Goal: Task Accomplishment & Management: Manage account settings

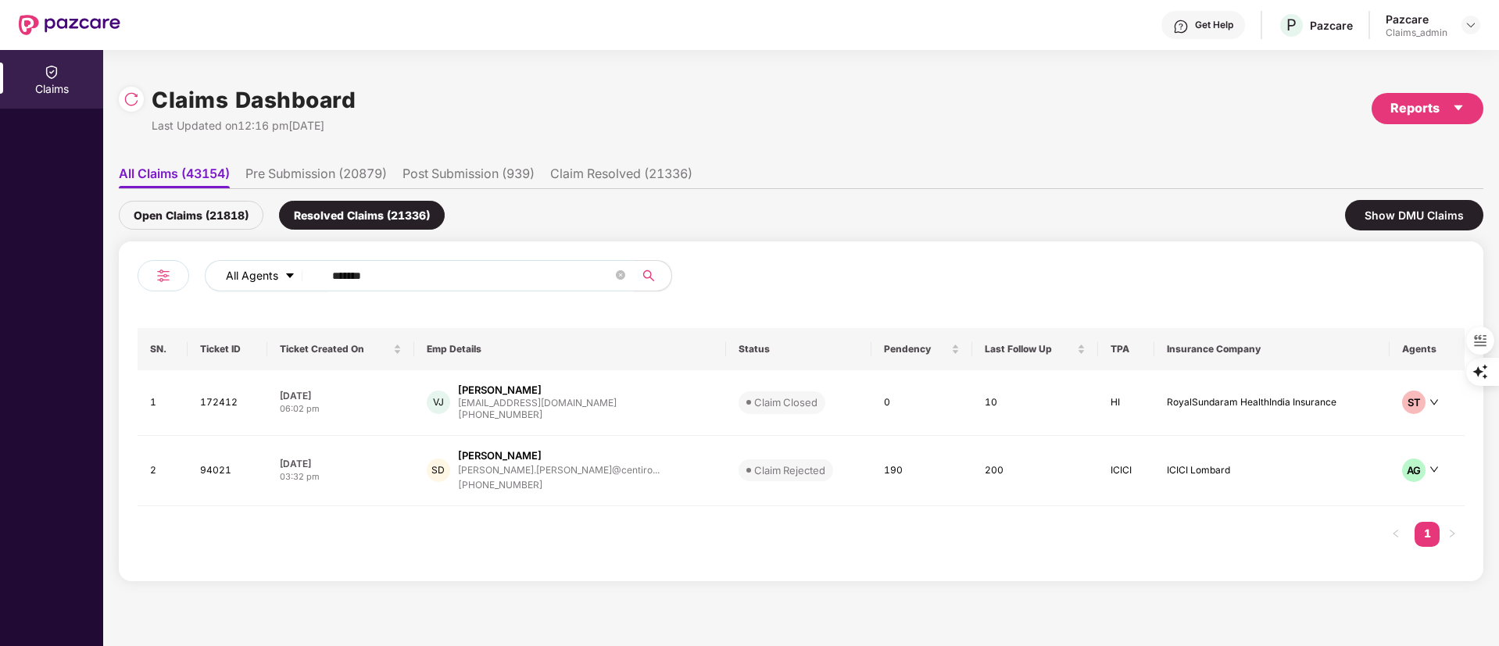
drag, startPoint x: 470, startPoint y: 286, endPoint x: 285, endPoint y: 274, distance: 185.6
click at [285, 274] on div "All Agents ******" at bounding box center [603, 275] width 796 height 31
paste input "text"
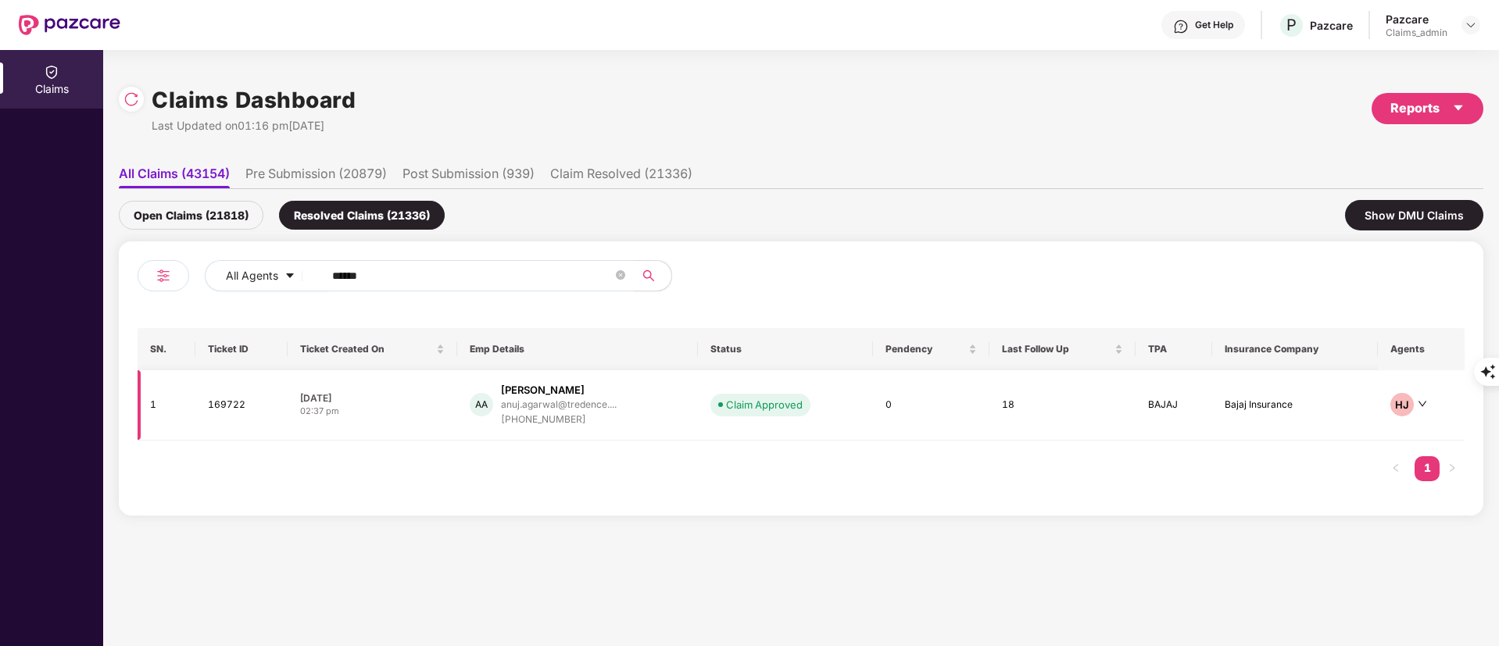
type input "******"
click at [607, 414] on div "[PHONE_NUMBER]" at bounding box center [559, 420] width 116 height 15
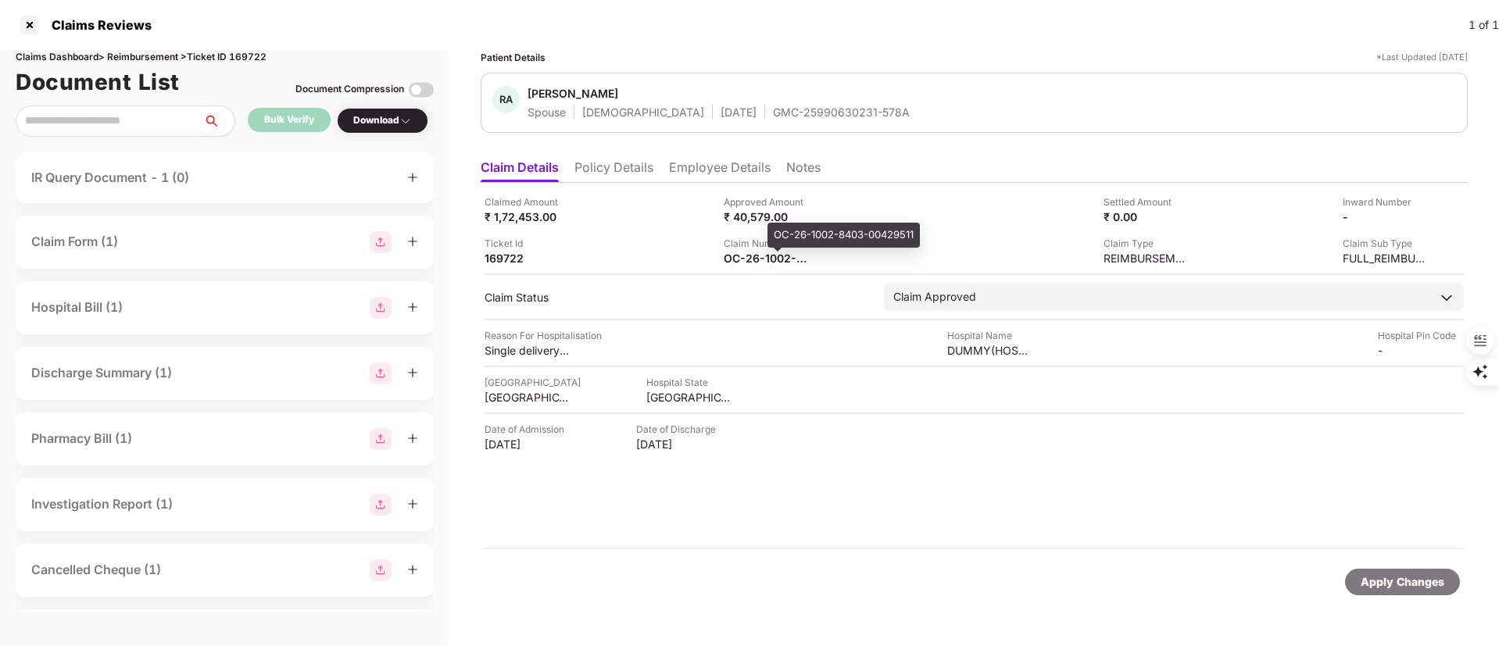
click at [818, 230] on div "OC-26-1002-8403-00429511" at bounding box center [843, 235] width 152 height 25
copy div "OC-26-1002-8403-00429511"
click at [786, 242] on div "OC-26-1002-8403-00429511" at bounding box center [843, 235] width 152 height 25
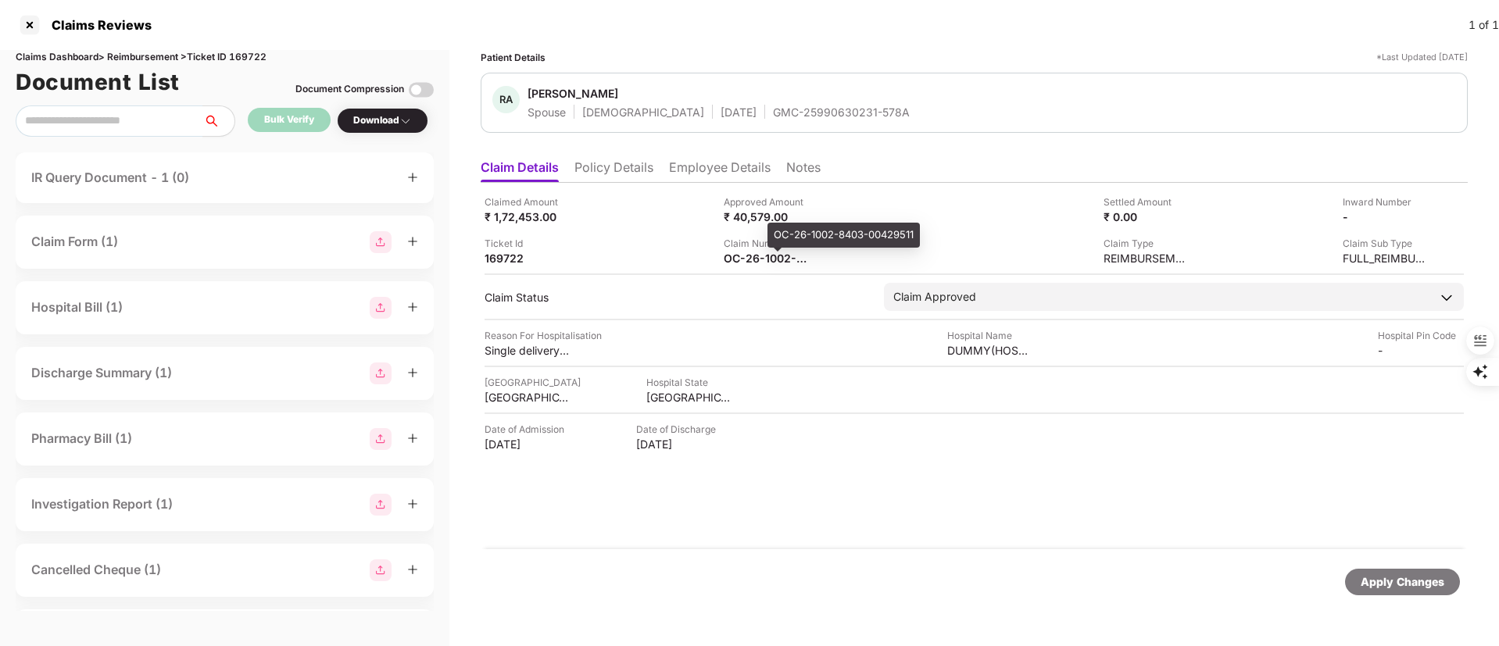
click at [792, 236] on div "OC-26-1002-8403-00429511" at bounding box center [843, 235] width 152 height 25
copy div "OC-26-1002-8403-00429511"
click at [30, 21] on div at bounding box center [29, 25] width 25 height 25
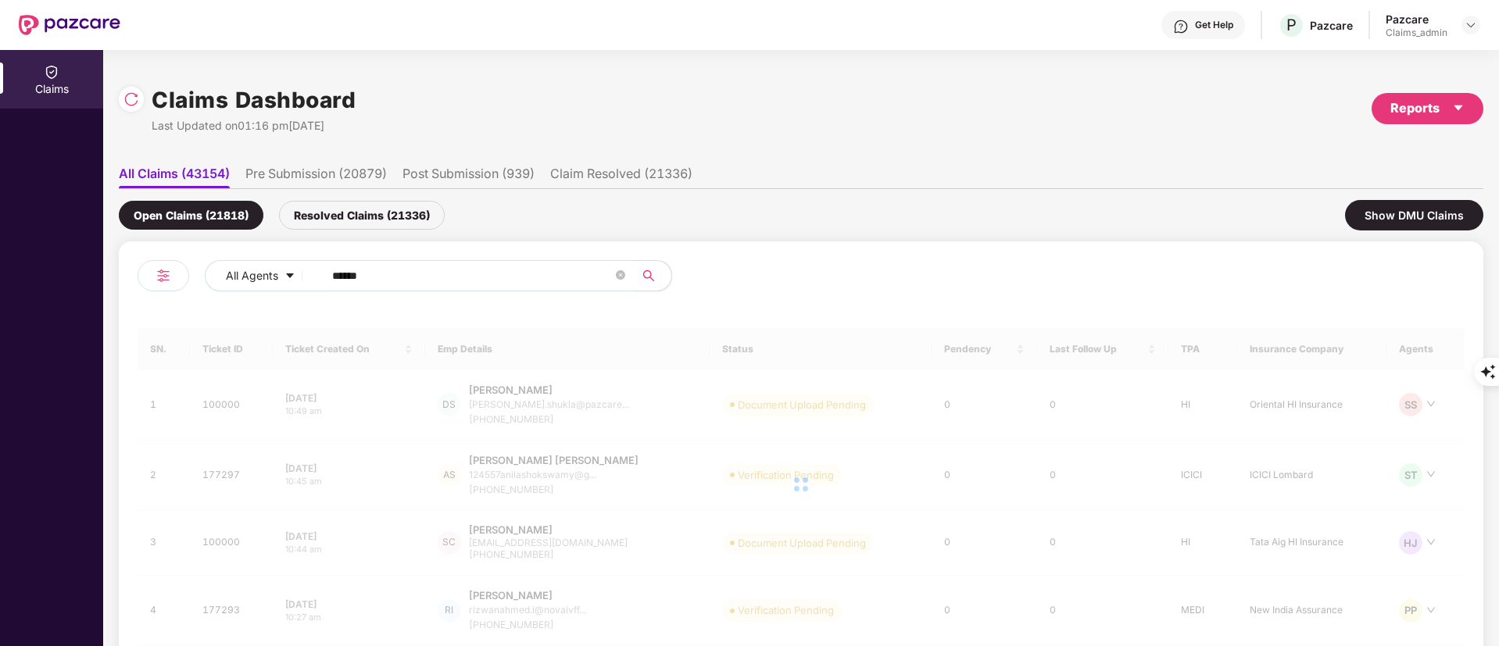
drag, startPoint x: 415, startPoint y: 274, endPoint x: 171, endPoint y: 272, distance: 243.8
click at [171, 274] on div "All Agents ******" at bounding box center [470, 282] width 664 height 44
paste input "text"
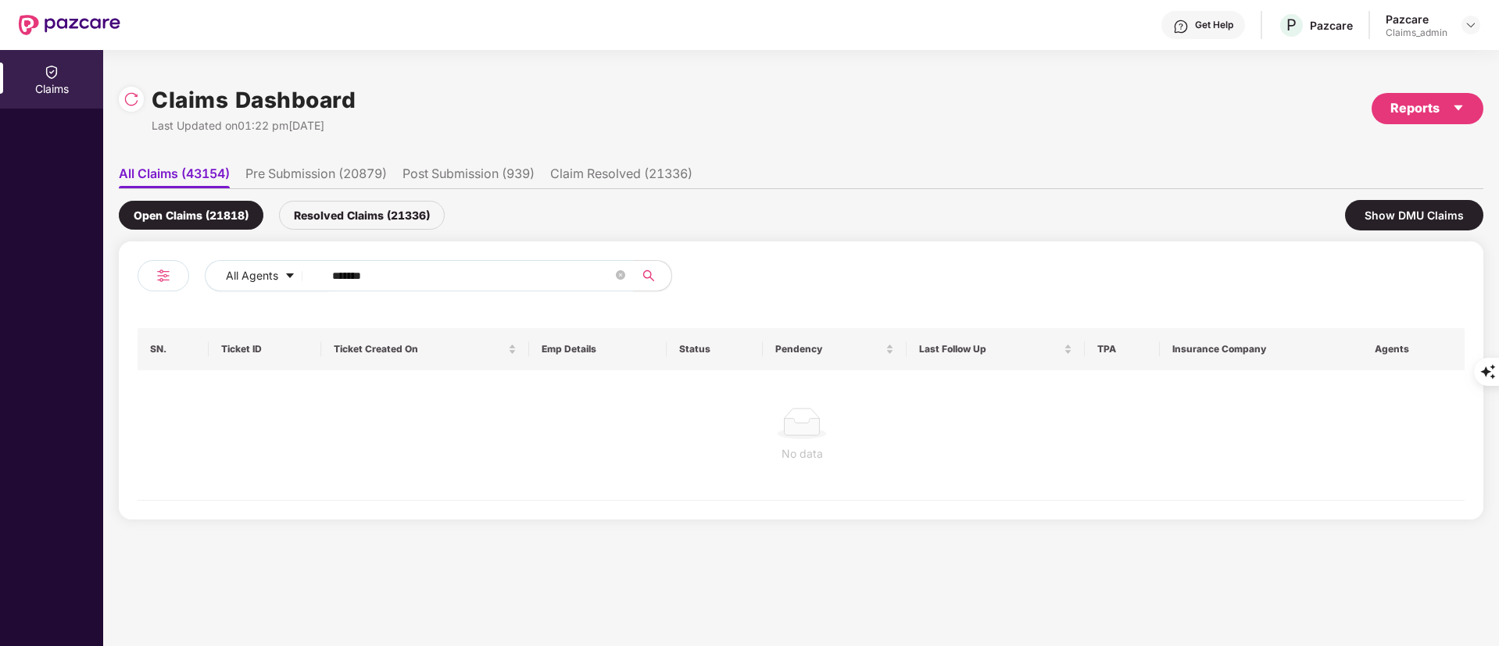
type input "******"
click at [348, 212] on div "Resolved Claims (21336)" at bounding box center [362, 215] width 166 height 29
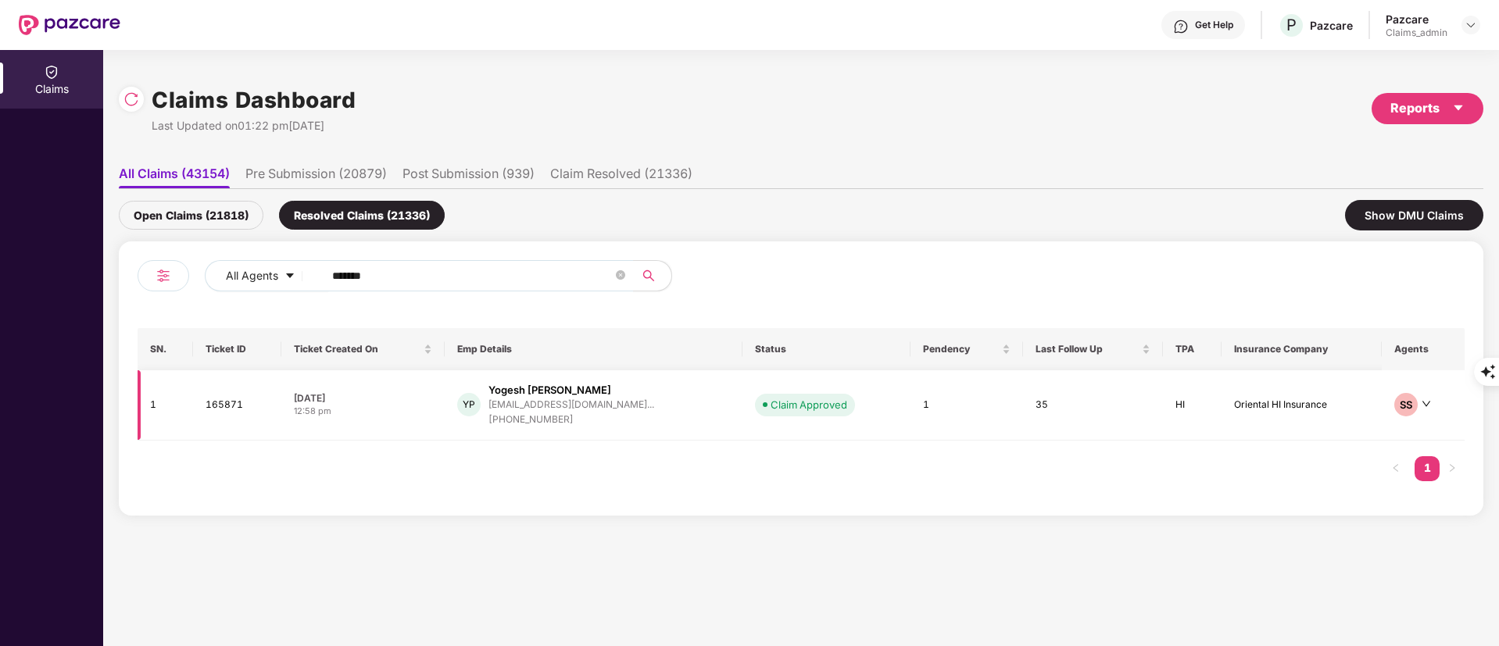
click at [606, 424] on div "+919172002250" at bounding box center [571, 420] width 166 height 15
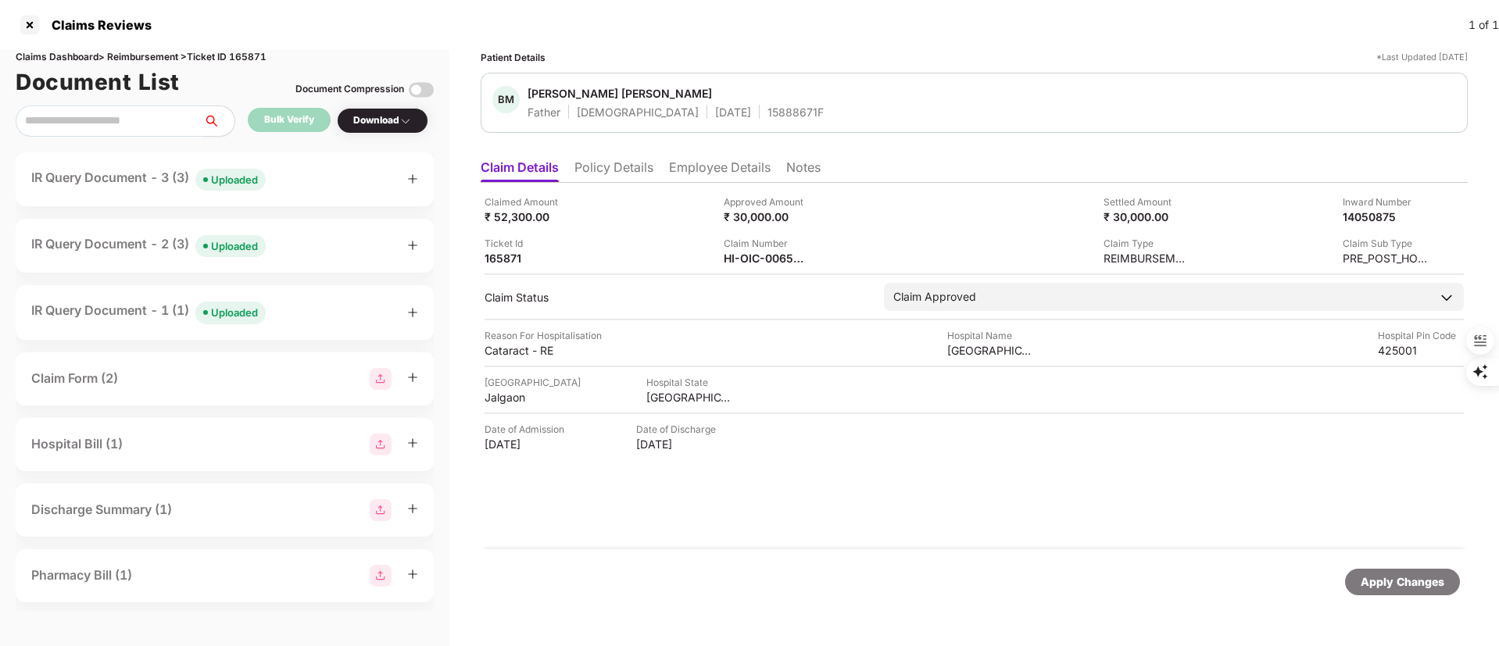
click at [155, 175] on div "IR Query Document - 3 (3) Uploaded" at bounding box center [148, 179] width 234 height 23
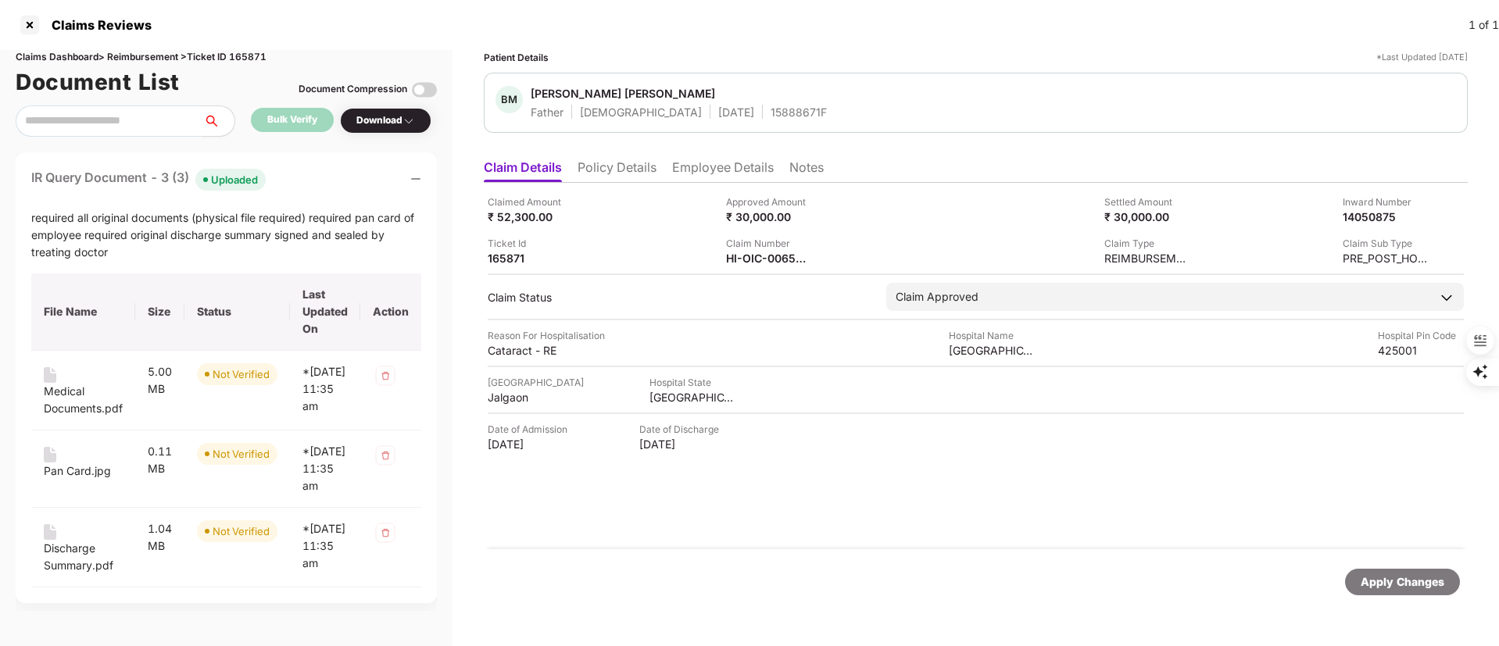
click at [206, 232] on div "required all original documents (physical file required) required pan card of e…" at bounding box center [226, 235] width 390 height 52
click at [395, 180] on div "IR Query Document - 3 (3) Uploaded" at bounding box center [226, 179] width 390 height 23
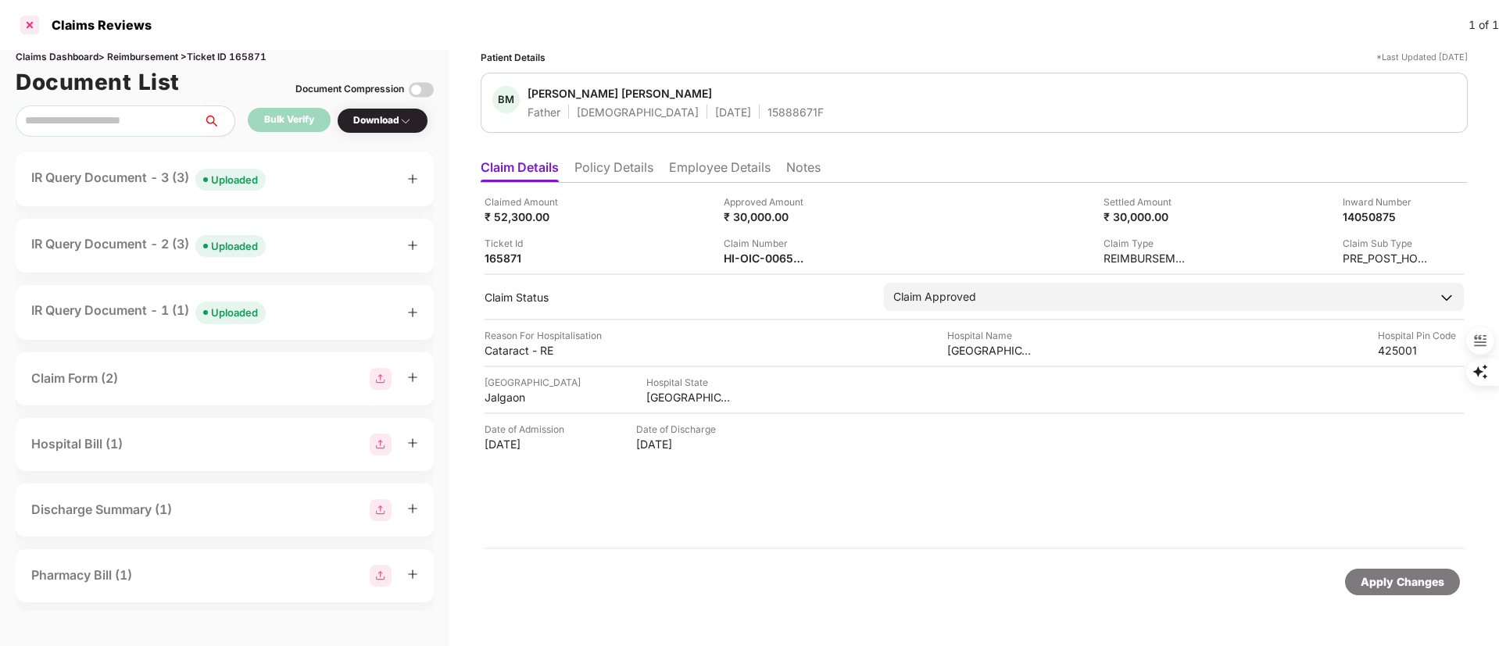
click at [28, 22] on div at bounding box center [29, 25] width 25 height 25
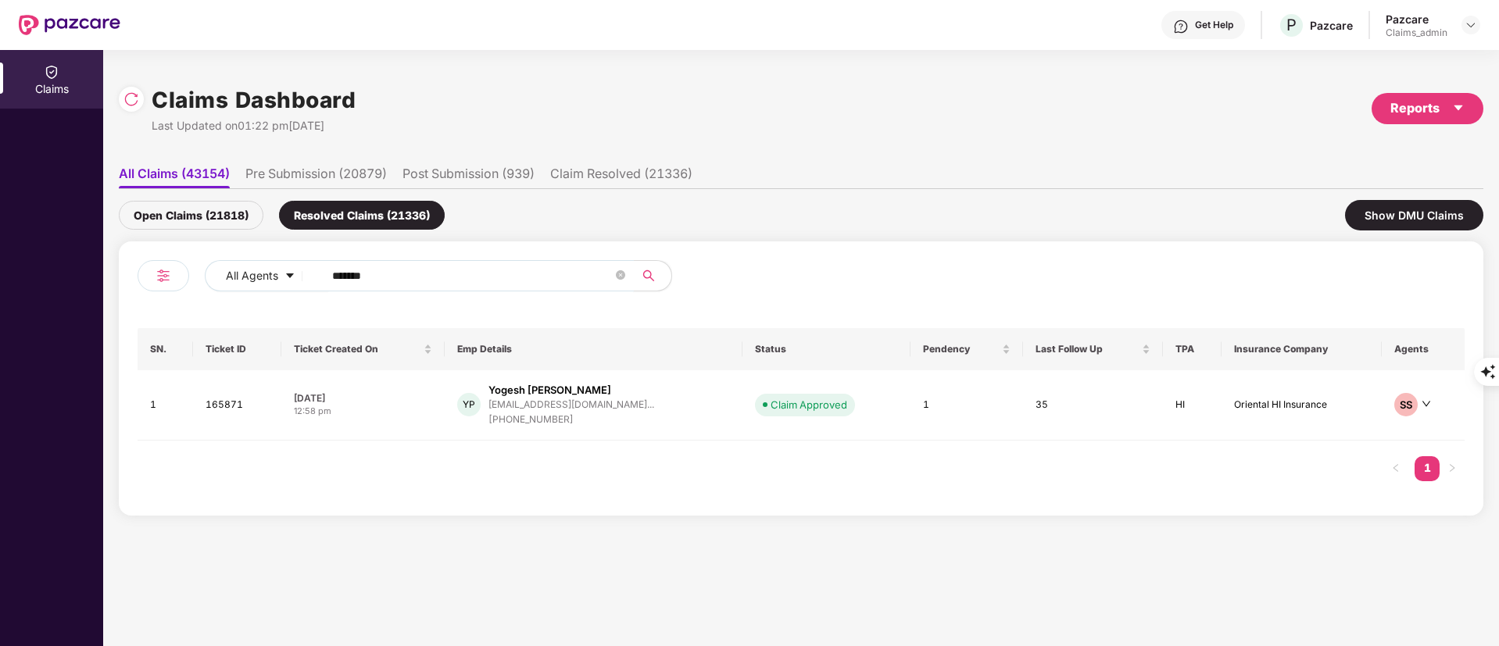
drag, startPoint x: 399, startPoint y: 270, endPoint x: 173, endPoint y: 255, distance: 226.4
click at [112, 284] on div "Claims Dashboard Last Updated on 01:22 pm, 19 Sep 2025 Reports All Claims (4315…" at bounding box center [801, 348] width 1396 height 596
paste input "text"
type input "******"
click at [183, 216] on div "Open Claims (21818)" at bounding box center [191, 215] width 145 height 29
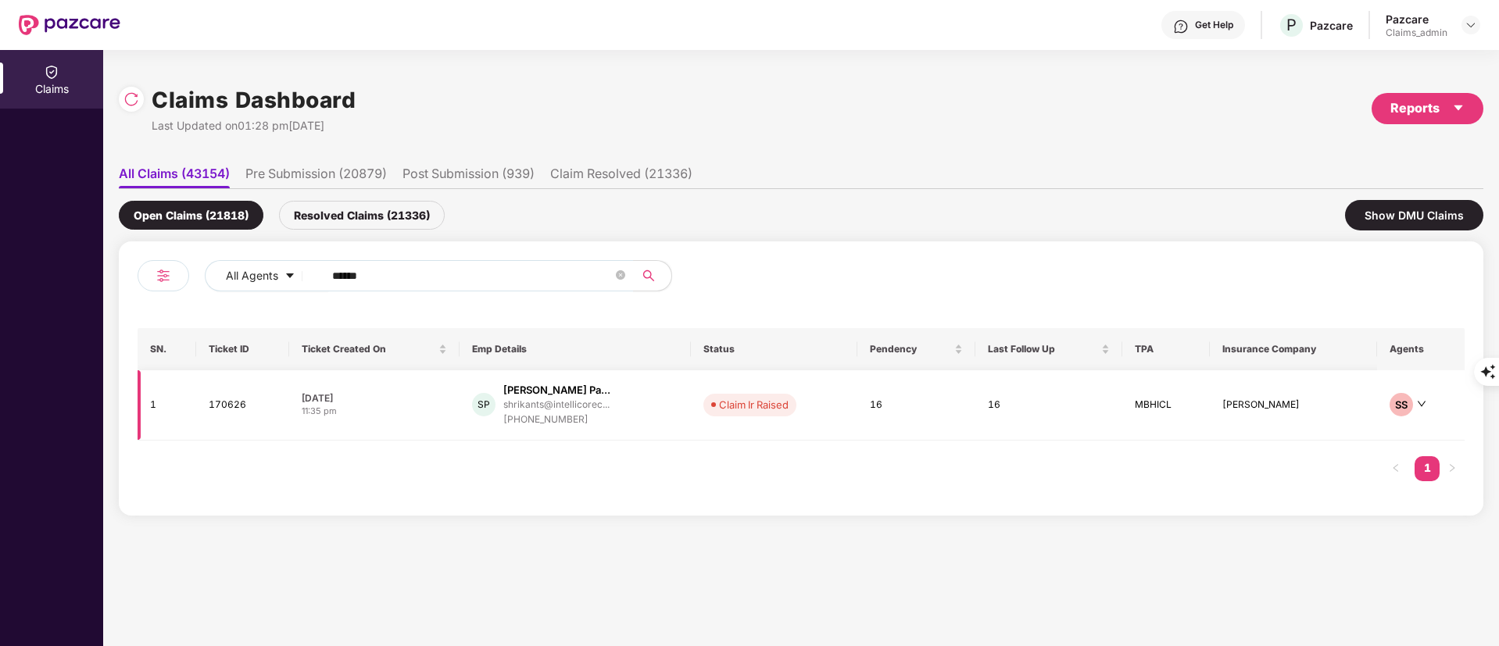
click at [402, 406] on div "11:35 pm" at bounding box center [375, 411] width 146 height 13
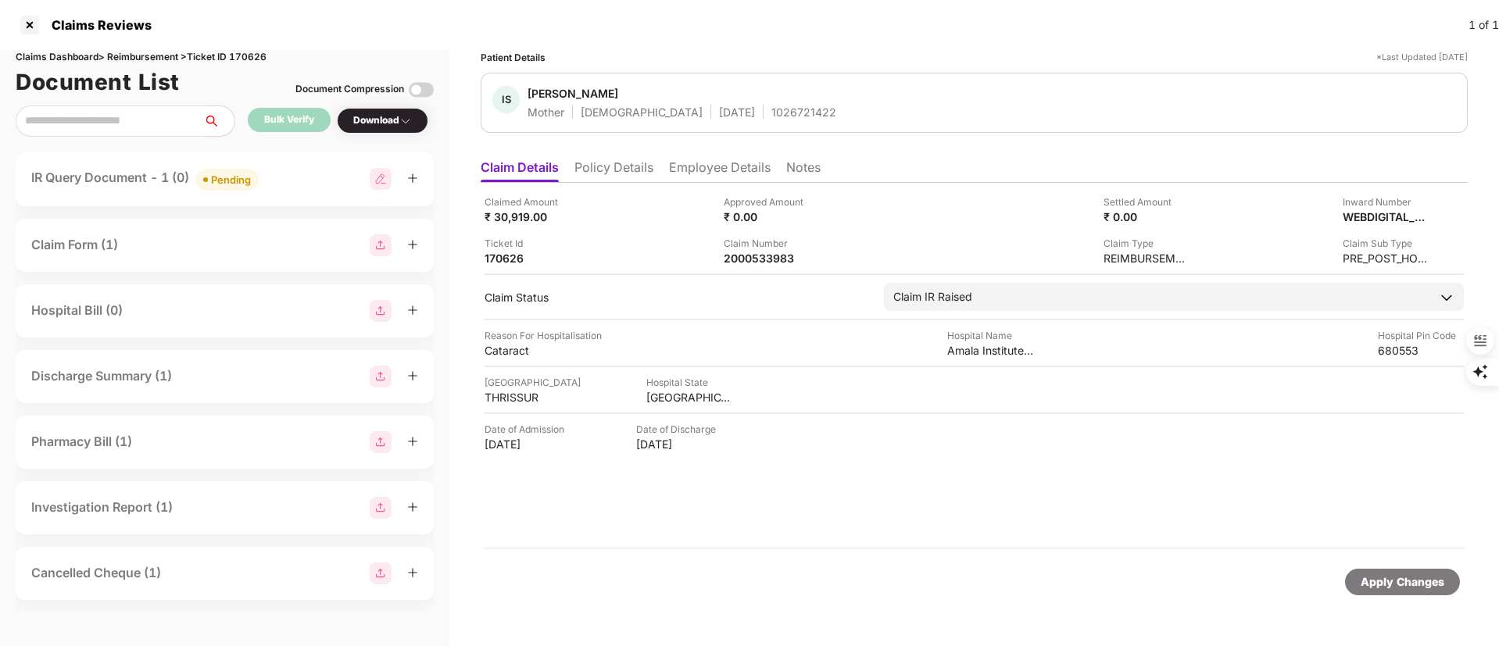
click at [264, 198] on div "IR Query Document - 1 (0) Pending" at bounding box center [225, 179] width 418 height 54
click at [263, 191] on div "IR Query Document - 1 (0) Pending" at bounding box center [225, 179] width 418 height 54
click at [244, 188] on span "Pending" at bounding box center [226, 180] width 63 height 22
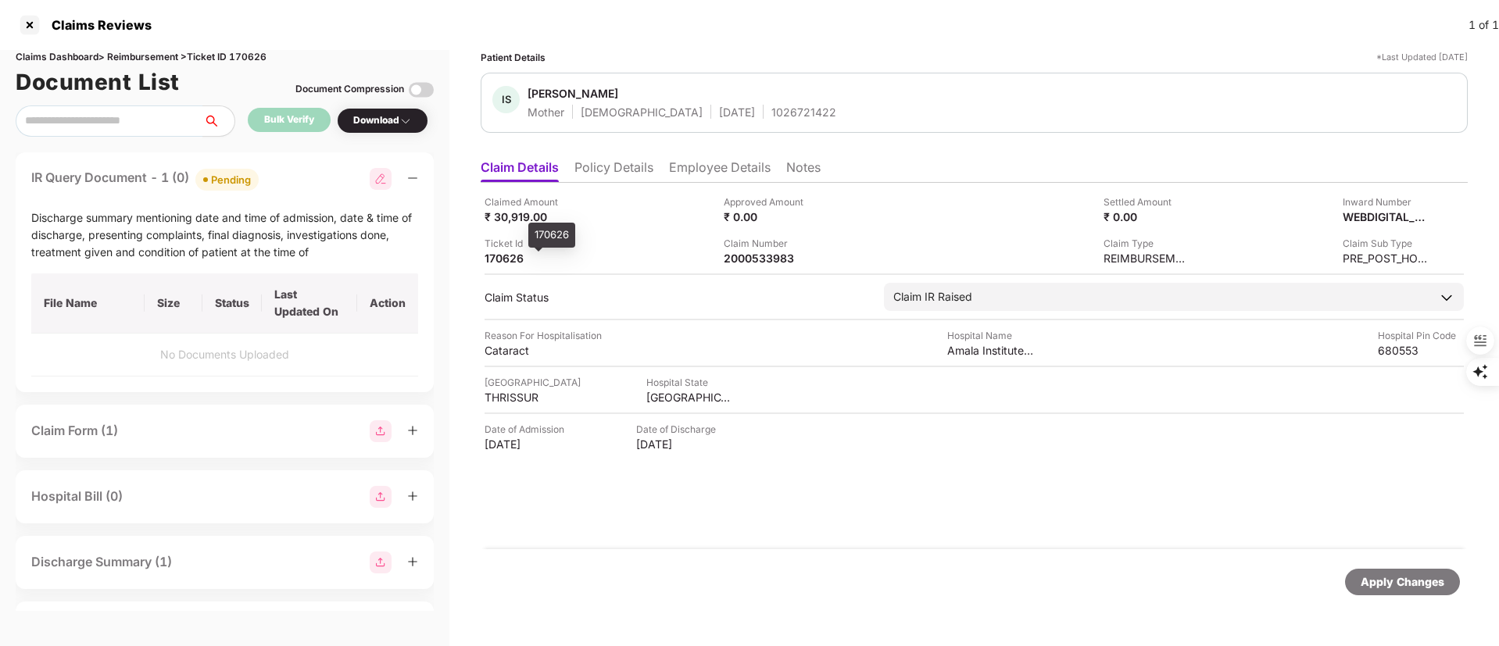
click at [506, 262] on div "170626" at bounding box center [528, 258] width 86 height 15
copy div "170626"
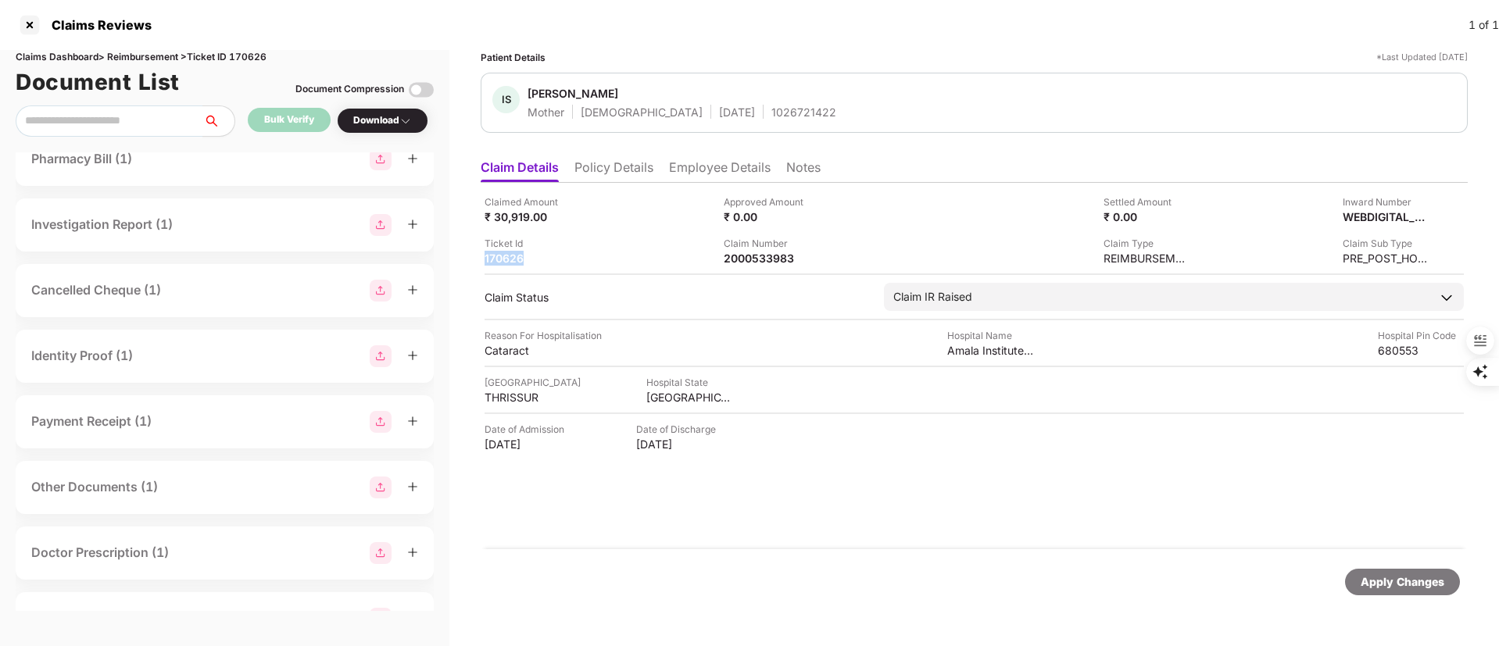
scroll to position [516, 0]
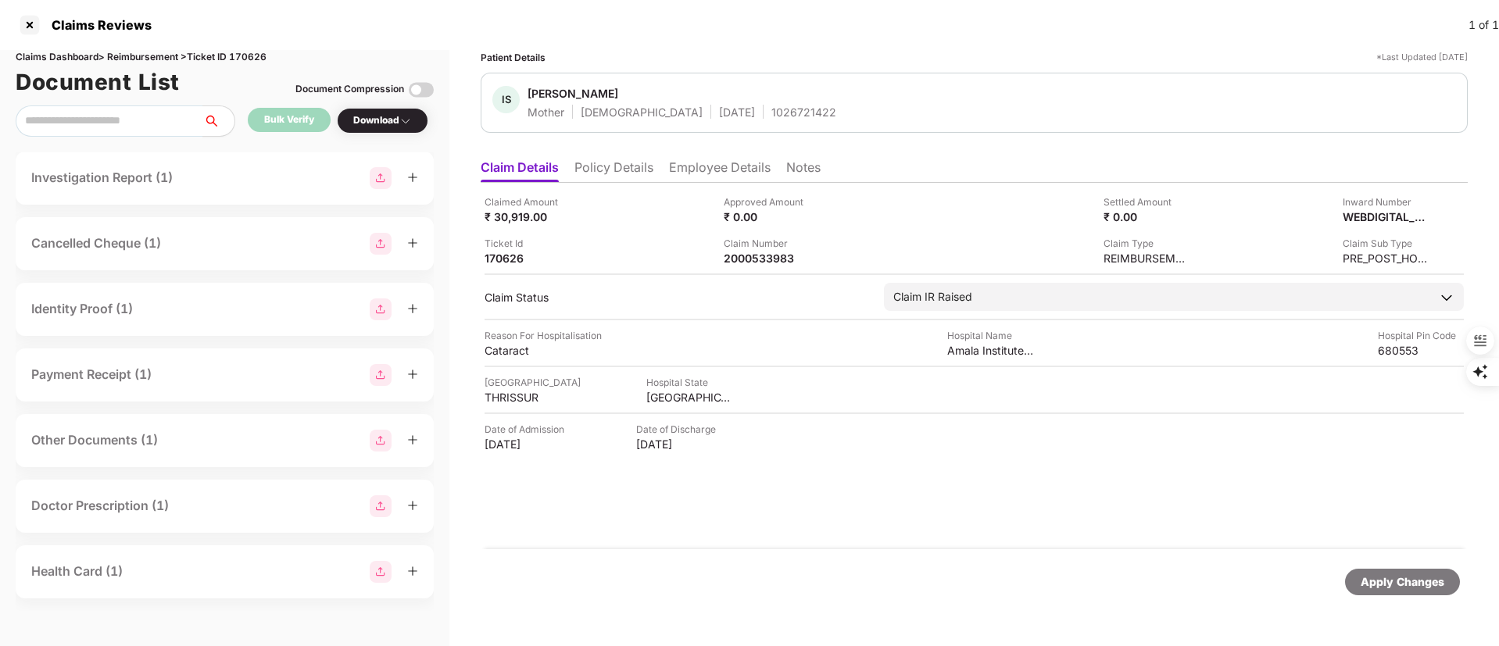
click at [170, 502] on div "Doctor Prescription (1)" at bounding box center [224, 506] width 387 height 22
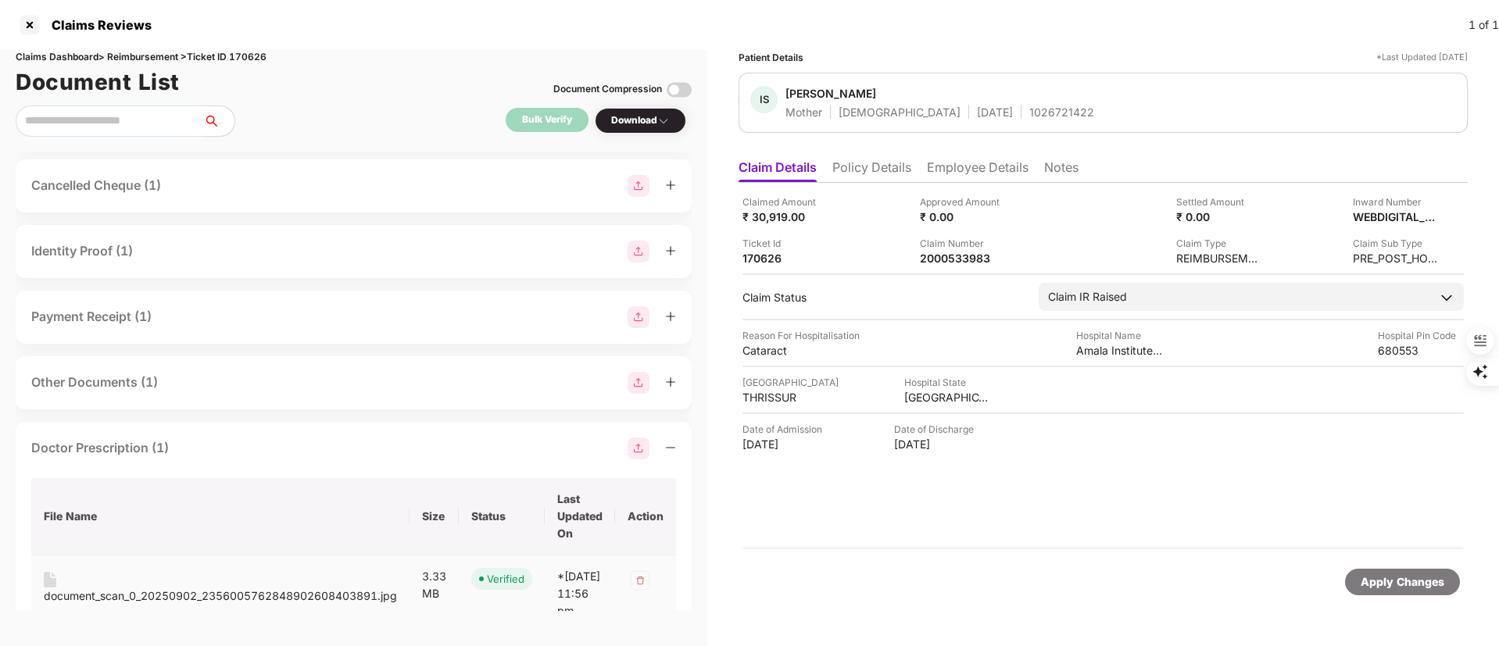
scroll to position [672, 0]
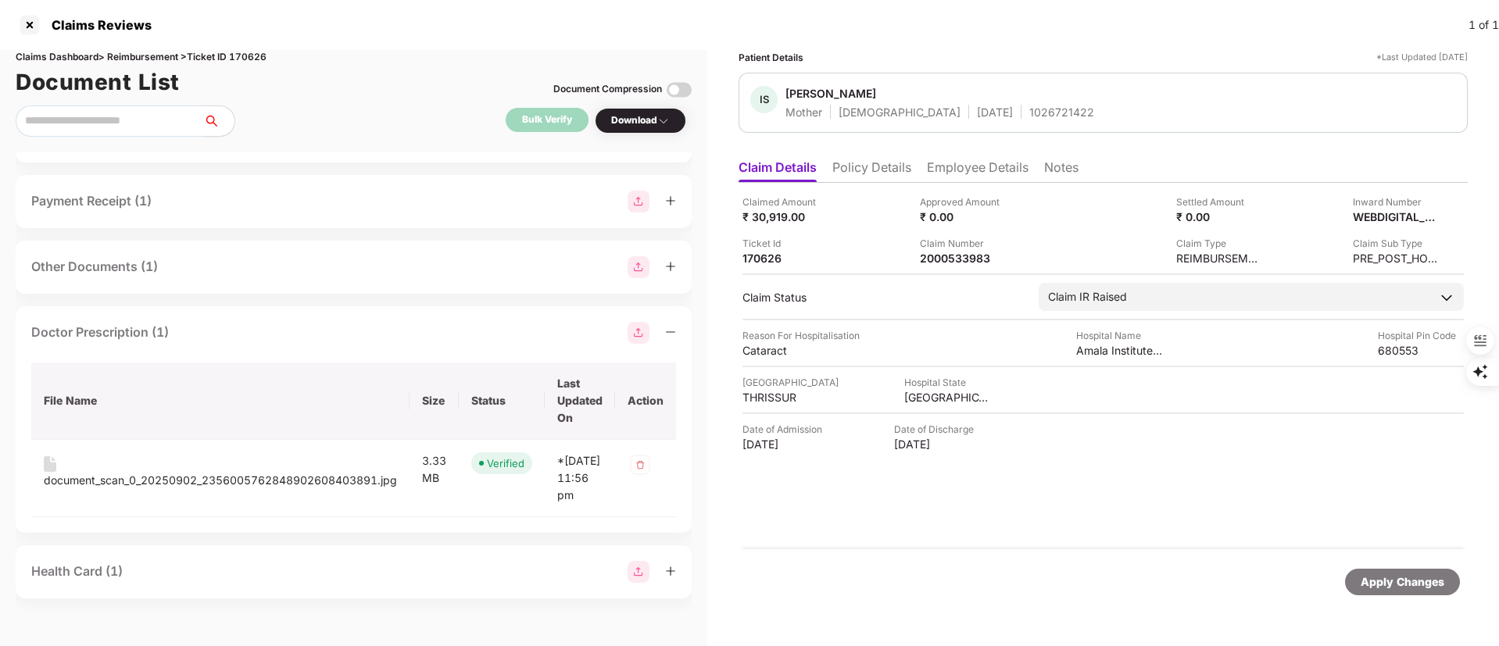
click at [139, 563] on div "Health Card (1)" at bounding box center [353, 572] width 645 height 22
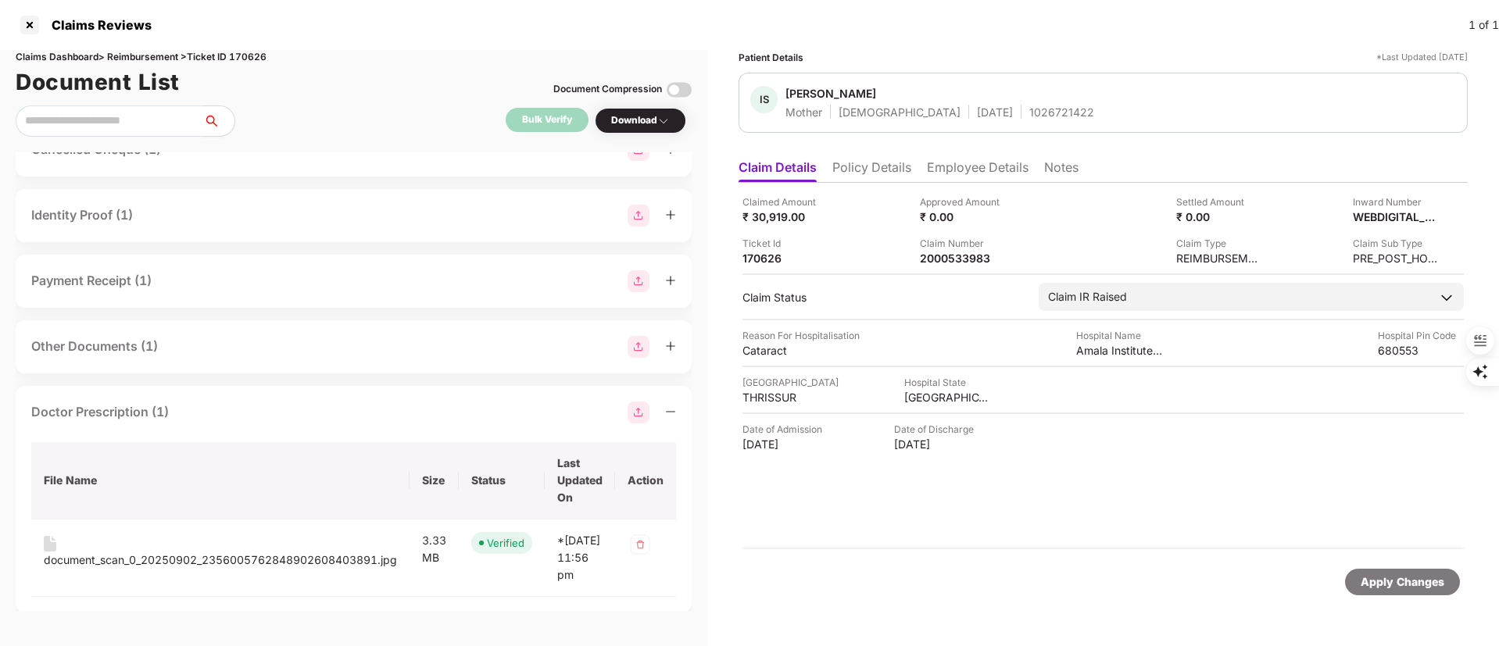
scroll to position [555, 0]
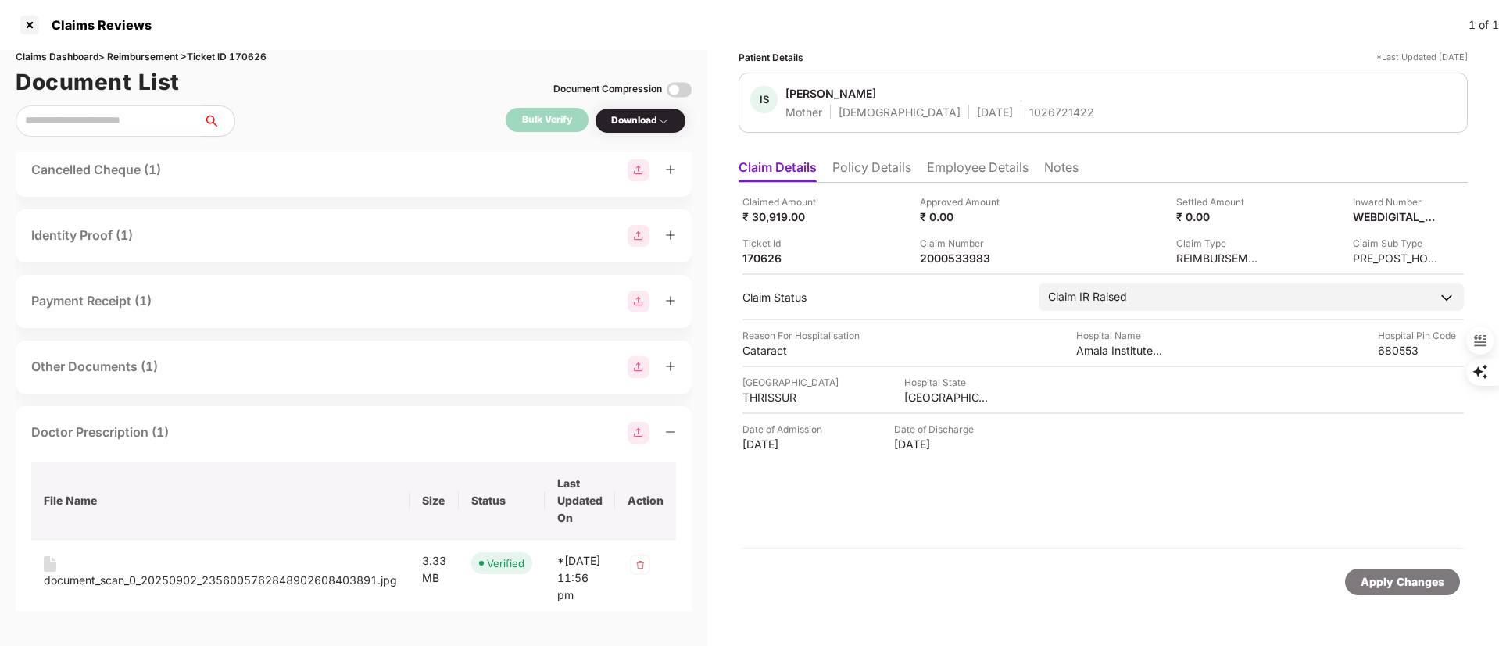
click at [149, 368] on div "Other Documents (1)" at bounding box center [94, 367] width 127 height 20
click at [202, 359] on div "Other Documents (1)" at bounding box center [353, 367] width 645 height 22
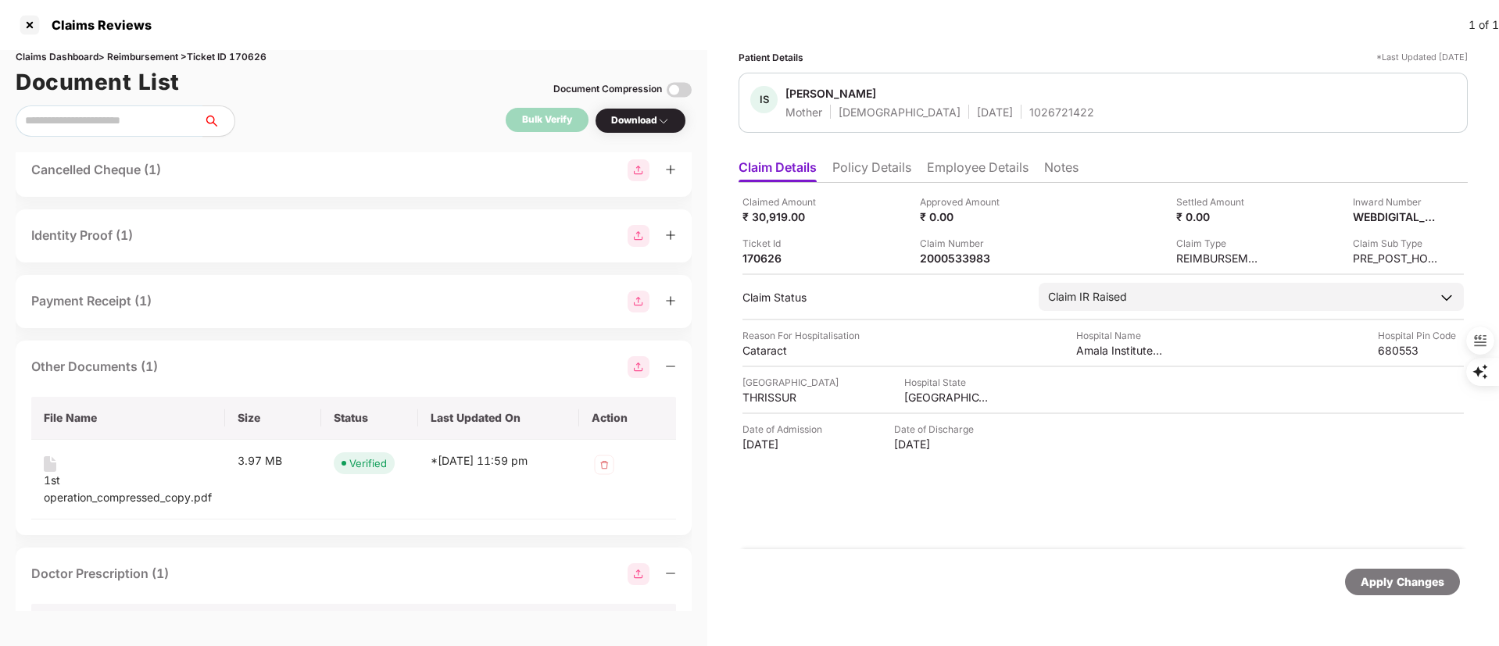
scroll to position [789, 0]
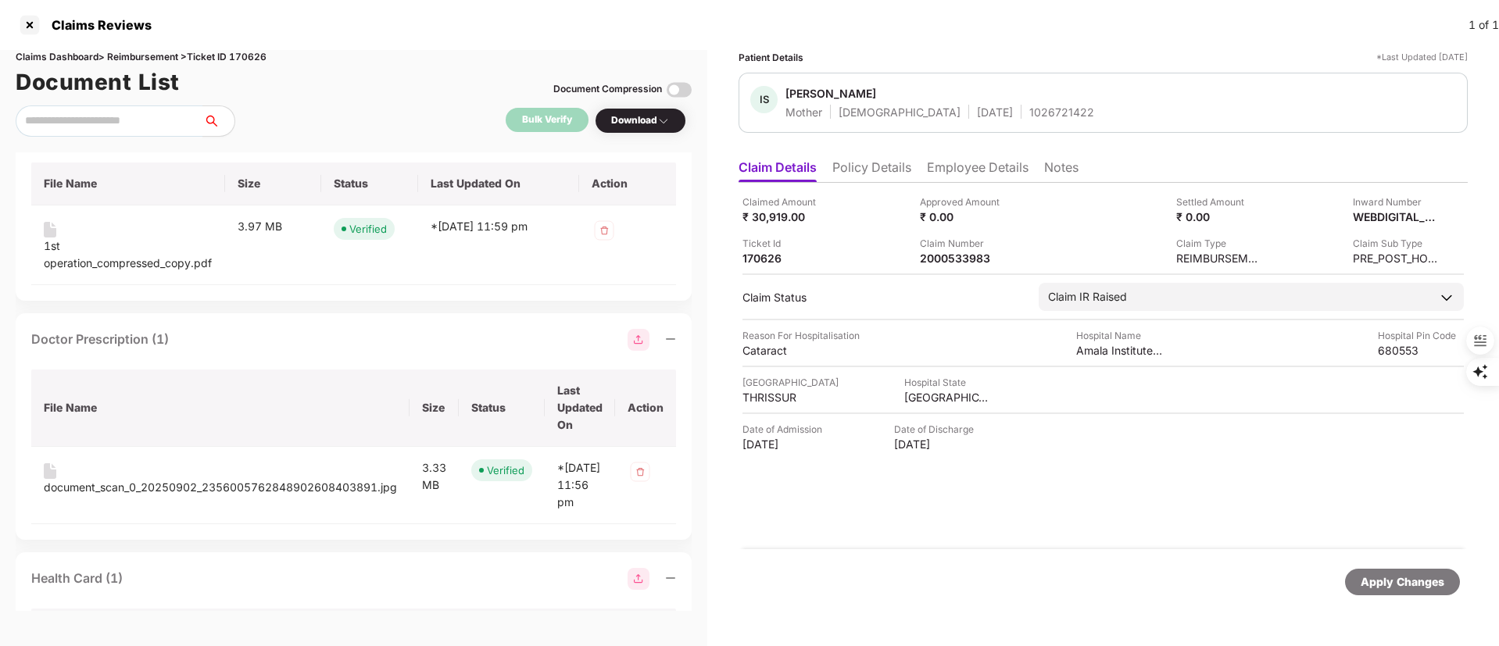
click at [150, 345] on div "Doctor Prescription (1)" at bounding box center [100, 340] width 138 height 20
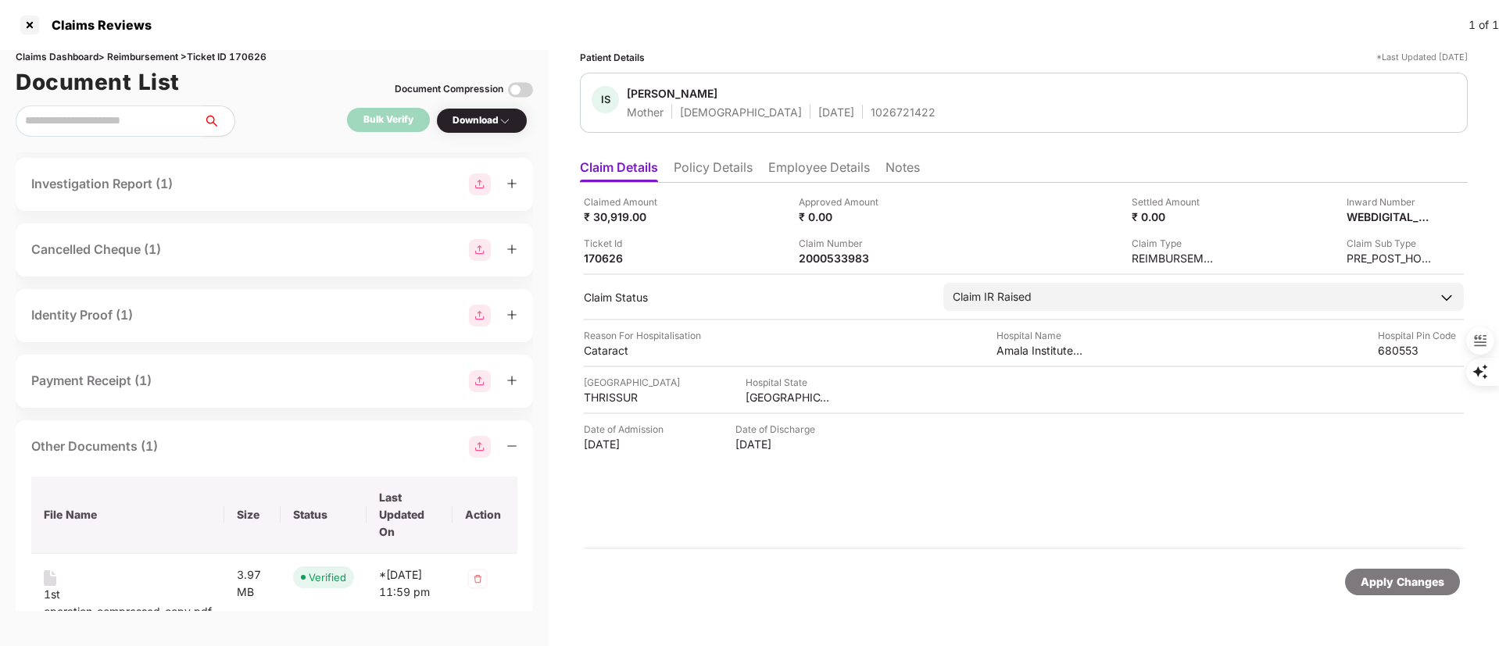
scroll to position [455, 0]
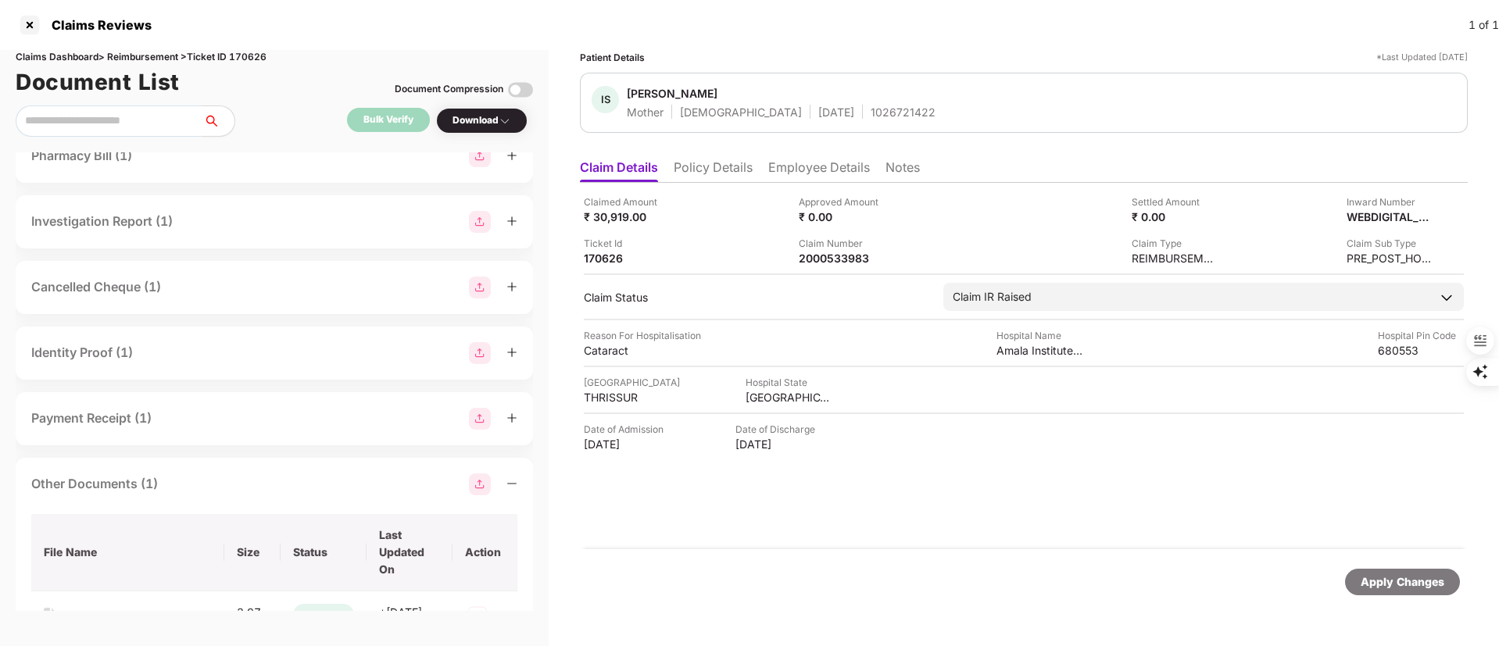
click at [172, 222] on div "Investigation Report (1)" at bounding box center [101, 222] width 141 height 20
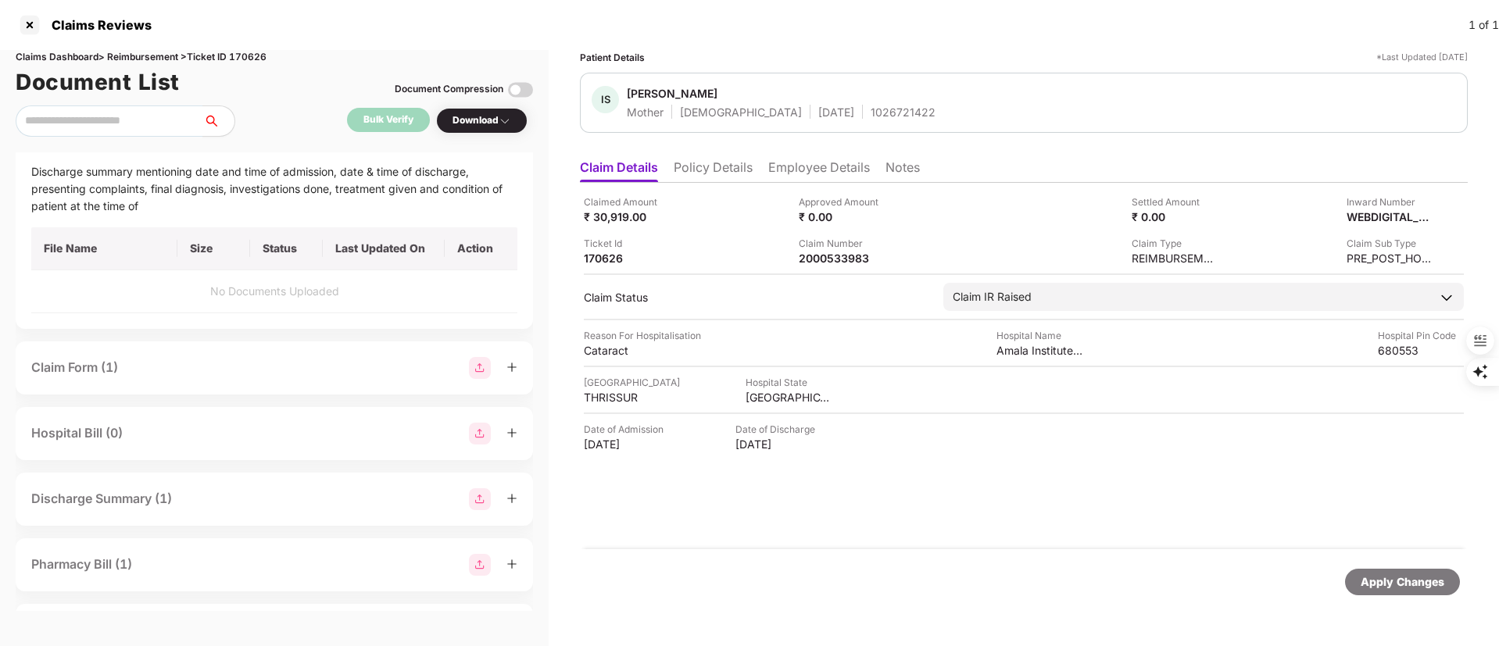
scroll to position [0, 0]
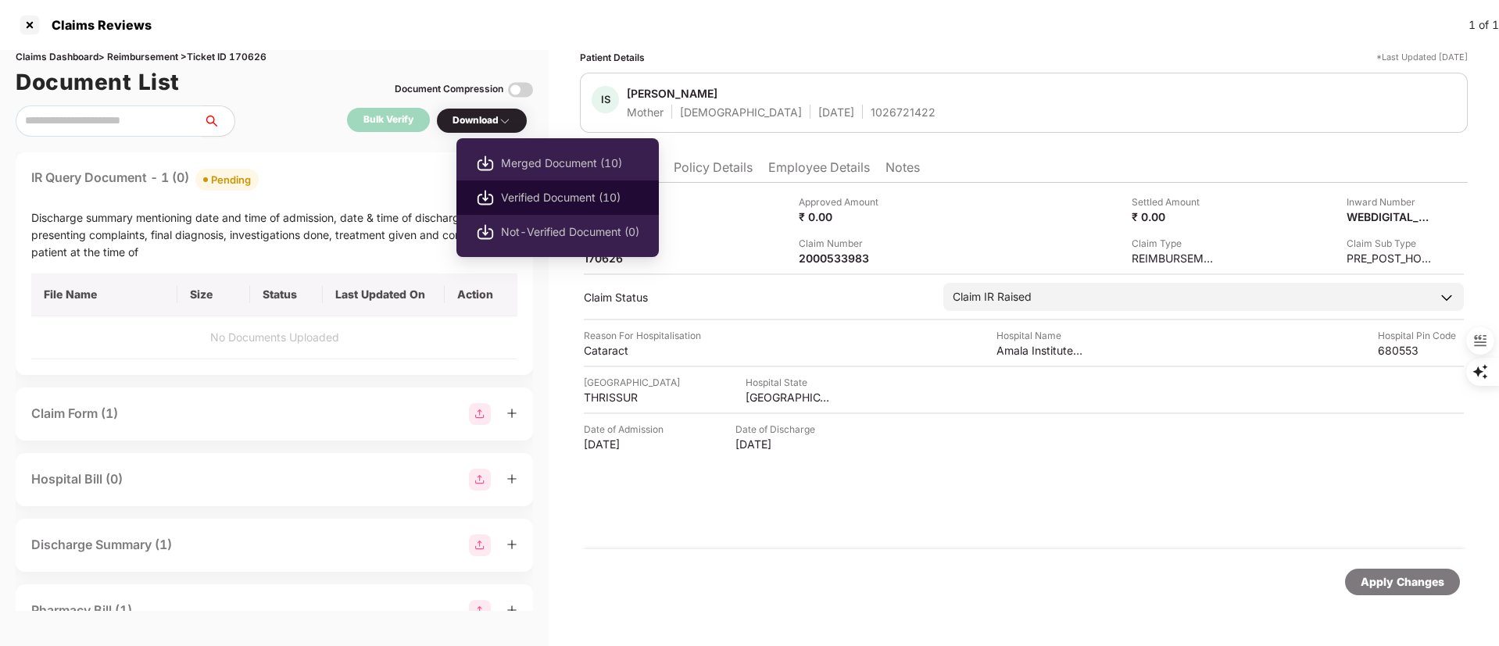
click at [508, 195] on span "Verified Document (10)" at bounding box center [570, 197] width 138 height 17
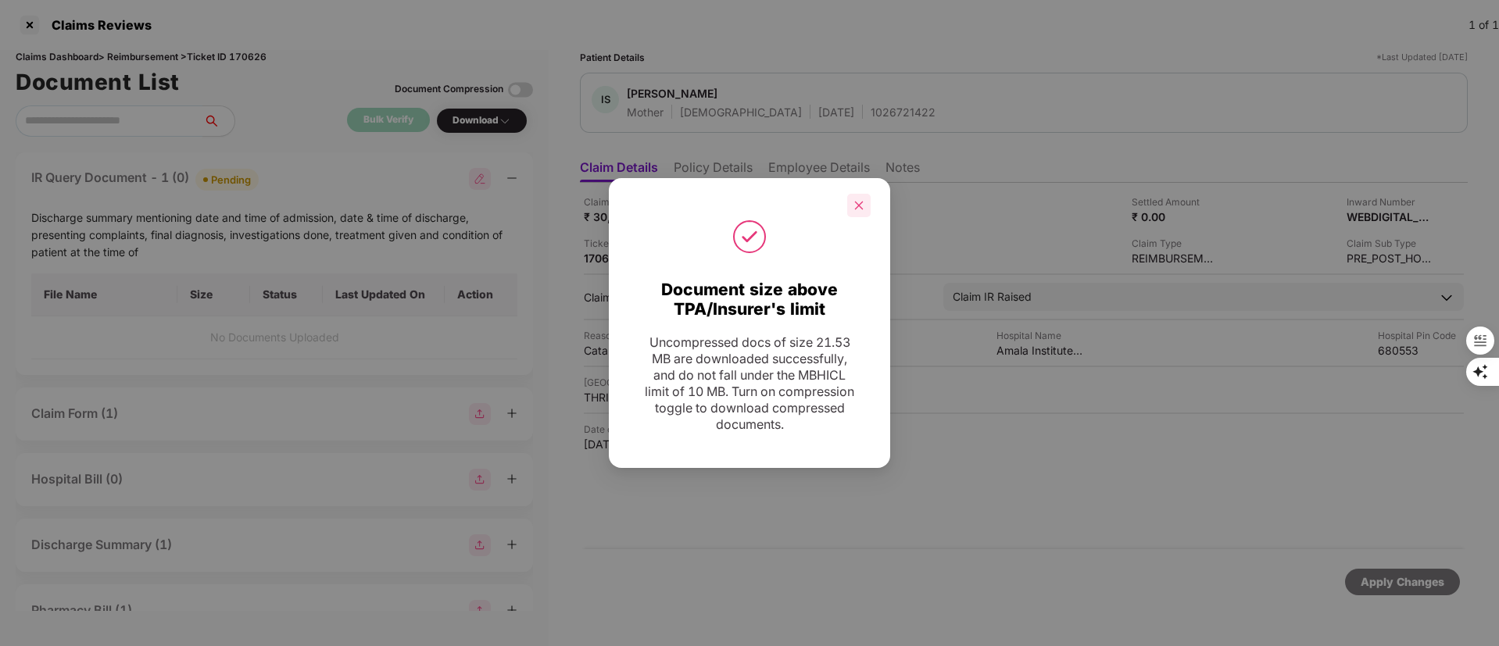
click at [857, 205] on icon "close" at bounding box center [858, 205] width 11 height 11
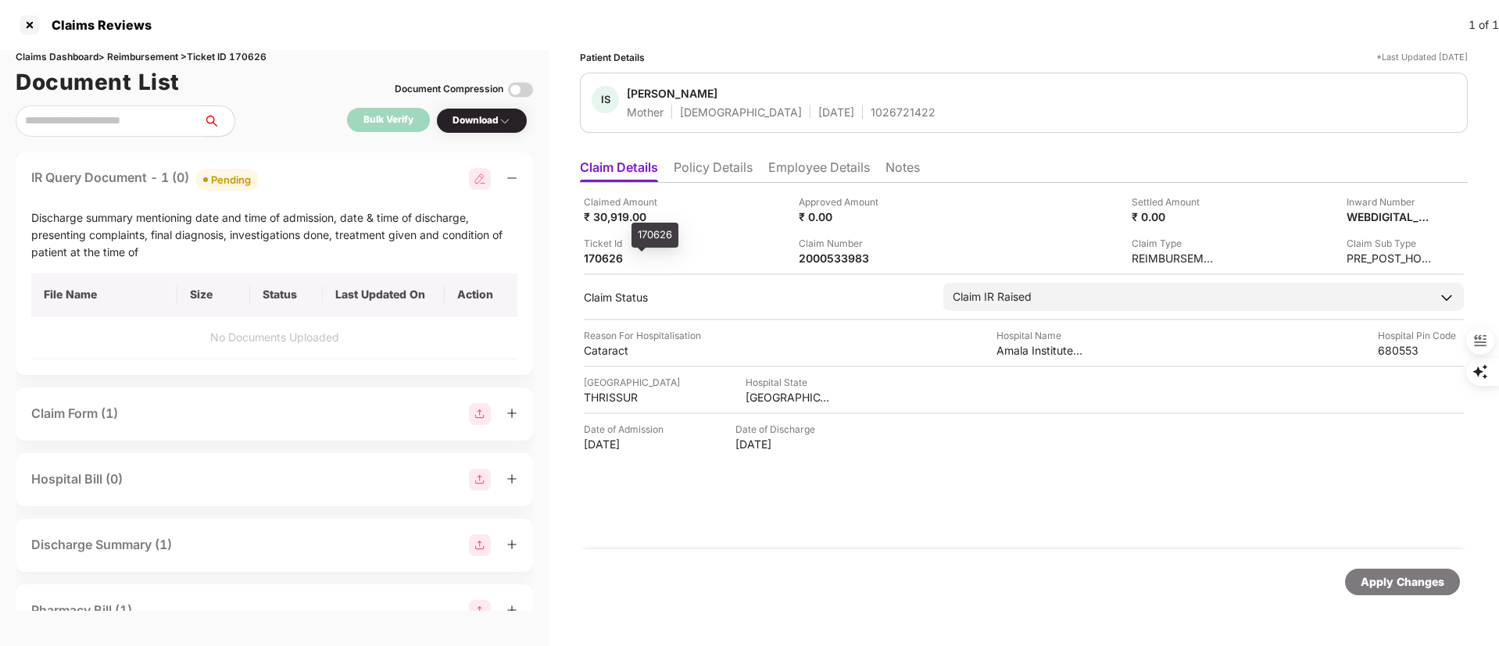
click at [596, 256] on div "170626" at bounding box center [627, 258] width 86 height 15
copy div "170626"
click at [30, 27] on div at bounding box center [29, 25] width 25 height 25
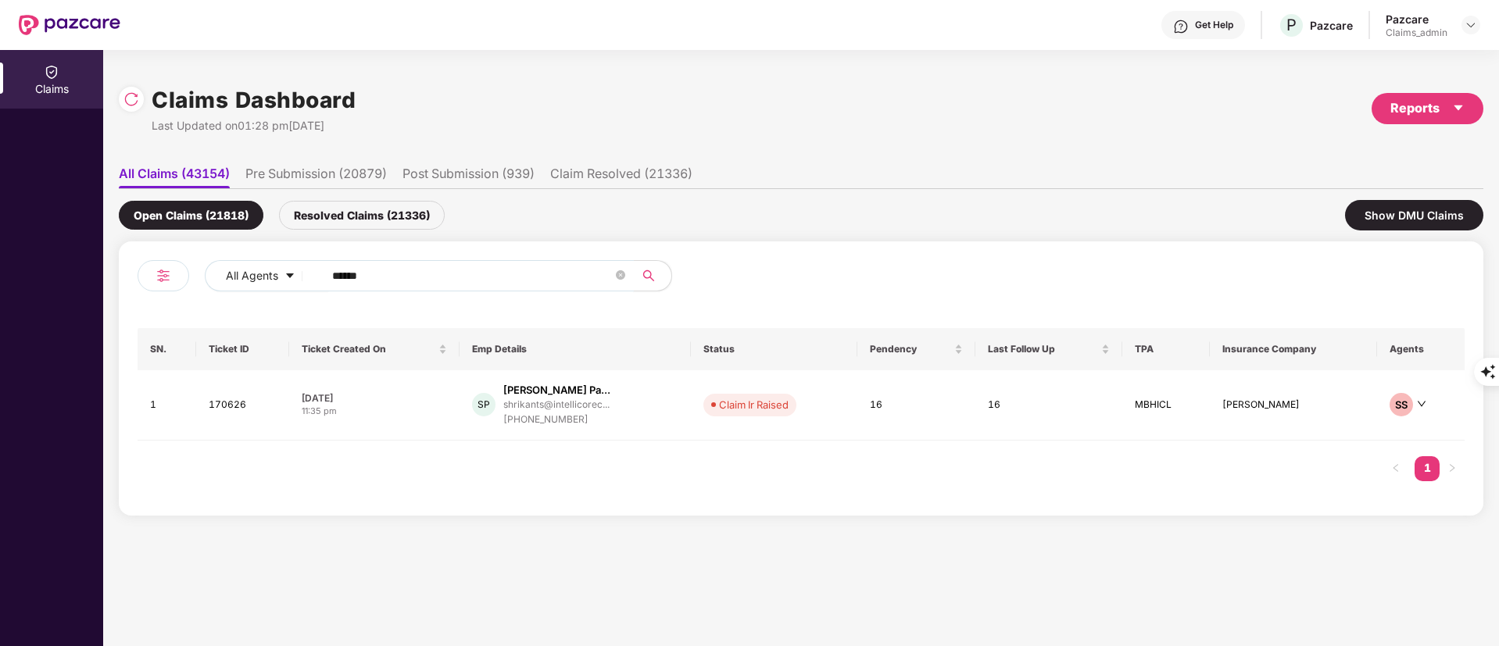
drag, startPoint x: 399, startPoint y: 274, endPoint x: 333, endPoint y: 270, distance: 65.8
click at [149, 267] on div "All Agents ******" at bounding box center [470, 282] width 664 height 44
paste input "text"
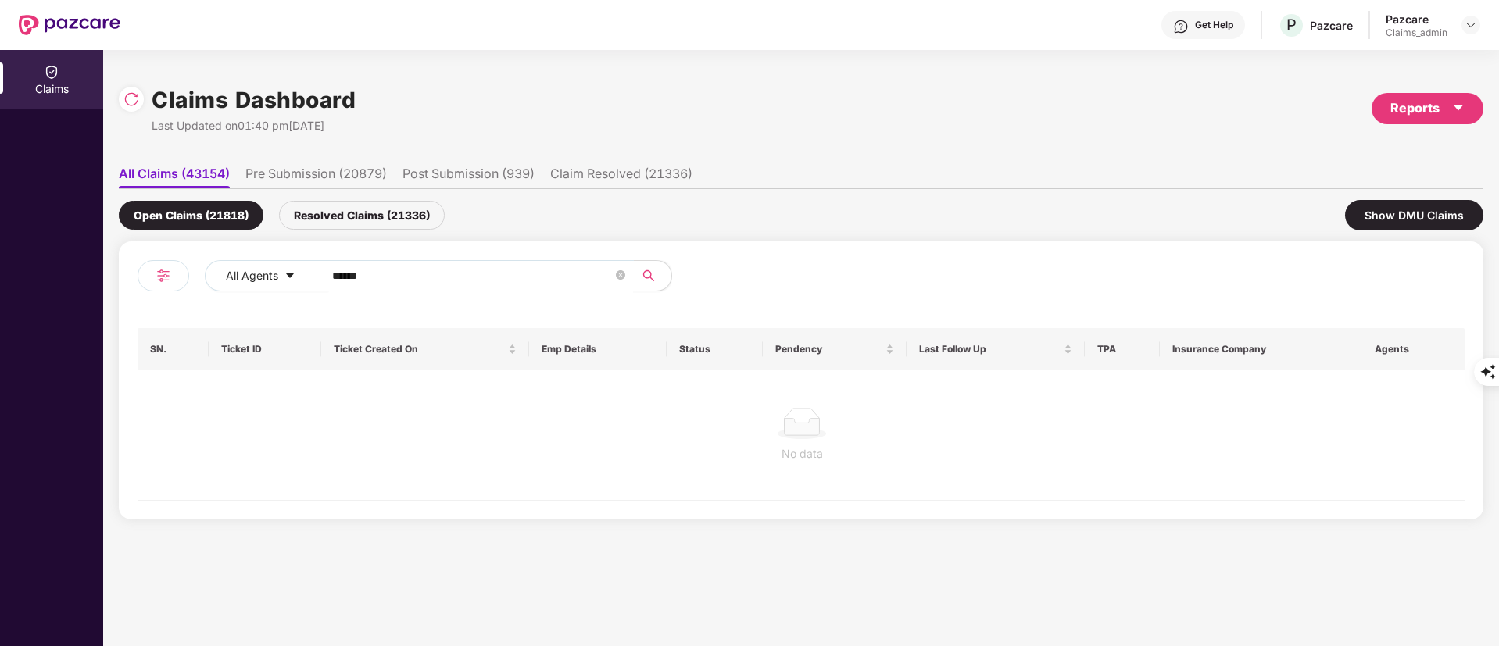
type input "******"
click at [378, 215] on div "Resolved Claims (21336)" at bounding box center [362, 215] width 166 height 29
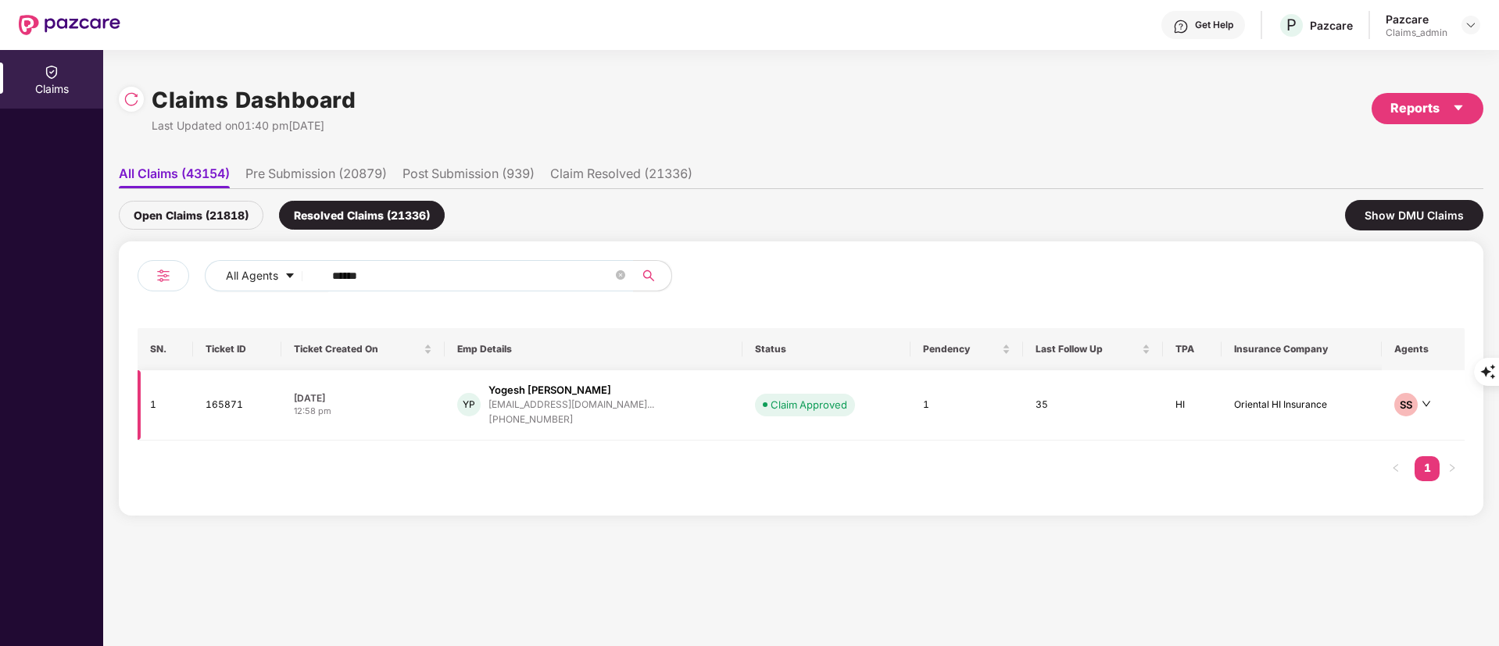
click at [581, 402] on div "yogesh.p@graymatter.co..." at bounding box center [571, 404] width 166 height 10
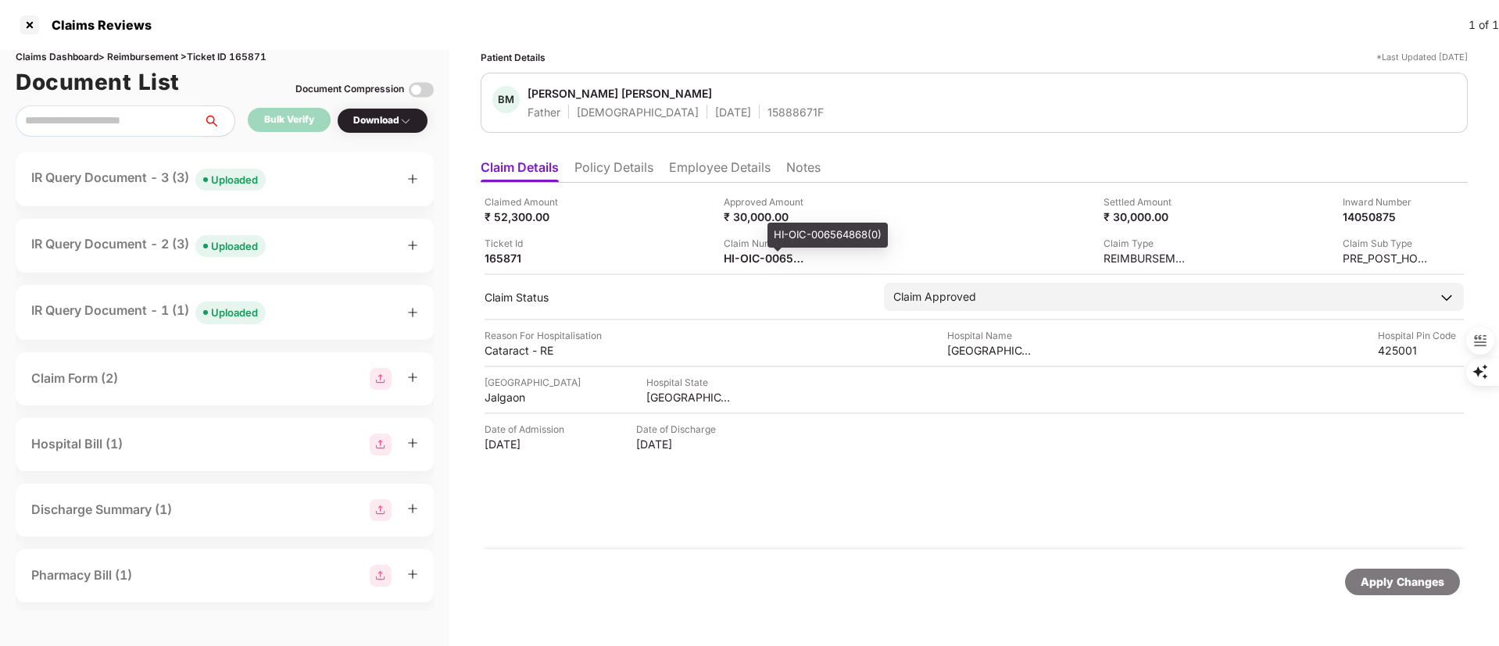
click at [792, 238] on div "HI-OIC-006564868(0)" at bounding box center [827, 235] width 120 height 25
copy div "HI-OIC-006564868(0)"
click at [30, 23] on div at bounding box center [29, 25] width 25 height 25
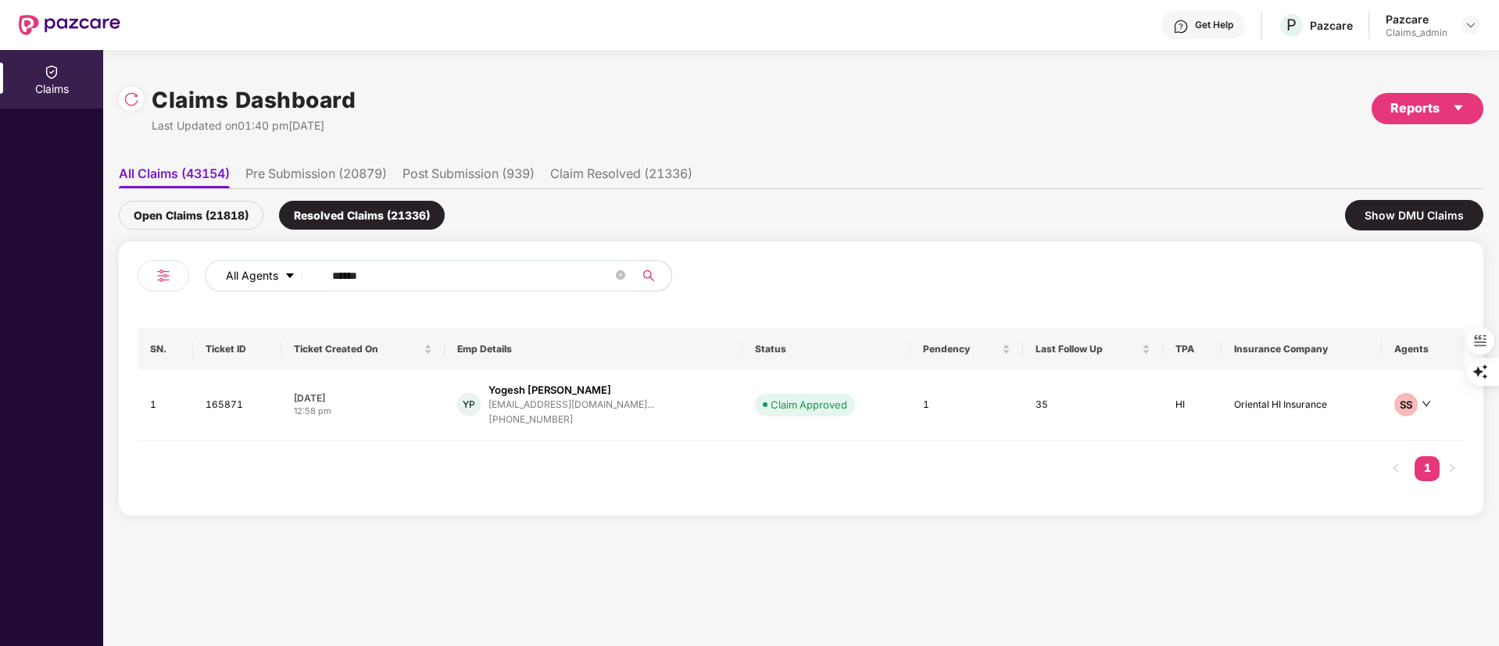
drag, startPoint x: 412, startPoint y: 282, endPoint x: 256, endPoint y: 286, distance: 156.4
click at [256, 286] on div "All Agents ******" at bounding box center [603, 275] width 796 height 31
paste input "text"
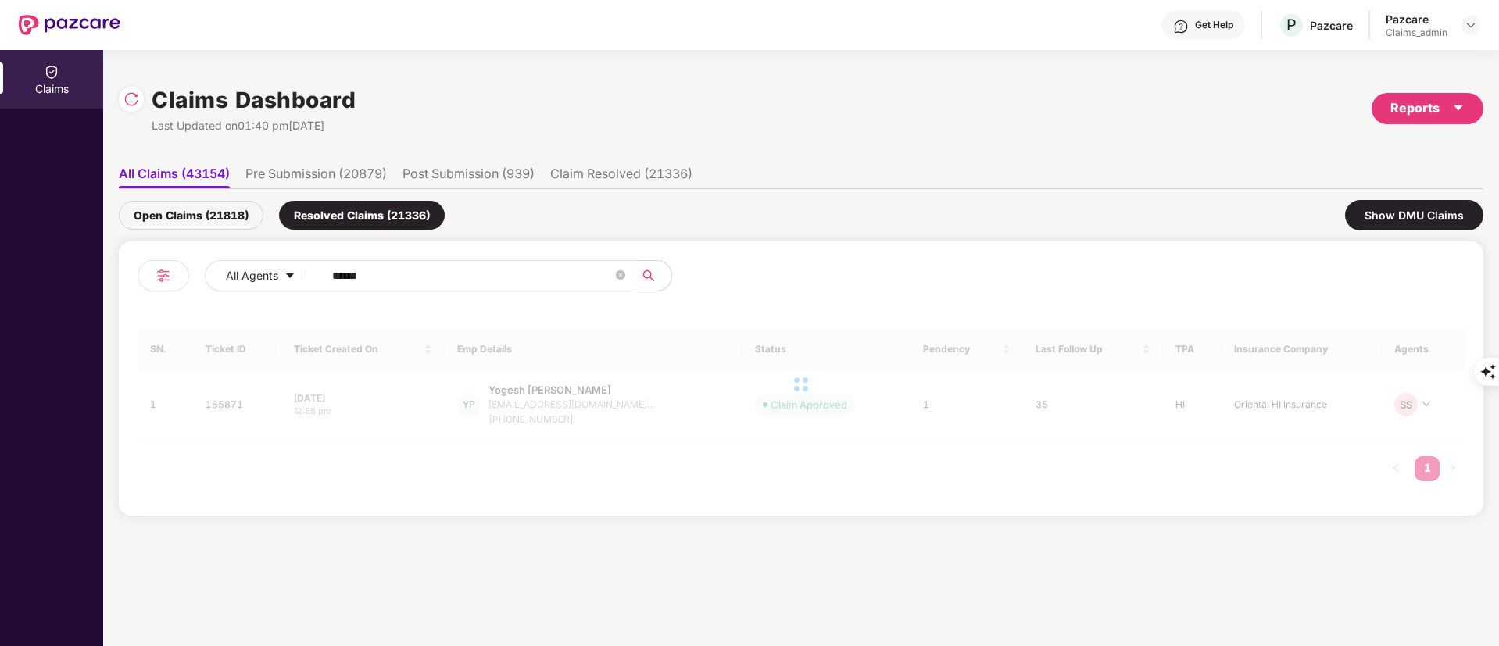
type input "******"
click at [206, 211] on div "Open Claims (21818)" at bounding box center [191, 215] width 145 height 29
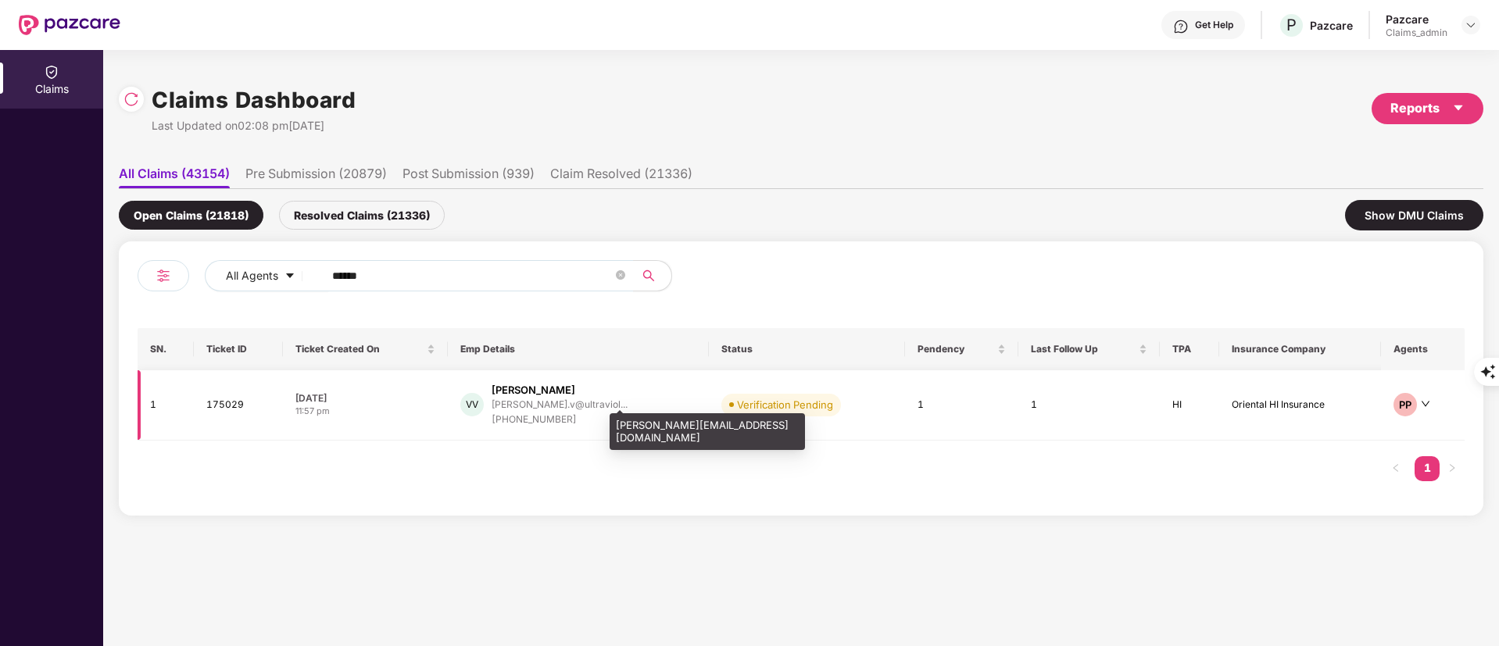
click at [605, 406] on div "vigneshwar.v@ultraviol..." at bounding box center [560, 404] width 136 height 10
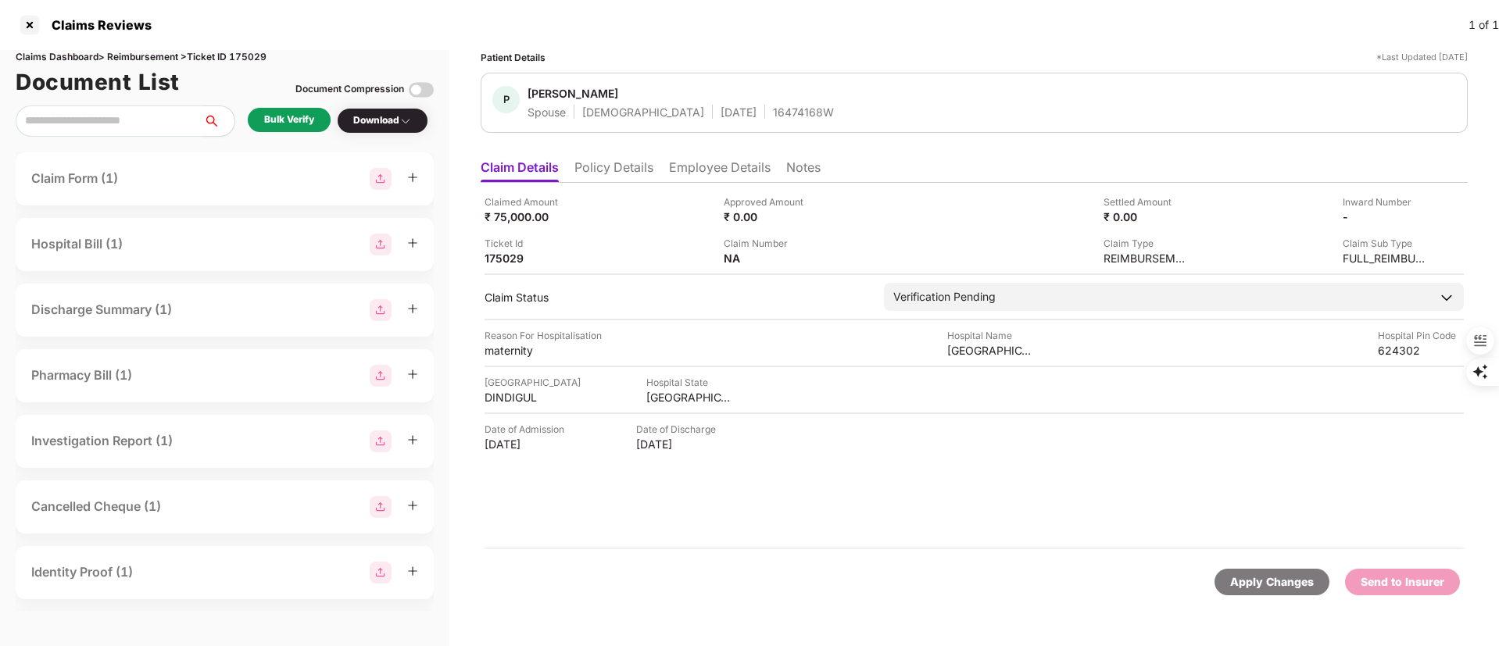
click at [298, 129] on div "Bulk Verify" at bounding box center [289, 120] width 83 height 24
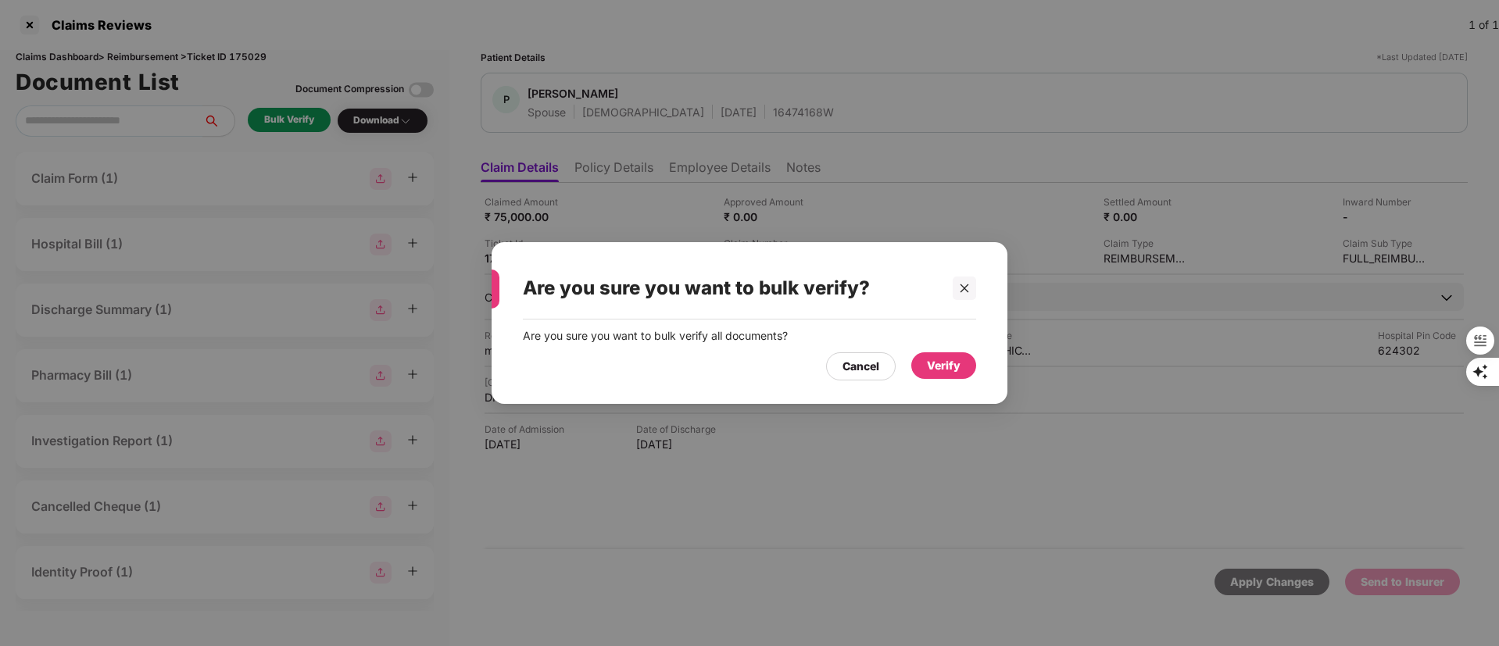
click at [948, 356] on div "Verify" at bounding box center [943, 365] width 65 height 27
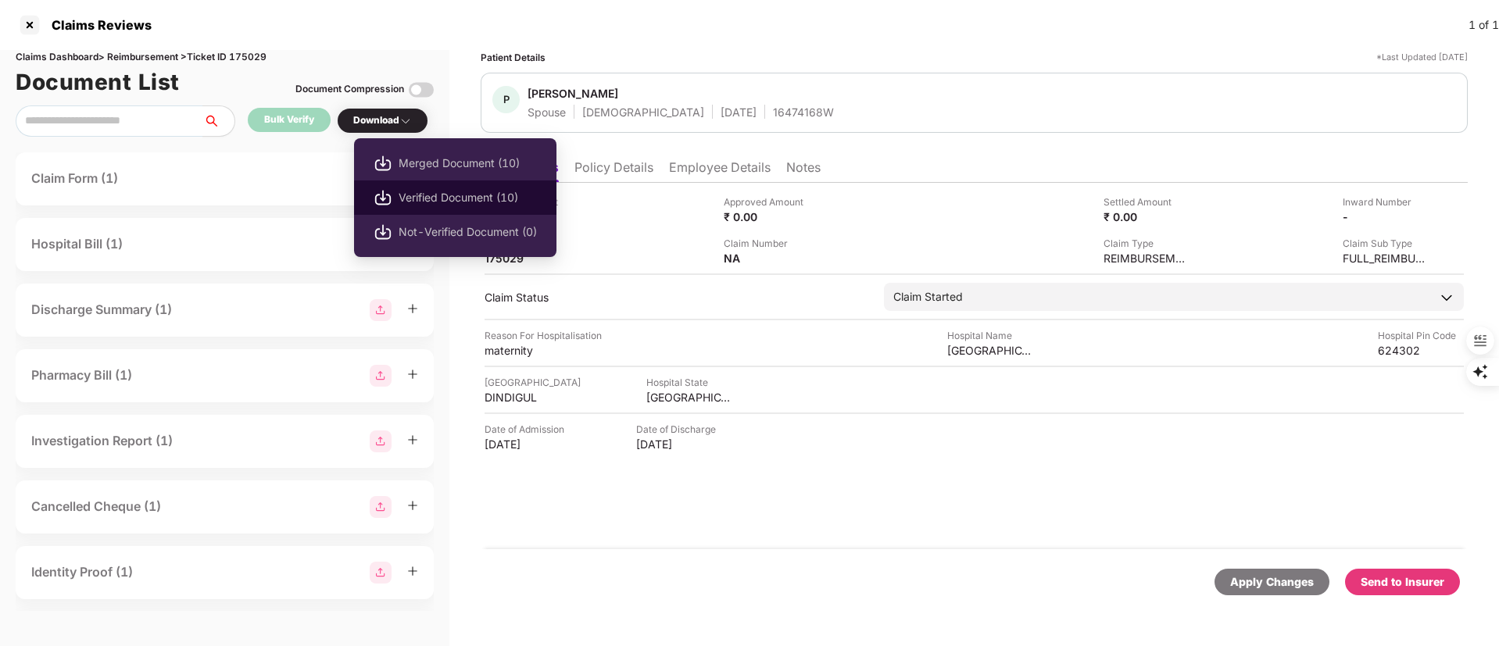
click at [438, 199] on span "Verified Document (10)" at bounding box center [468, 197] width 138 height 17
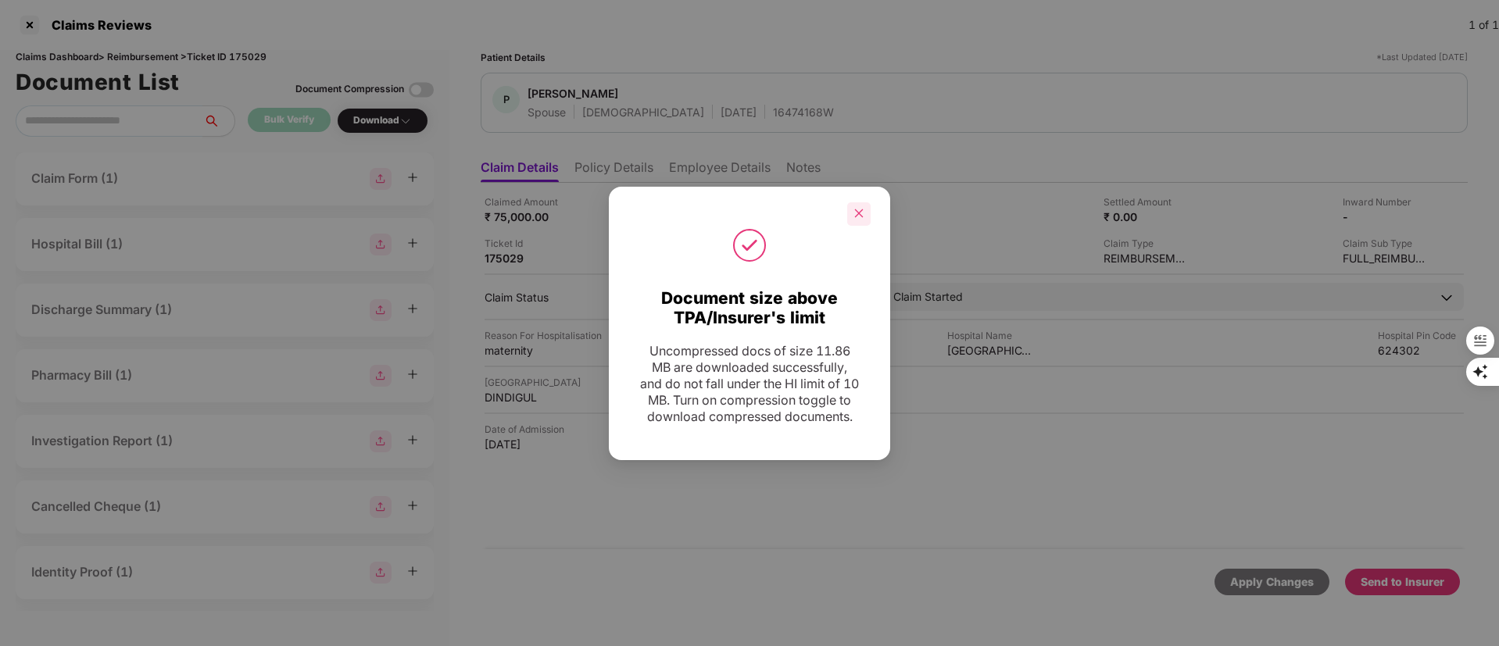
click at [857, 202] on div at bounding box center [858, 213] width 23 height 23
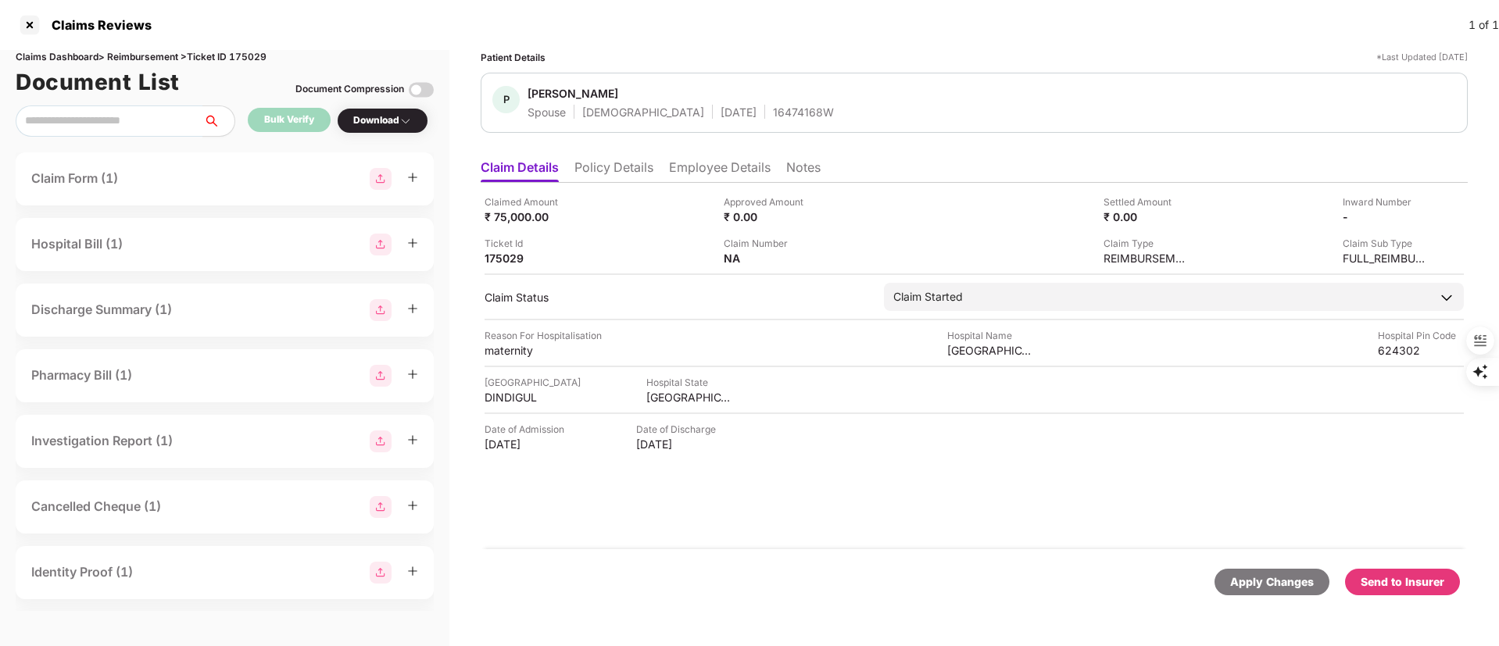
click at [1383, 578] on div "Send to Insurer" at bounding box center [1403, 582] width 84 height 17
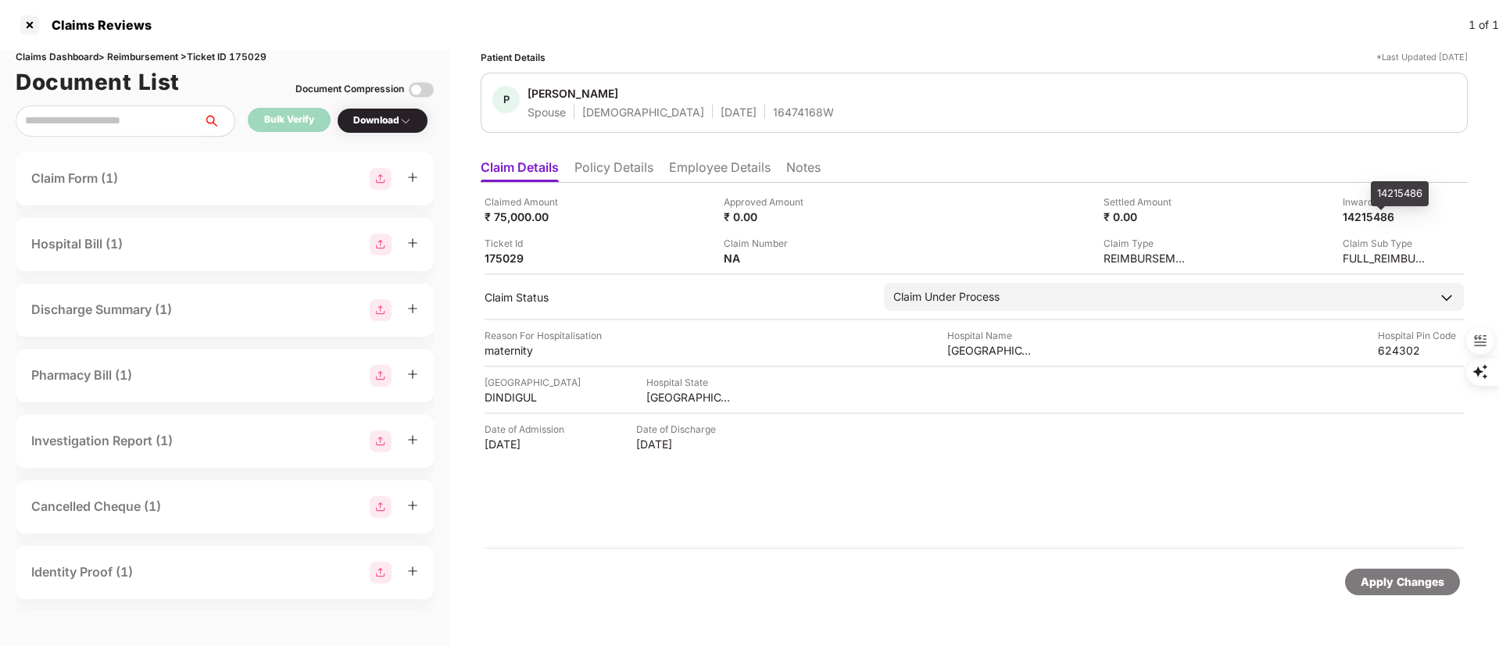
click at [1348, 224] on div "Claimed Amount ₹ 75,000.00 Approved Amount ₹ 0.00 Settled Amount ₹ 0.00 Inward …" at bounding box center [974, 230] width 979 height 71
click at [1352, 214] on div "14215486" at bounding box center [1369, 216] width 86 height 15
copy div "14215486"
click at [764, 524] on div "Claimed Amount ₹ 75,000.00 Approved Amount ₹ 0.00 Settled Amount ₹ 0.00 Inward …" at bounding box center [974, 366] width 987 height 367
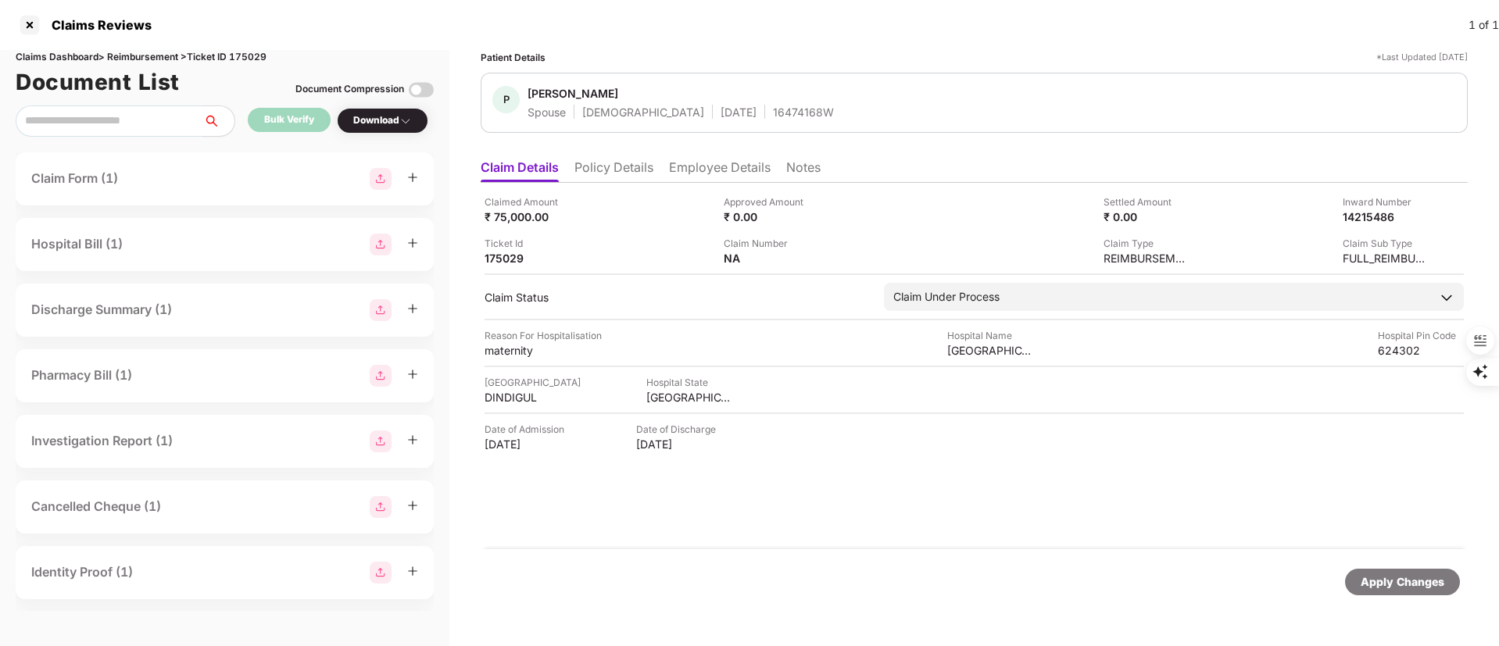
click at [612, 164] on li "Policy Details" at bounding box center [613, 170] width 79 height 23
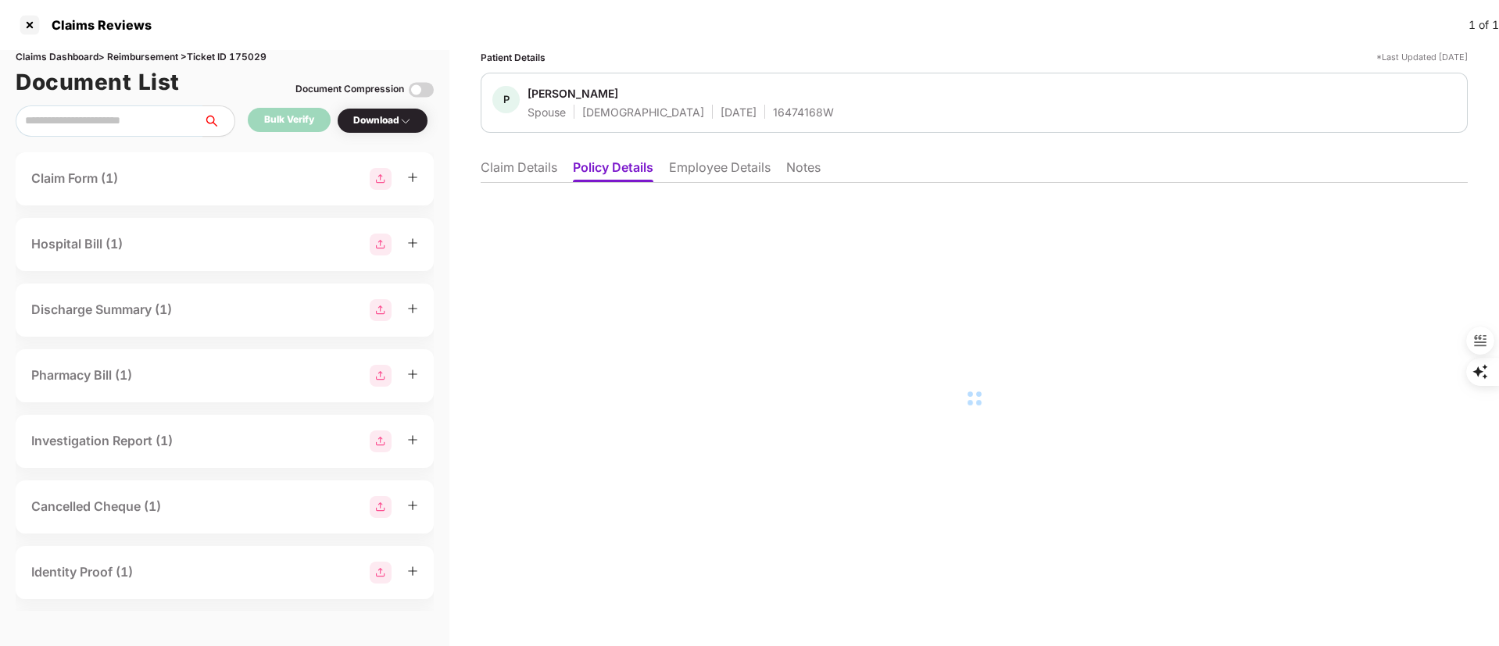
click at [531, 163] on li "Claim Details" at bounding box center [519, 170] width 77 height 23
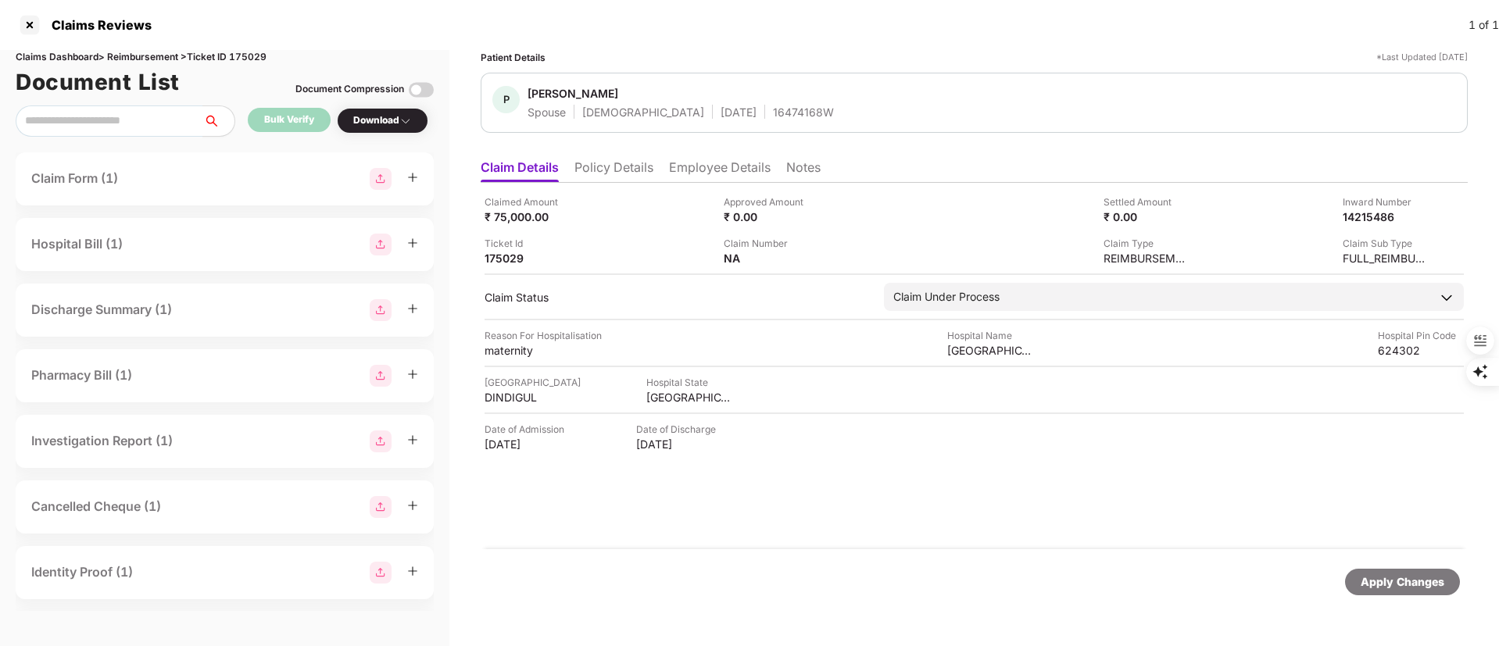
click at [757, 158] on ul "Claim Details Policy Details Employee Details Notes" at bounding box center [974, 167] width 987 height 31
click at [732, 169] on li "Employee Details" at bounding box center [720, 170] width 102 height 23
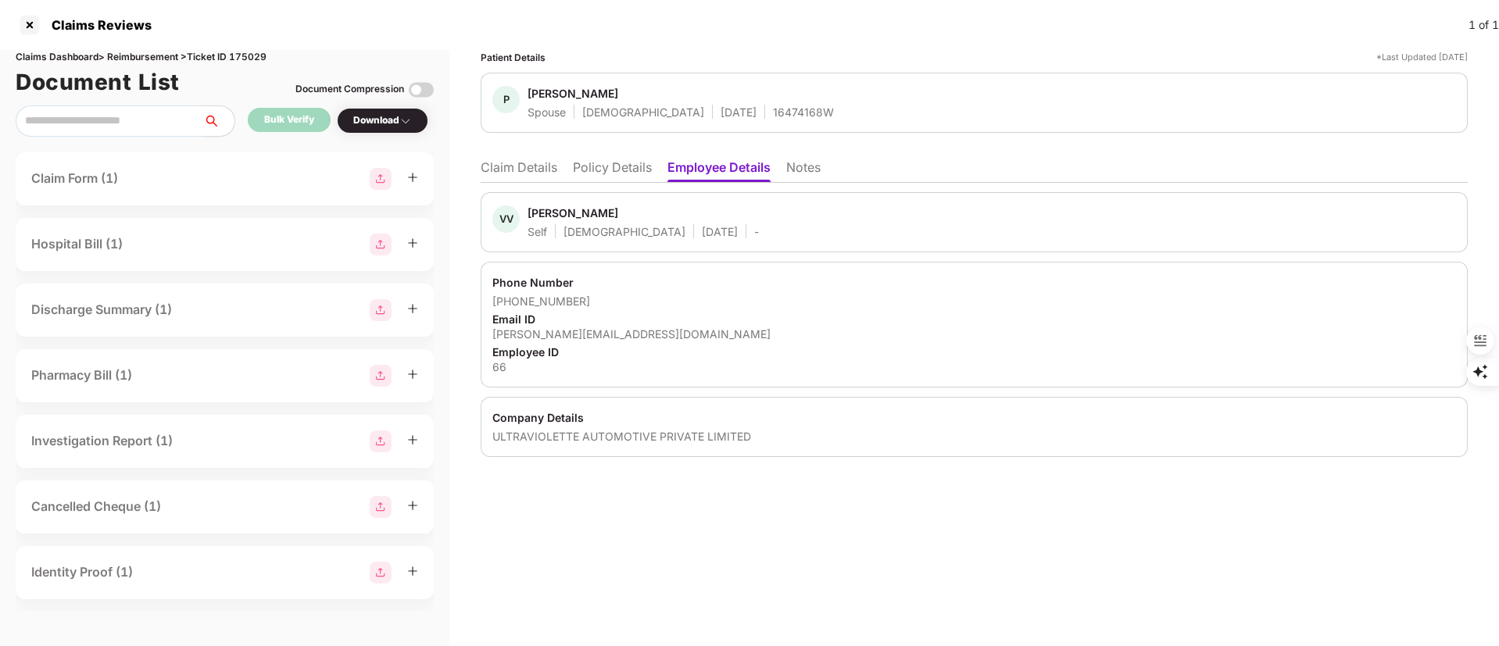
click at [579, 220] on div "Vigneshwar V" at bounding box center [573, 213] width 91 height 15
click at [566, 216] on div "Vigneshwar V" at bounding box center [573, 213] width 91 height 15
copy div "Vigneshwar"
click at [27, 18] on div at bounding box center [29, 25] width 25 height 25
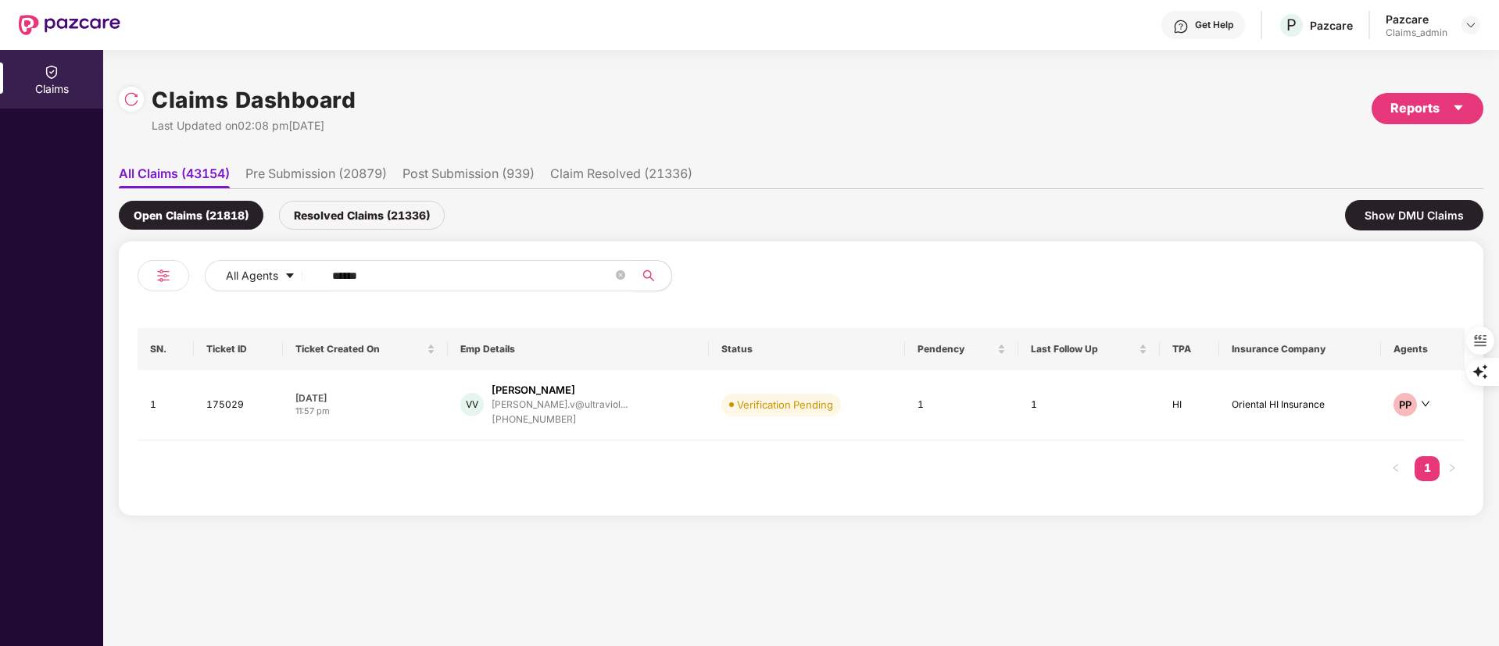
drag, startPoint x: 444, startPoint y: 280, endPoint x: 123, endPoint y: 285, distance: 321.3
click at [123, 285] on div "All Agents ****** SN. Ticket ID Ticket Created On Emp Details Status Pendency L…" at bounding box center [801, 378] width 1365 height 274
paste input "text"
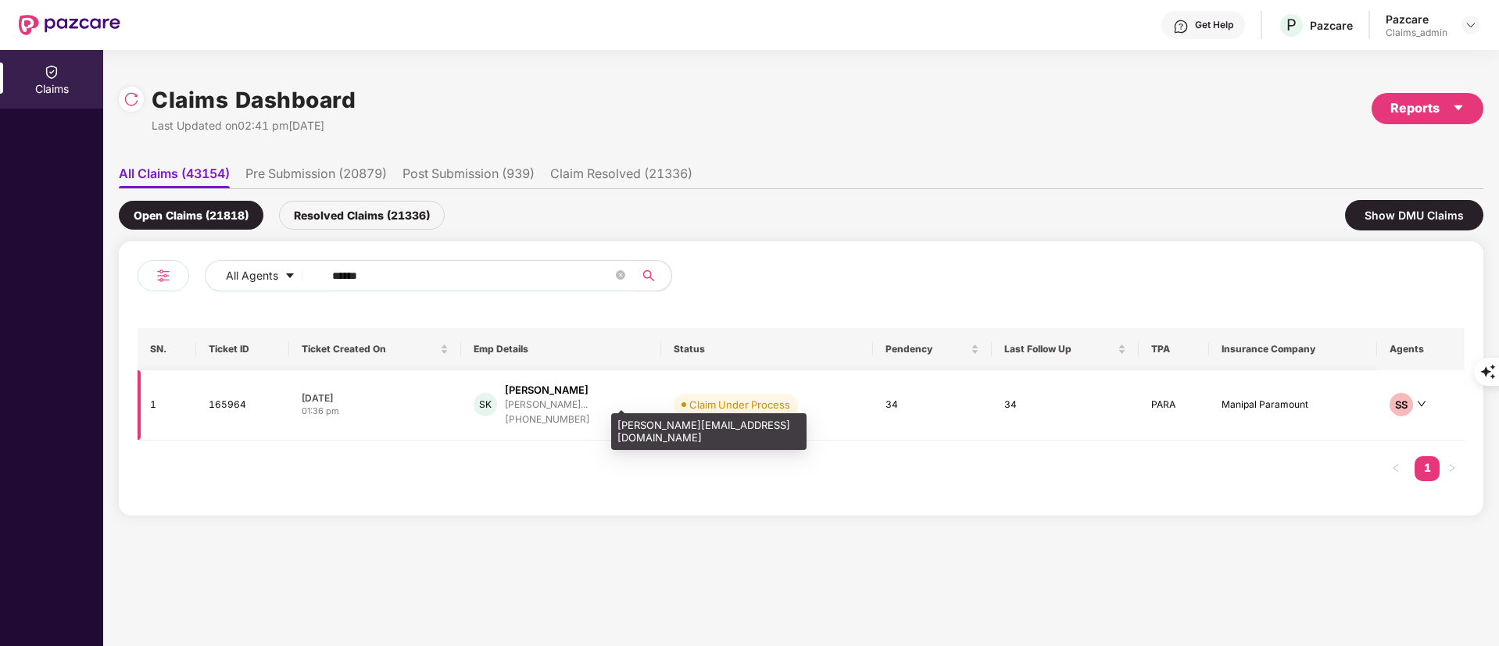
type input "******"
click at [588, 399] on div "salim.khan@capsavefina..." at bounding box center [546, 404] width 83 height 10
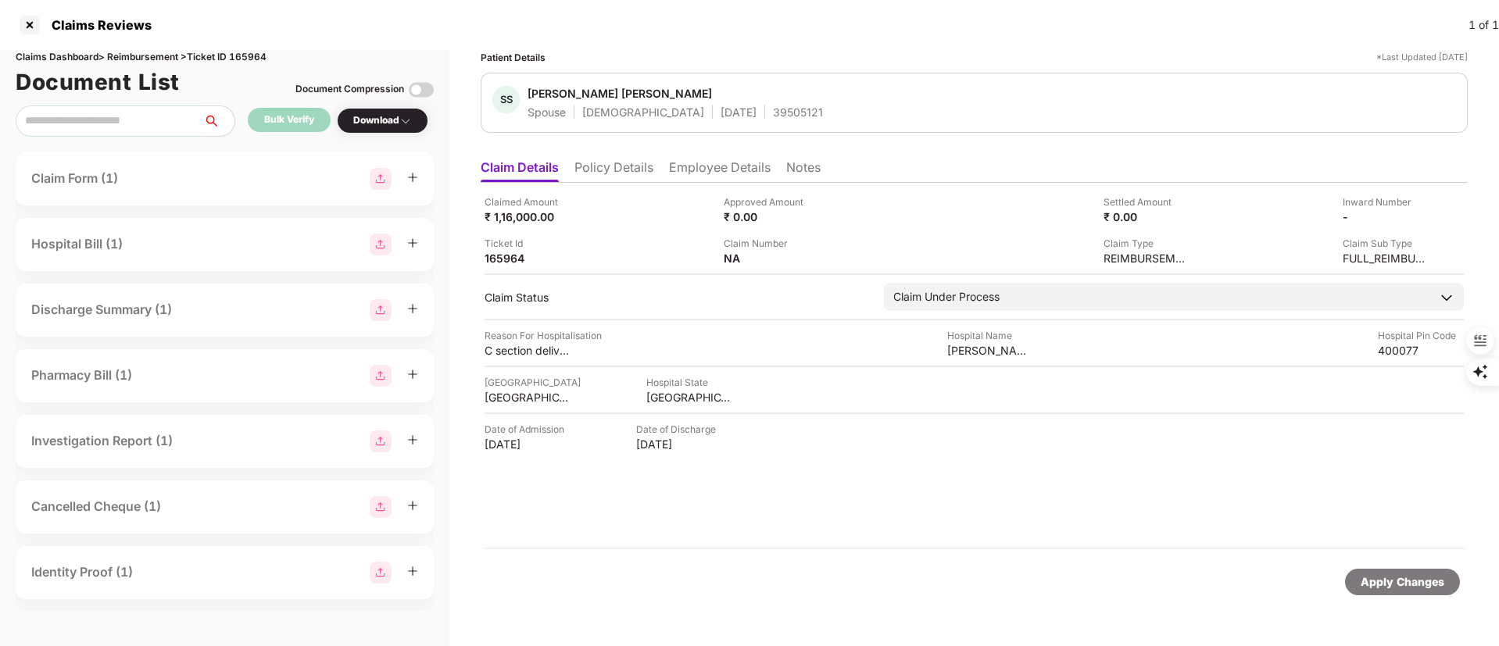
click at [615, 166] on li "Policy Details" at bounding box center [613, 170] width 79 height 23
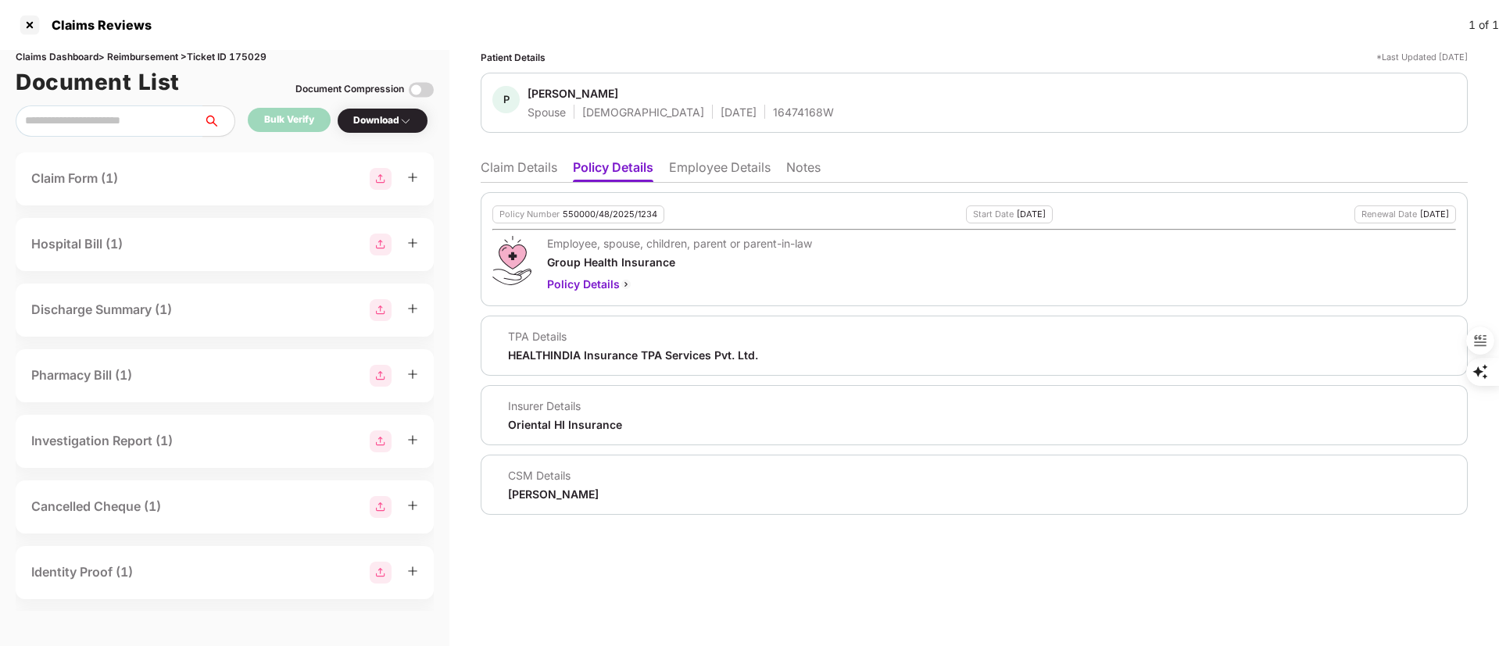
click at [736, 173] on li "Employee Details" at bounding box center [720, 170] width 102 height 23
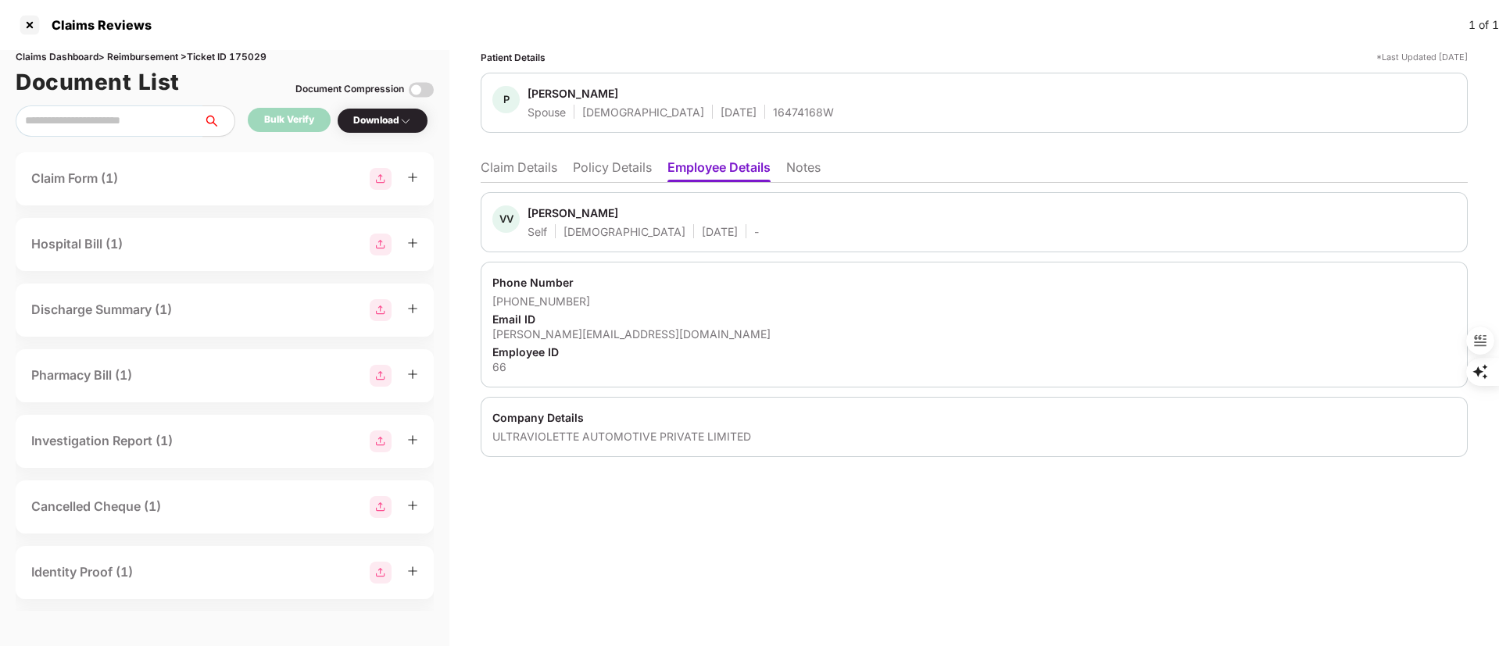
click at [613, 163] on li "Policy Details" at bounding box center [612, 170] width 79 height 23
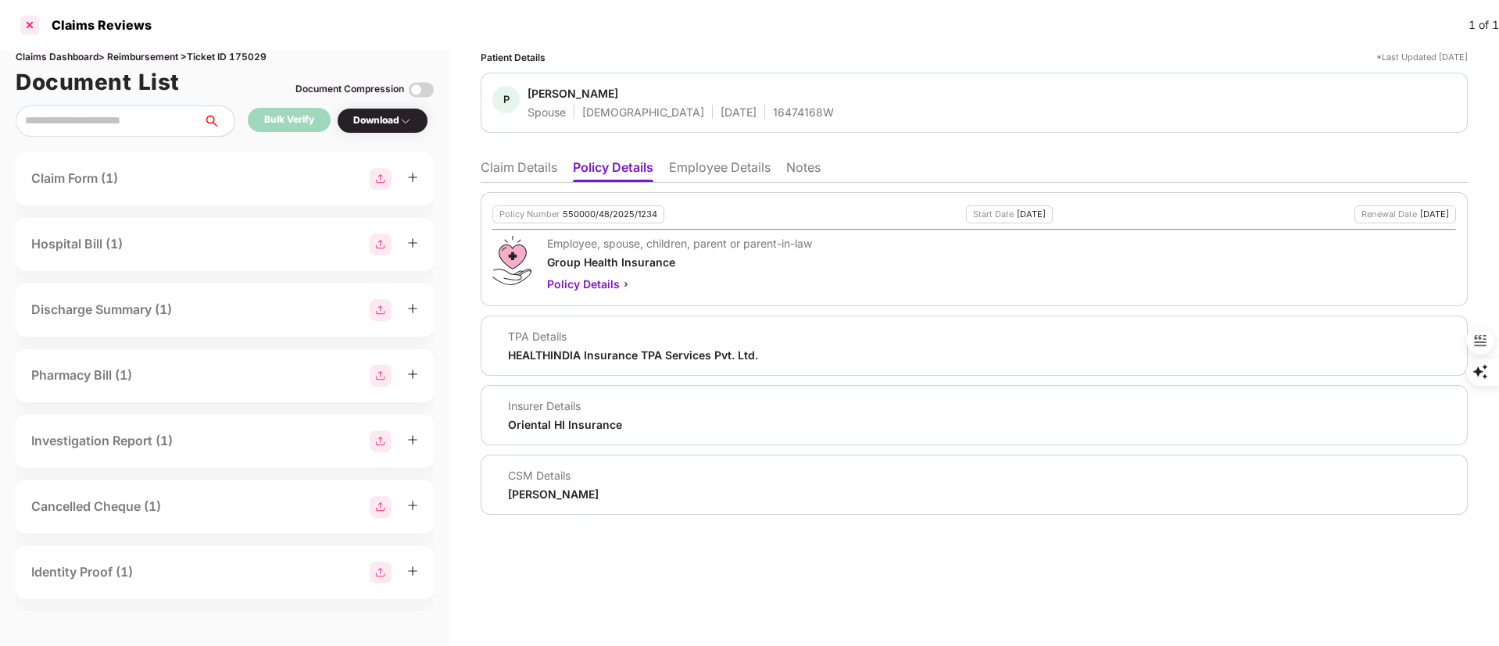
click at [27, 32] on div at bounding box center [29, 25] width 25 height 25
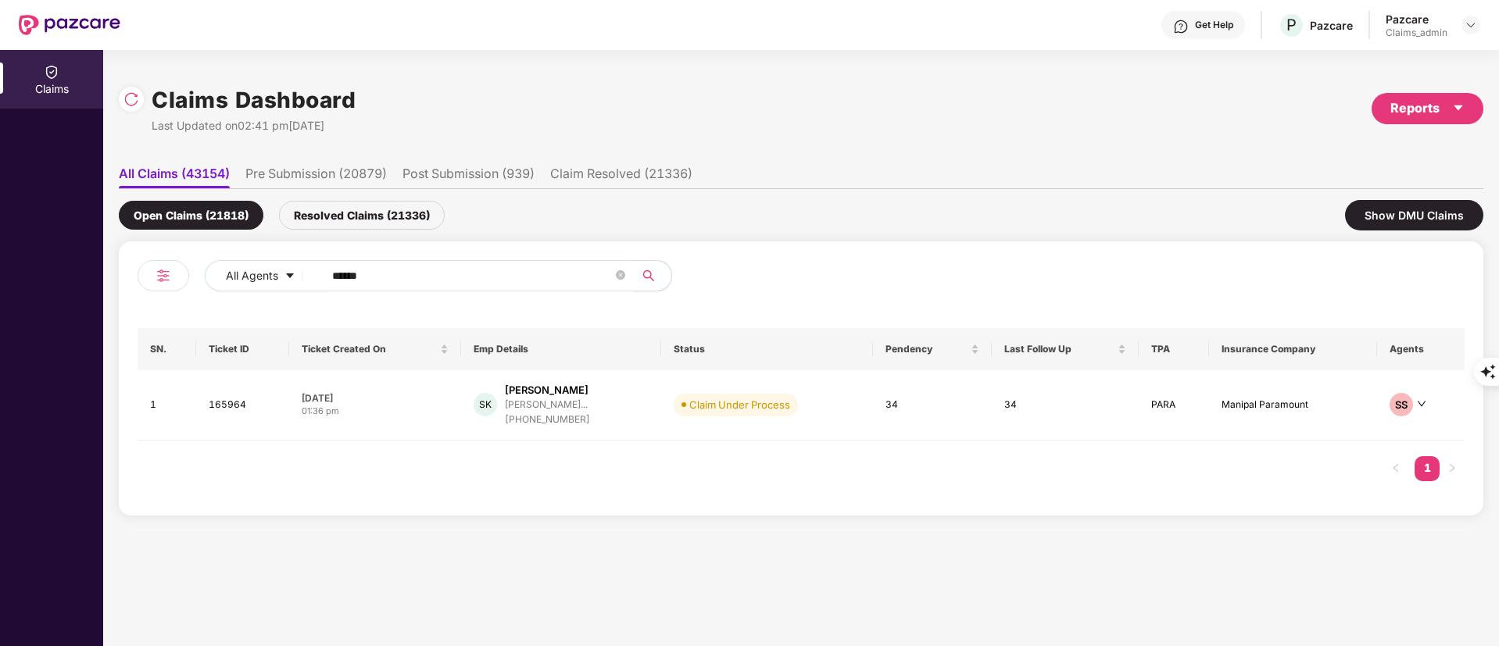
drag, startPoint x: 383, startPoint y: 272, endPoint x: 170, endPoint y: 272, distance: 212.6
click at [170, 272] on div "All Agents ******" at bounding box center [470, 282] width 664 height 44
paste input "text"
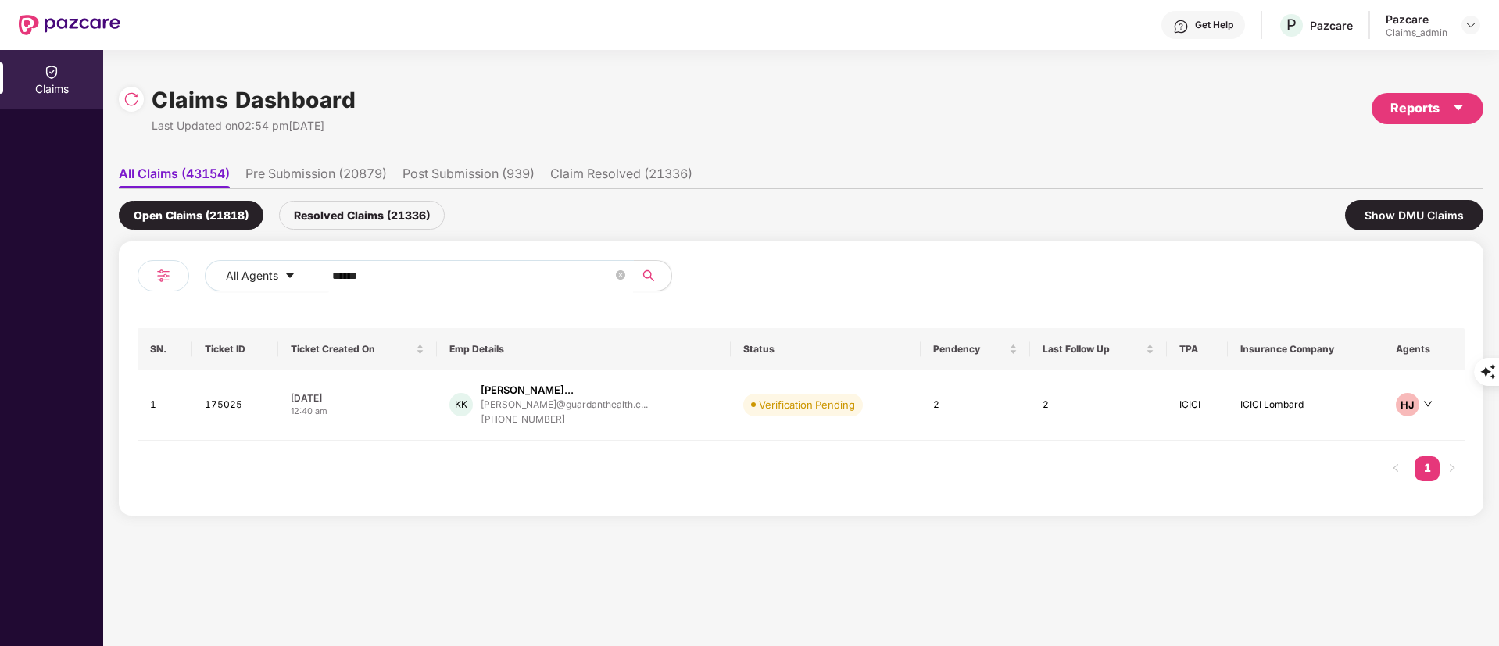
type input "******"
click at [515, 413] on div "+919963425252" at bounding box center [564, 420] width 167 height 15
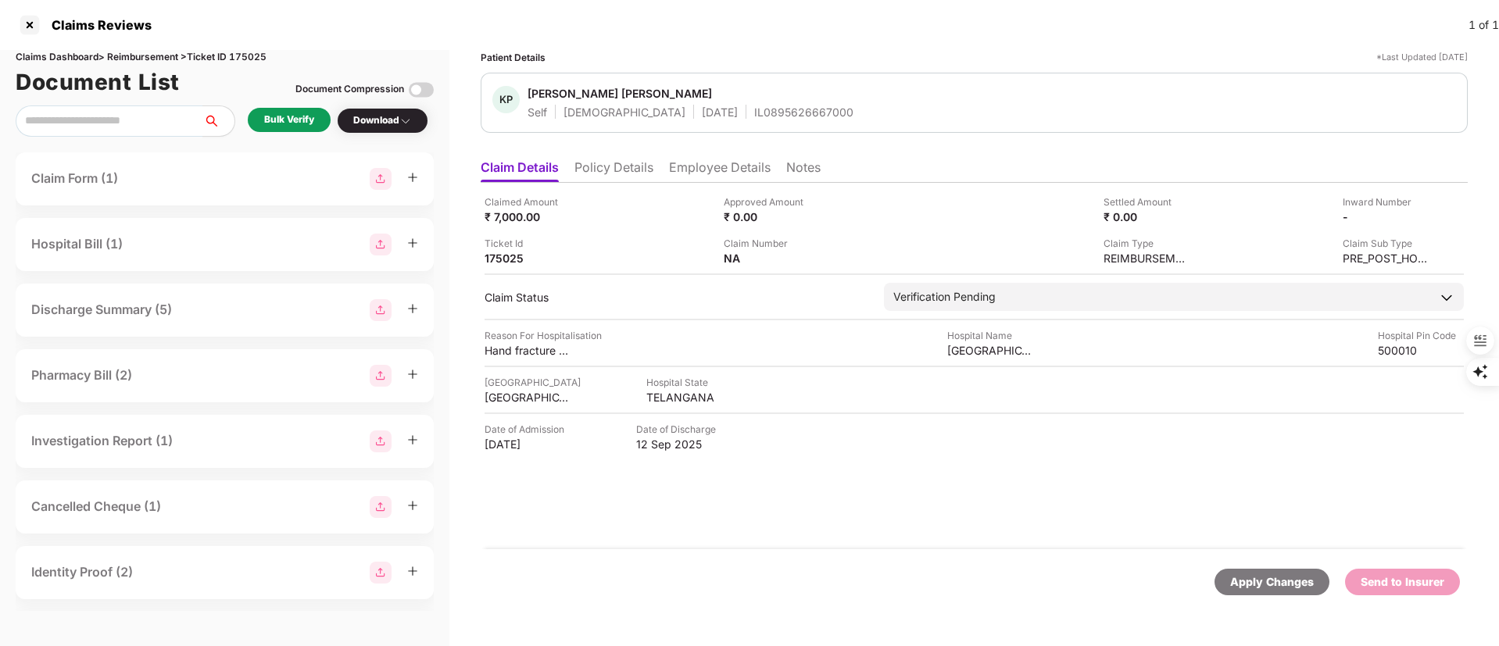
click at [624, 160] on li "Policy Details" at bounding box center [613, 170] width 79 height 23
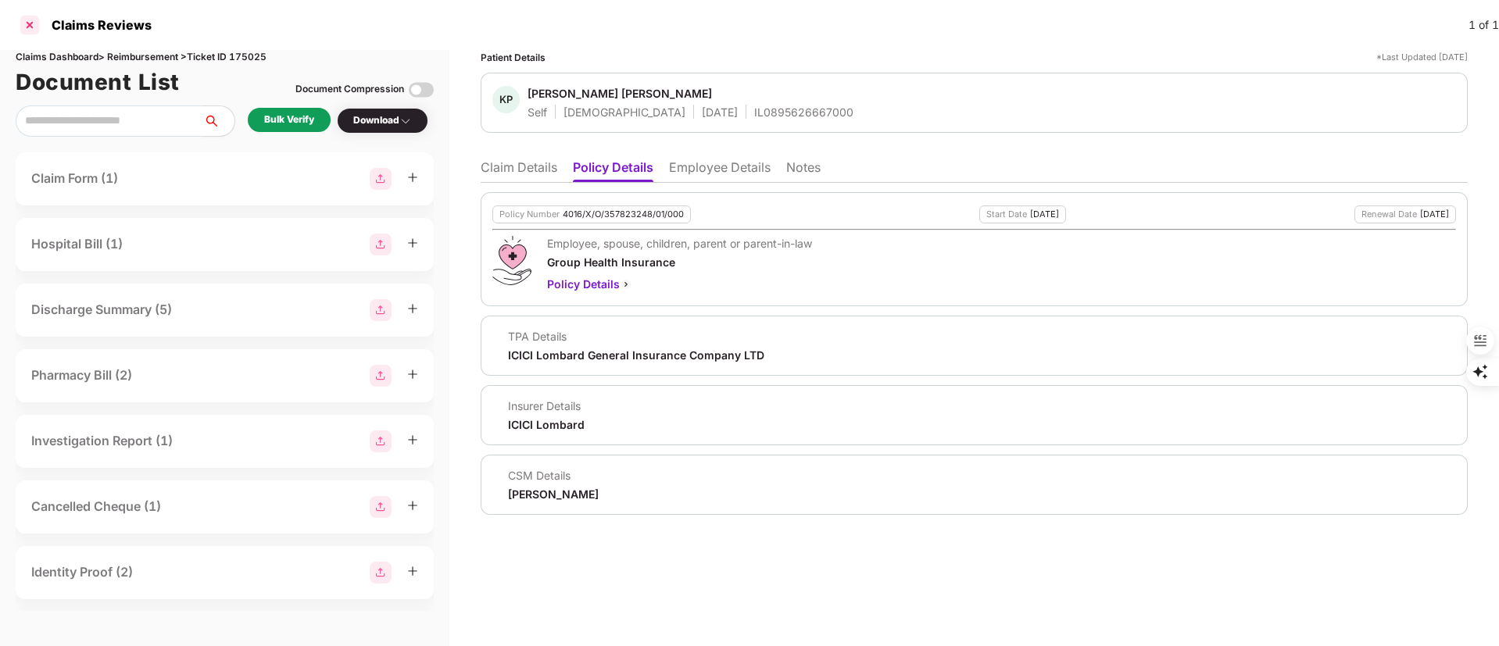
click at [23, 21] on div at bounding box center [29, 25] width 25 height 25
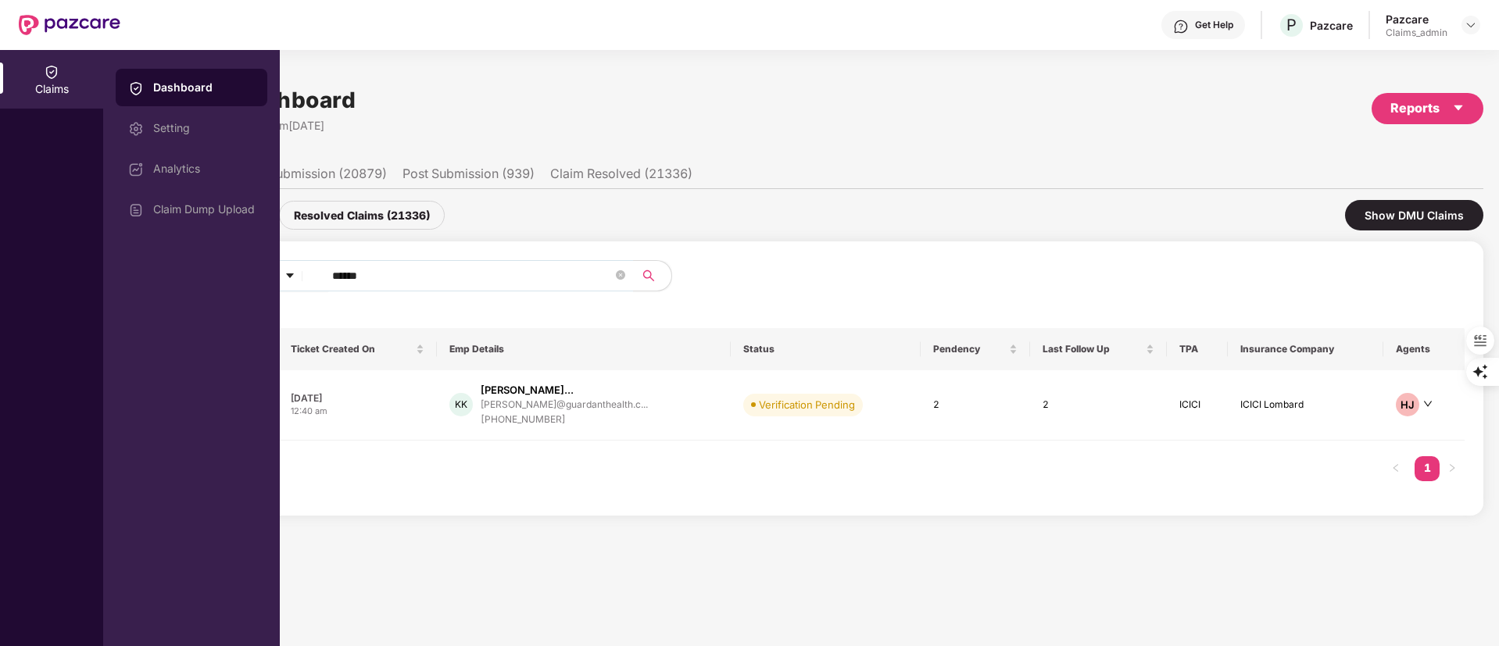
click at [630, 202] on div "Open Claims (21818) Resolved Claims (21336) Show DMU Claims" at bounding box center [801, 215] width 1365 height 52
click at [345, 276] on input "******" at bounding box center [472, 275] width 281 height 23
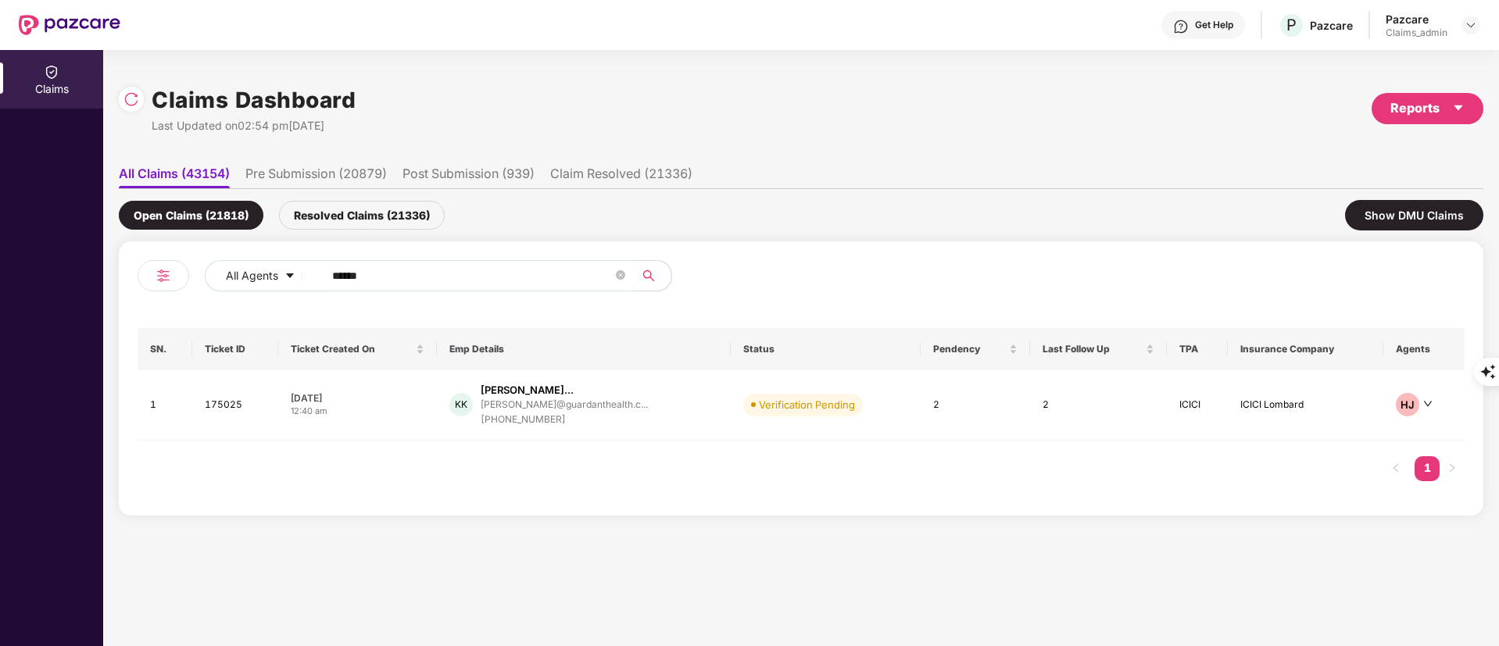
paste input "text"
type input "******"
click at [546, 410] on div "+918587913140" at bounding box center [561, 415] width 159 height 15
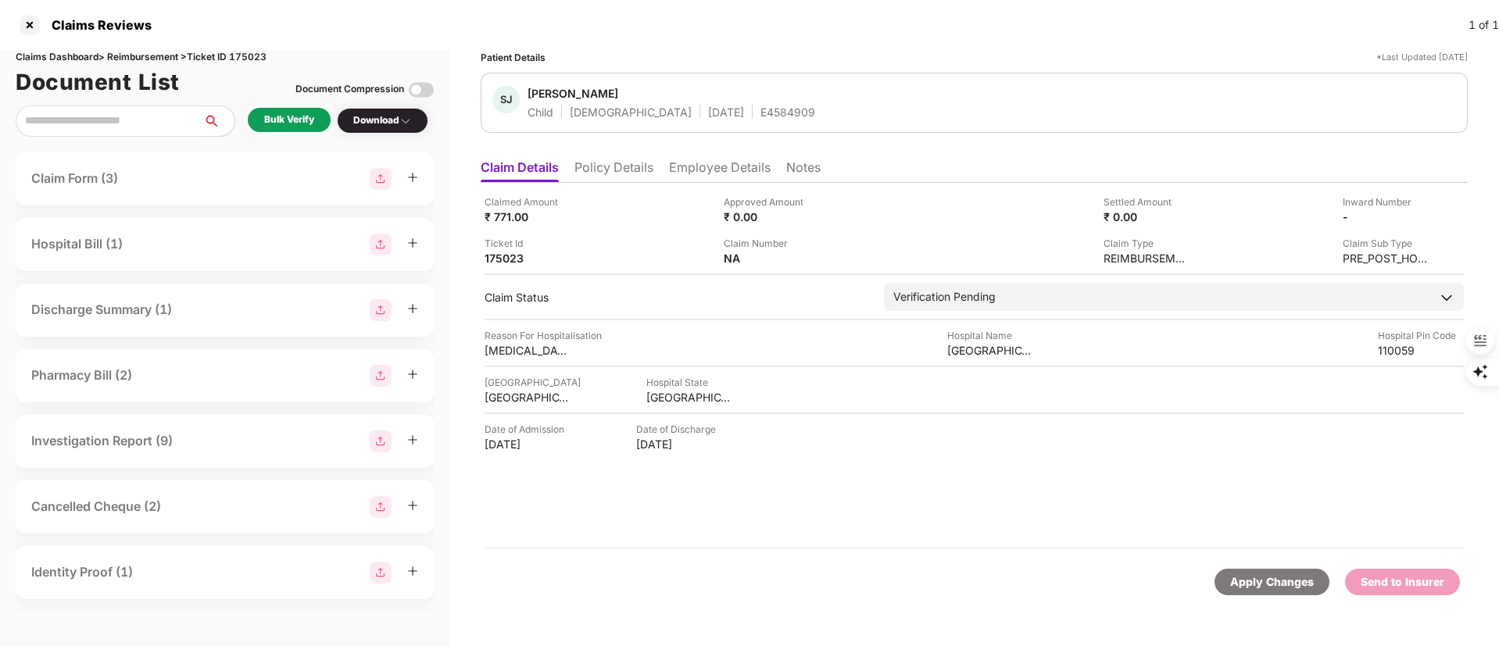
click at [612, 163] on li "Policy Details" at bounding box center [613, 170] width 79 height 23
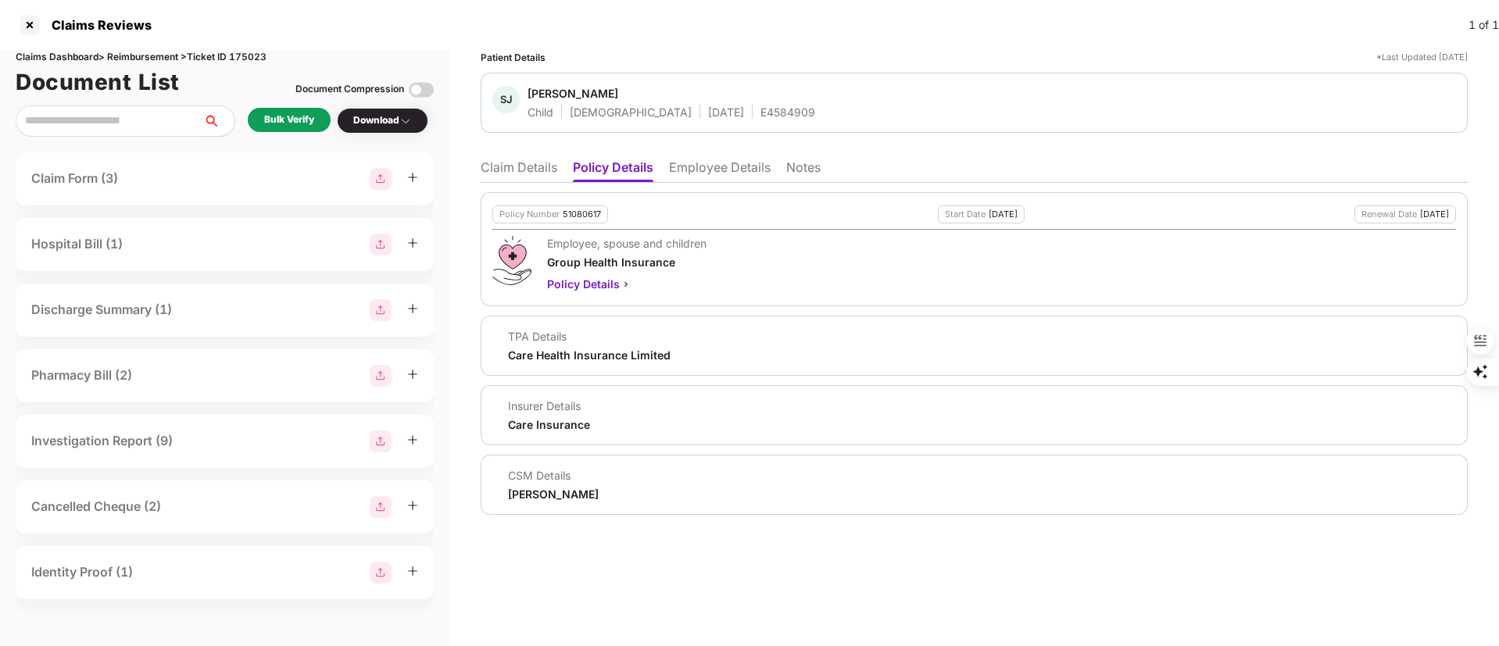
click at [591, 211] on div "51080617" at bounding box center [582, 214] width 38 height 10
copy div "51080617"
click at [760, 105] on div "E4584909" at bounding box center [787, 112] width 55 height 15
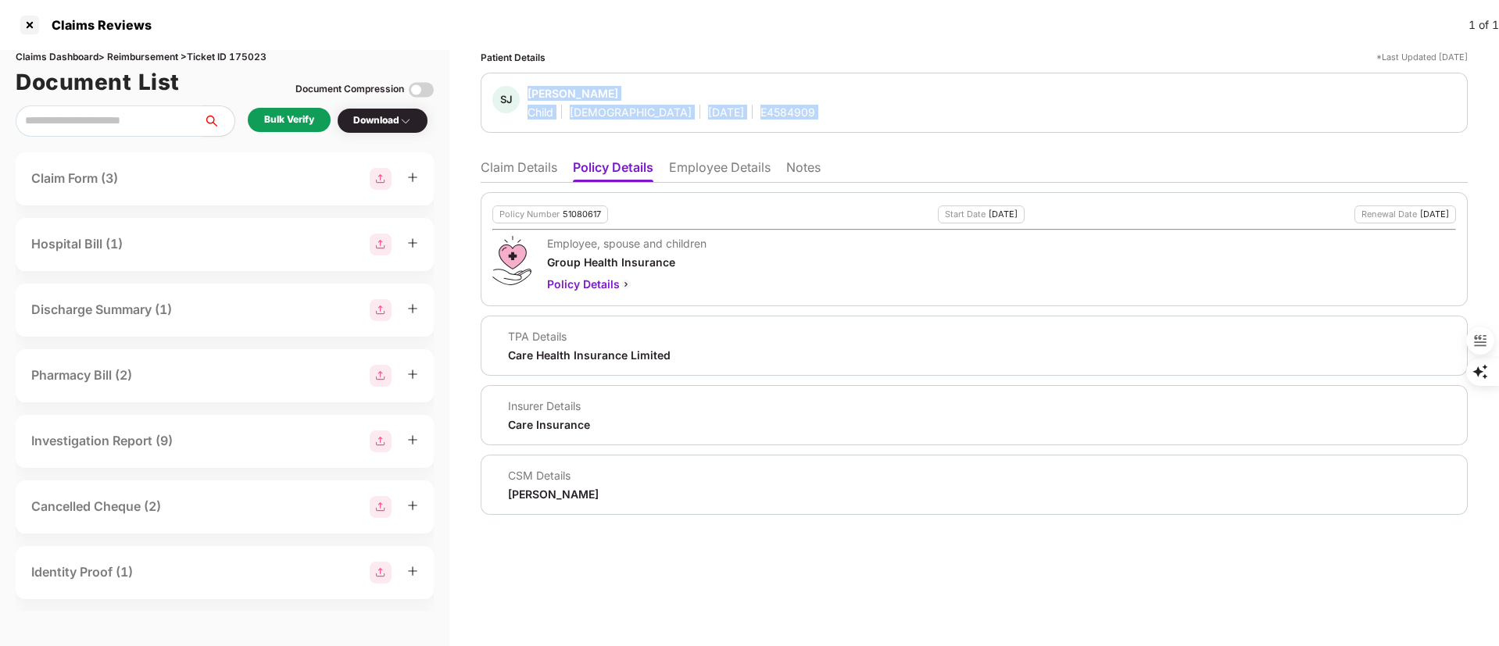
click at [760, 105] on div "E4584909" at bounding box center [787, 112] width 55 height 15
click at [760, 106] on div "E4584909" at bounding box center [787, 112] width 55 height 15
click at [760, 114] on div "E4584909" at bounding box center [787, 112] width 55 height 15
copy div "E4584909"
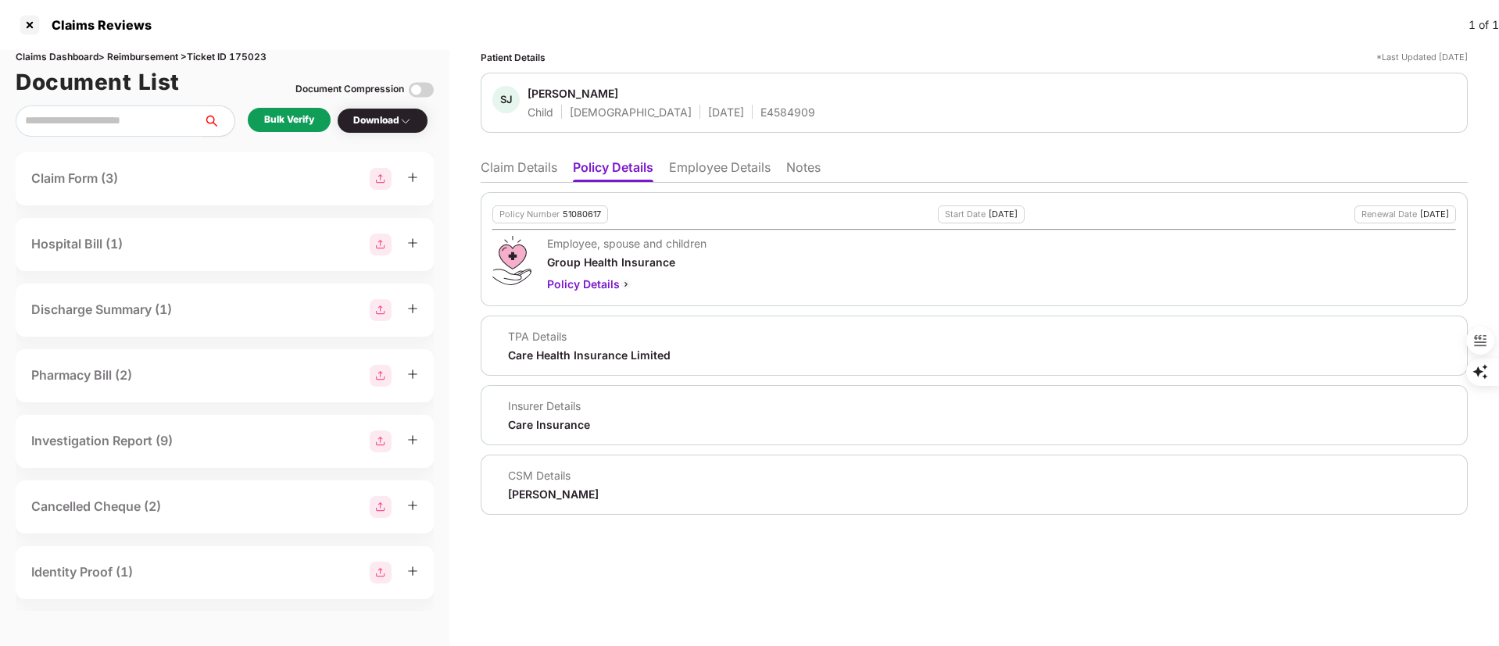
click at [555, 94] on div "Shaurya J Nair" at bounding box center [573, 93] width 91 height 15
drag, startPoint x: 538, startPoint y: 166, endPoint x: 372, endPoint y: 143, distance: 167.3
click at [535, 166] on li "Claim Details" at bounding box center [519, 170] width 77 height 23
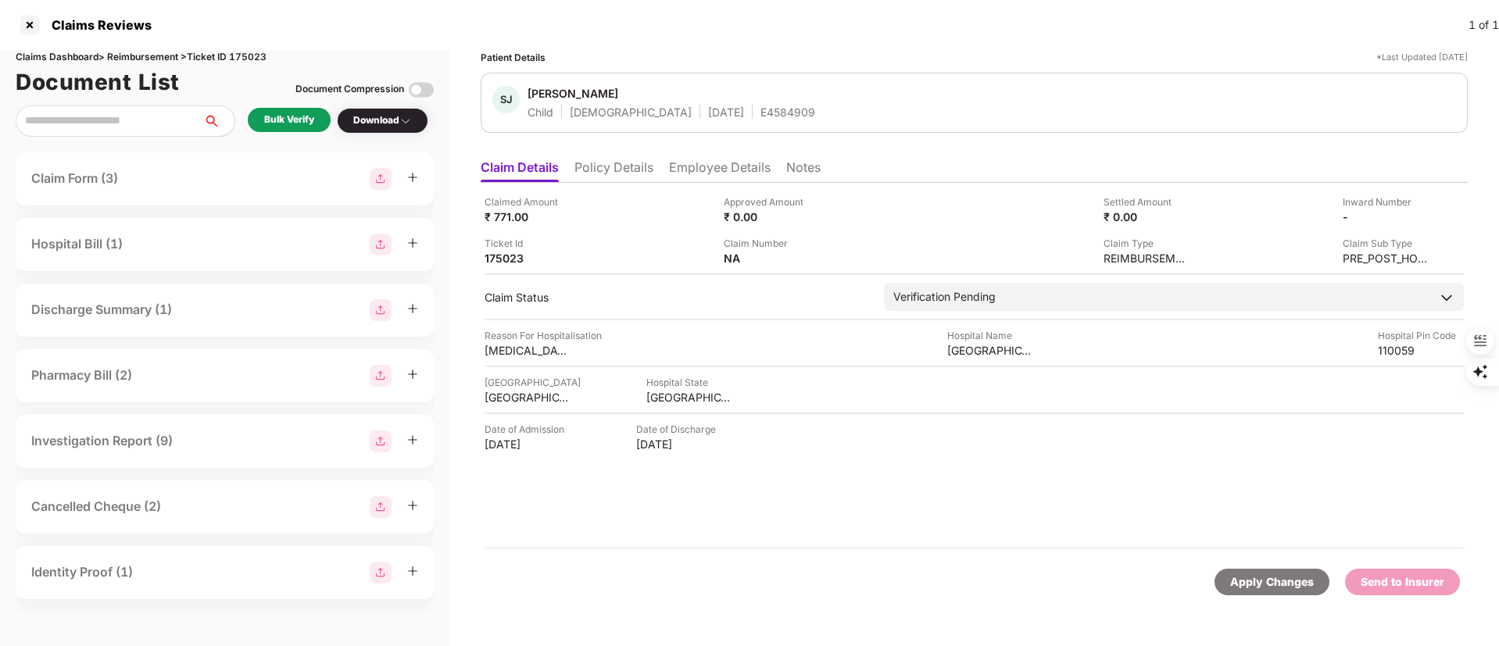
click at [298, 119] on div "Bulk Verify" at bounding box center [289, 120] width 50 height 15
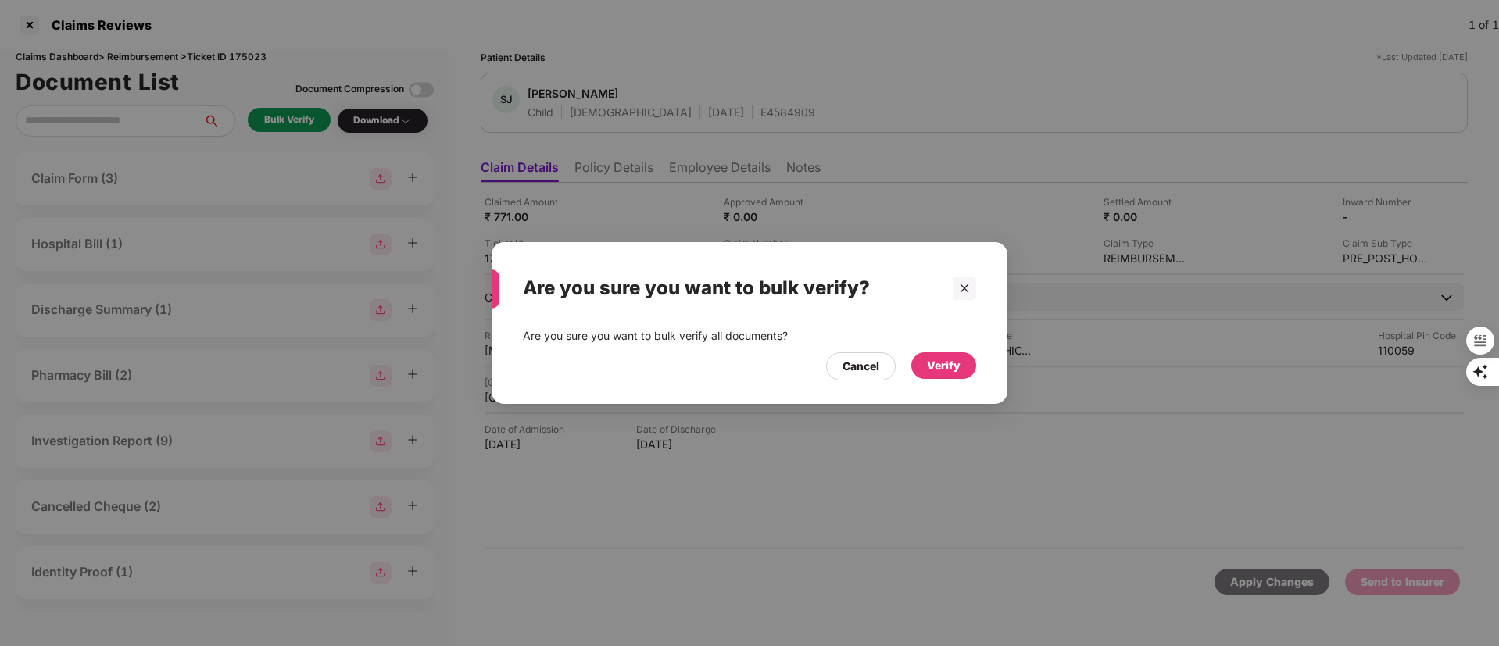
click at [934, 375] on div "Verify" at bounding box center [943, 365] width 65 height 27
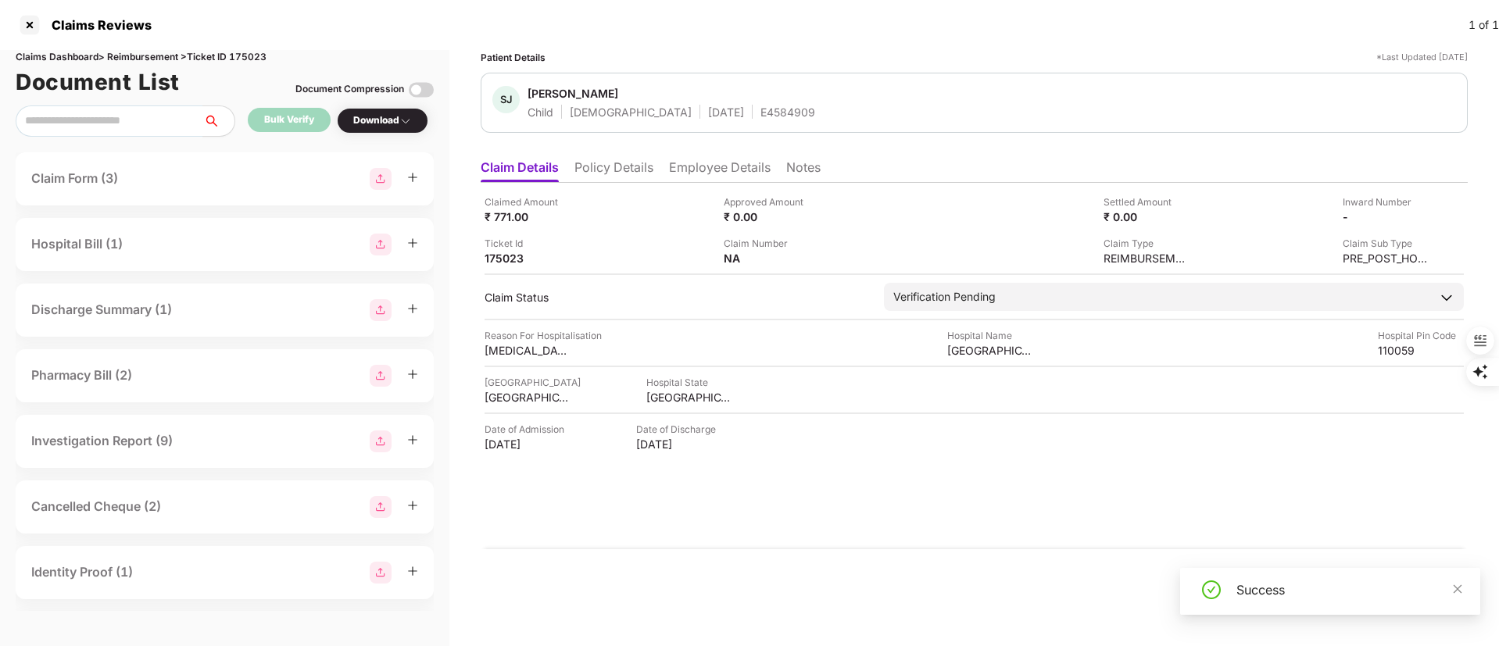
click at [386, 118] on div "Download" at bounding box center [382, 120] width 59 height 15
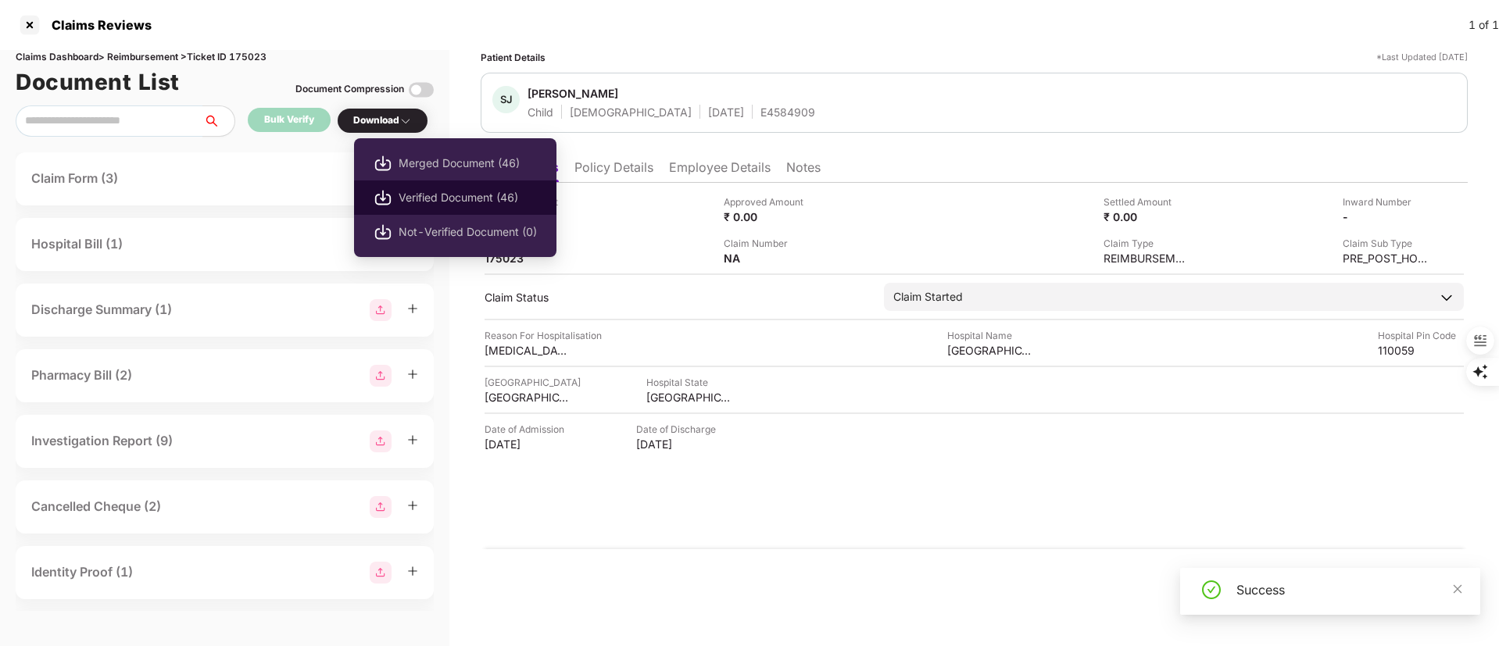
click at [431, 200] on span "Verified Document (46)" at bounding box center [468, 197] width 138 height 17
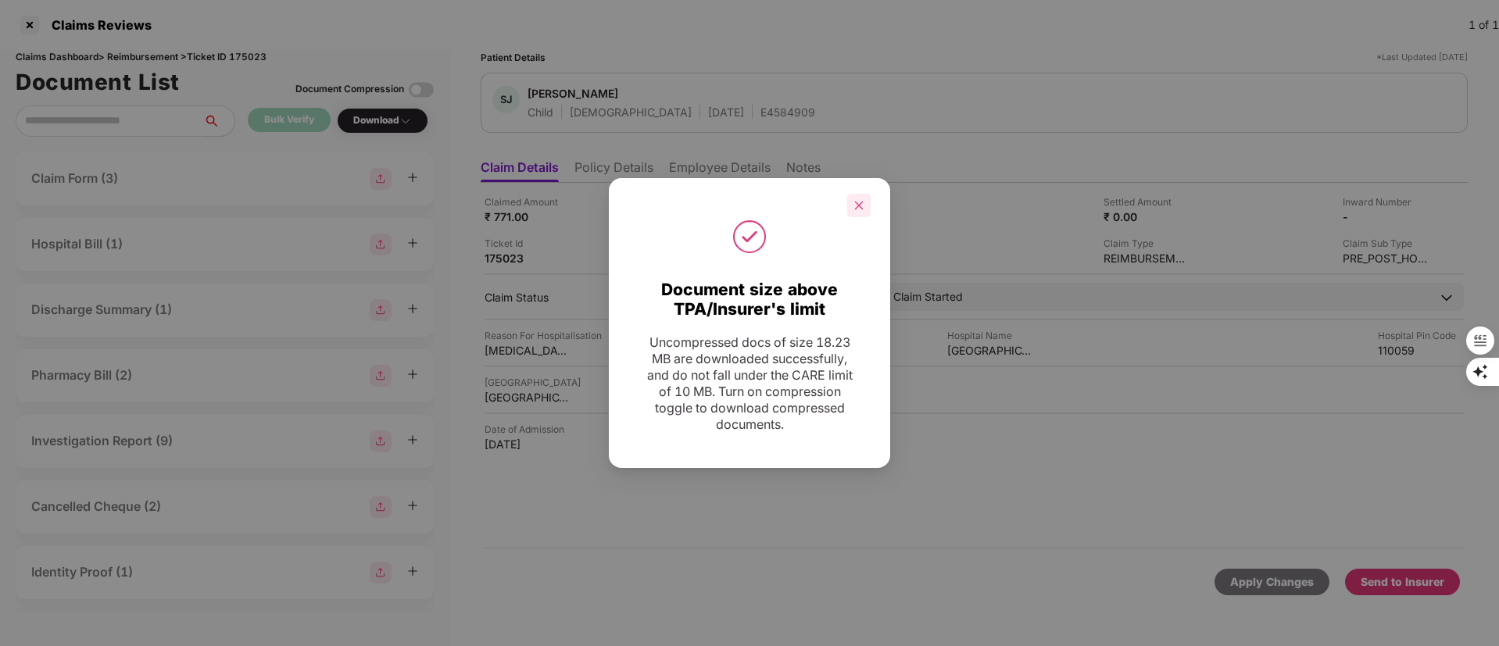
click at [861, 212] on div at bounding box center [858, 205] width 23 height 23
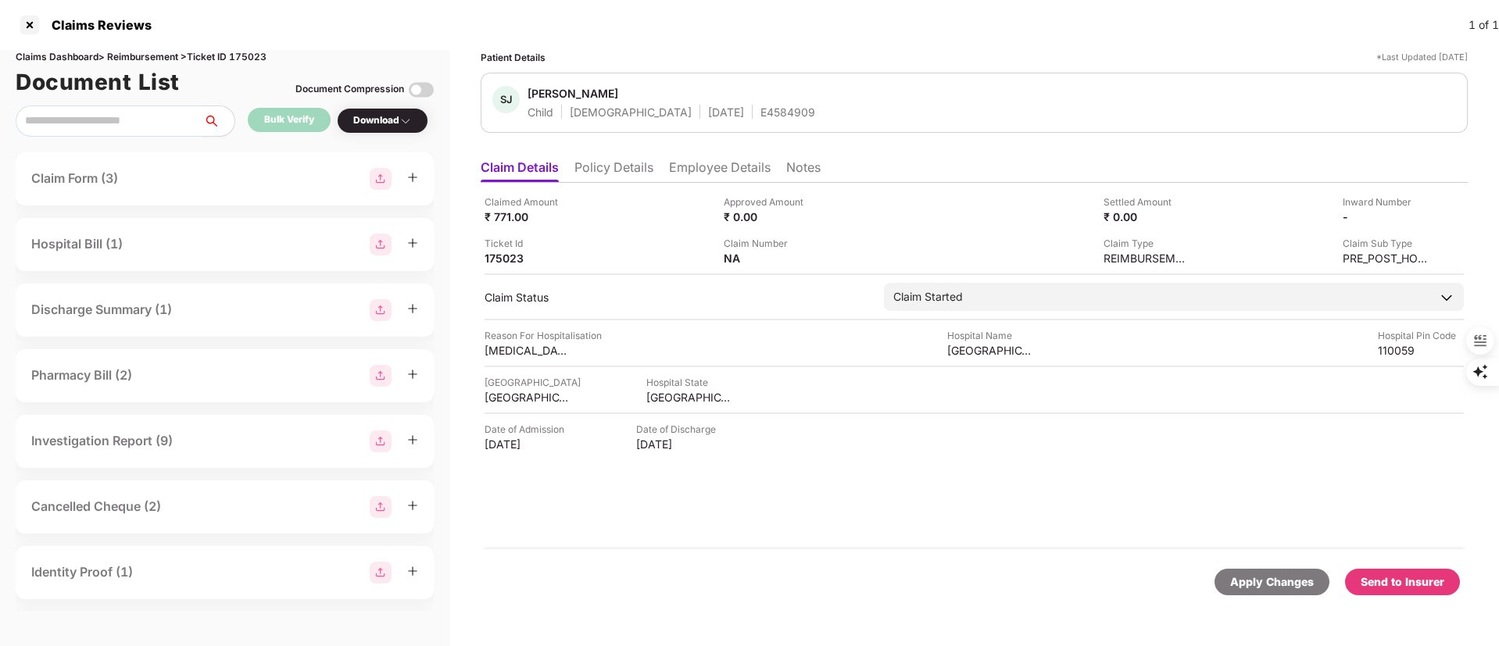
click at [696, 176] on li "Employee Details" at bounding box center [720, 170] width 102 height 23
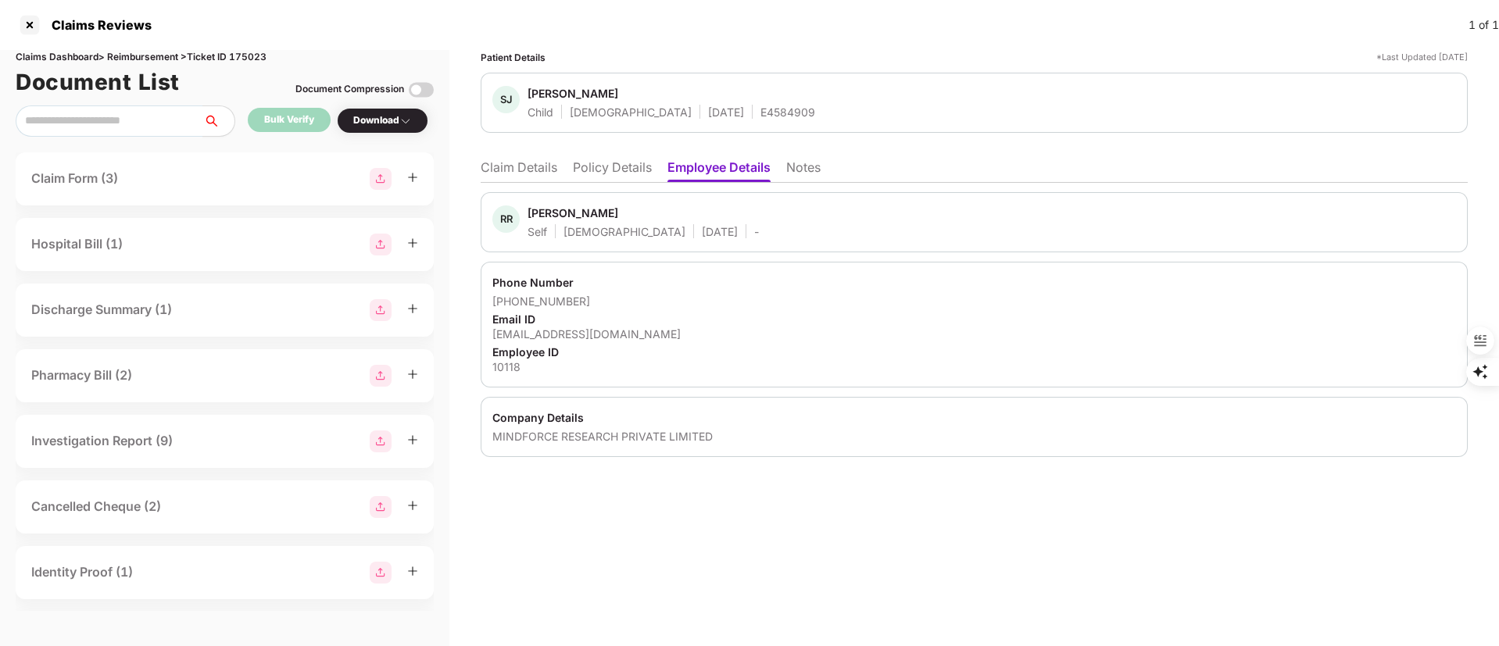
click at [575, 336] on div "rashn14@gmail.com" at bounding box center [974, 334] width 964 height 15
click at [576, 337] on div "rashn14@gmail.com" at bounding box center [974, 334] width 964 height 15
click at [579, 338] on div "rashn14@gmail.com" at bounding box center [974, 334] width 964 height 15
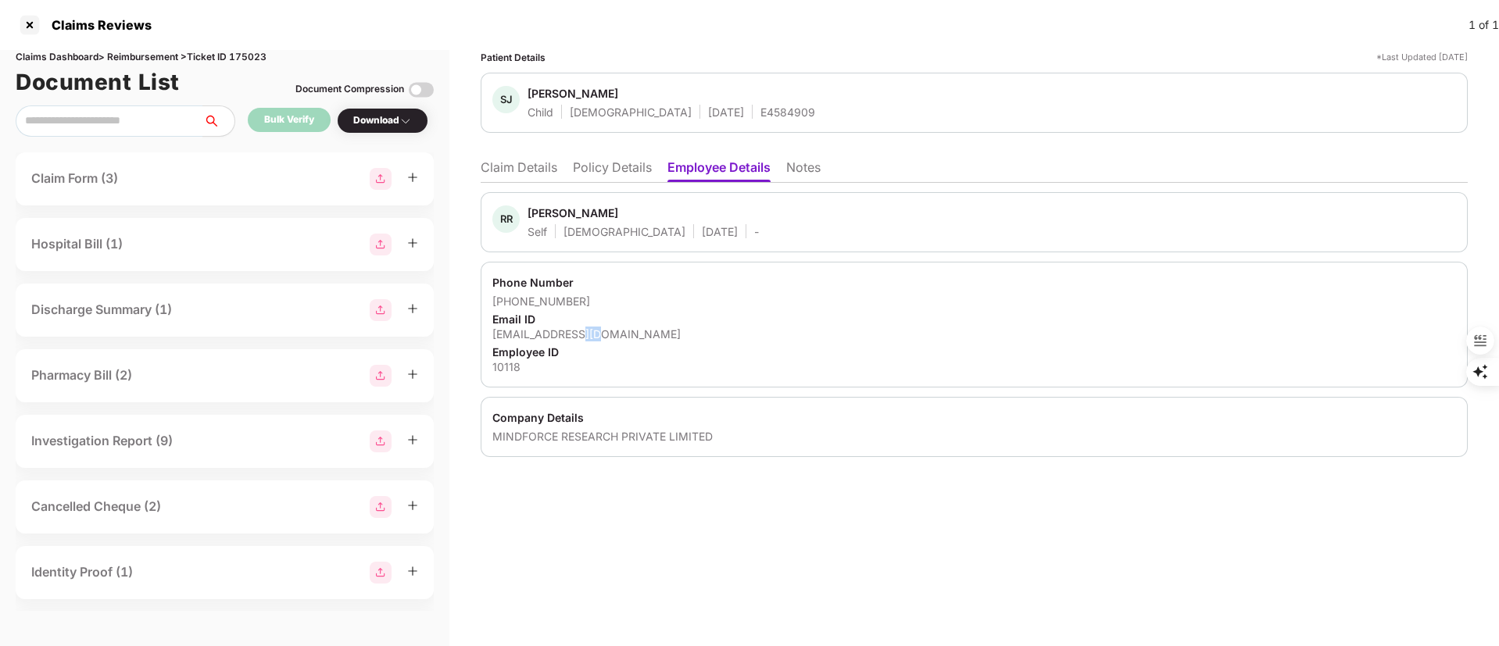
click at [579, 338] on div "rashn14@gmail.com" at bounding box center [974, 334] width 964 height 15
copy div "rashn14@gmail.com"
drag, startPoint x: 581, startPoint y: 302, endPoint x: 513, endPoint y: 305, distance: 68.8
click at [513, 305] on div "+918587913140" at bounding box center [974, 301] width 964 height 15
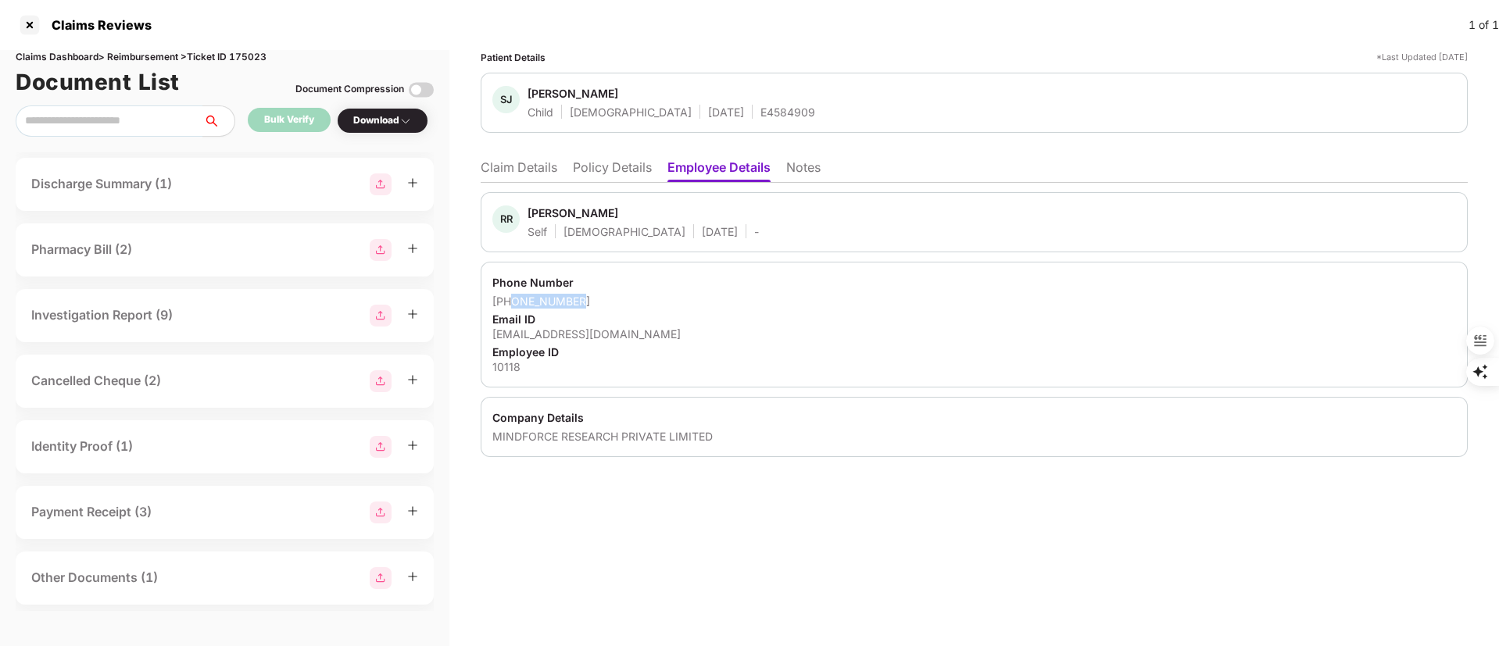
scroll to position [263, 0]
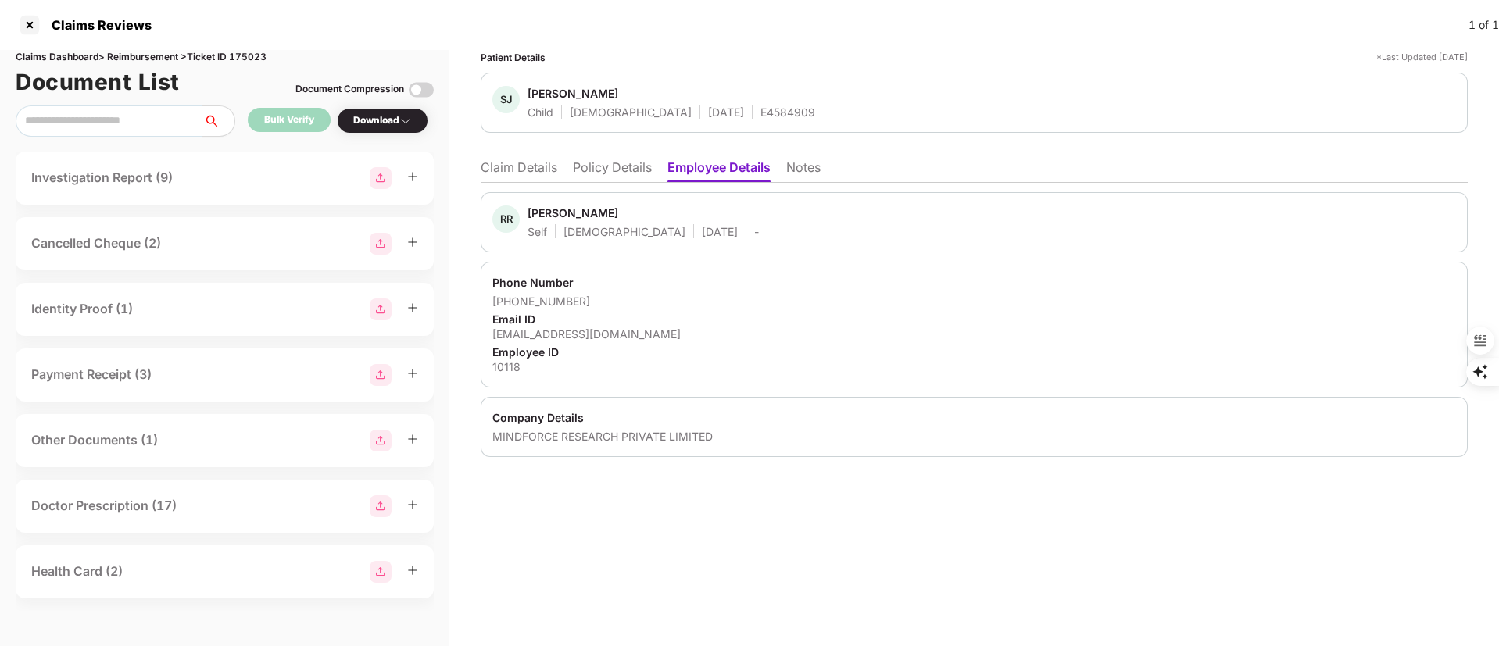
click at [199, 372] on div "Payment Receipt (3)" at bounding box center [224, 375] width 387 height 22
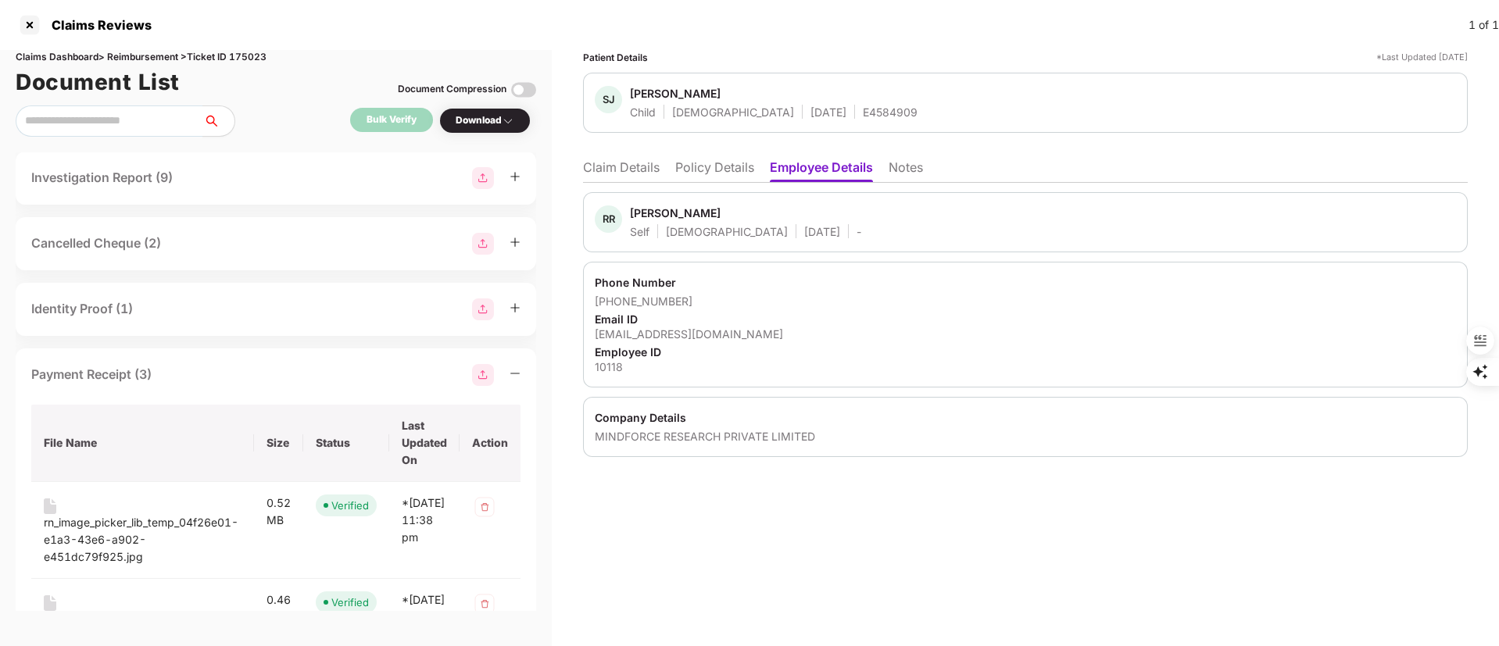
click at [110, 446] on th "File Name" at bounding box center [142, 443] width 223 height 77
click at [129, 388] on div "Payment Receipt (3) File Name Size Status Last Updated On Action rn_image_picke…" at bounding box center [276, 569] width 520 height 440
click at [517, 377] on icon "minus" at bounding box center [515, 373] width 11 height 11
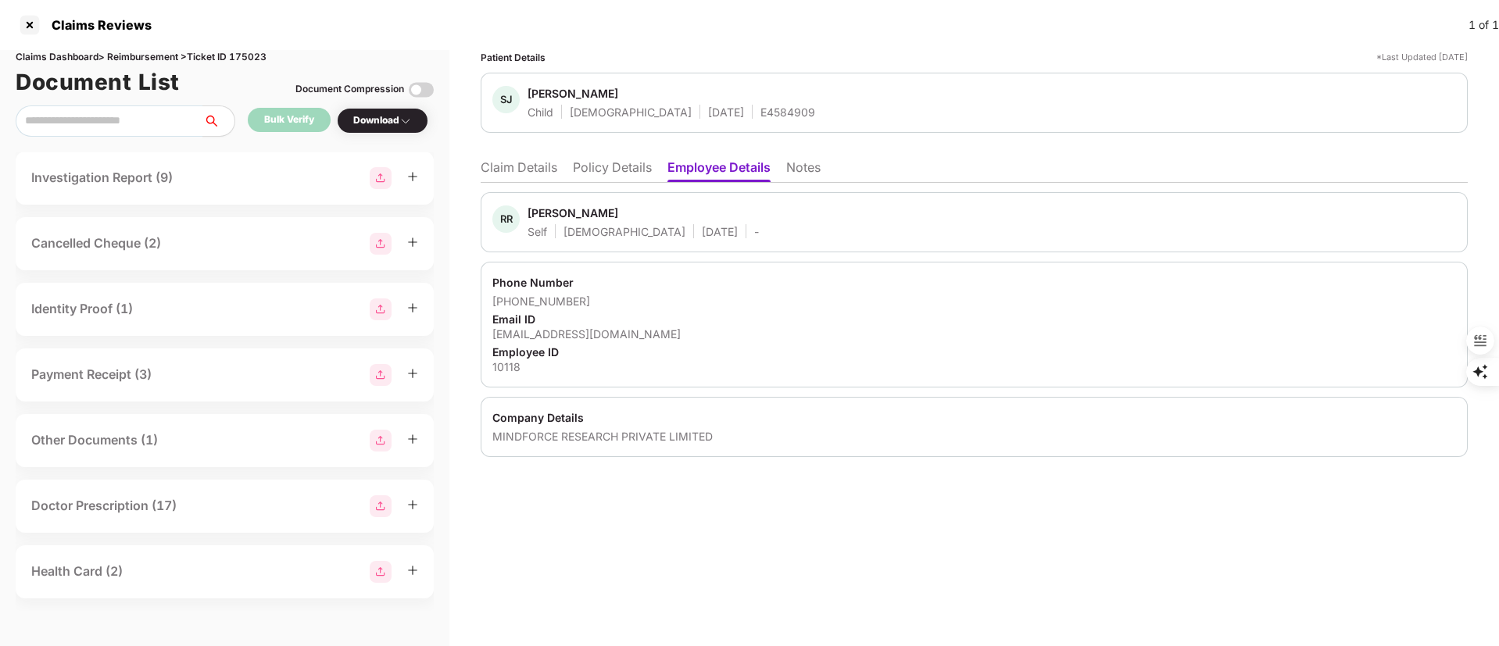
scroll to position [146, 0]
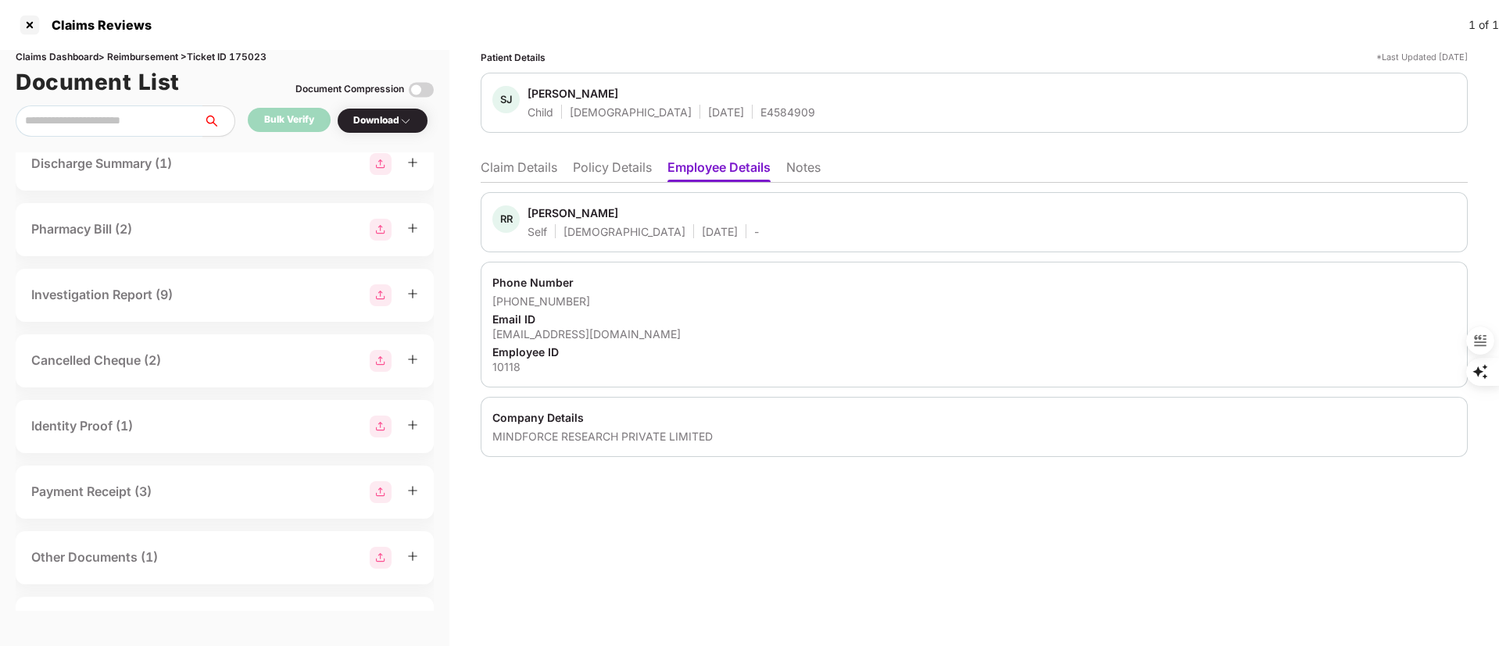
click at [129, 373] on div "Cancelled Cheque (2)" at bounding box center [225, 360] width 418 height 53
click at [114, 350] on div "Cancelled Cheque (2)" at bounding box center [224, 361] width 387 height 22
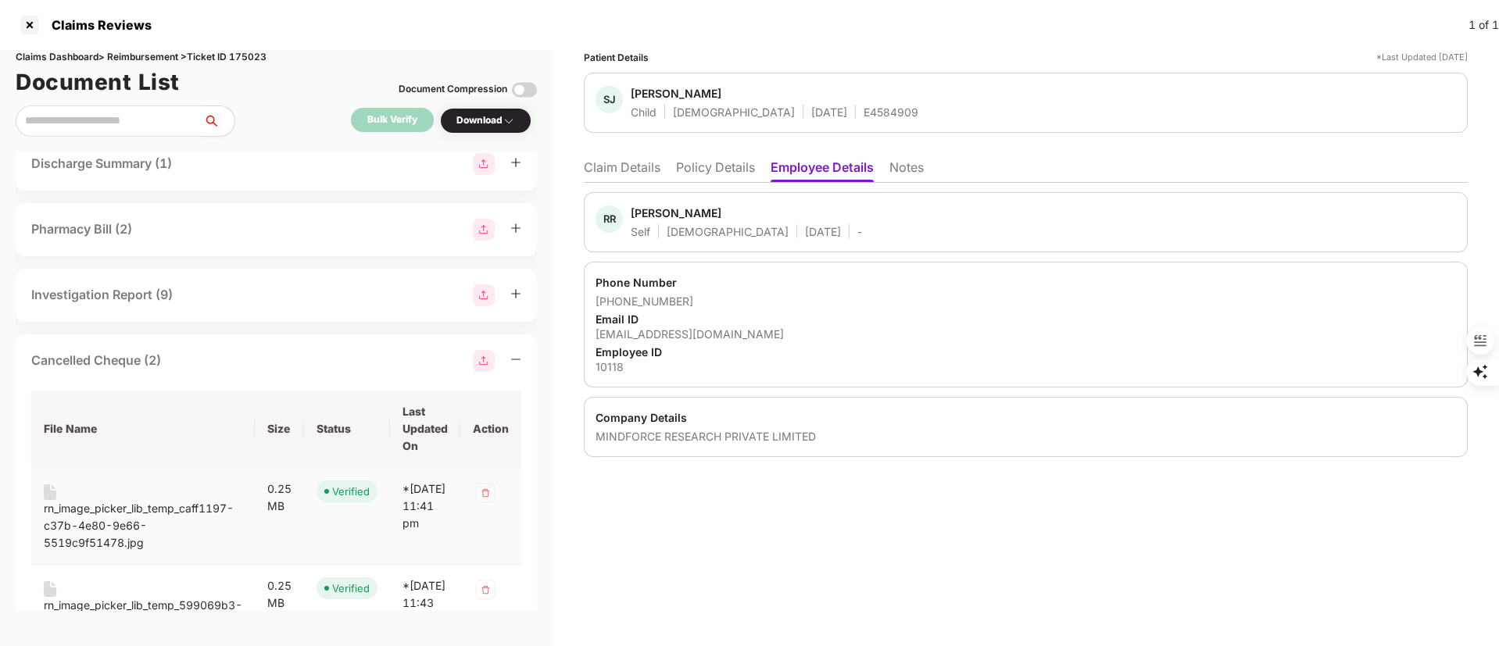
scroll to position [381, 0]
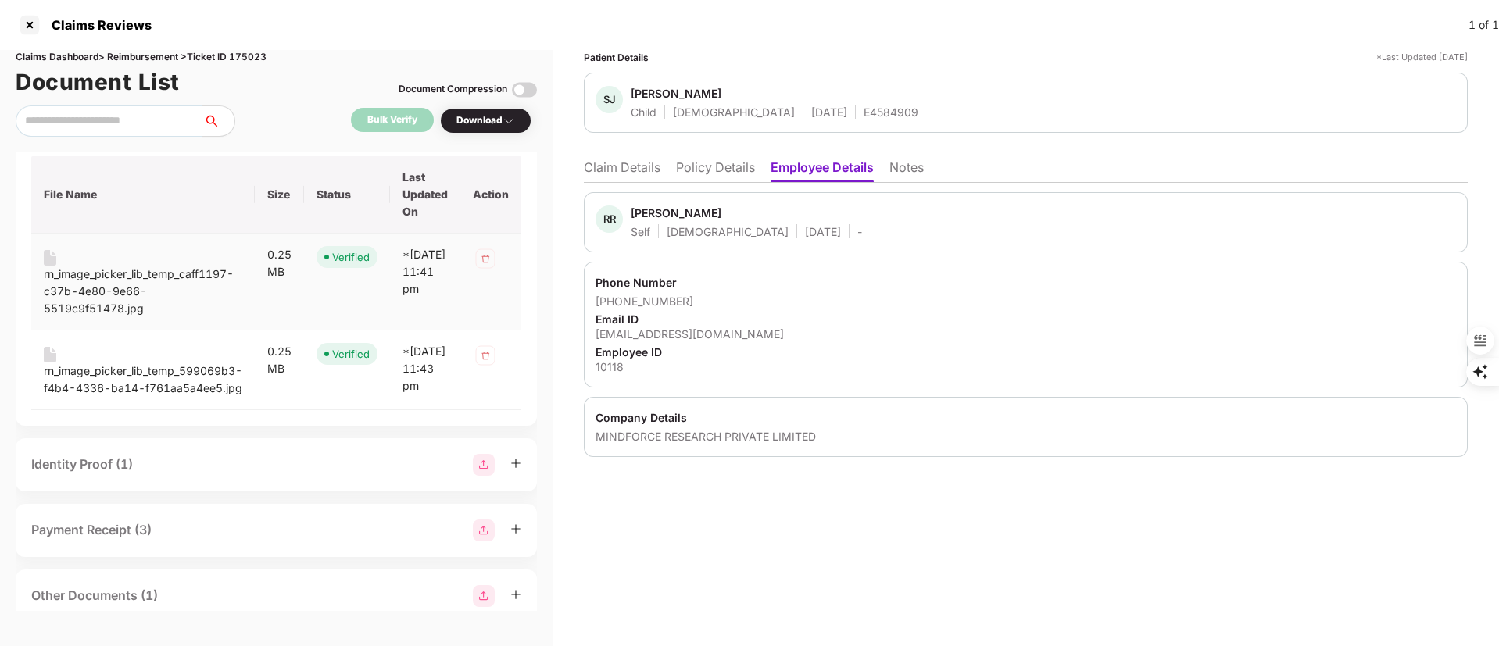
click at [125, 297] on div "rn_image_picker_lib_temp_caff1197-c37b-4e80-9e66-5519c9f51478.jpg" at bounding box center [143, 292] width 199 height 52
click at [109, 369] on div "rn_image_picker_lib_temp_599069b3-f4b4-4336-ba14-f761aa5a4ee5.jpg" at bounding box center [143, 380] width 199 height 34
click at [620, 169] on li "Claim Details" at bounding box center [622, 170] width 77 height 23
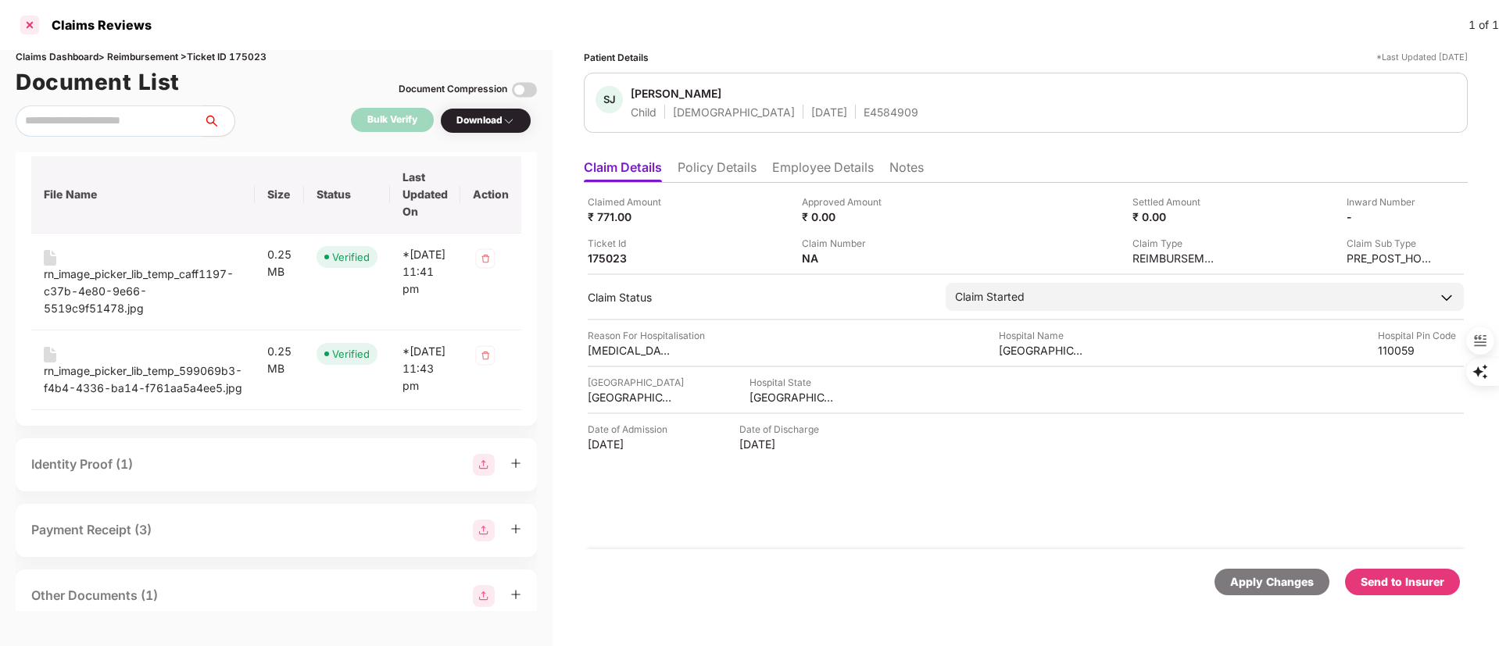
click at [30, 29] on div at bounding box center [29, 25] width 25 height 25
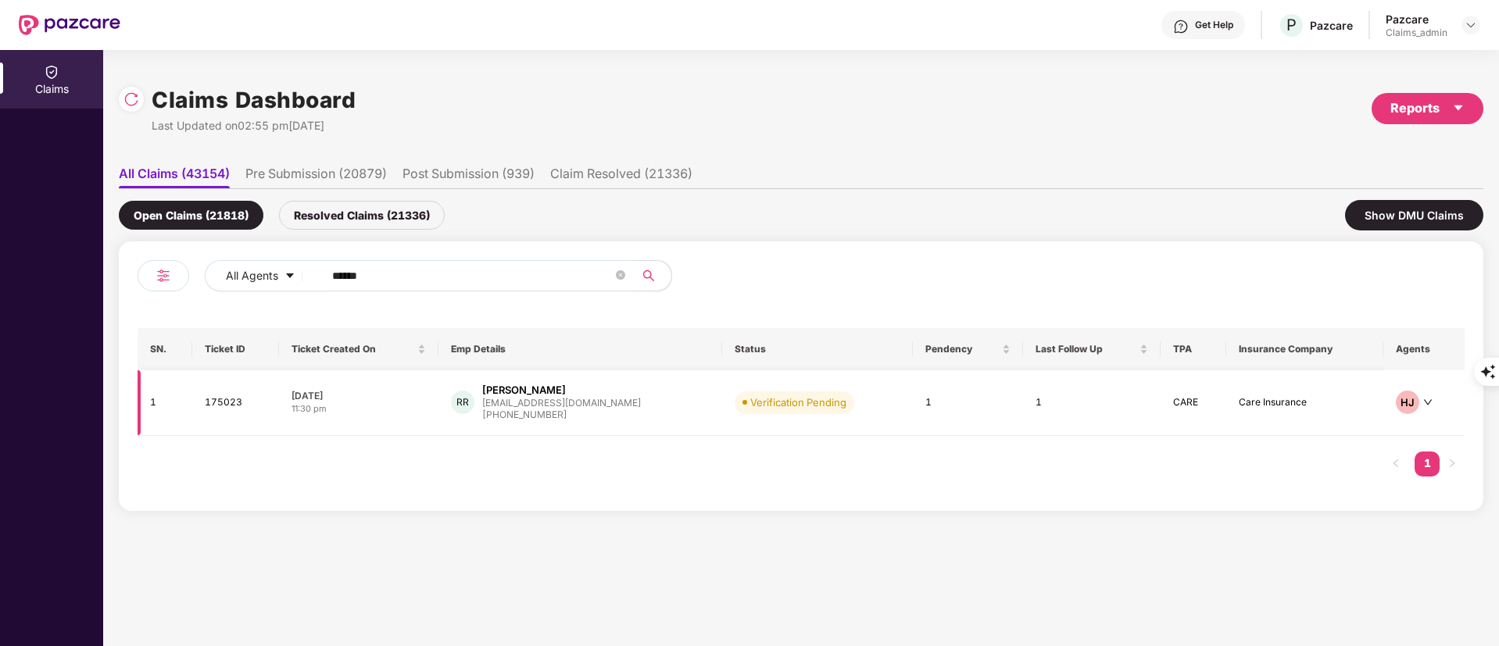
click at [543, 413] on div "+918587913140" at bounding box center [561, 415] width 159 height 15
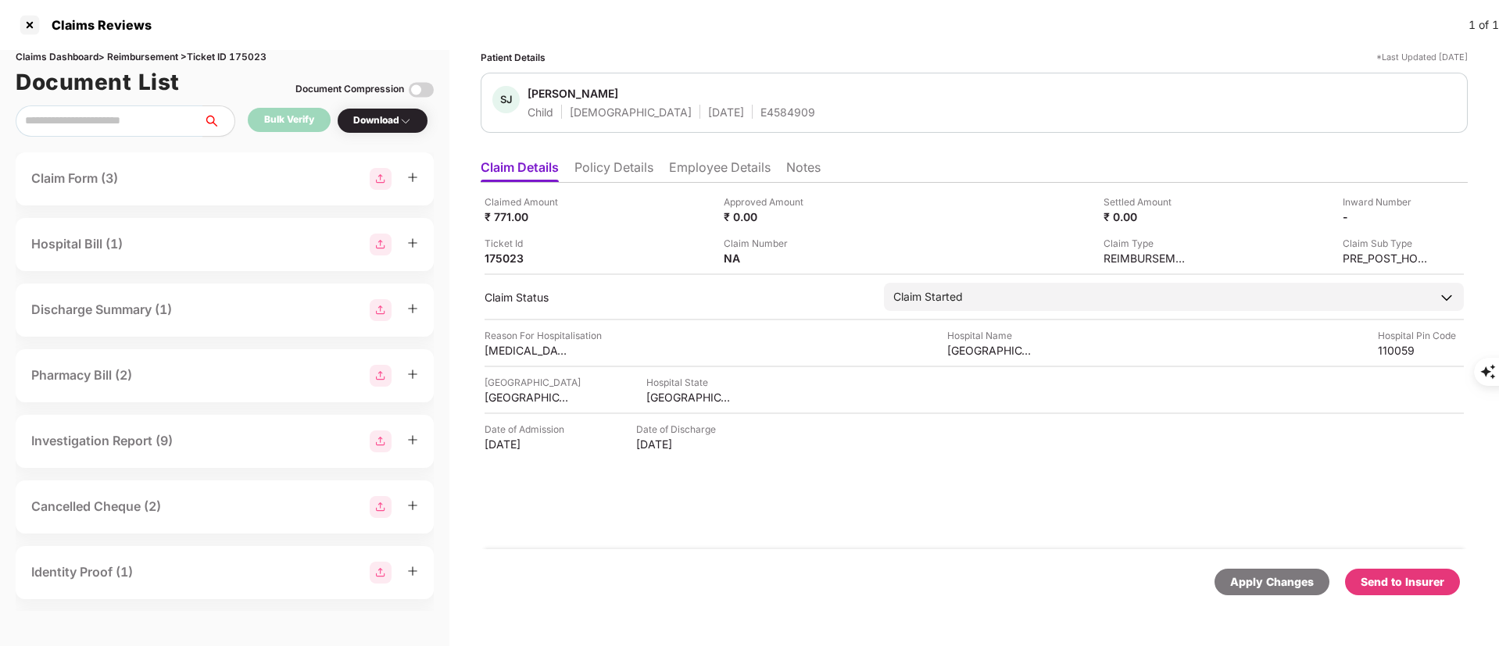
click at [611, 169] on li "Policy Details" at bounding box center [613, 170] width 79 height 23
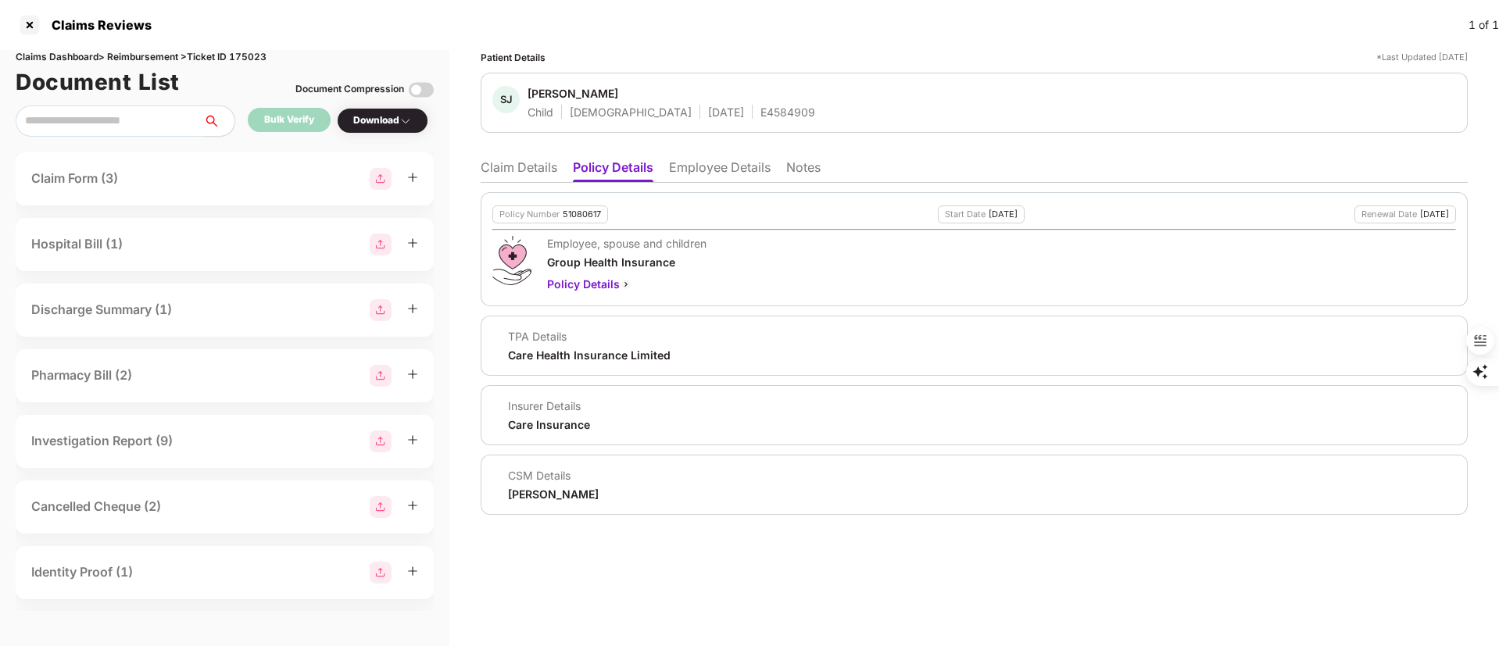
click at [536, 173] on li "Claim Details" at bounding box center [519, 170] width 77 height 23
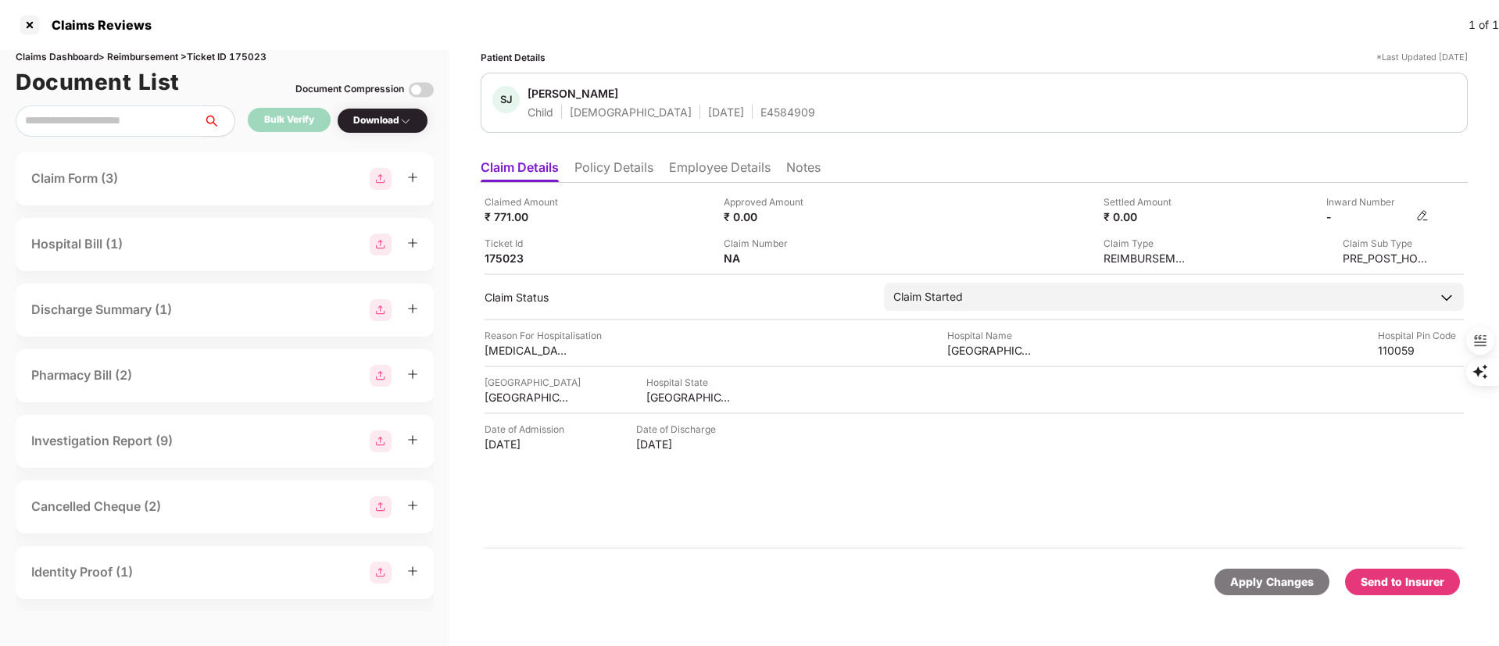
click at [1425, 216] on img at bounding box center [1422, 215] width 13 height 13
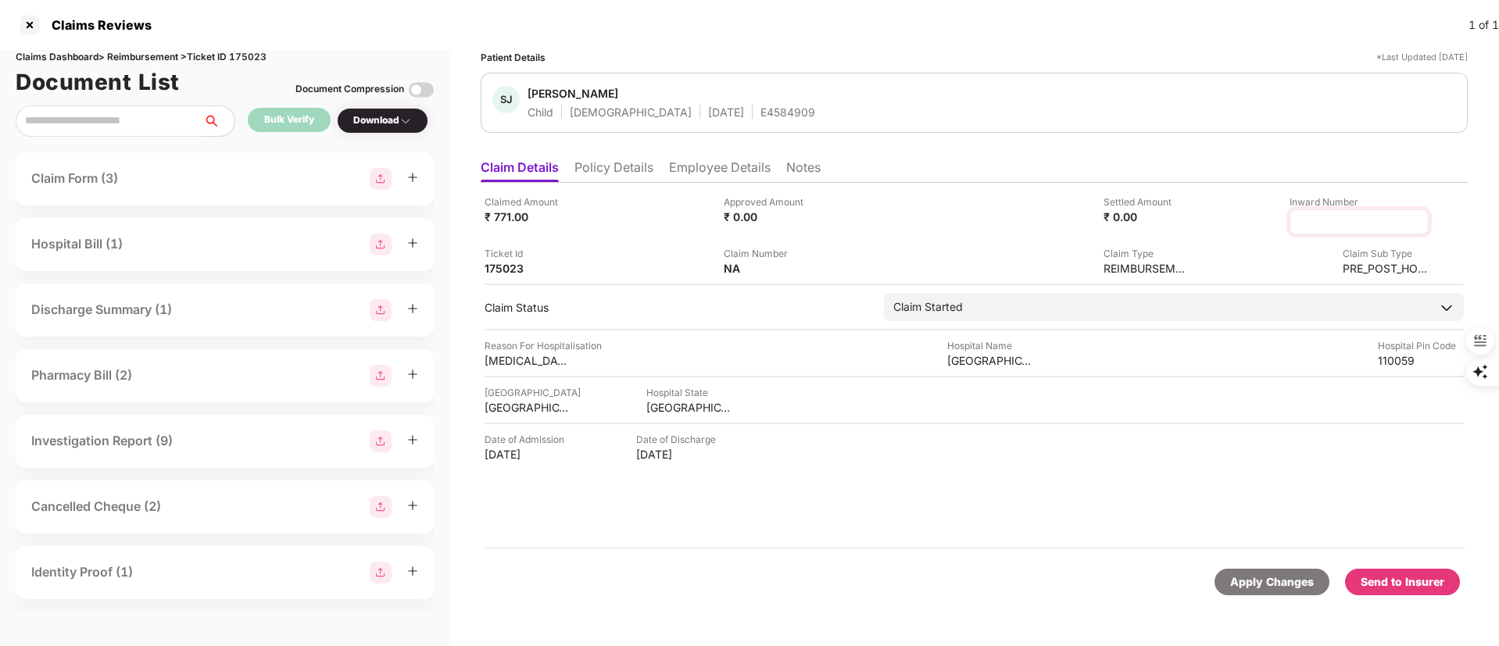
type input "**********"
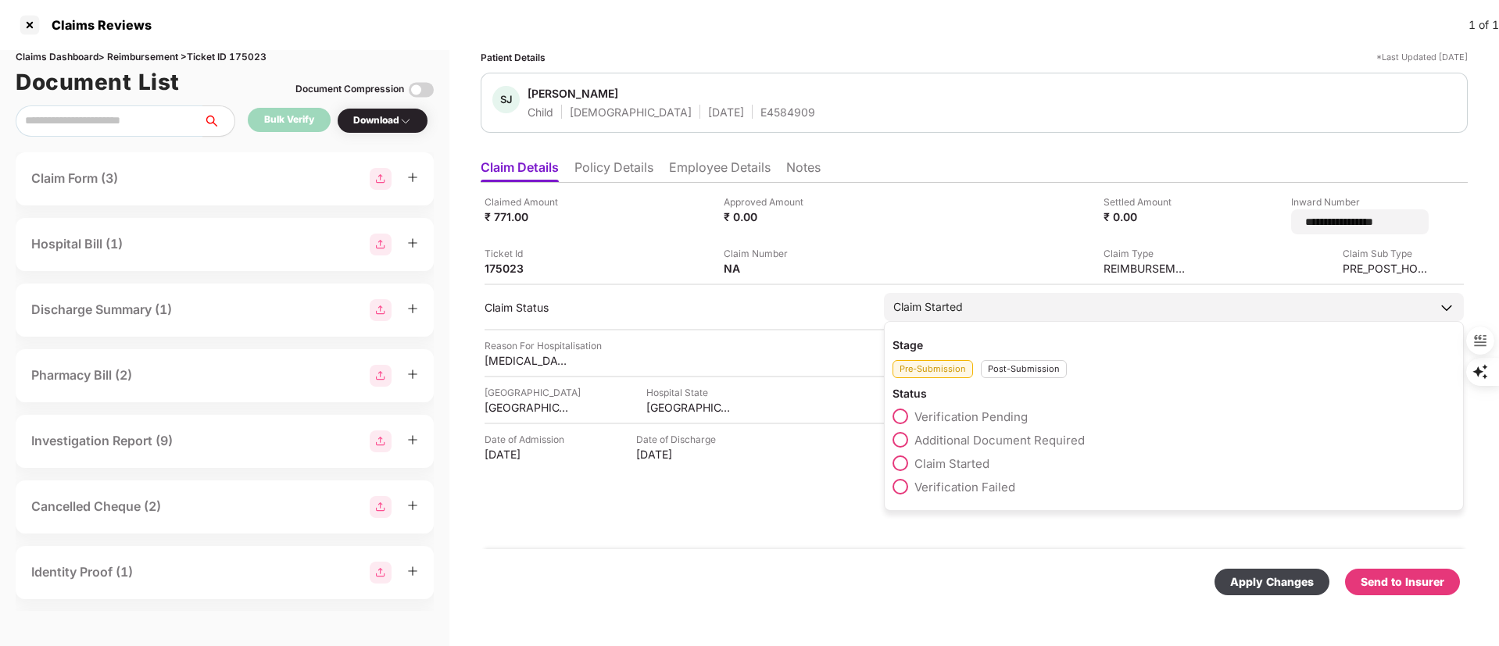
click at [1003, 365] on div "Post-Submission" at bounding box center [1024, 369] width 86 height 18
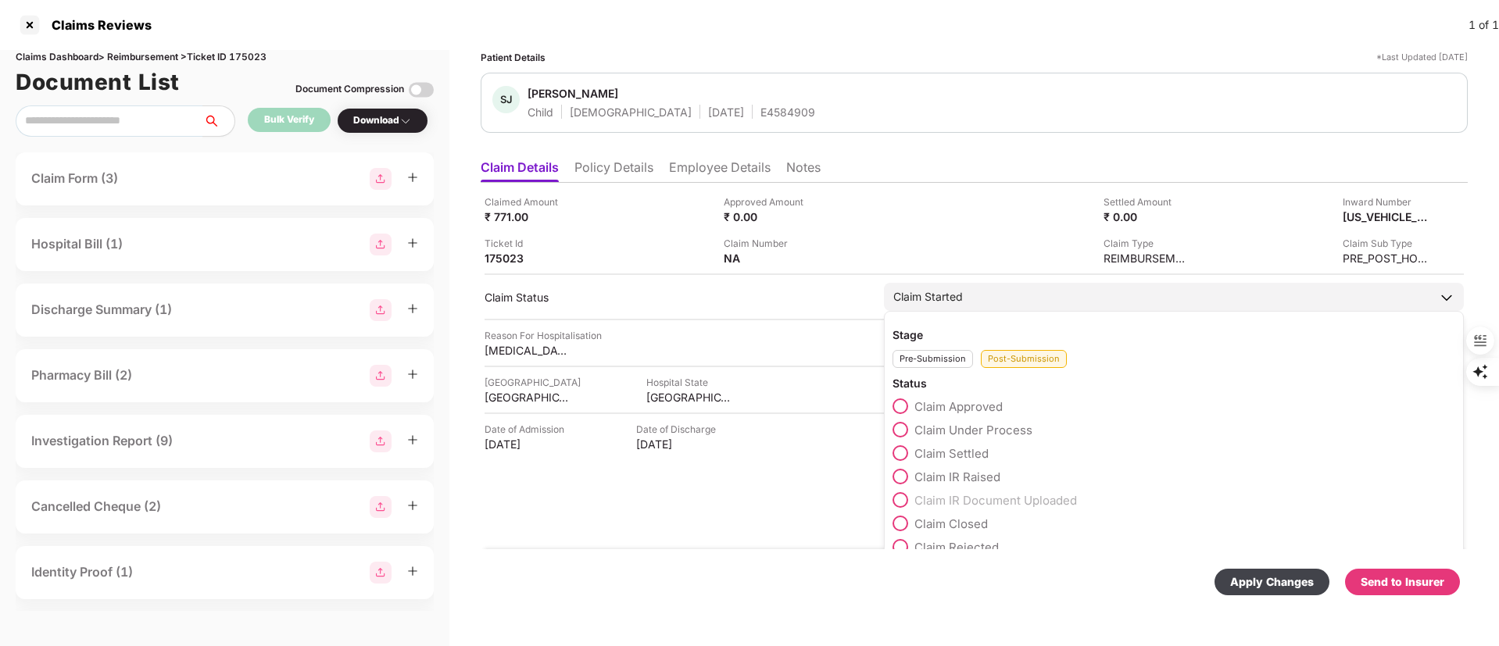
click at [978, 424] on span "Claim Under Process" at bounding box center [973, 430] width 118 height 15
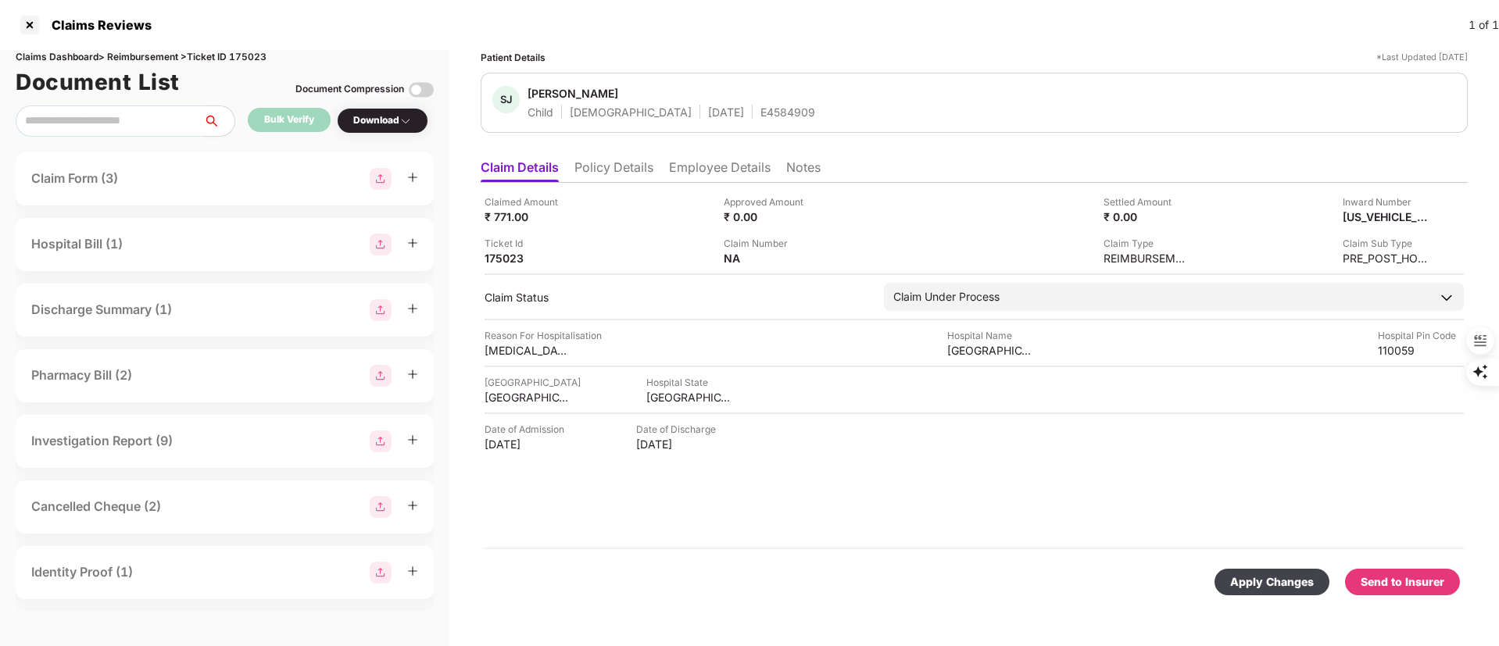
click at [1273, 585] on div "Apply Changes" at bounding box center [1272, 582] width 84 height 17
click at [726, 169] on li "Employee Details" at bounding box center [720, 170] width 102 height 23
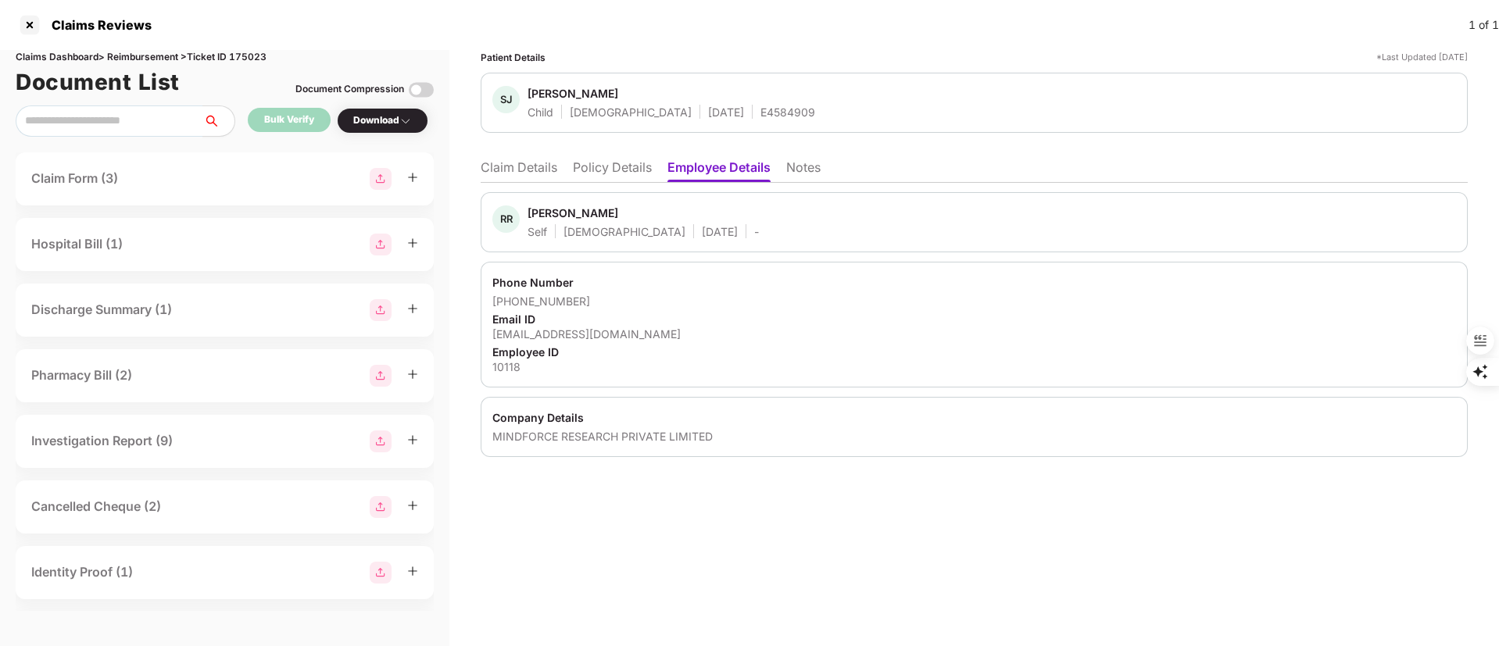
click at [546, 215] on div "Rashmi Ravi" at bounding box center [573, 213] width 91 height 15
click at [619, 177] on li "Policy Details" at bounding box center [612, 170] width 79 height 23
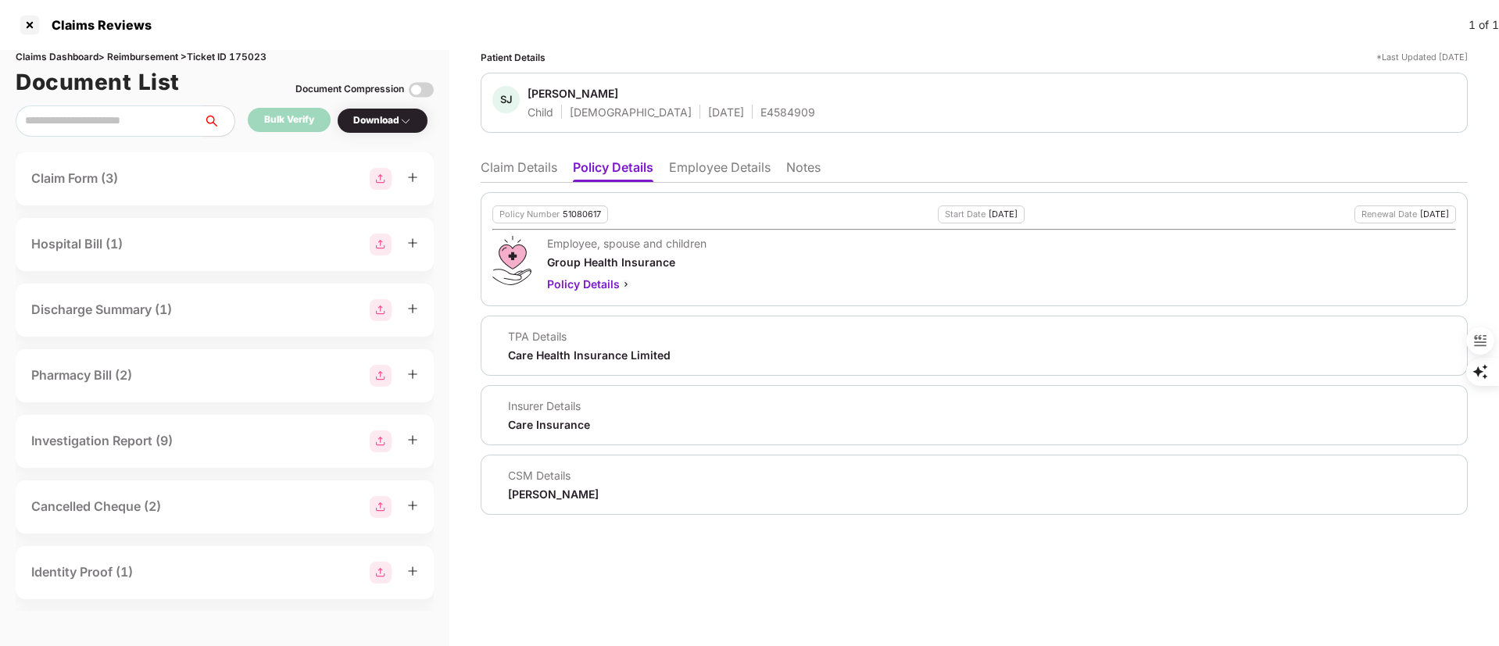
click at [729, 172] on li "Employee Details" at bounding box center [720, 170] width 102 height 23
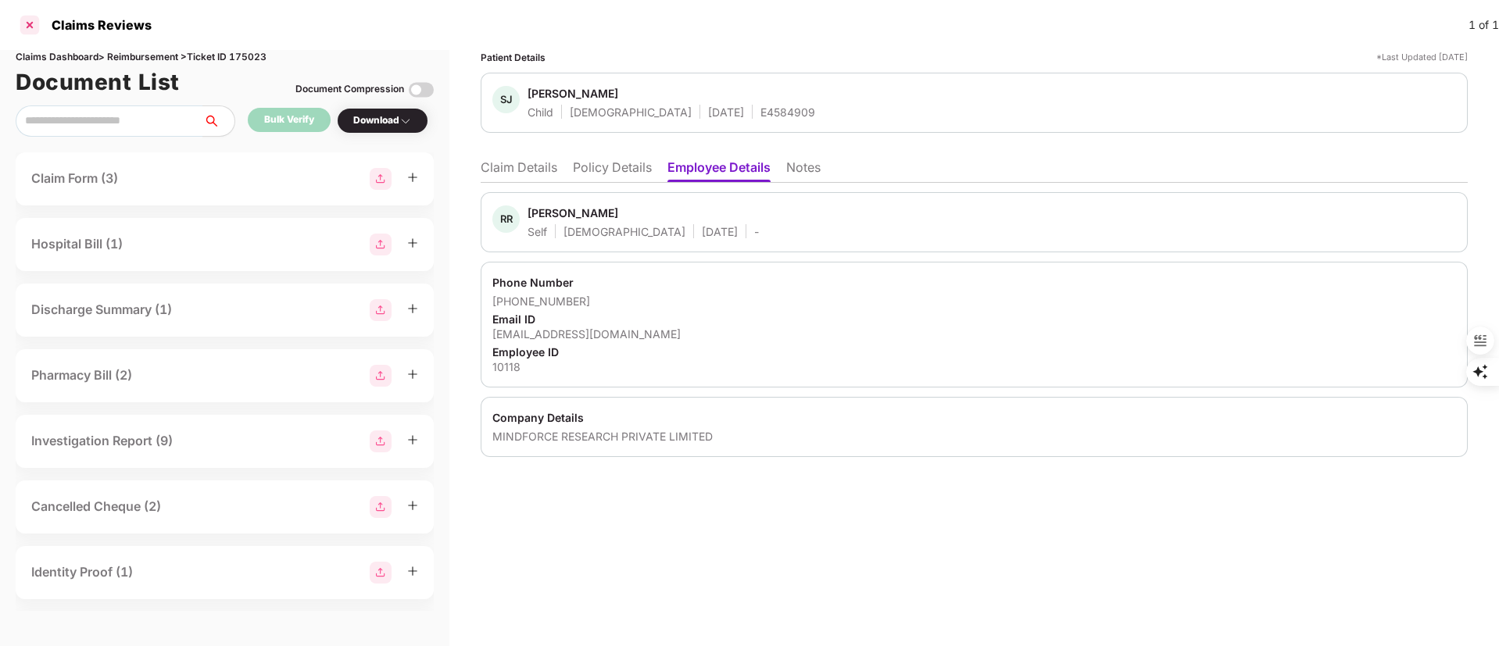
click at [25, 22] on div at bounding box center [29, 25] width 25 height 25
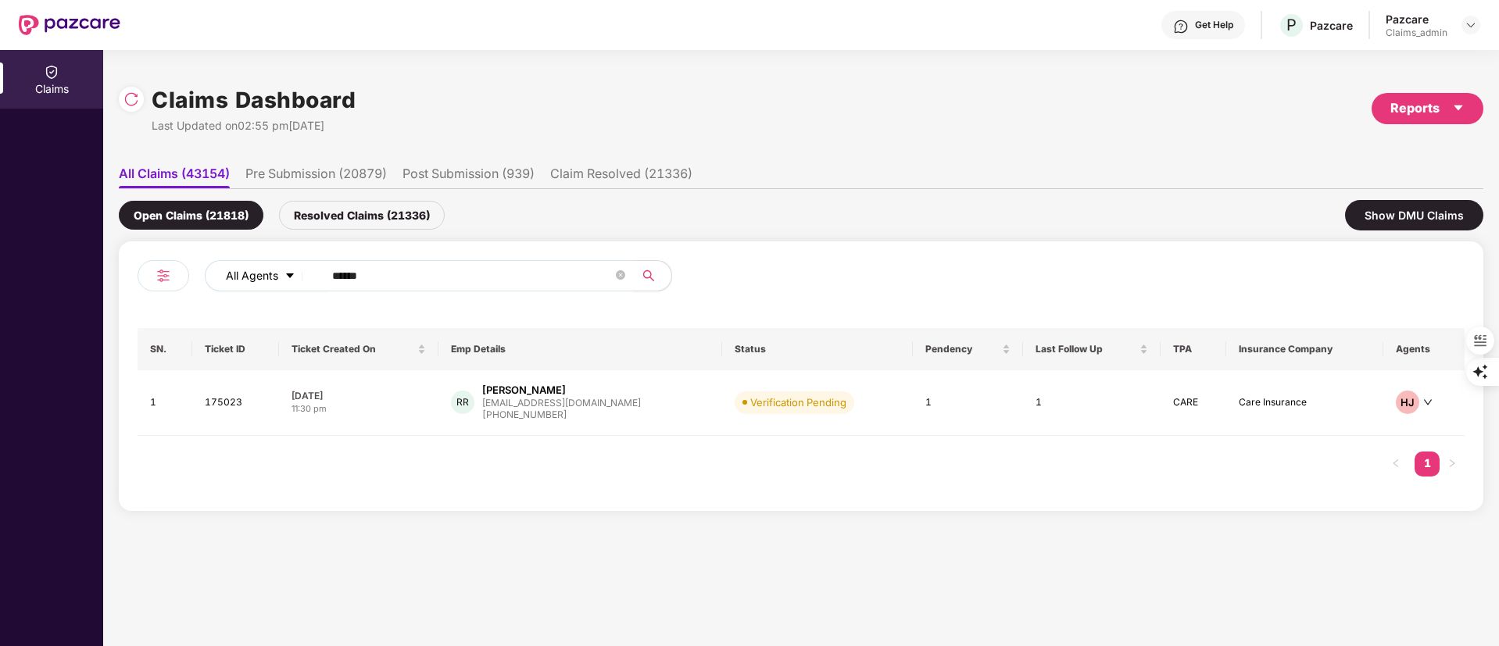
drag, startPoint x: 449, startPoint y: 288, endPoint x: 275, endPoint y: 291, distance: 173.5
click at [275, 291] on div "All Agents ******" at bounding box center [603, 275] width 796 height 31
drag, startPoint x: 398, startPoint y: 279, endPoint x: 194, endPoint y: 279, distance: 204.0
click at [194, 279] on div "All Agents ******" at bounding box center [470, 282] width 664 height 44
paste input "text"
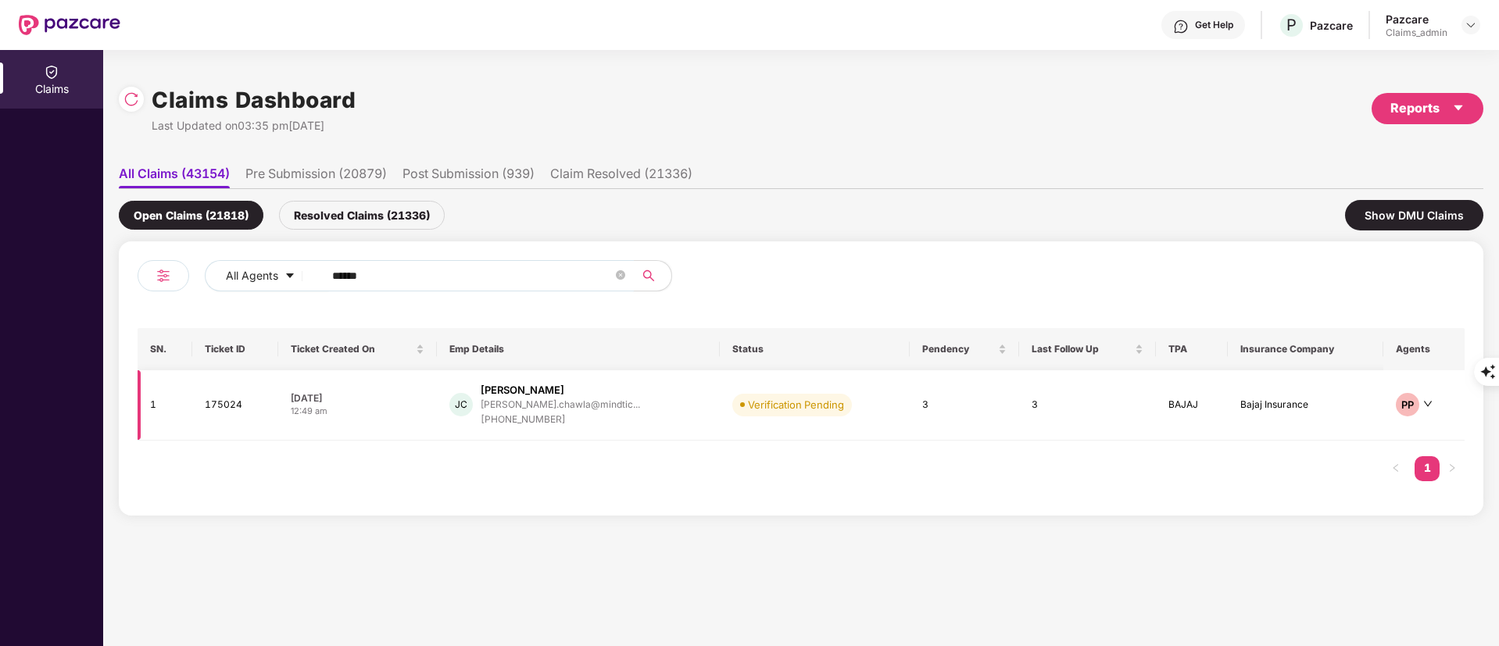
type input "******"
click at [551, 408] on div "jyotsna.chawla@mindtic..." at bounding box center [560, 404] width 159 height 10
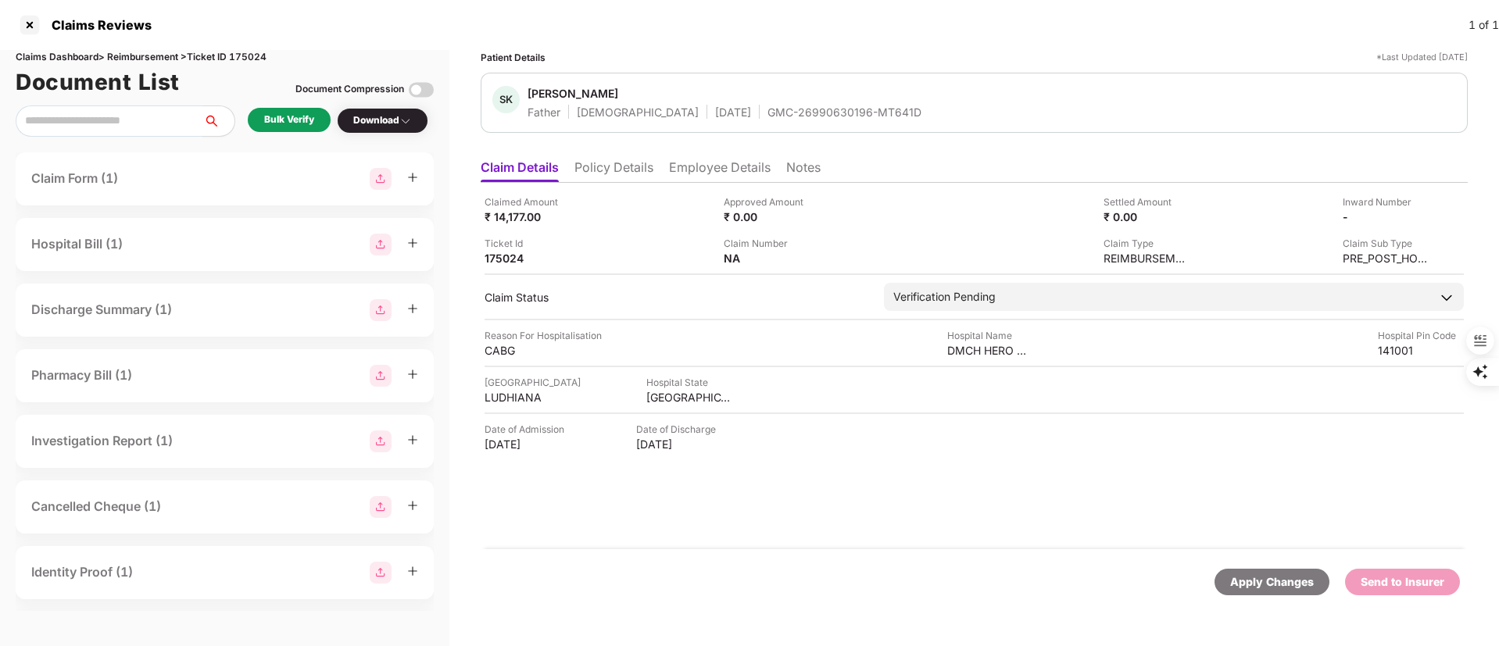
click at [606, 166] on li "Policy Details" at bounding box center [613, 170] width 79 height 23
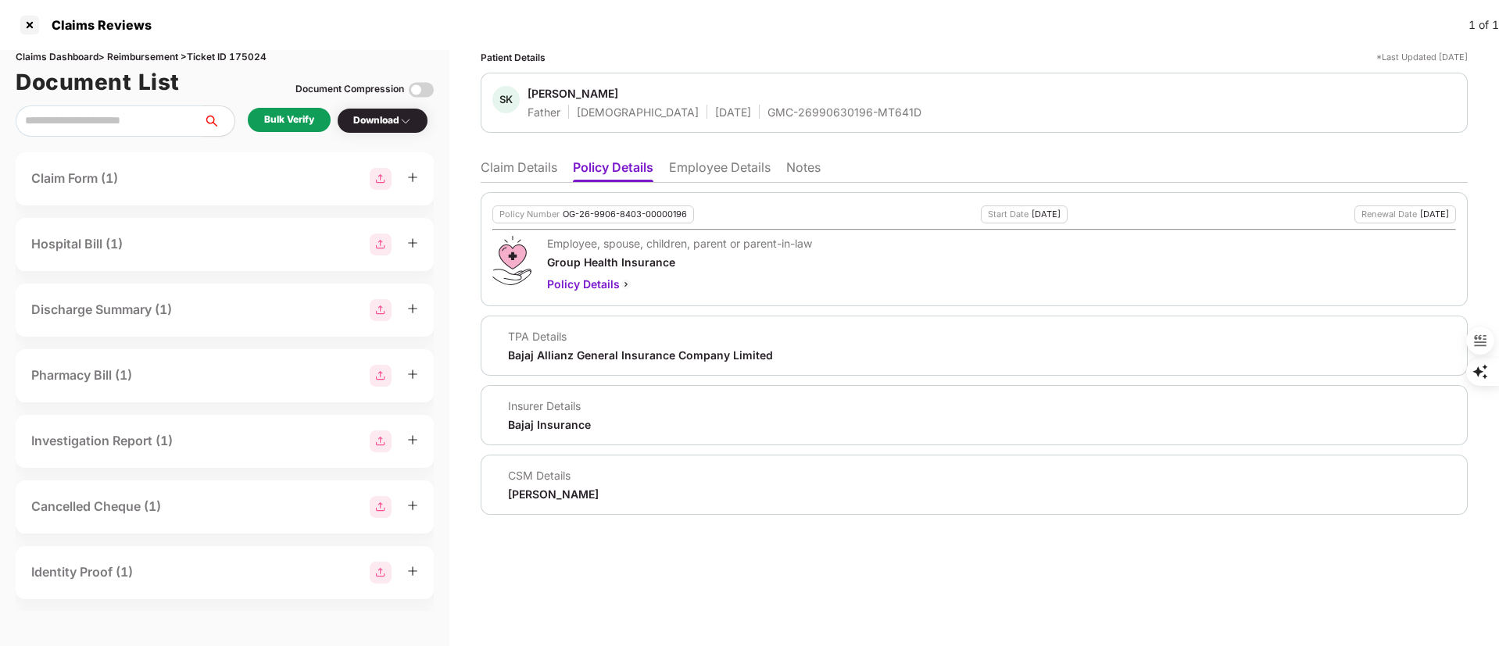
click at [526, 167] on li "Claim Details" at bounding box center [519, 170] width 77 height 23
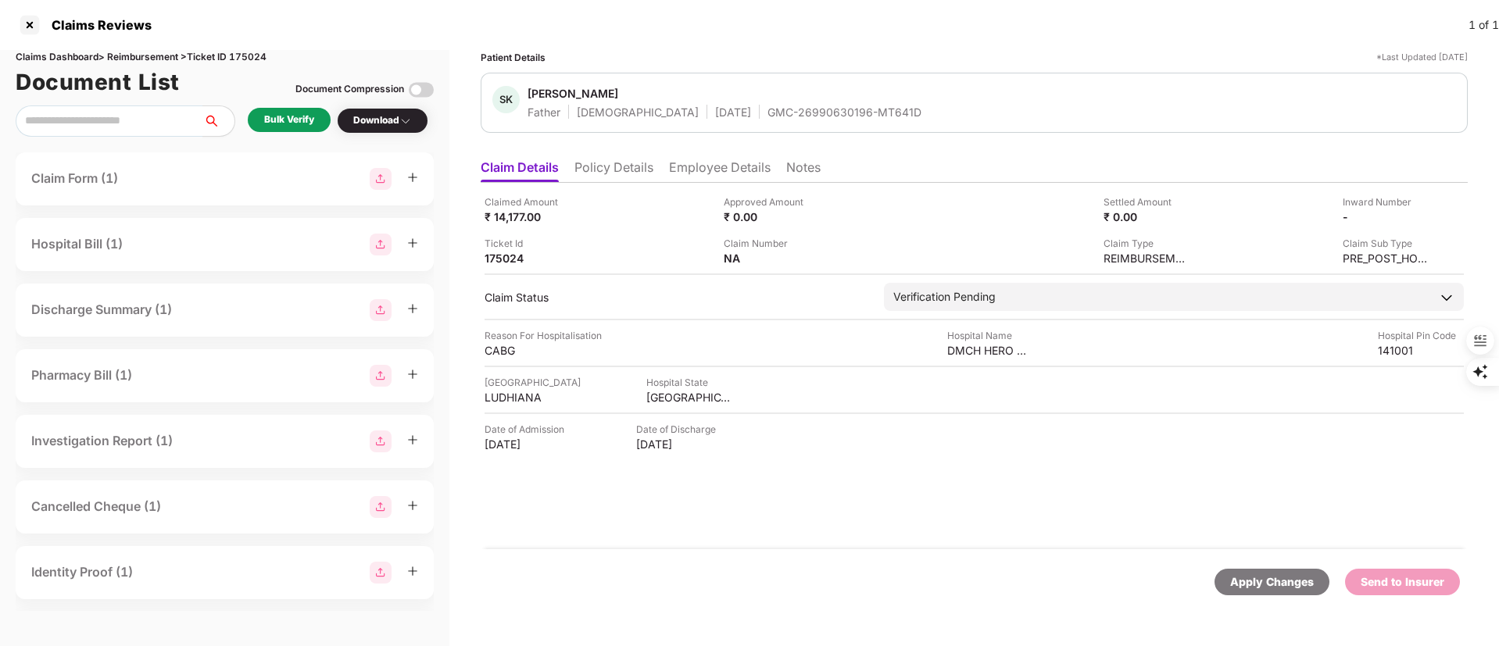
click at [302, 124] on div "Bulk Verify" at bounding box center [289, 120] width 50 height 15
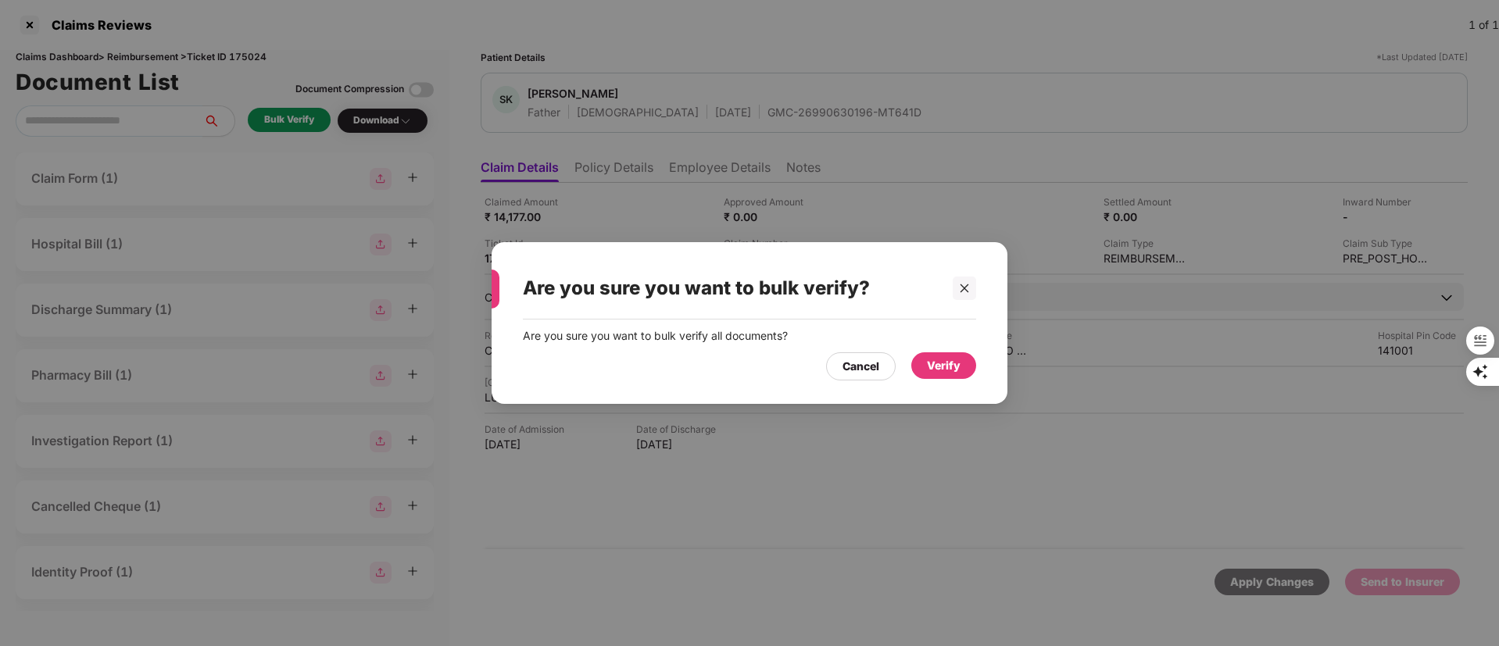
click at [943, 353] on div "Verify" at bounding box center [943, 365] width 65 height 27
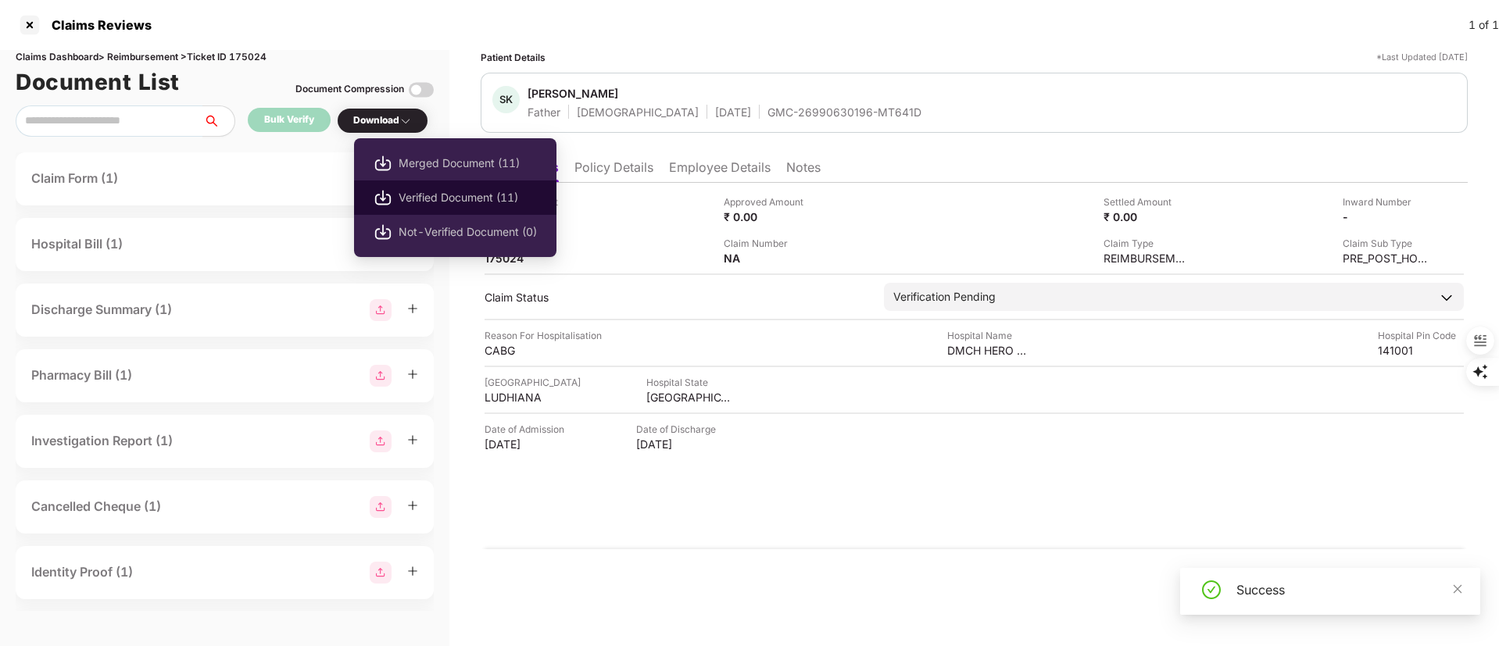
click at [424, 202] on span "Verified Document (11)" at bounding box center [468, 197] width 138 height 17
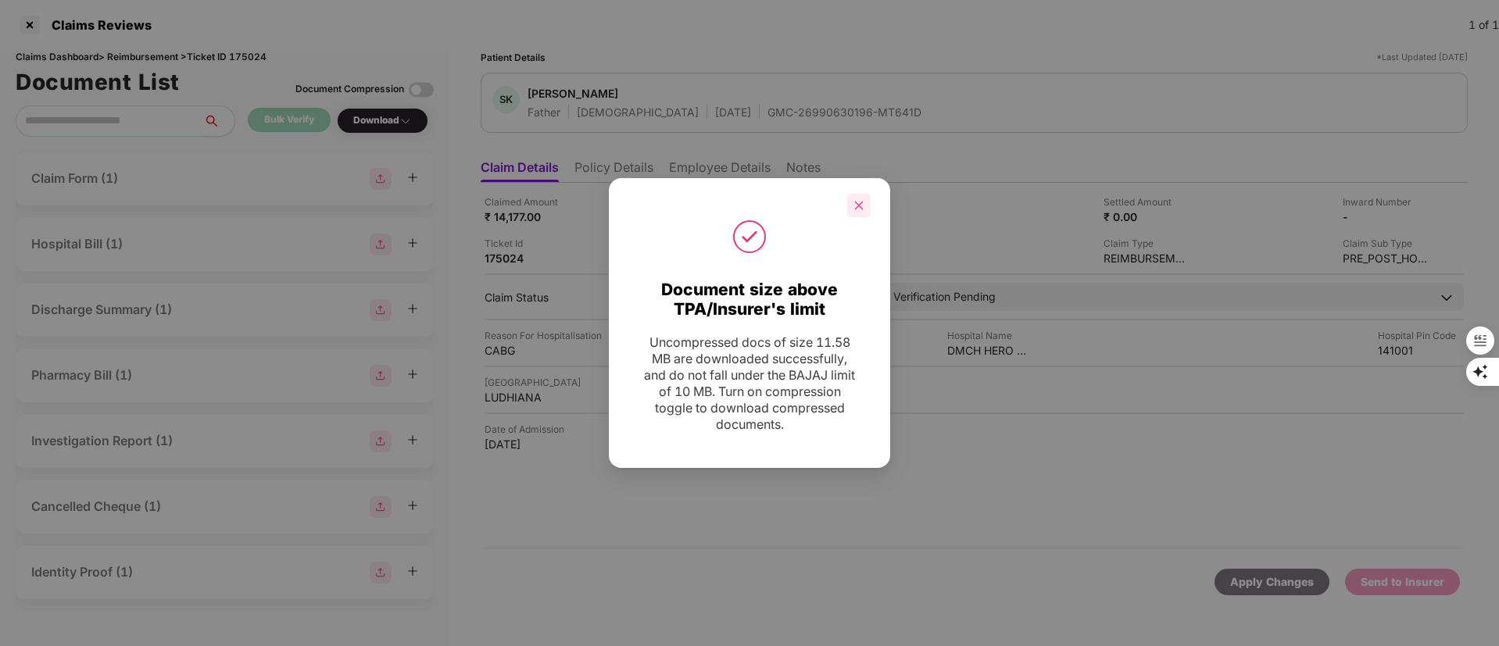
click at [861, 205] on icon "close" at bounding box center [858, 205] width 11 height 11
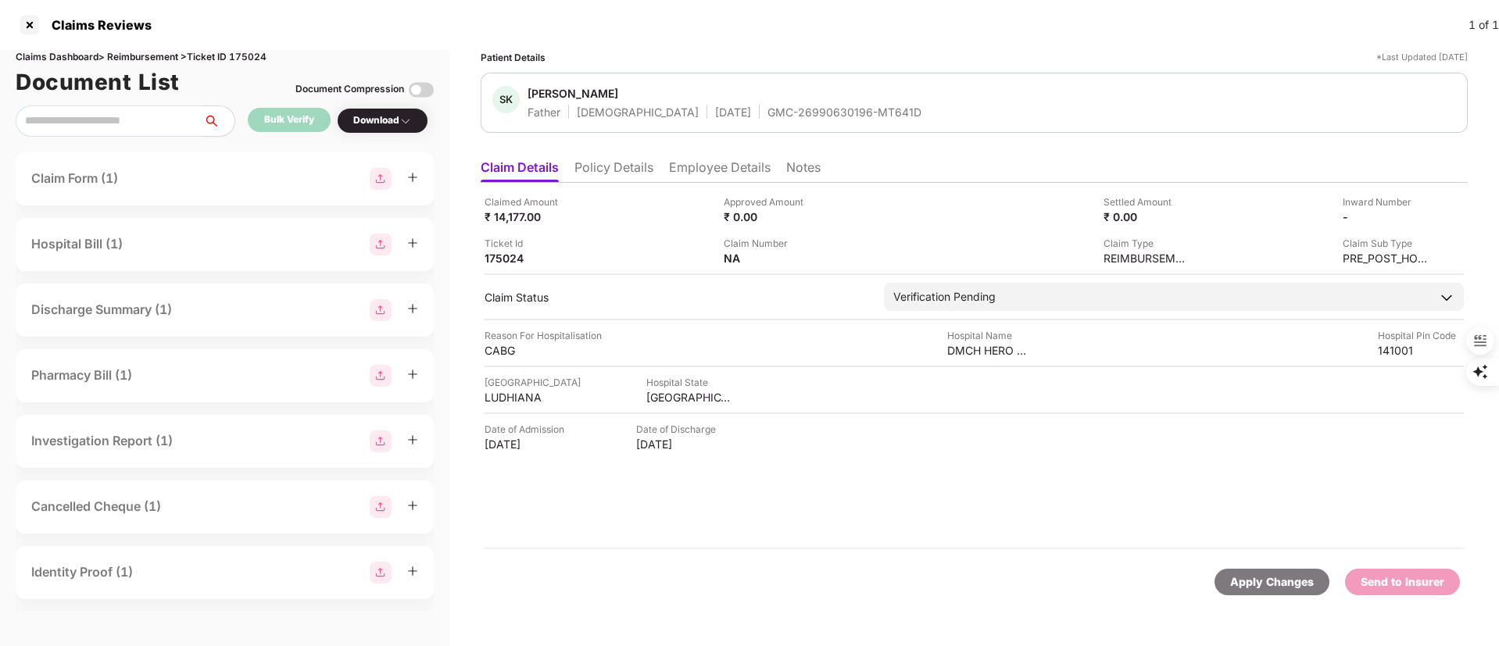
click at [767, 108] on div "GMC-26990630196-MT641D" at bounding box center [844, 112] width 154 height 15
click at [1425, 218] on img at bounding box center [1422, 215] width 13 height 13
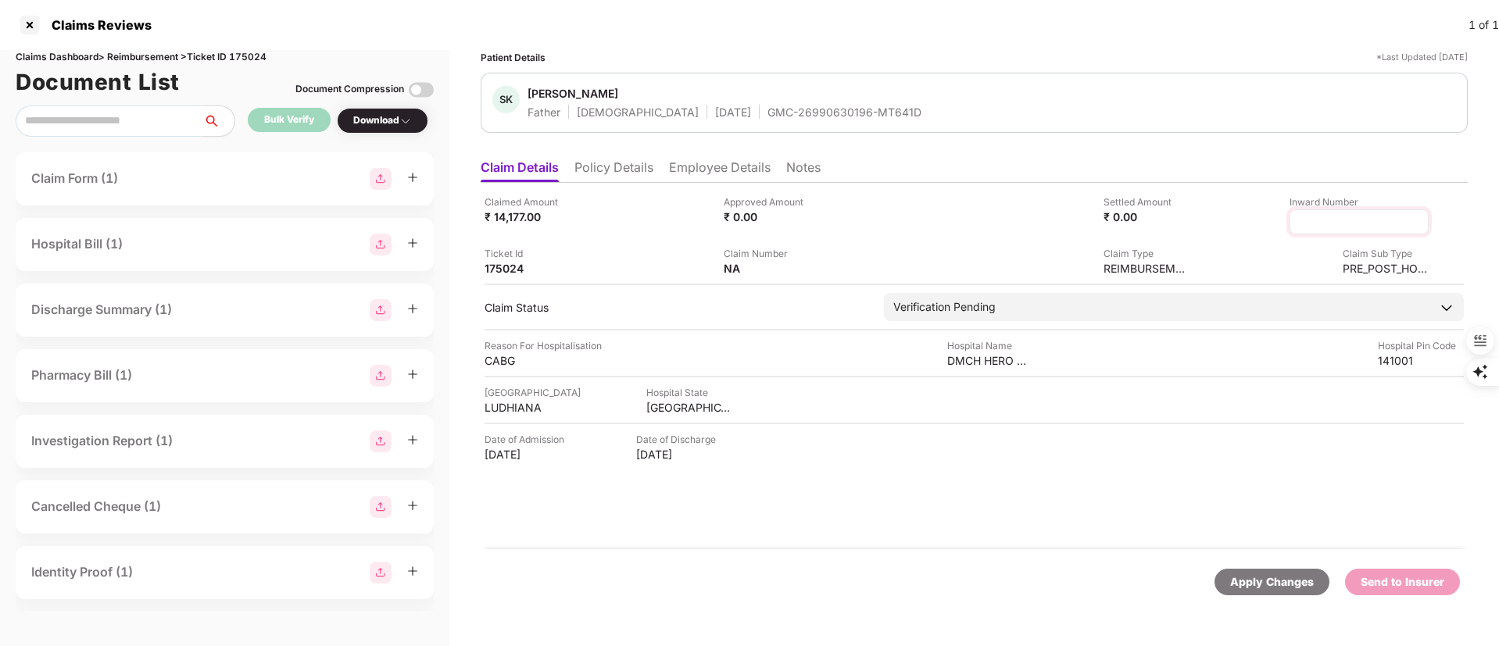
type input "**********"
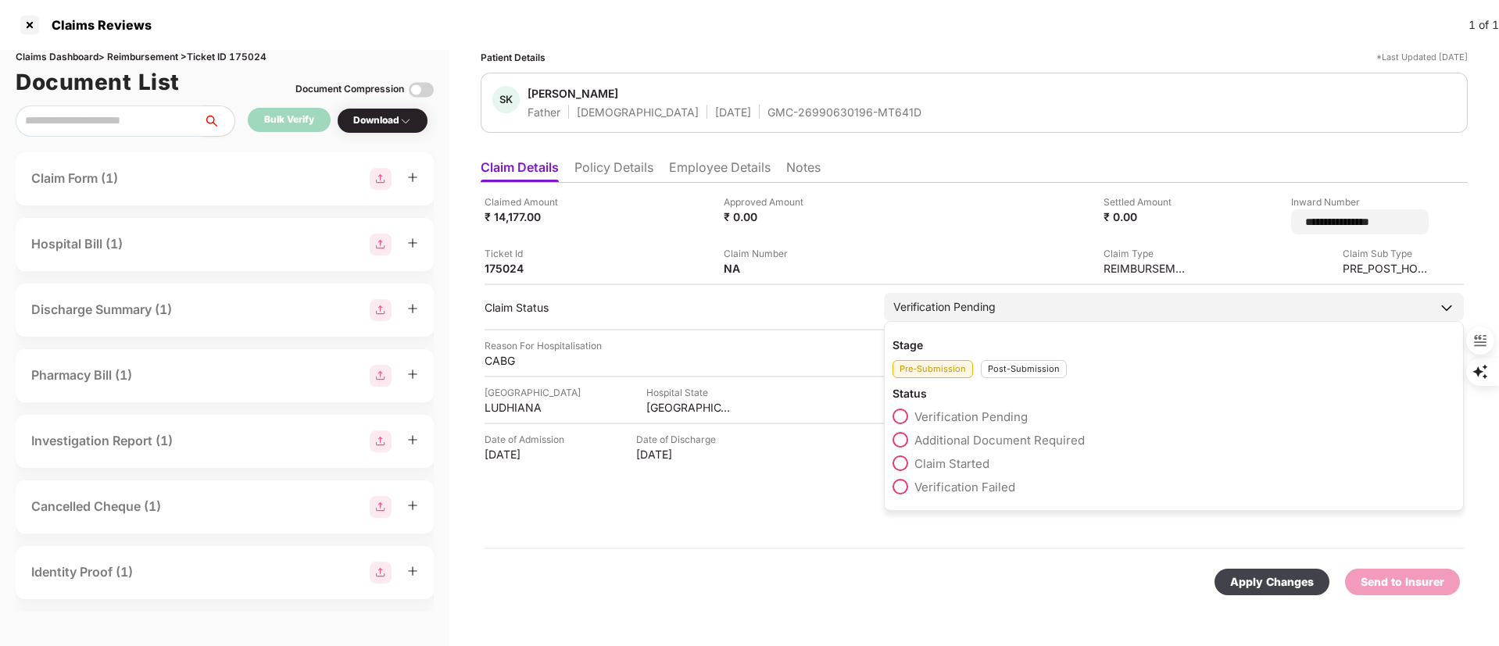
click at [1000, 374] on div "Stage Pre-Submission Post-Submission Status Verification Pending Additional Doc…" at bounding box center [1174, 416] width 580 height 190
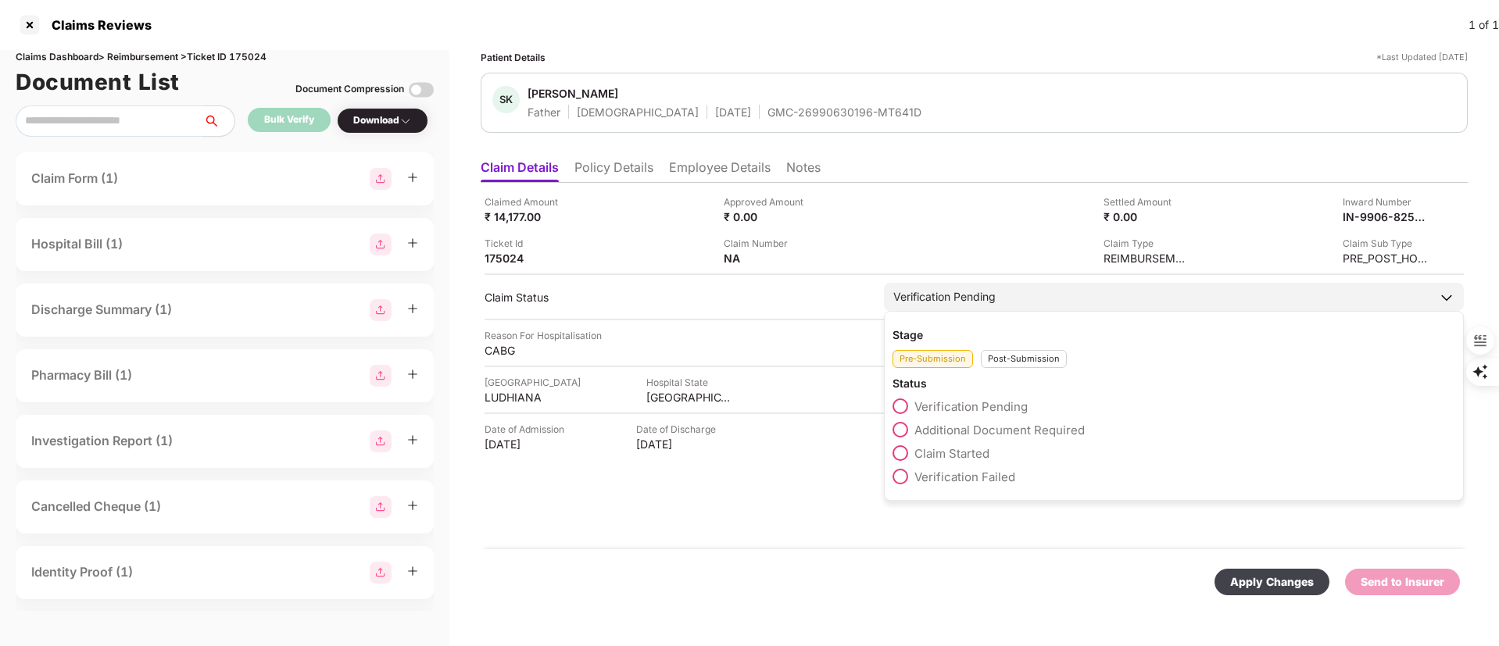
click at [1013, 350] on div "Post-Submission" at bounding box center [1024, 359] width 86 height 18
click at [975, 426] on span "Claim Under Process" at bounding box center [973, 430] width 118 height 15
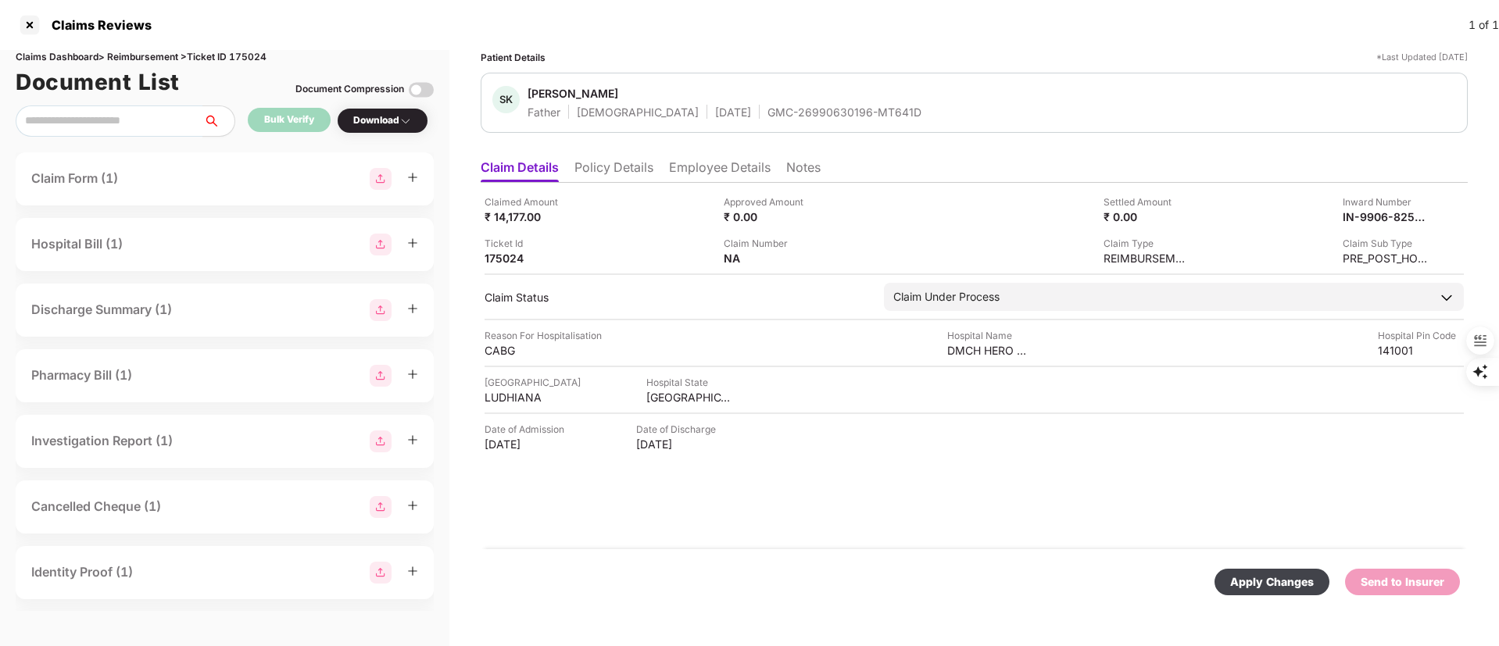
click at [1279, 602] on div "Apply Changes Send to Insurer" at bounding box center [974, 582] width 987 height 66
click at [1269, 583] on div "Apply Changes" at bounding box center [1272, 582] width 84 height 17
click at [687, 172] on li "Employee Details" at bounding box center [720, 170] width 102 height 23
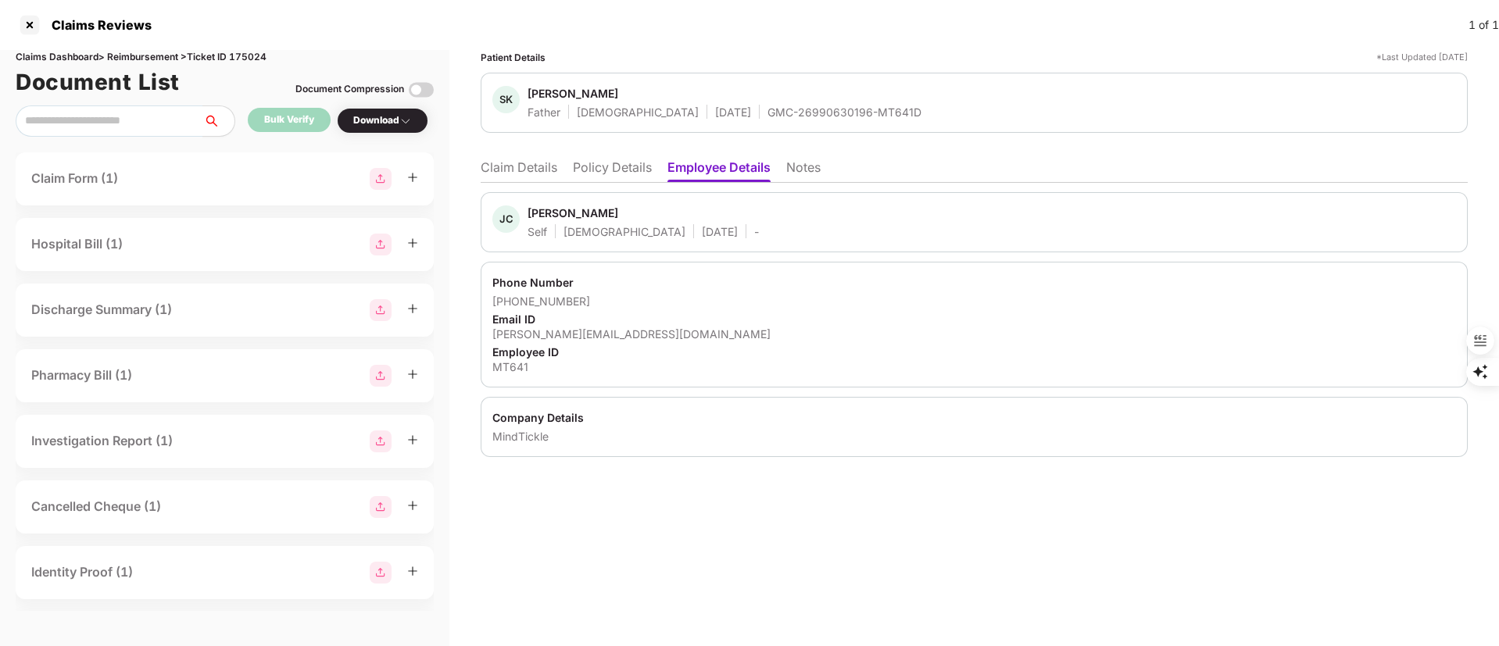
click at [561, 211] on div "Jyotsna Chawla" at bounding box center [573, 213] width 91 height 15
click at [549, 213] on div "Jyotsna Chawla" at bounding box center [573, 213] width 91 height 15
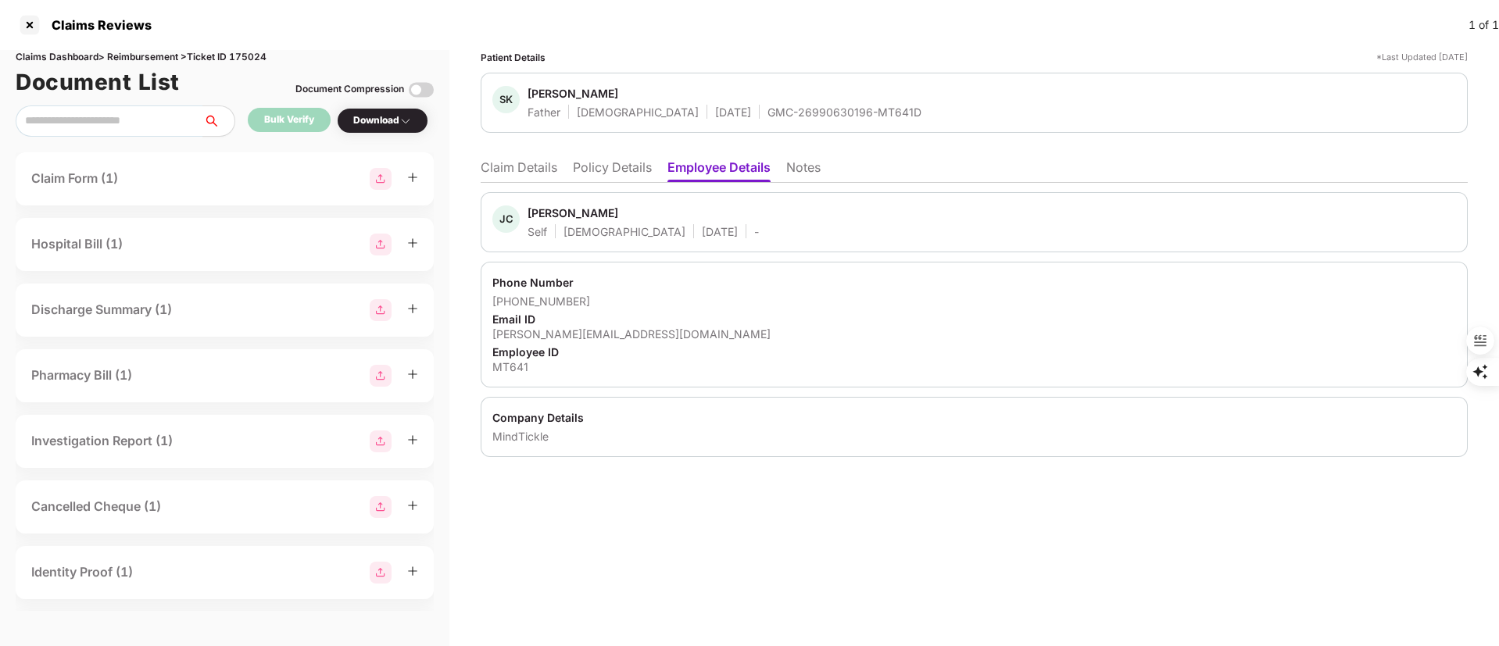
click at [777, 110] on div "GMC-26990630196-MT641D" at bounding box center [844, 112] width 154 height 15
click at [775, 110] on div "GMC-26990630196-MT641D" at bounding box center [844, 112] width 154 height 15
click at [27, 22] on div at bounding box center [29, 25] width 25 height 25
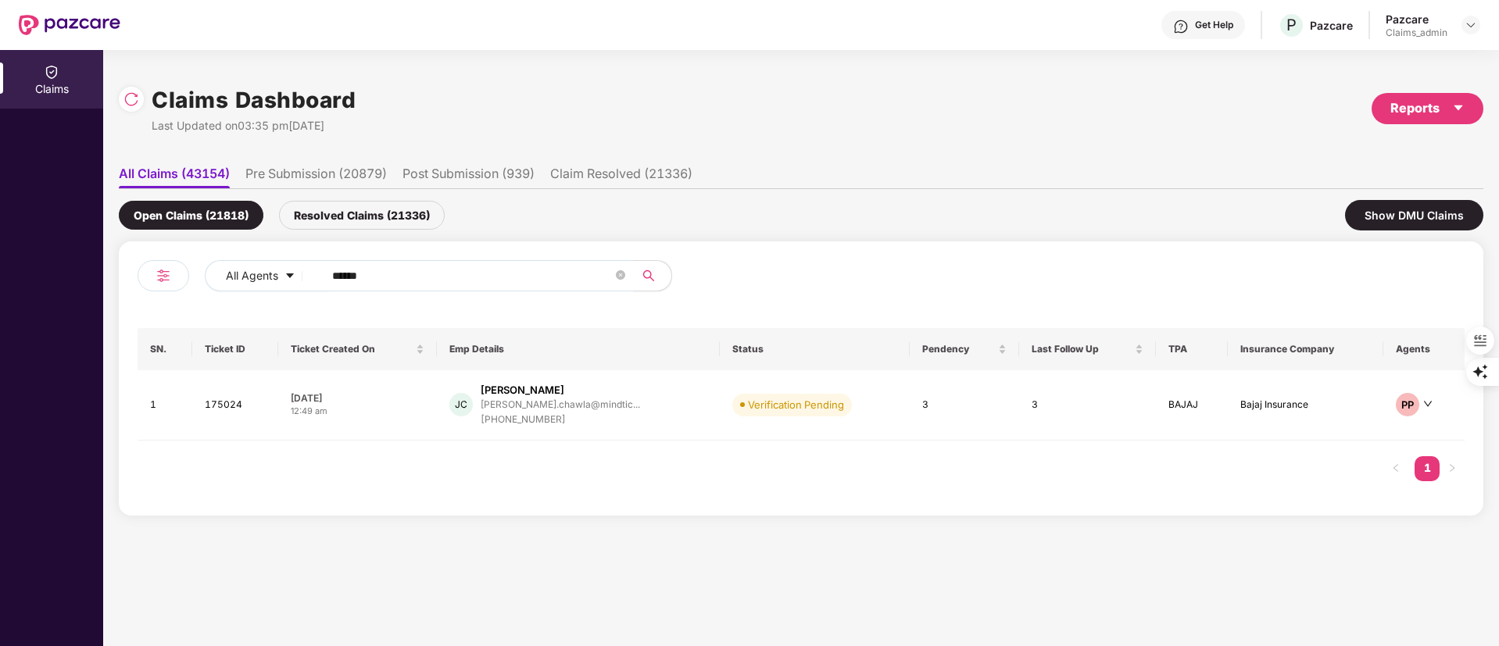
drag, startPoint x: 408, startPoint y: 274, endPoint x: 151, endPoint y: 278, distance: 257.2
click at [151, 278] on div "All Agents ******" at bounding box center [470, 282] width 664 height 44
paste input "*"
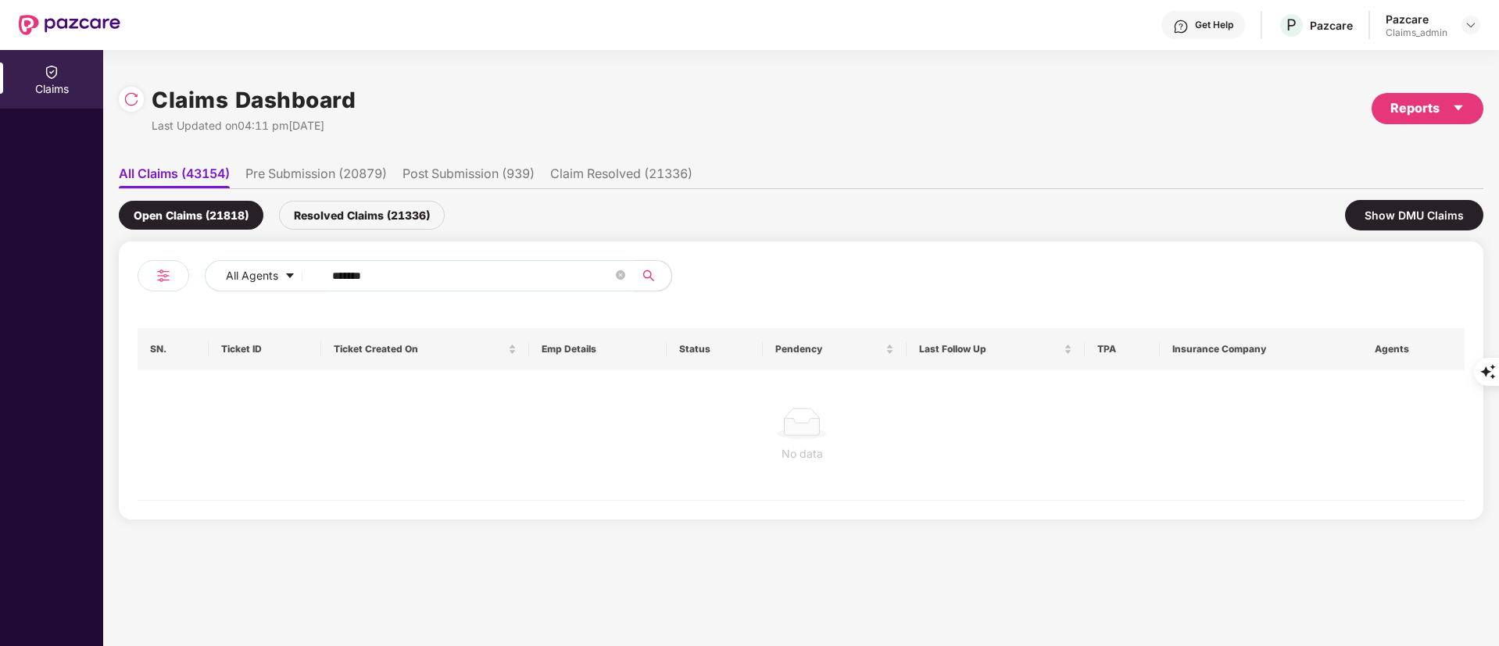
click at [337, 266] on input "*******" at bounding box center [472, 275] width 281 height 23
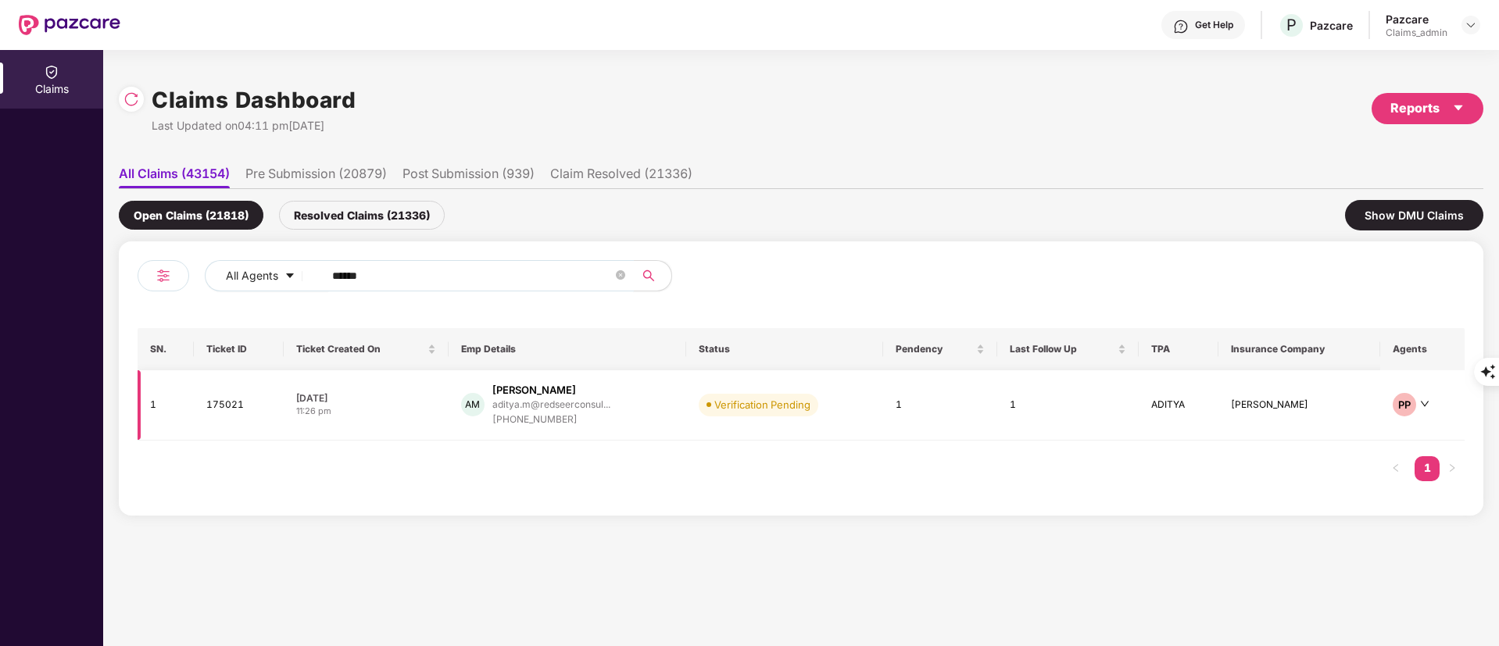
type input "******"
click at [513, 396] on div "Aditya Mor" at bounding box center [534, 390] width 84 height 15
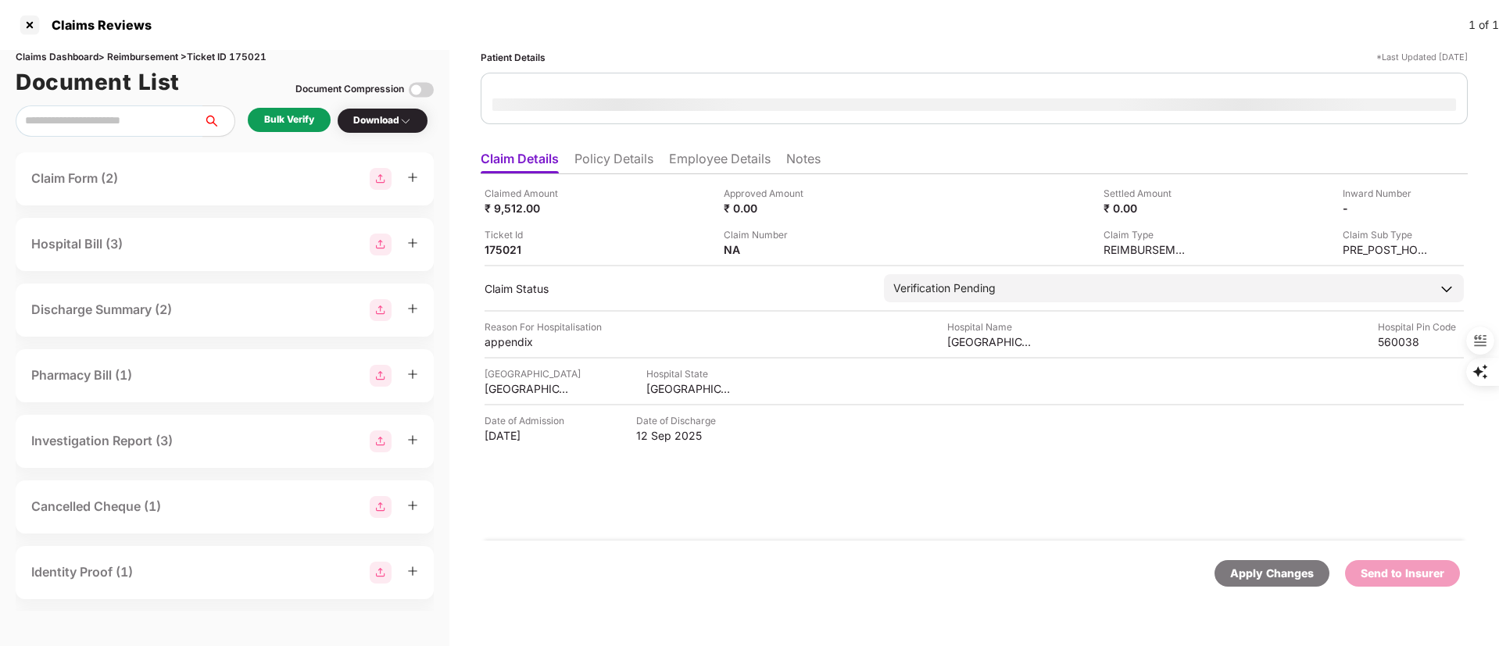
click at [631, 159] on li "Policy Details" at bounding box center [613, 162] width 79 height 23
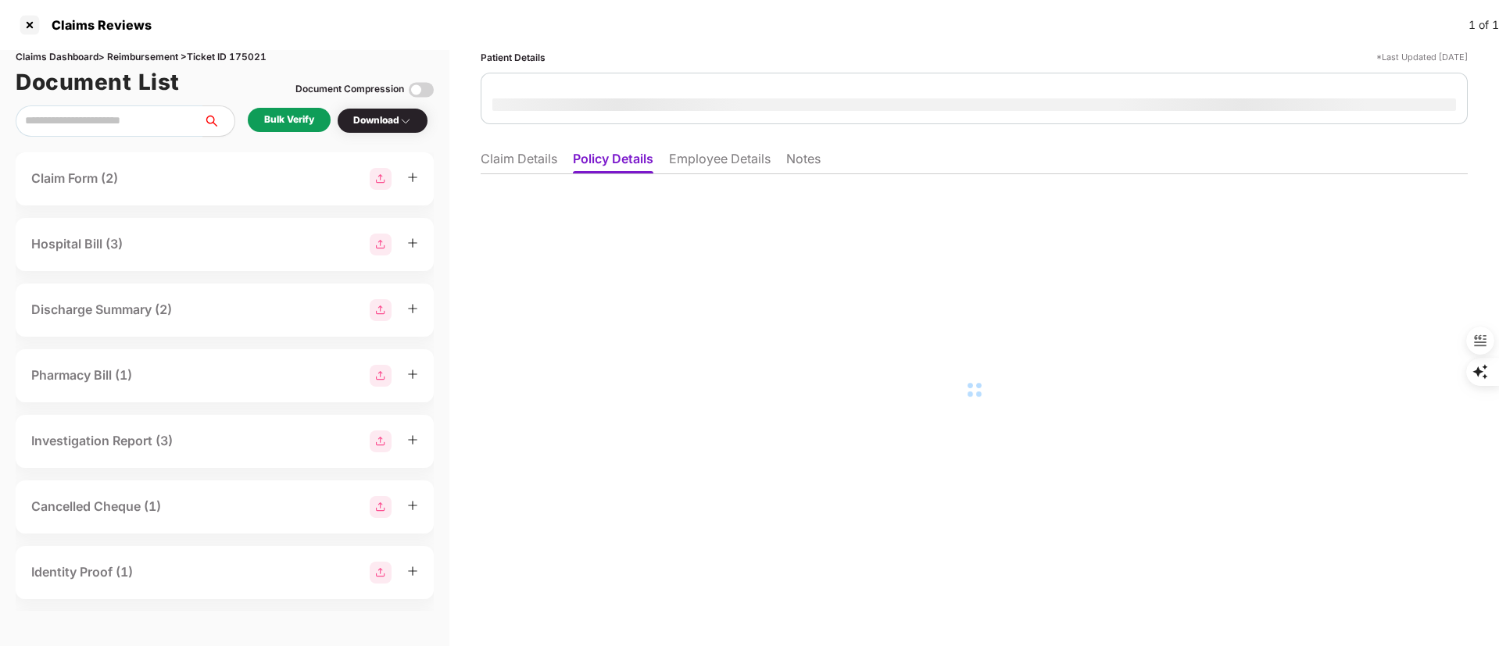
click at [728, 156] on li "Employee Details" at bounding box center [720, 162] width 102 height 23
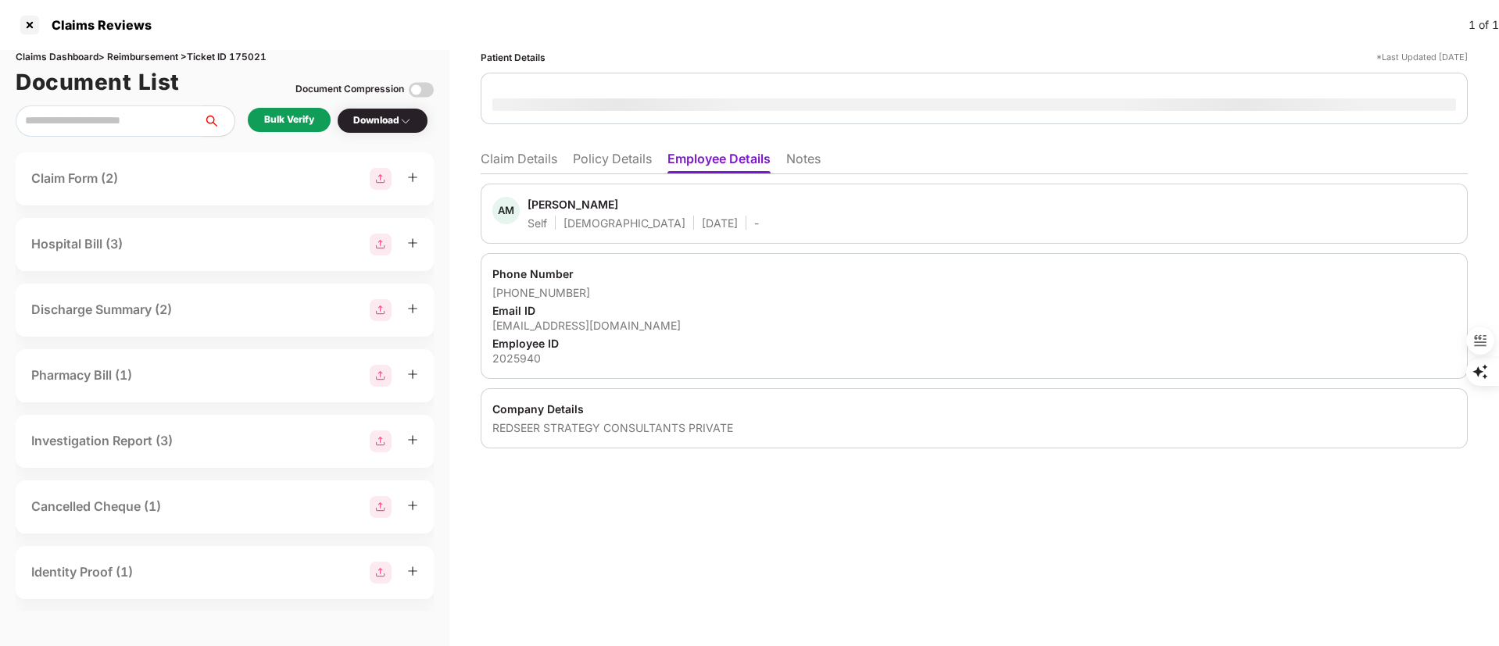
click at [510, 157] on li "Claim Details" at bounding box center [519, 162] width 77 height 23
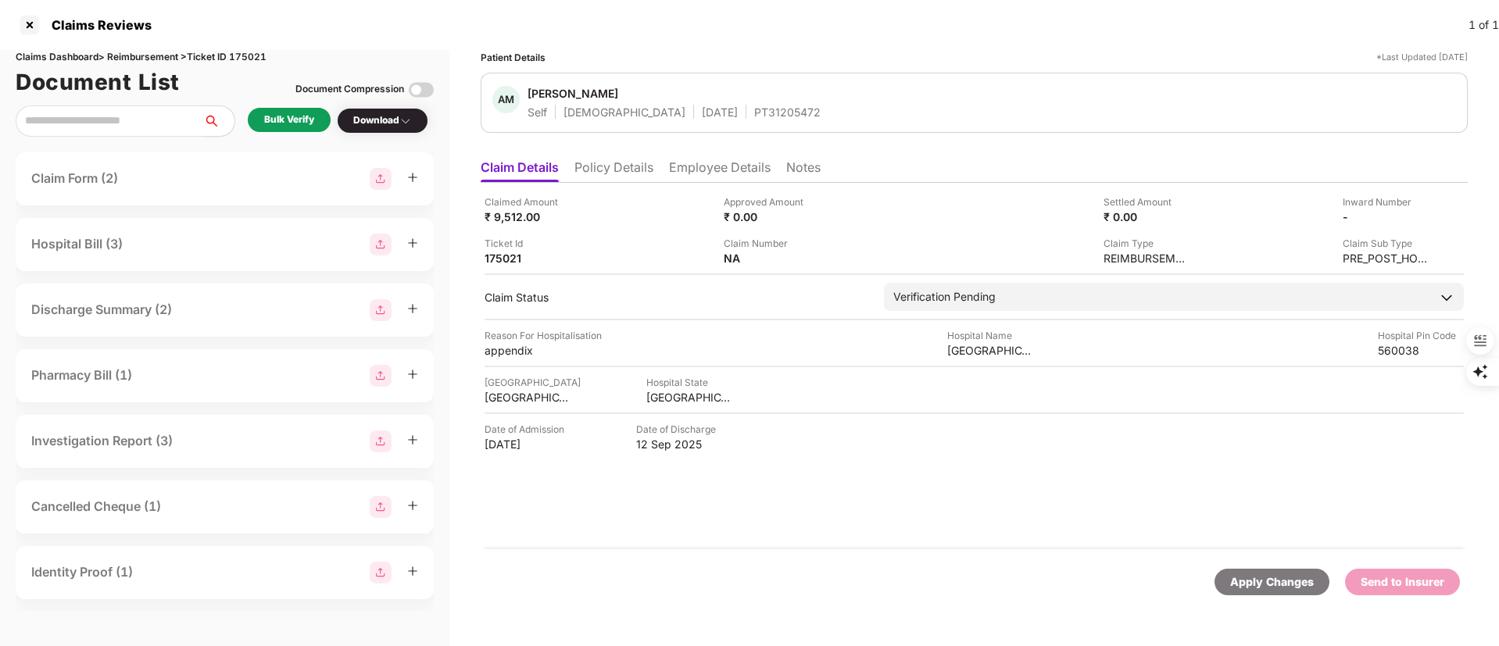
click at [633, 164] on li "Policy Details" at bounding box center [613, 170] width 79 height 23
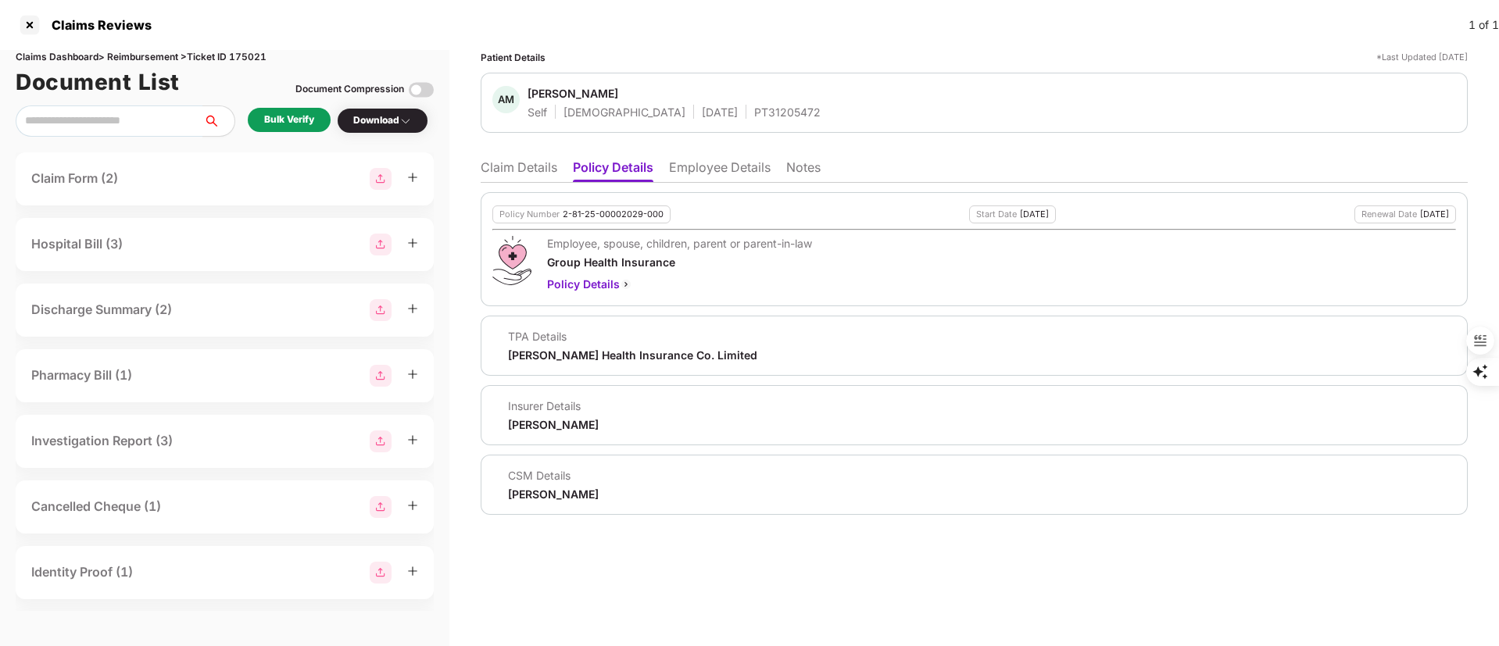
click at [319, 120] on div "Bulk Verify" at bounding box center [289, 120] width 83 height 24
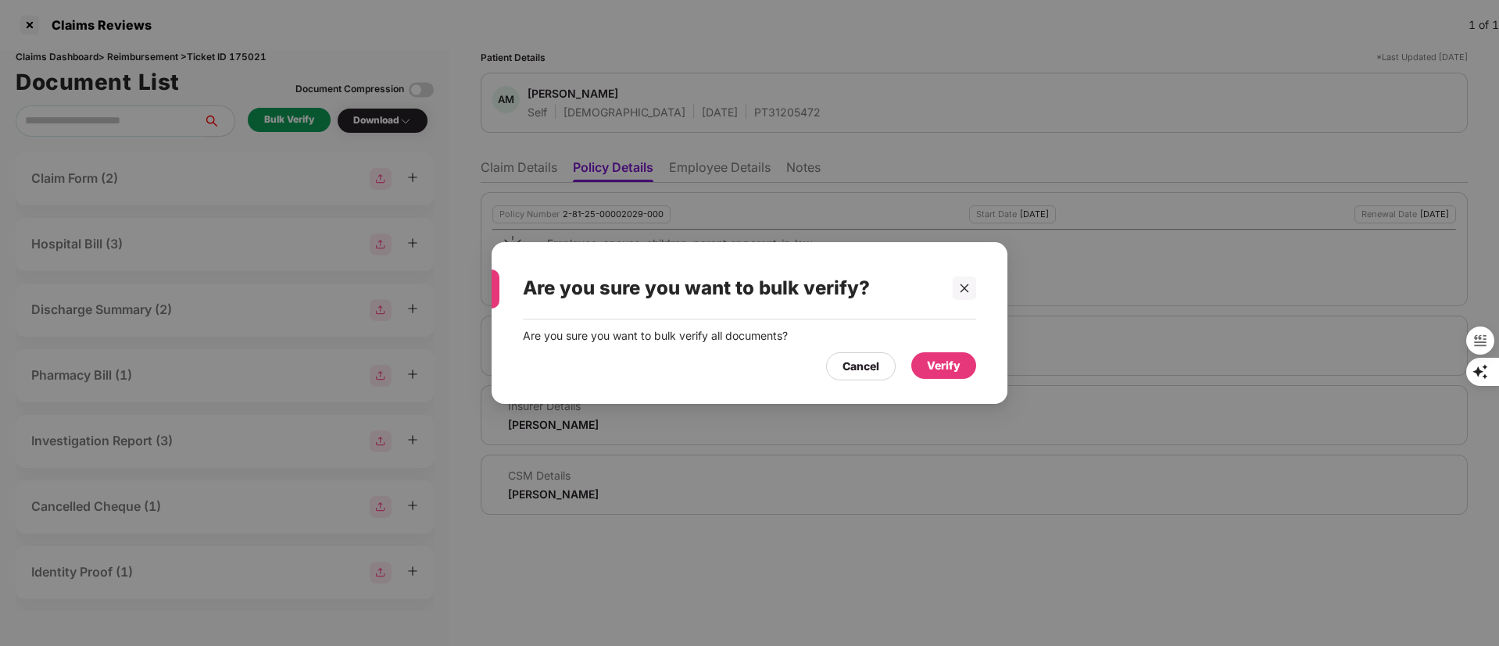
click at [960, 365] on div "Verify" at bounding box center [944, 365] width 34 height 17
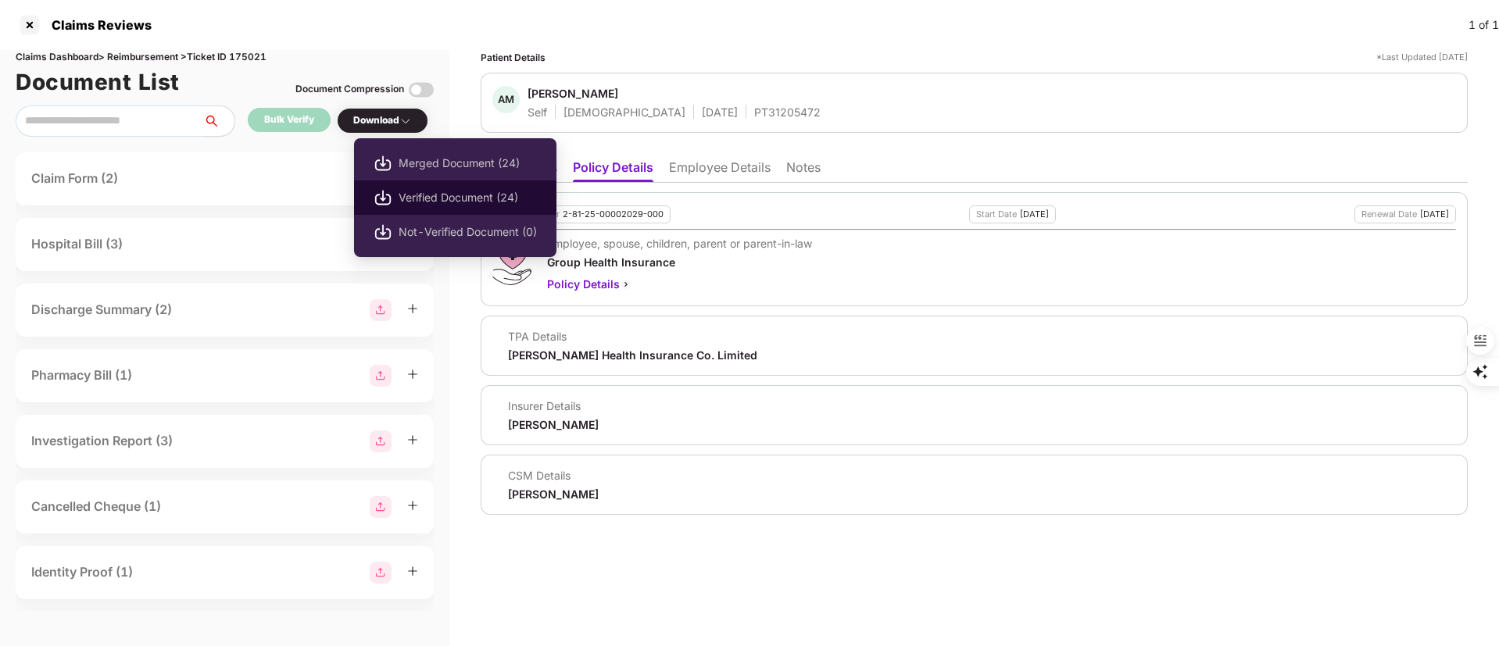
click at [424, 188] on li "Verified Document (24)" at bounding box center [455, 198] width 202 height 34
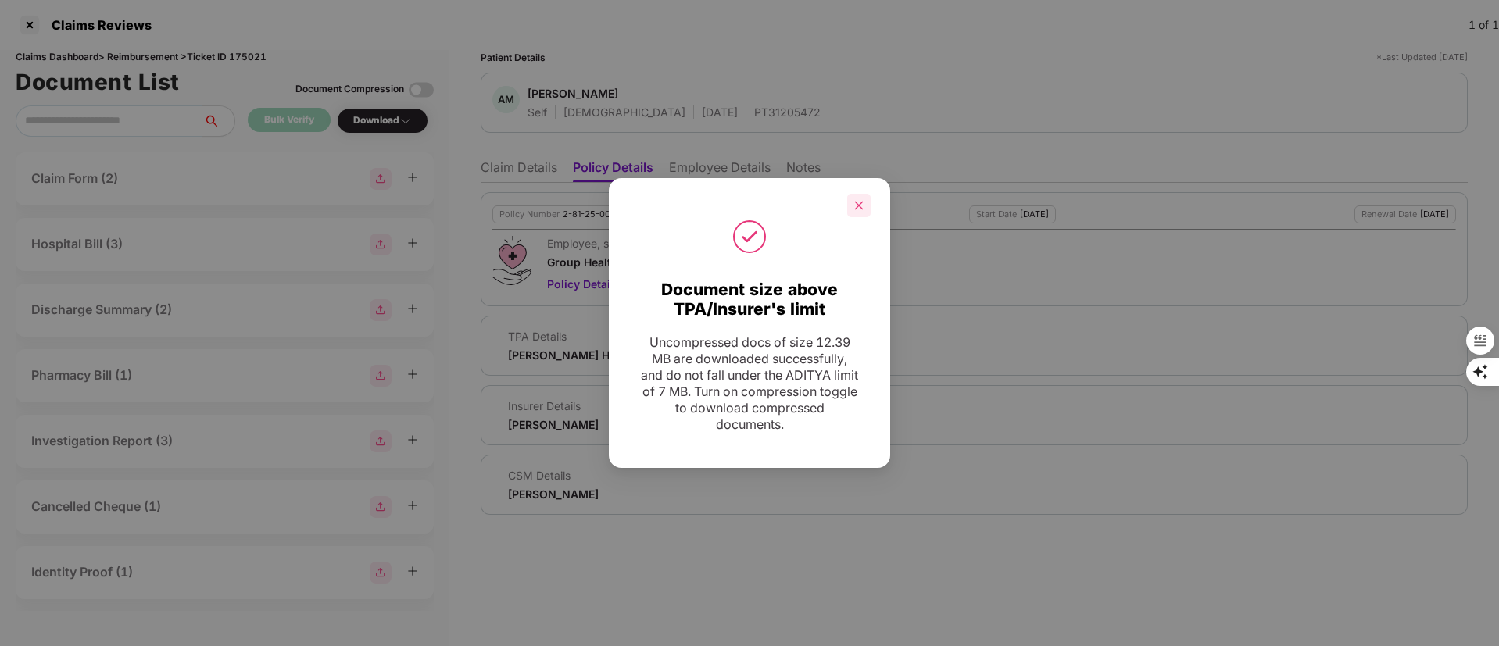
click at [857, 202] on icon "close" at bounding box center [858, 205] width 11 height 11
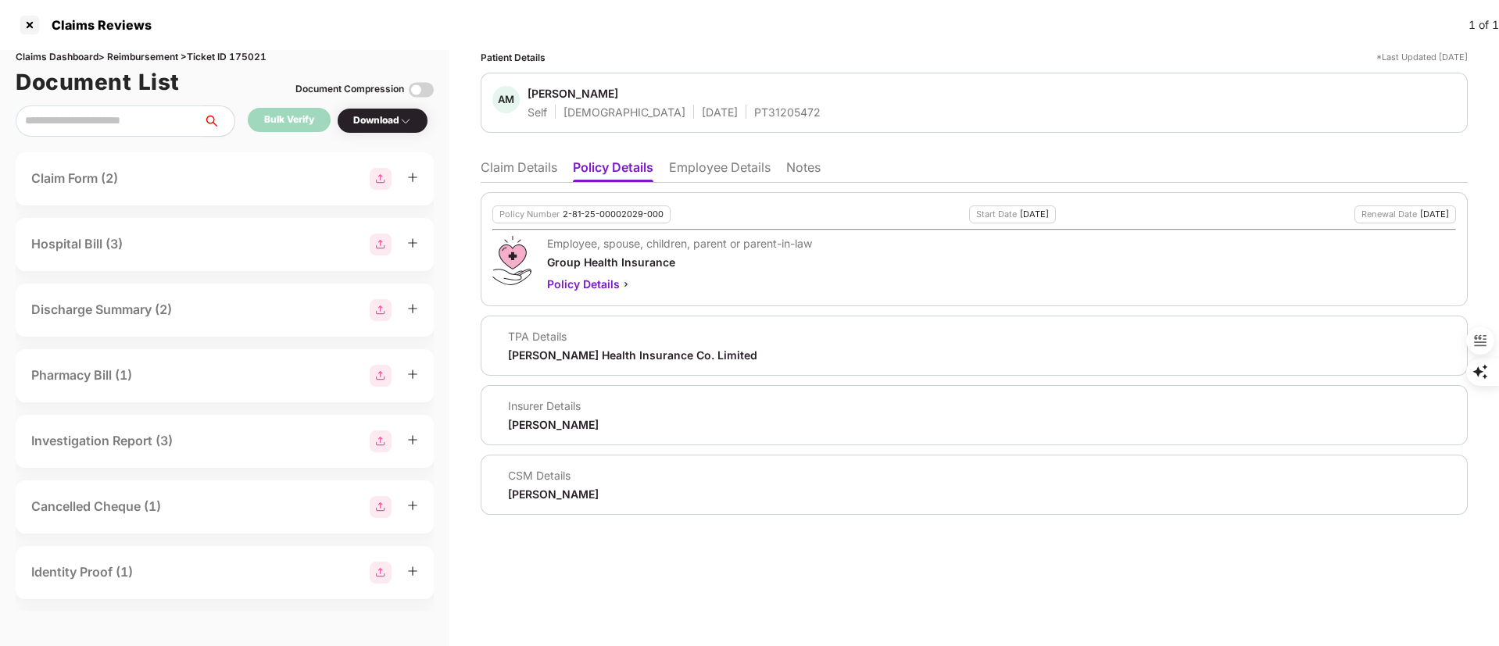
click at [691, 181] on li "Employee Details" at bounding box center [720, 170] width 102 height 23
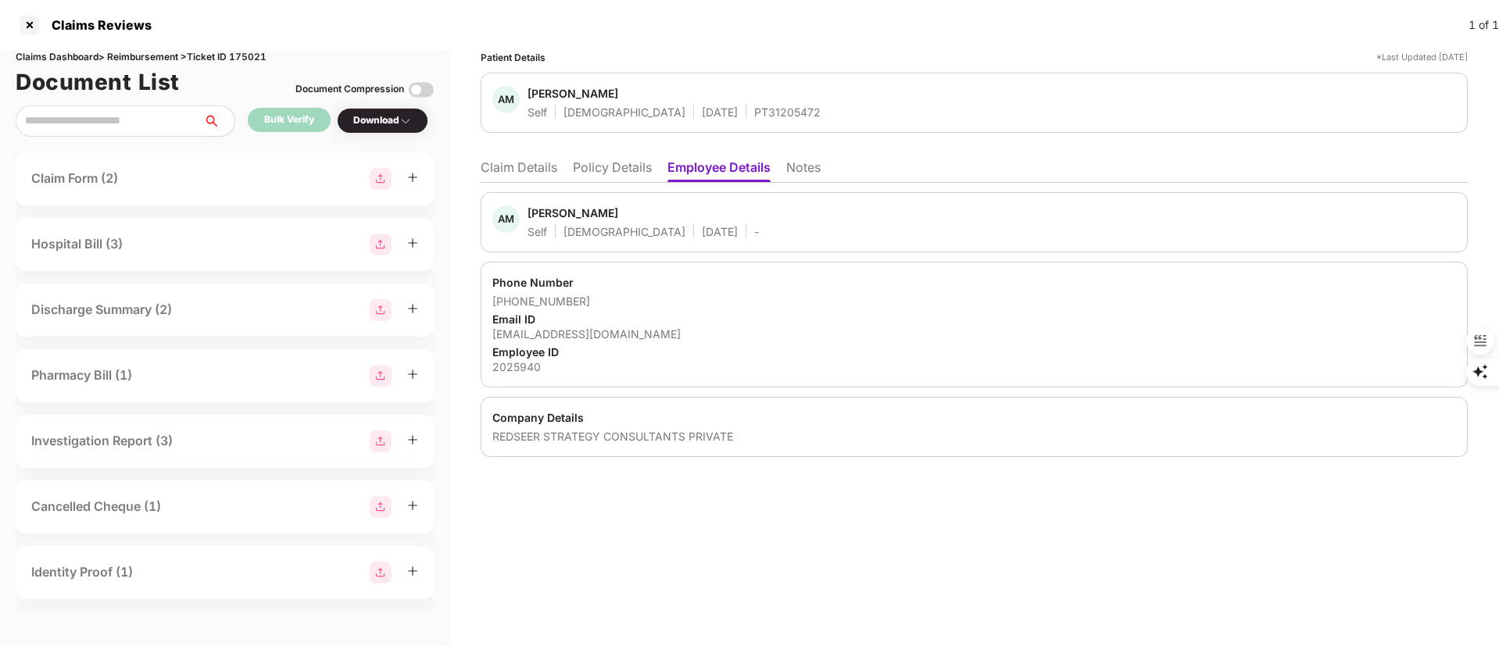
click at [602, 430] on div "REDSEER STRATEGY CONSULTANTS PRIVATE" at bounding box center [974, 436] width 964 height 15
click at [542, 442] on div "REDSEER STRATEGY CONSULTANTS PRIVATE" at bounding box center [974, 436] width 964 height 15
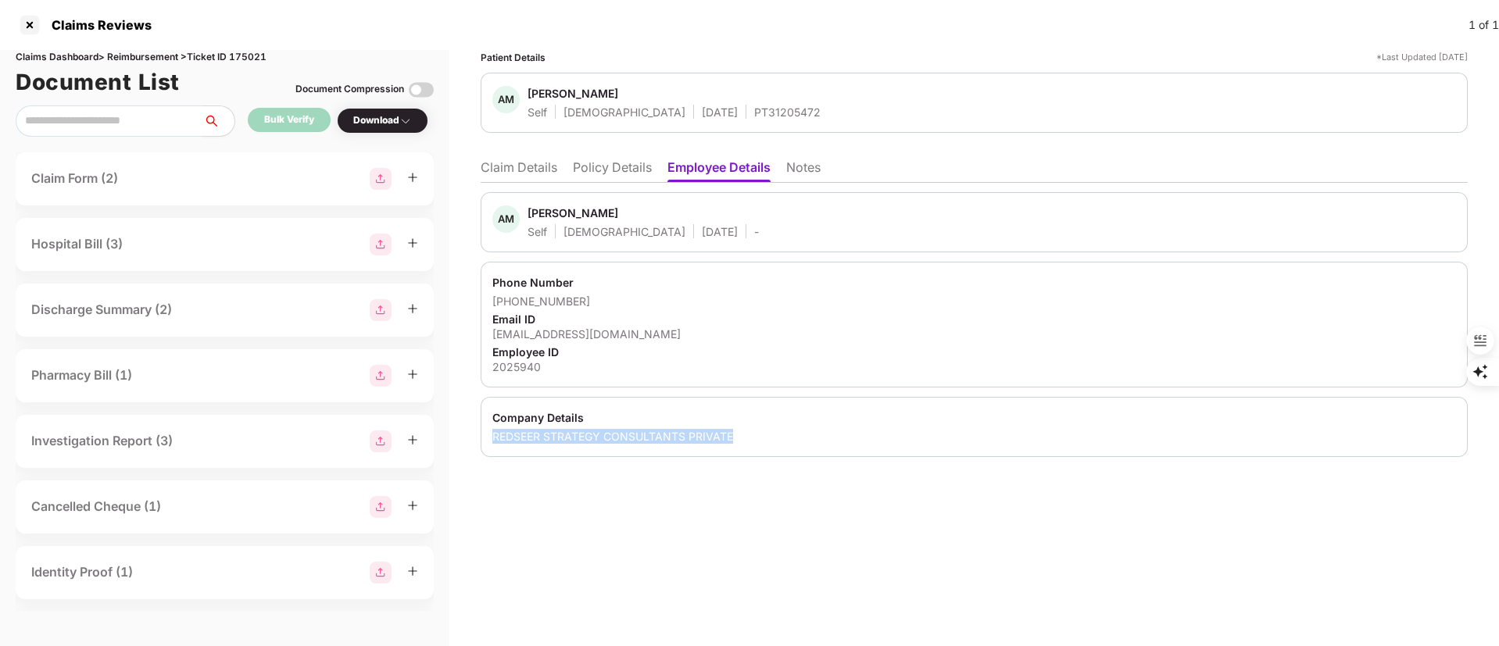
click at [542, 442] on div "REDSEER STRATEGY CONSULTANTS PRIVATE" at bounding box center [974, 436] width 964 height 15
click at [528, 361] on div "2025940" at bounding box center [974, 366] width 964 height 15
click at [527, 360] on div "2025940" at bounding box center [974, 366] width 964 height 15
click at [507, 165] on li "Claim Details" at bounding box center [519, 170] width 77 height 23
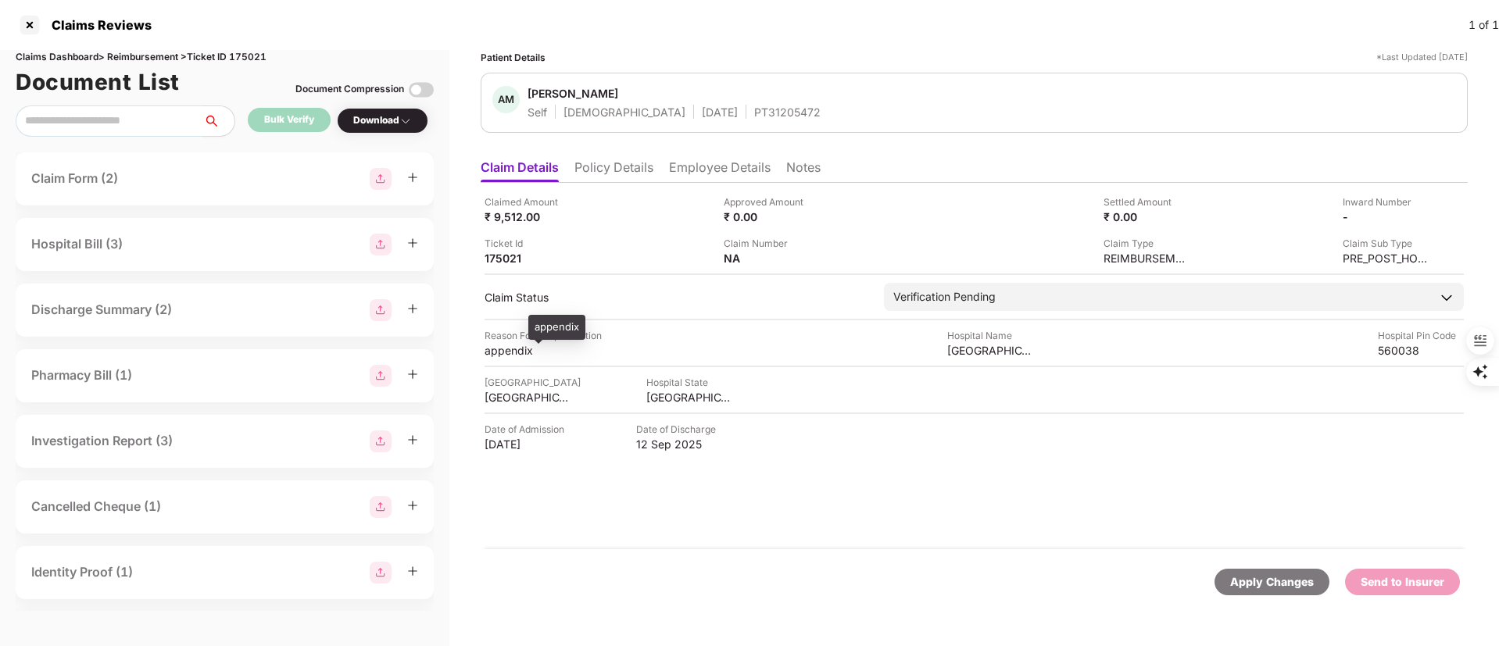
click at [519, 355] on div "appendix" at bounding box center [528, 350] width 86 height 15
click at [518, 355] on div "appendix" at bounding box center [528, 350] width 86 height 15
click at [1013, 324] on div "chinmaya mission hospital" at bounding box center [1049, 327] width 117 height 25
click at [1014, 324] on div "chinmaya mission hospital" at bounding box center [1049, 327] width 117 height 25
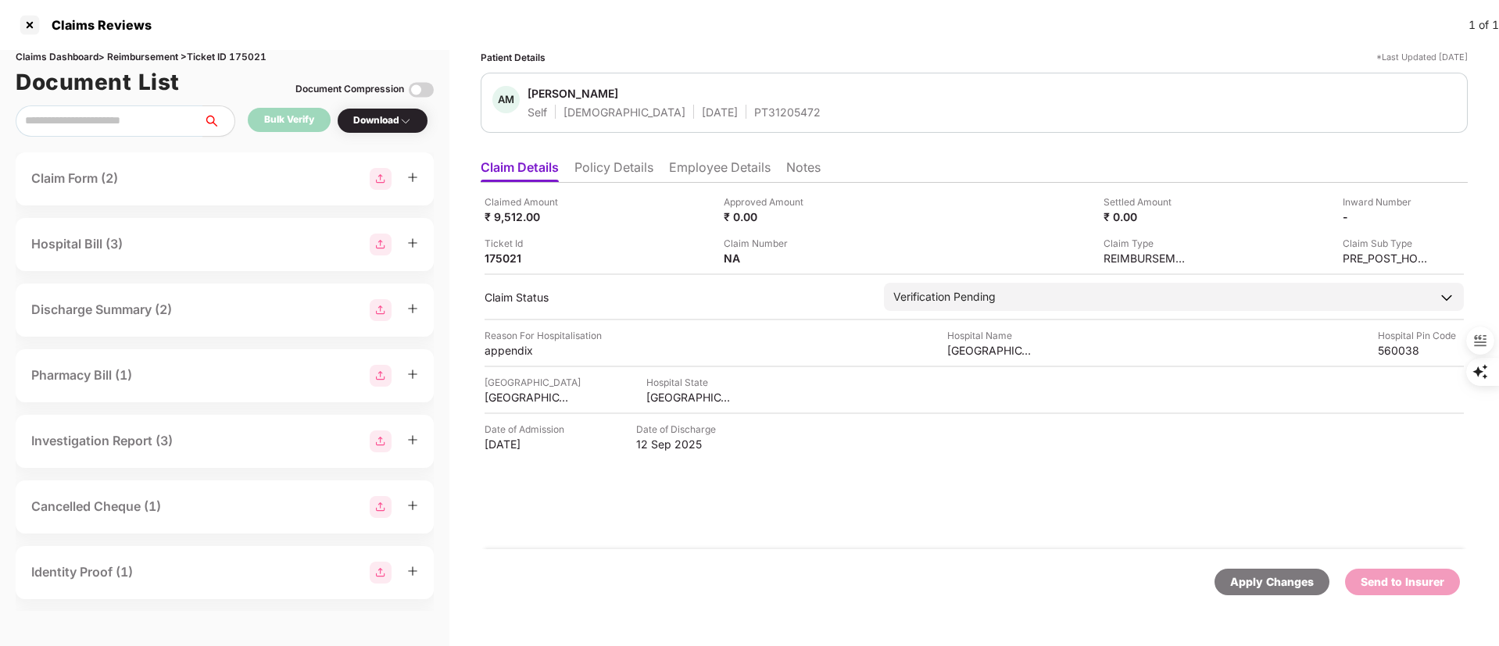
click at [641, 162] on li "Policy Details" at bounding box center [613, 170] width 79 height 23
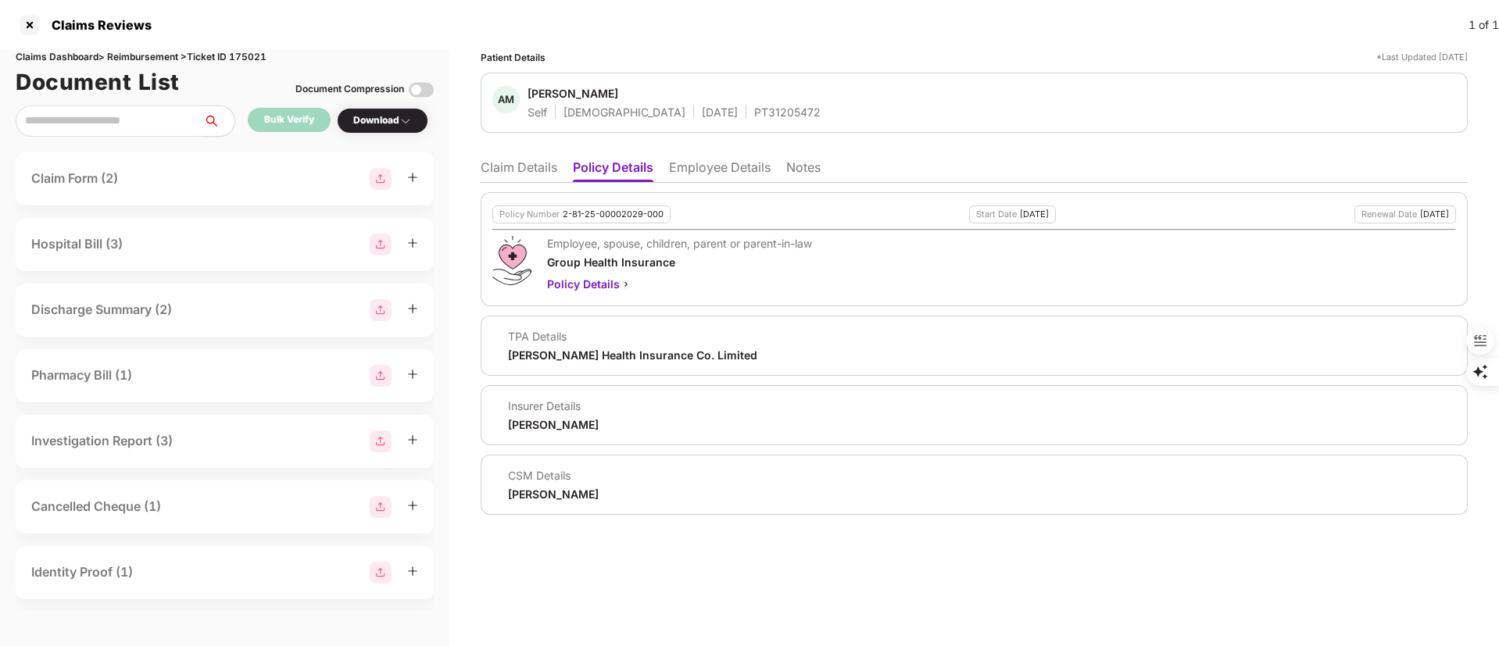
click at [513, 166] on li "Claim Details" at bounding box center [519, 170] width 77 height 23
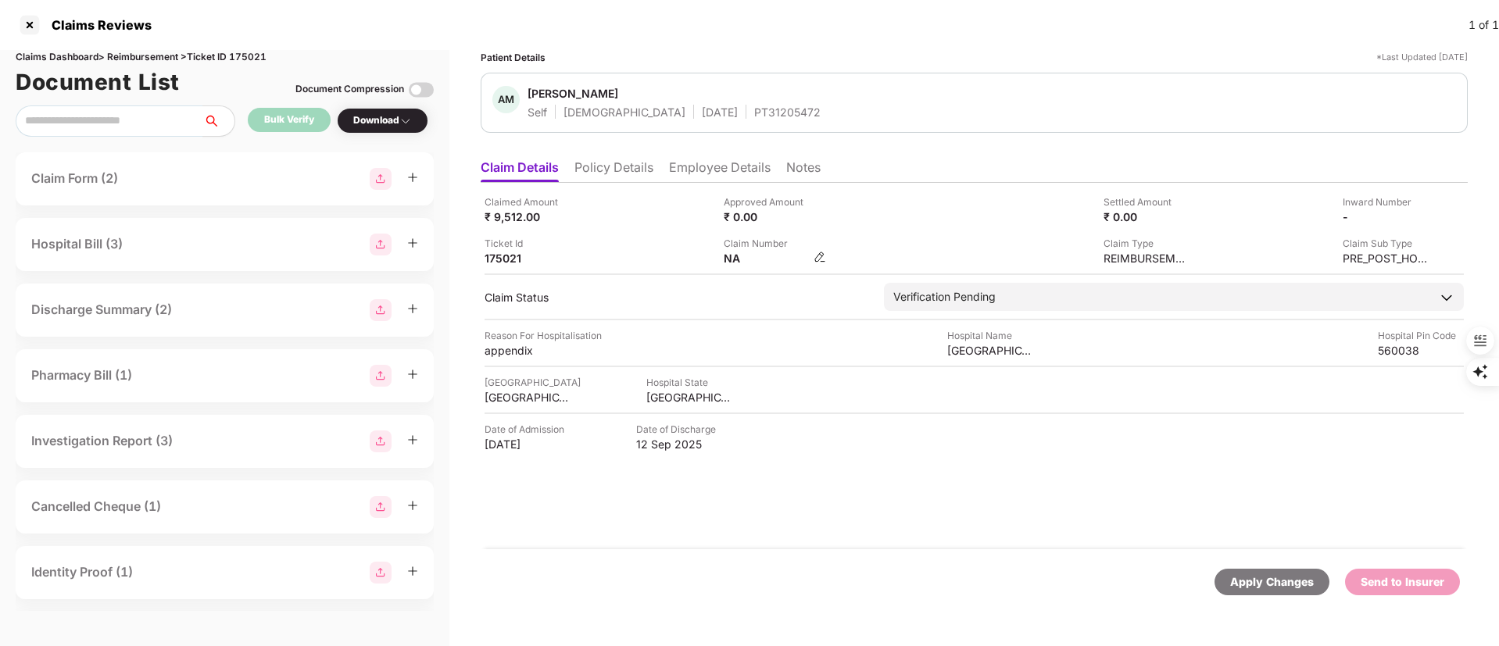
click at [822, 255] on img at bounding box center [820, 257] width 13 height 13
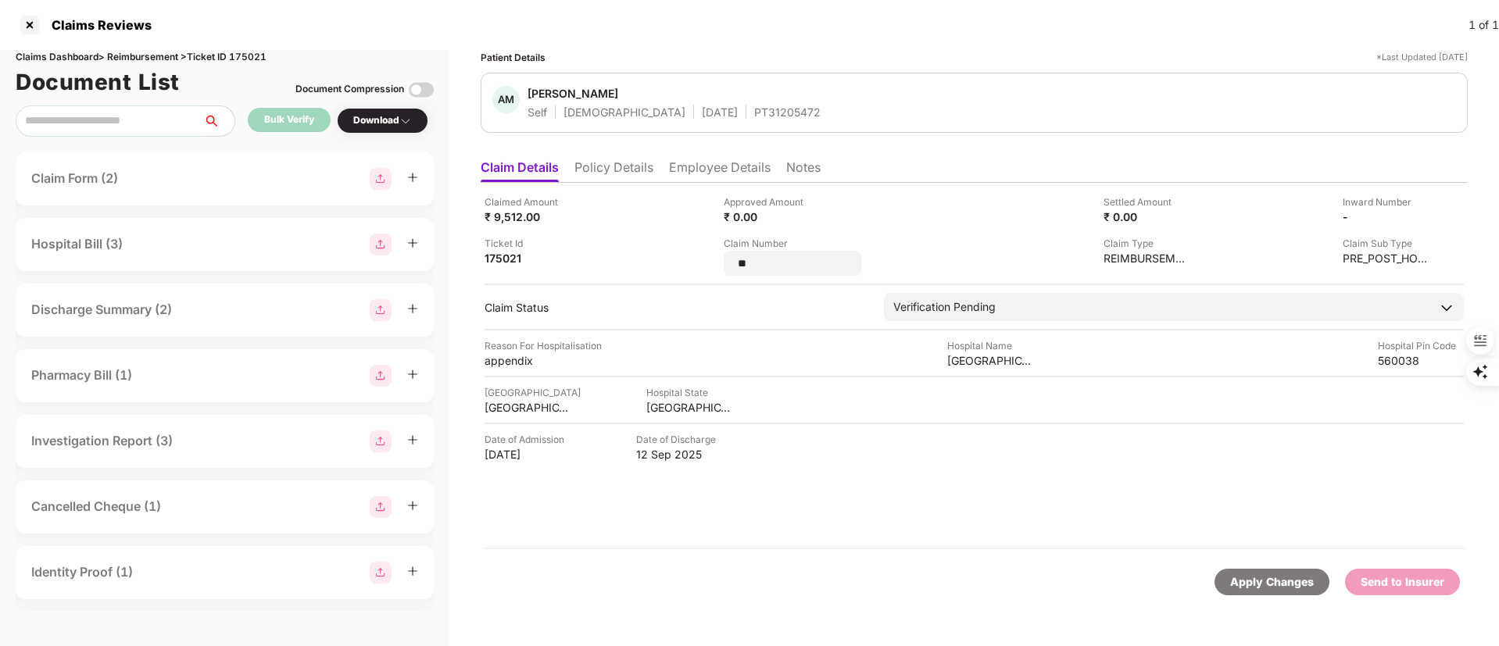
drag, startPoint x: 772, startPoint y: 258, endPoint x: 720, endPoint y: 265, distance: 52.8
click at [720, 265] on div "Claimed Amount ₹ 9,512.00 Approved Amount ₹ 0.00 Settled Amount ₹ 0.00 Inward N…" at bounding box center [974, 235] width 979 height 81
type input "**********"
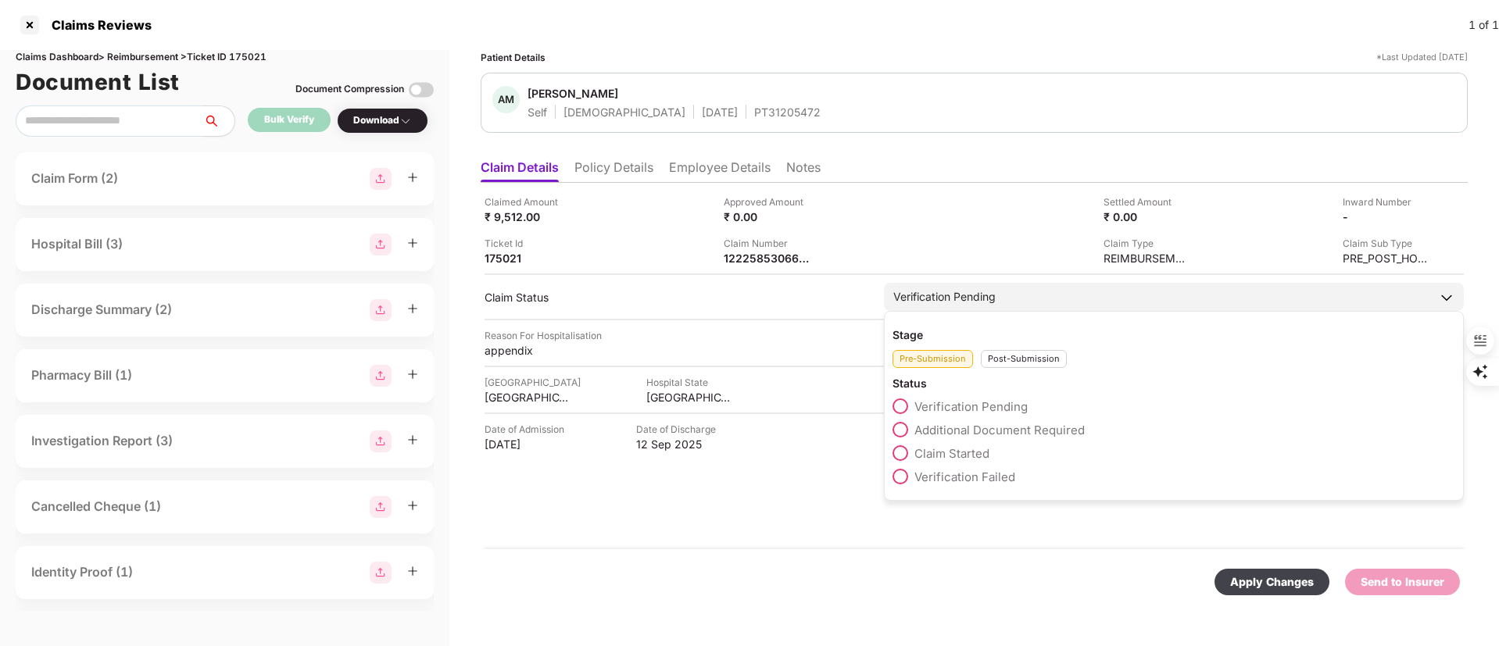
click at [1023, 365] on div "Post-Submission" at bounding box center [1024, 359] width 86 height 18
click at [985, 427] on span "Claim Under Process" at bounding box center [973, 430] width 118 height 15
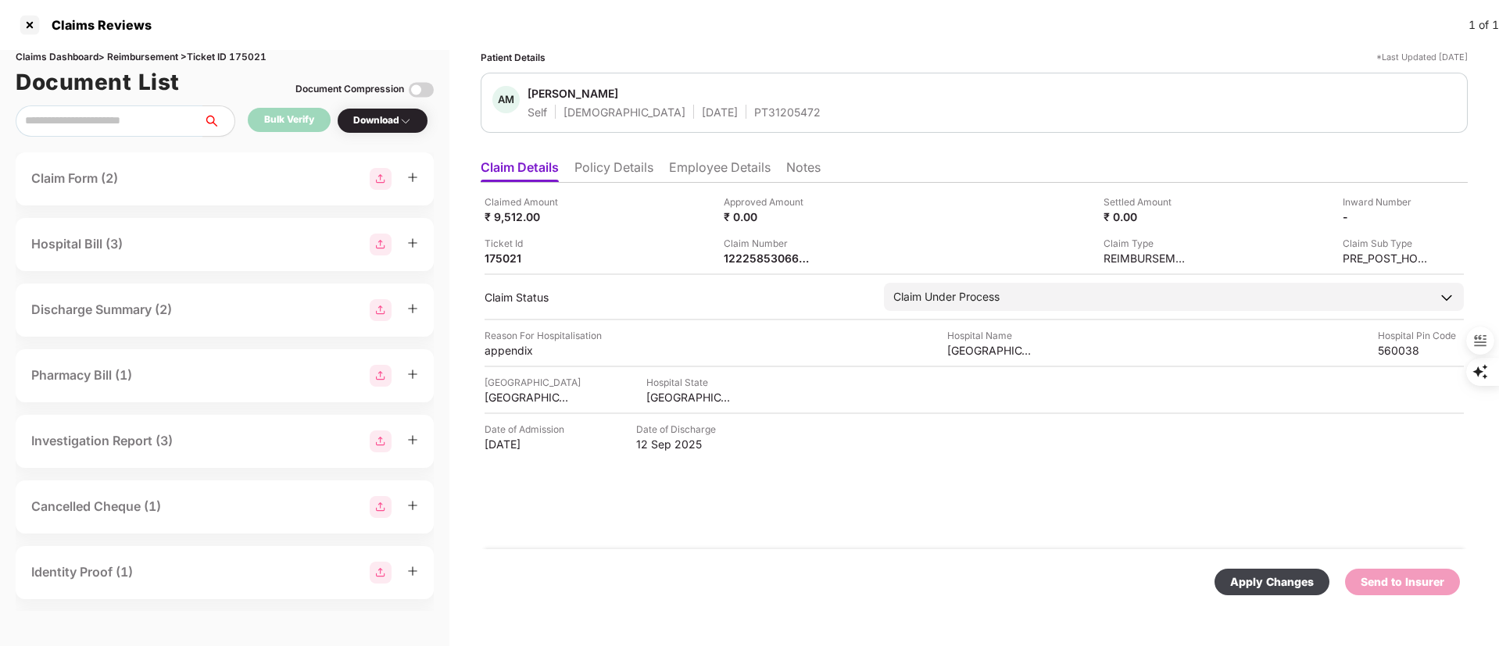
click at [1275, 586] on div "Apply Changes" at bounding box center [1272, 582] width 84 height 17
click at [659, 161] on ul "Claim Details Policy Details Employee Details Notes" at bounding box center [974, 167] width 987 height 31
click at [691, 161] on li "Employee Details" at bounding box center [720, 170] width 102 height 23
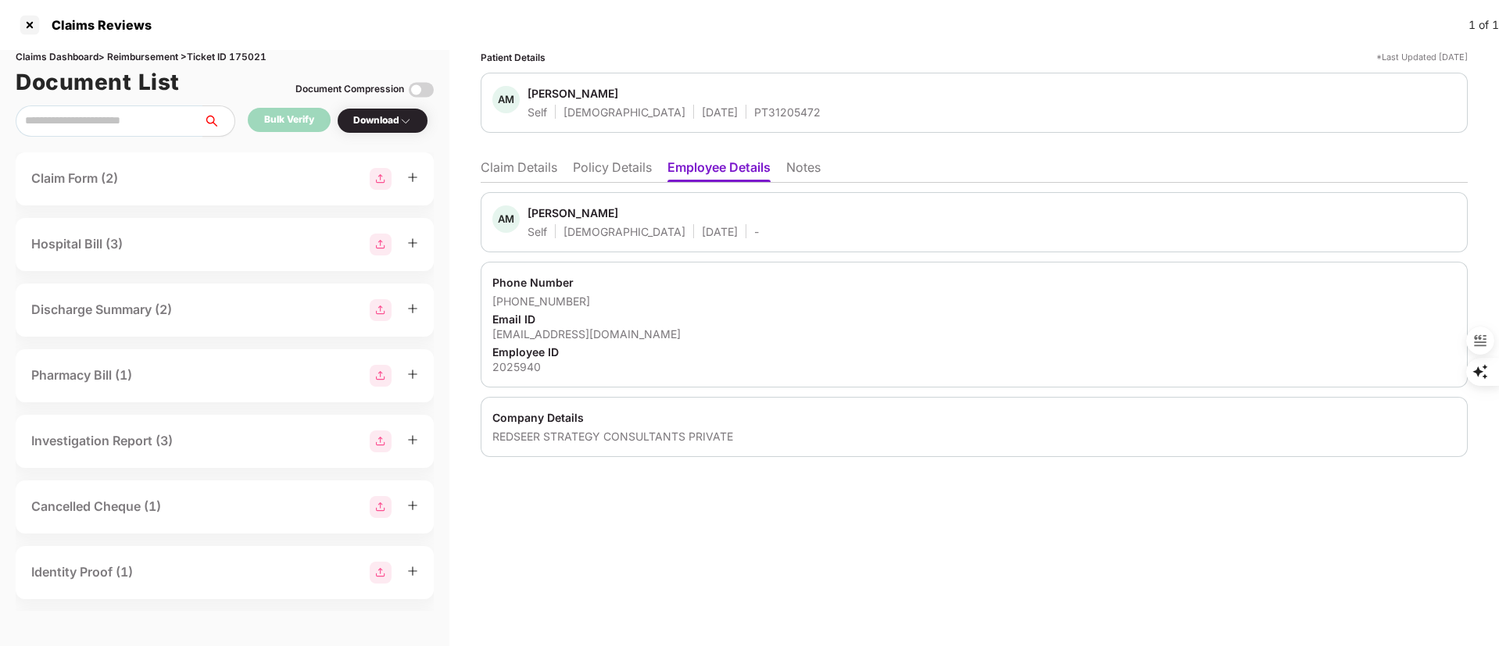
click at [546, 214] on div "Aditya Mor" at bounding box center [573, 213] width 91 height 15
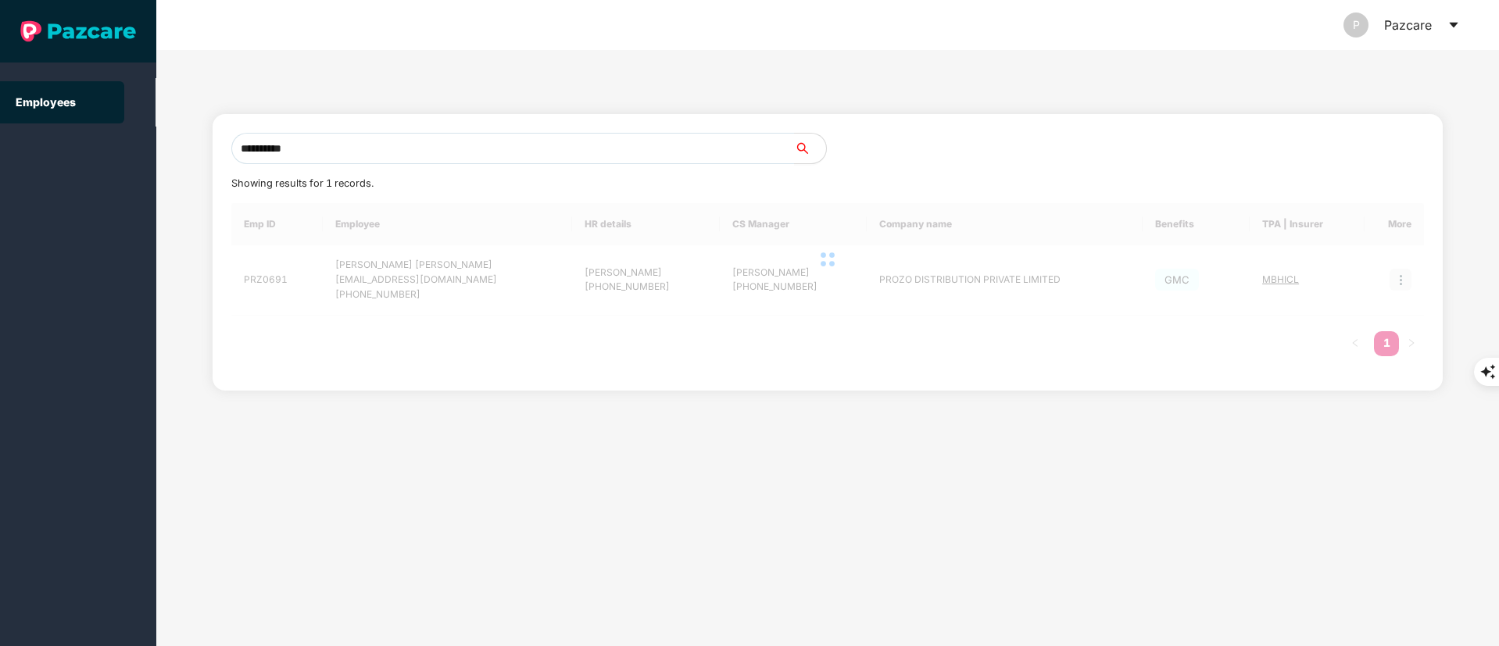
type input "**********"
click at [598, 340] on div "Emp ID Employee HR details CS Manager Company name Benefits TPA | Insurer More …" at bounding box center [827, 287] width 1193 height 169
click at [380, 146] on input "**********" at bounding box center [512, 148] width 563 height 31
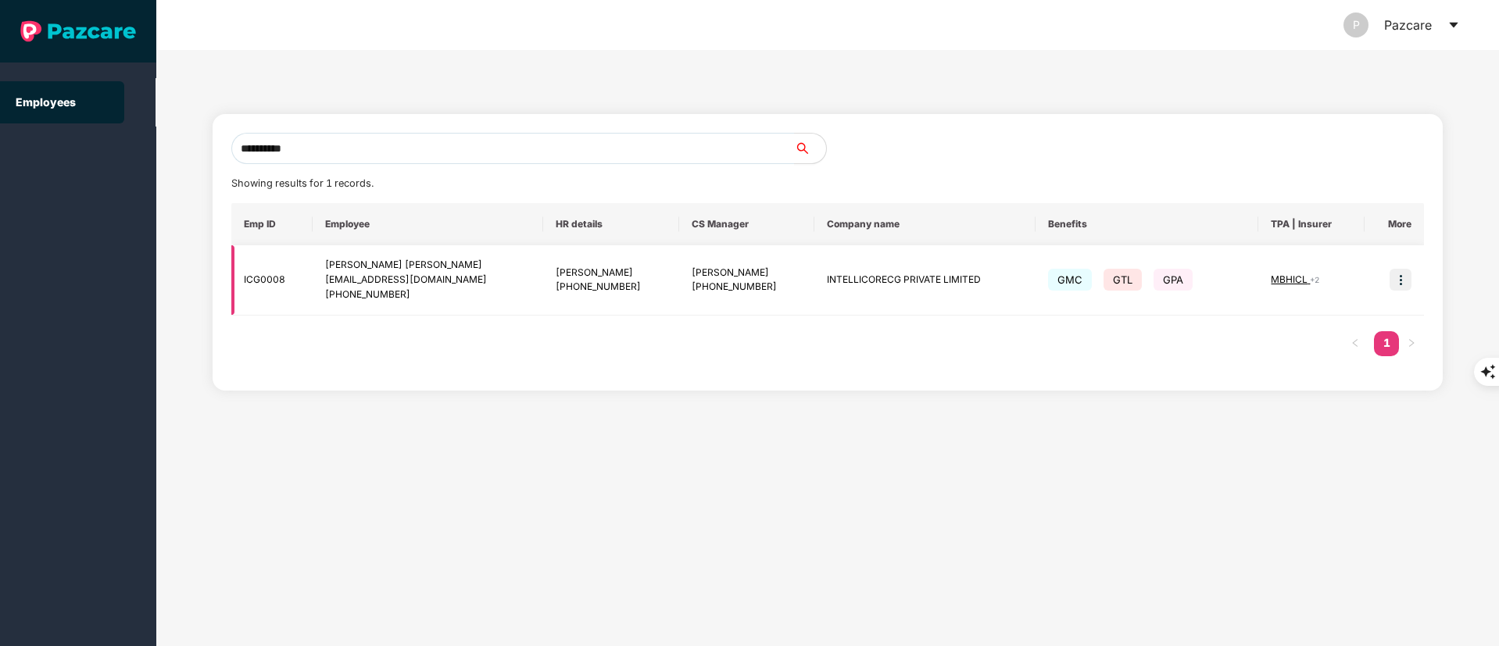
click at [1404, 284] on img at bounding box center [1401, 280] width 22 height 22
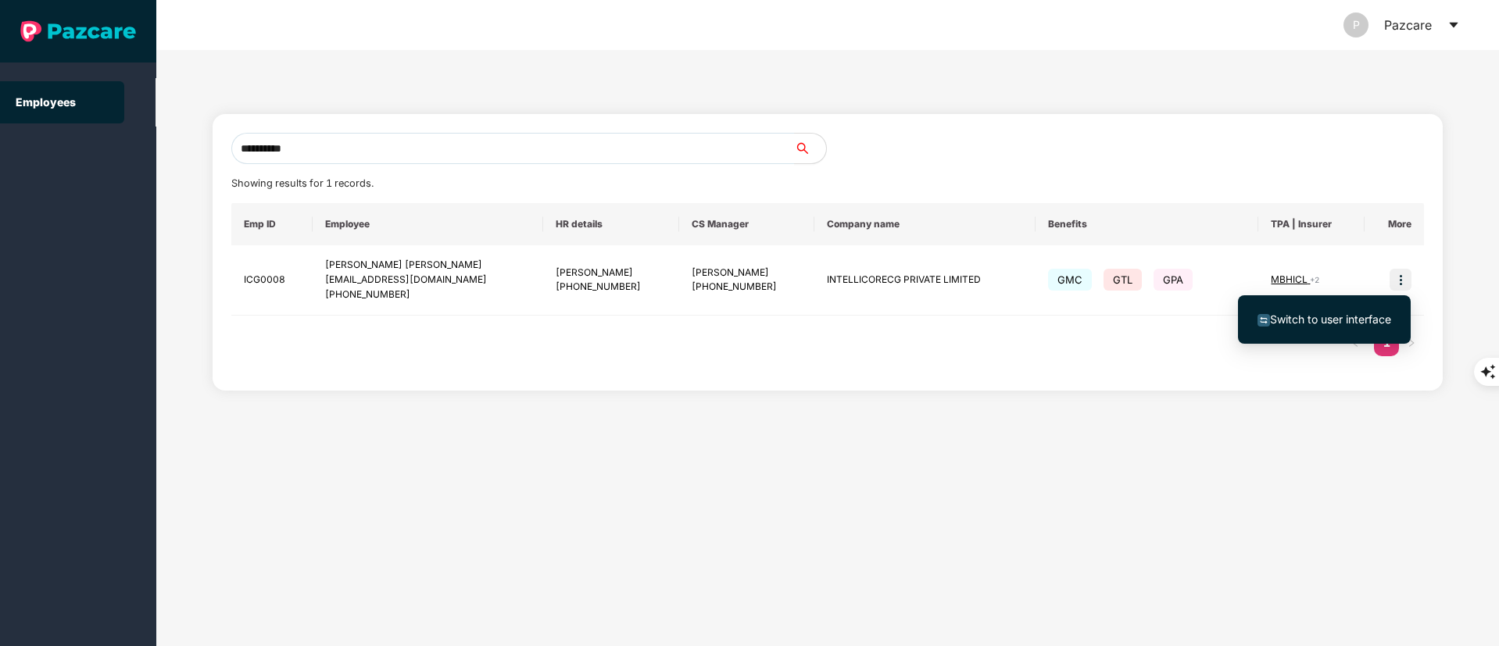
click at [1342, 306] on li "Switch to user interface" at bounding box center [1324, 319] width 173 height 33
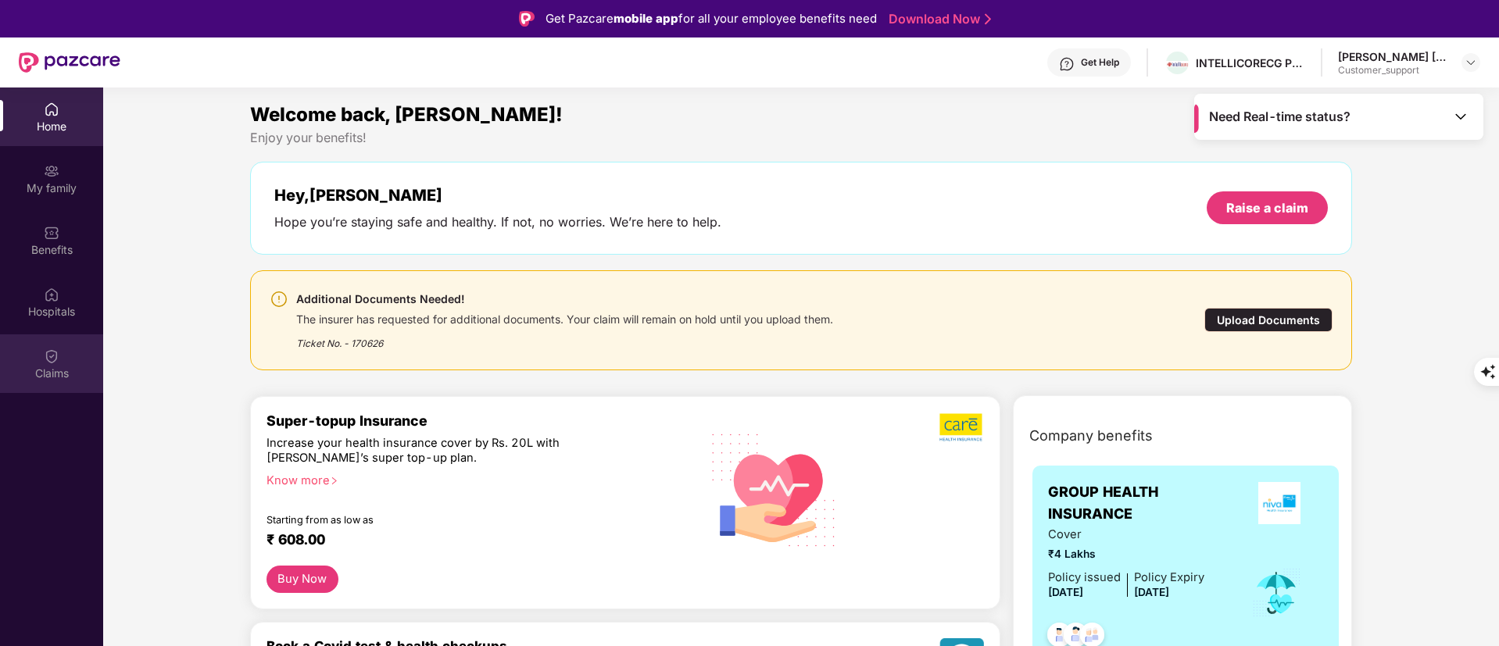
click at [36, 335] on div "Claims" at bounding box center [51, 363] width 103 height 59
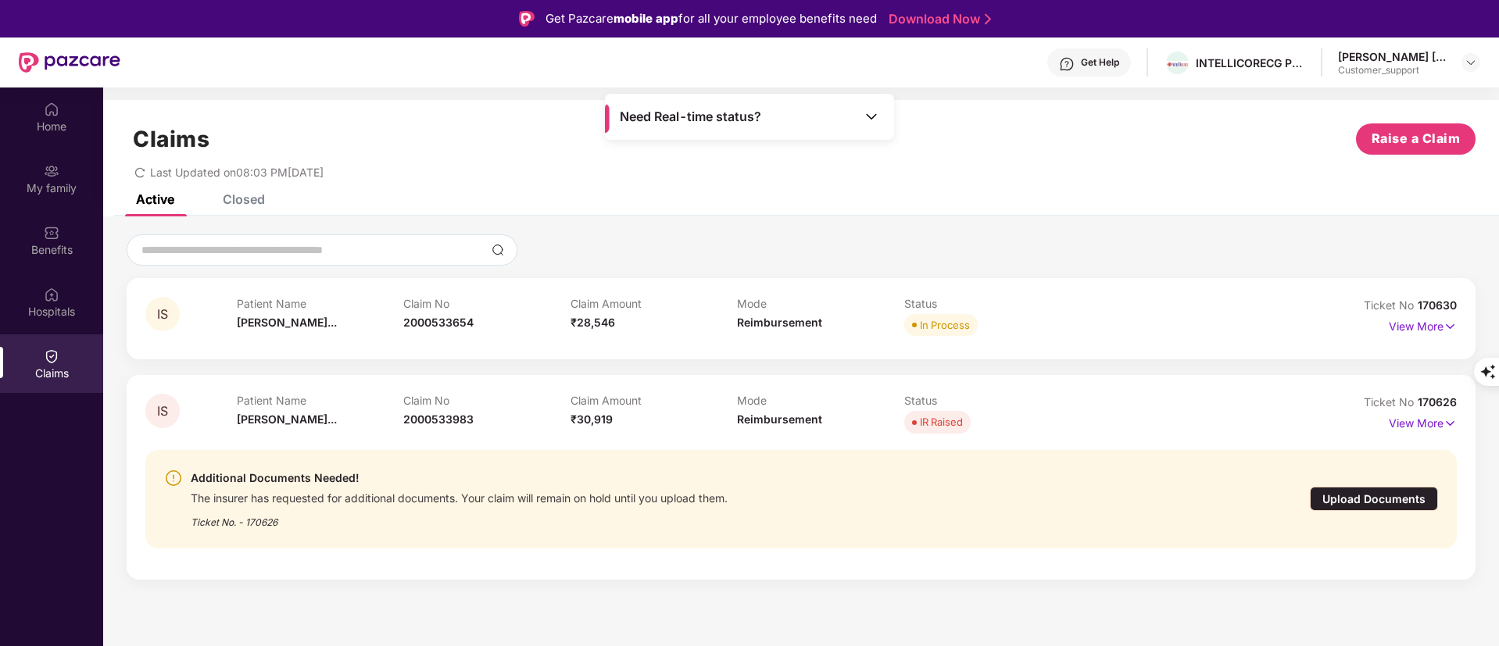
scroll to position [88, 0]
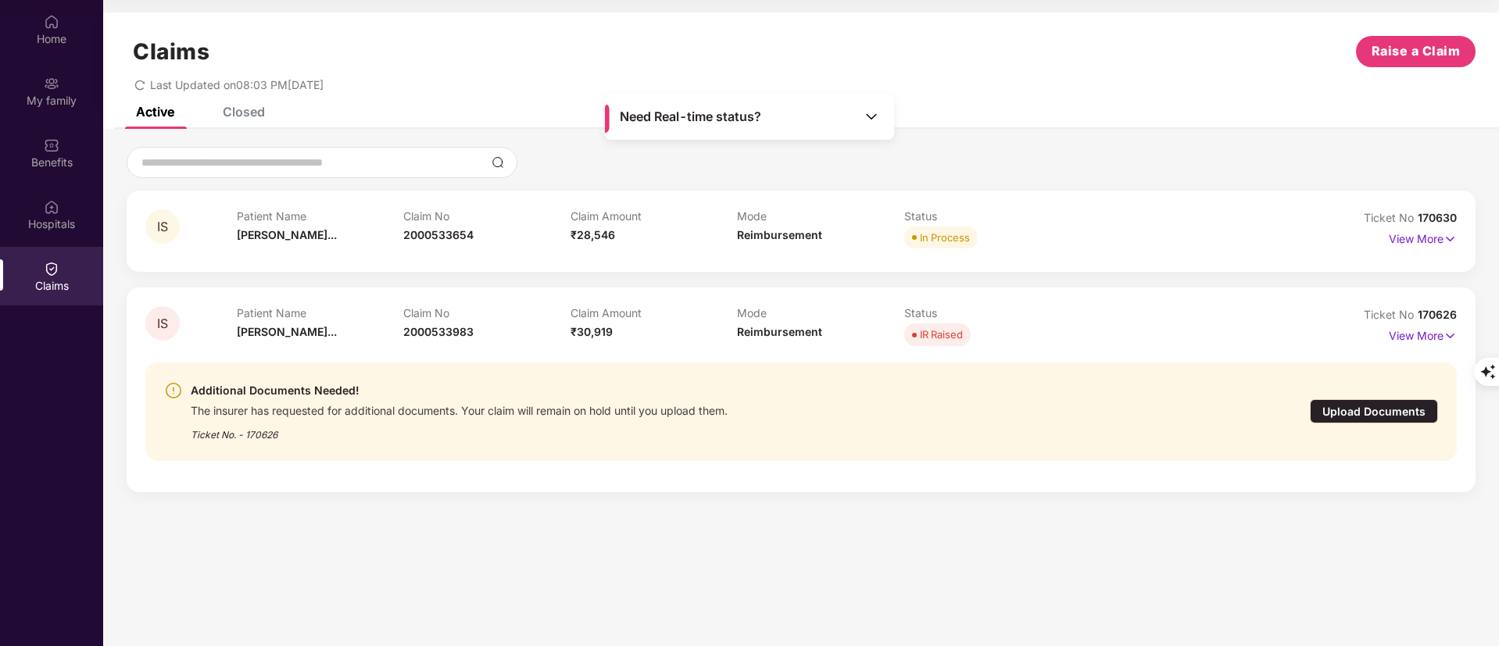
click at [258, 114] on div "Closed" at bounding box center [244, 112] width 42 height 16
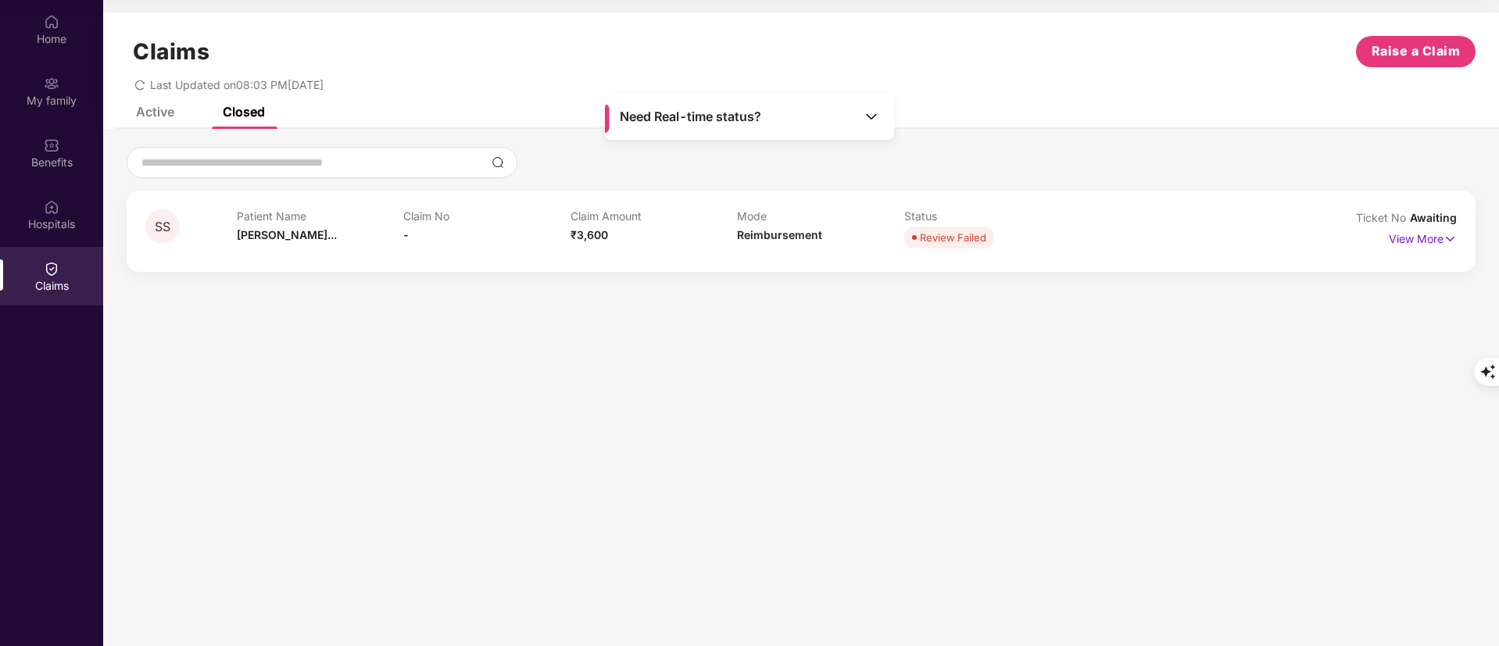
click at [157, 106] on div "Claims Raise a Claim Last Updated on 08:03 PM[DATE]" at bounding box center [801, 60] width 1396 height 95
click at [157, 103] on div "Claims Raise a Claim Last Updated on 08:03 PM[DATE]" at bounding box center [801, 60] width 1396 height 95
click at [157, 117] on div "Active" at bounding box center [155, 112] width 38 height 16
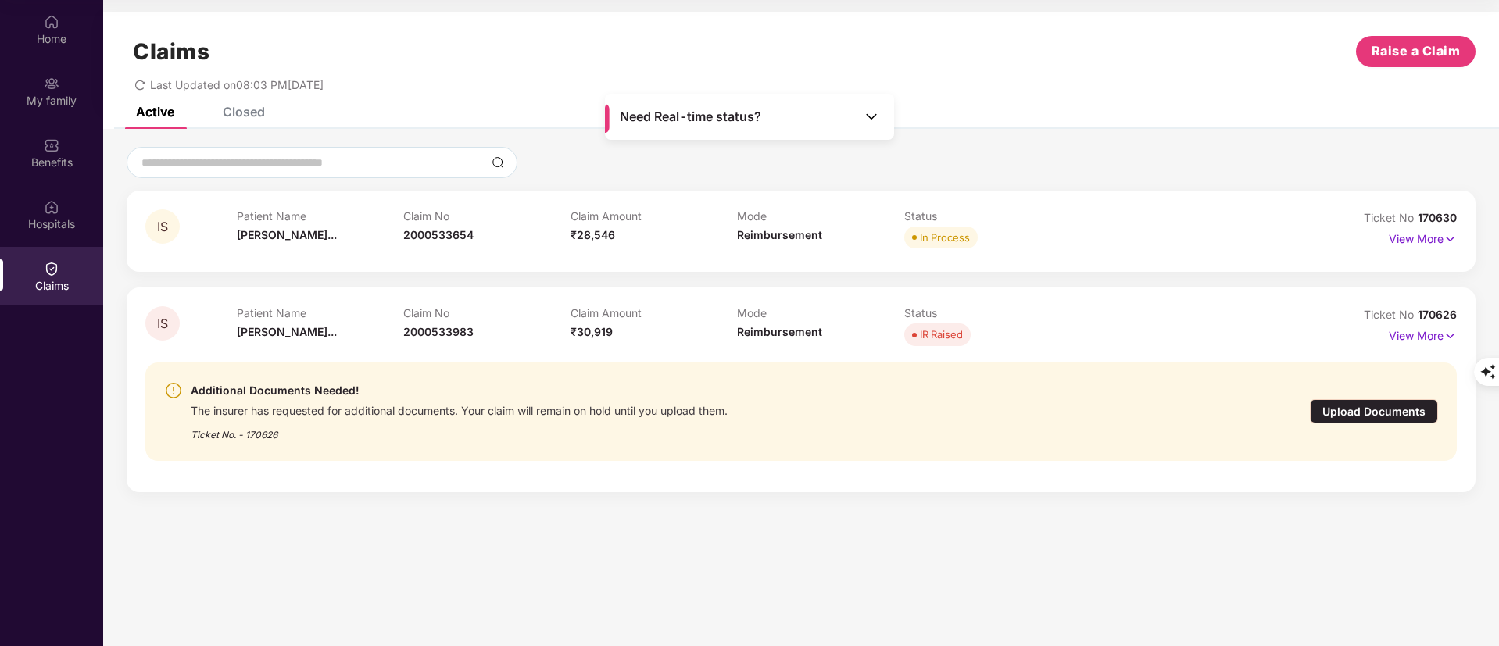
click at [243, 119] on div "Closed" at bounding box center [244, 112] width 42 height 16
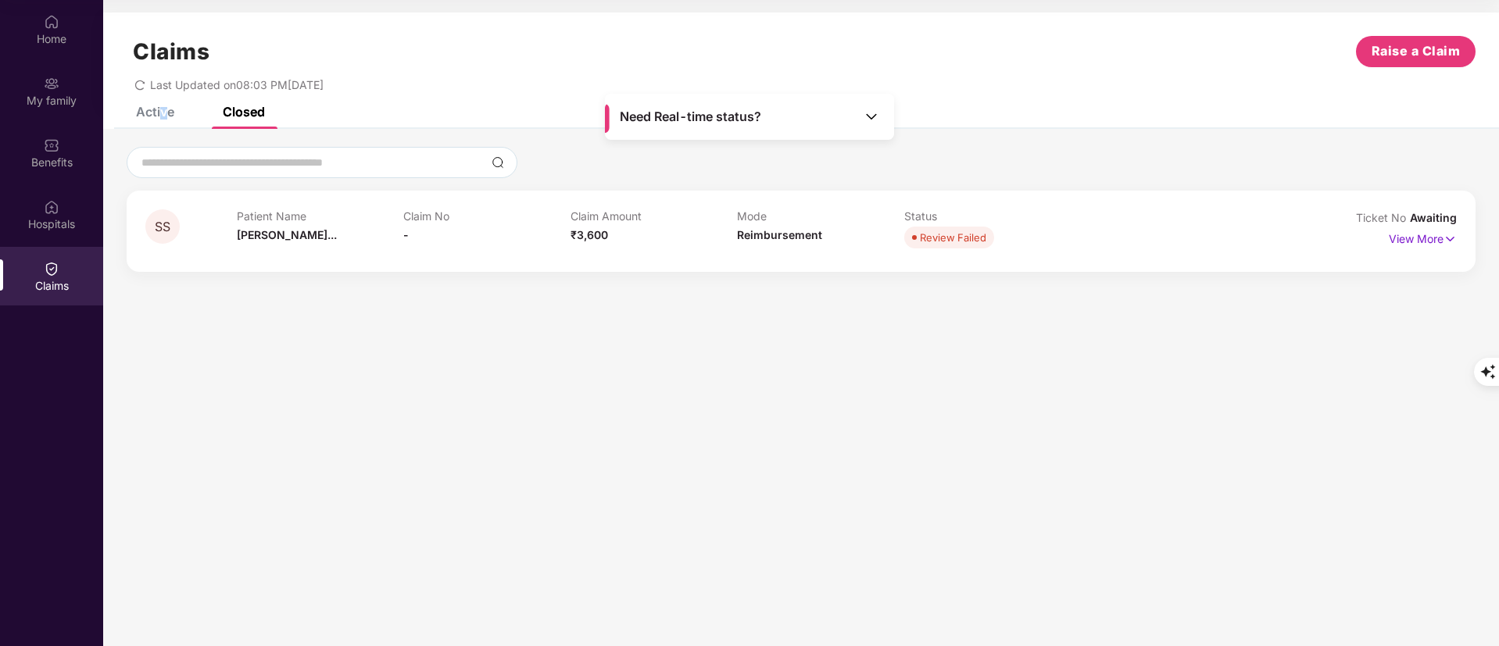
click at [163, 113] on div "Active" at bounding box center [155, 112] width 38 height 16
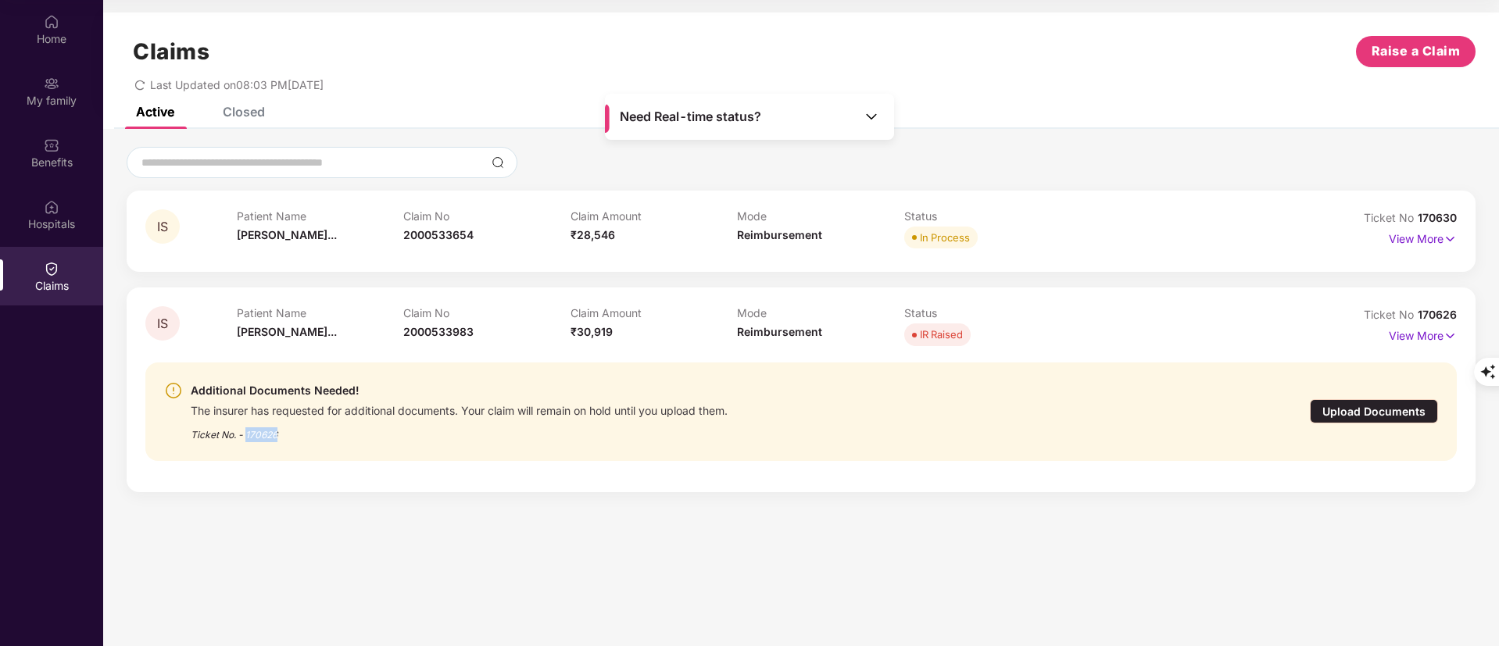
drag, startPoint x: 288, startPoint y: 439, endPoint x: 246, endPoint y: 438, distance: 41.5
click at [246, 438] on div "Ticket No. - 170626" at bounding box center [459, 430] width 537 height 24
copy div "170626"
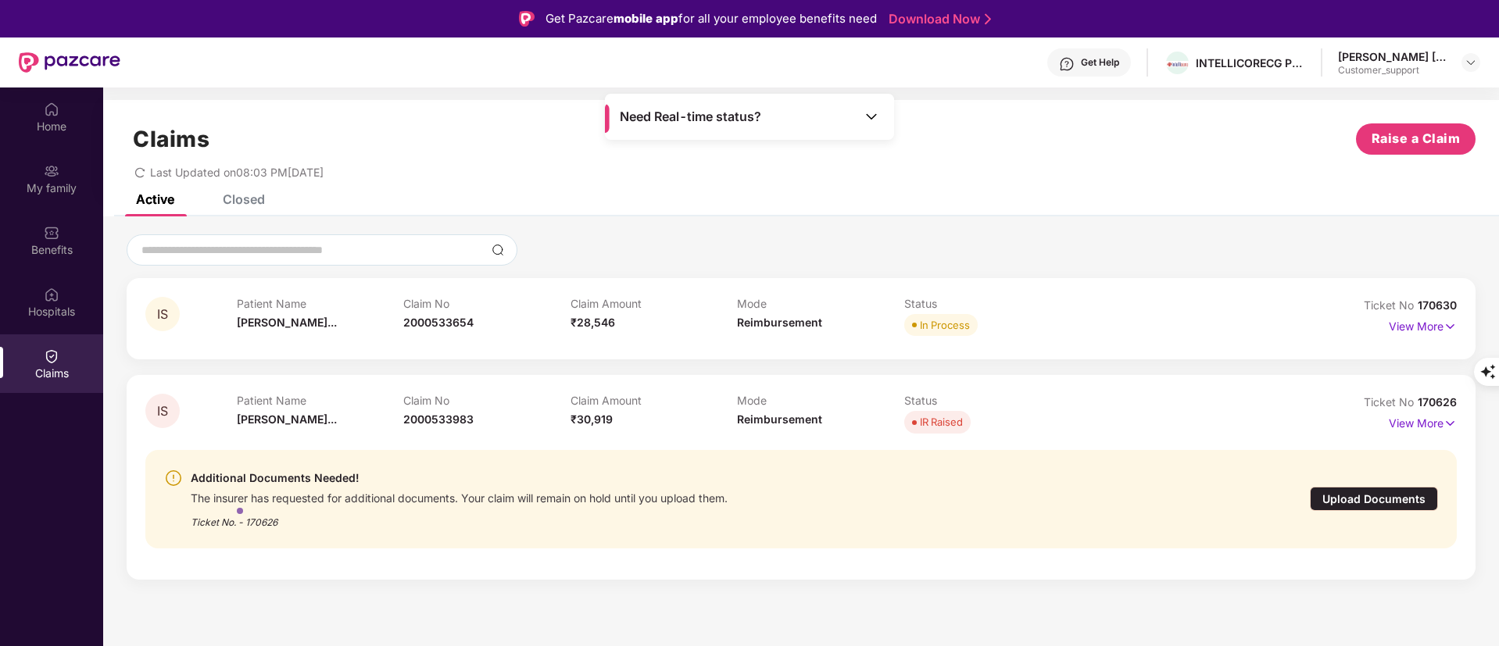
scroll to position [88, 0]
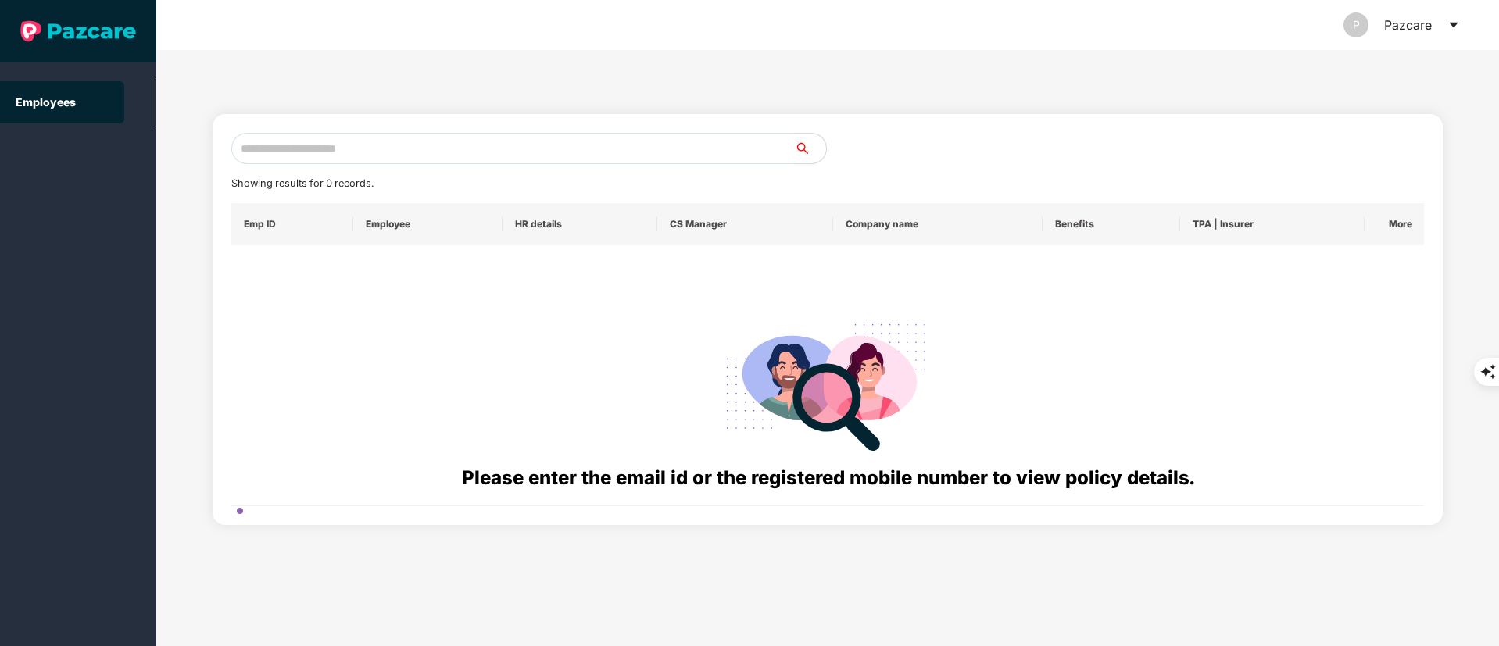
click at [301, 141] on input "text" at bounding box center [512, 148] width 563 height 31
paste input "**********"
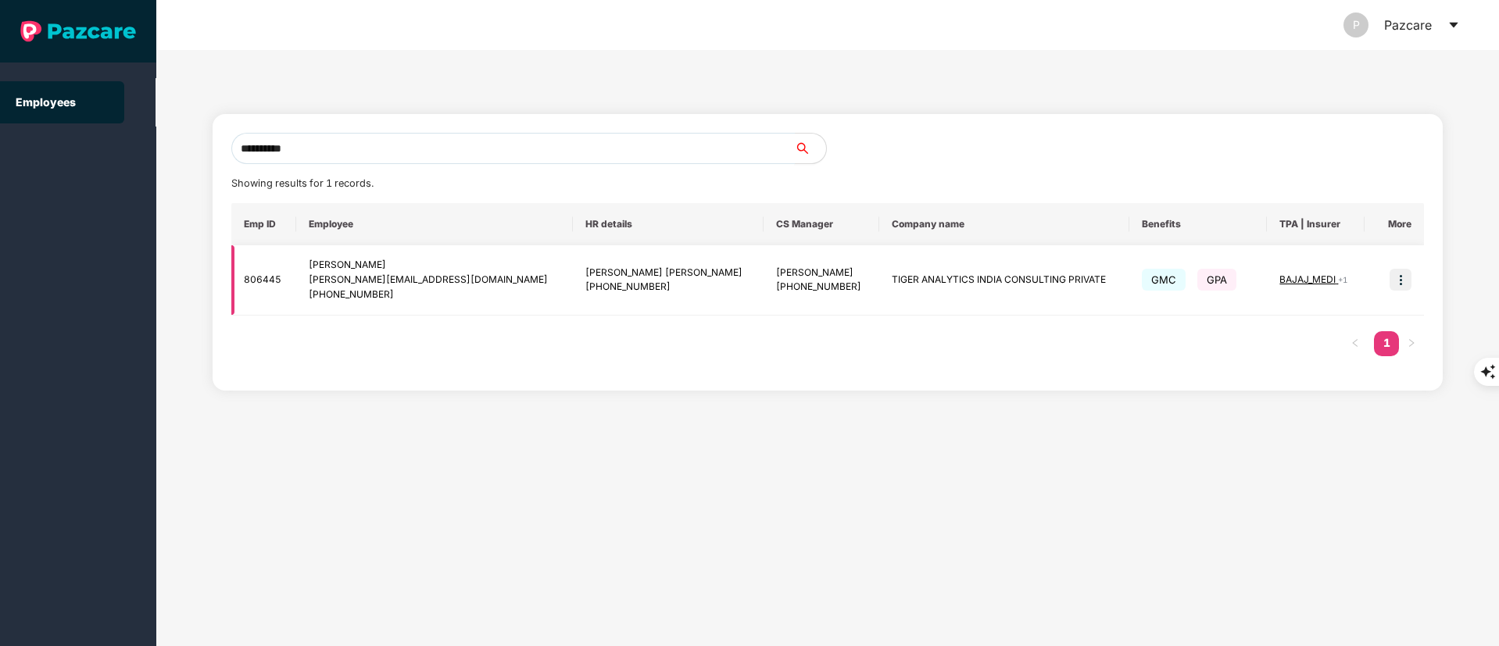
type input "**********"
click at [1405, 283] on img at bounding box center [1401, 280] width 22 height 22
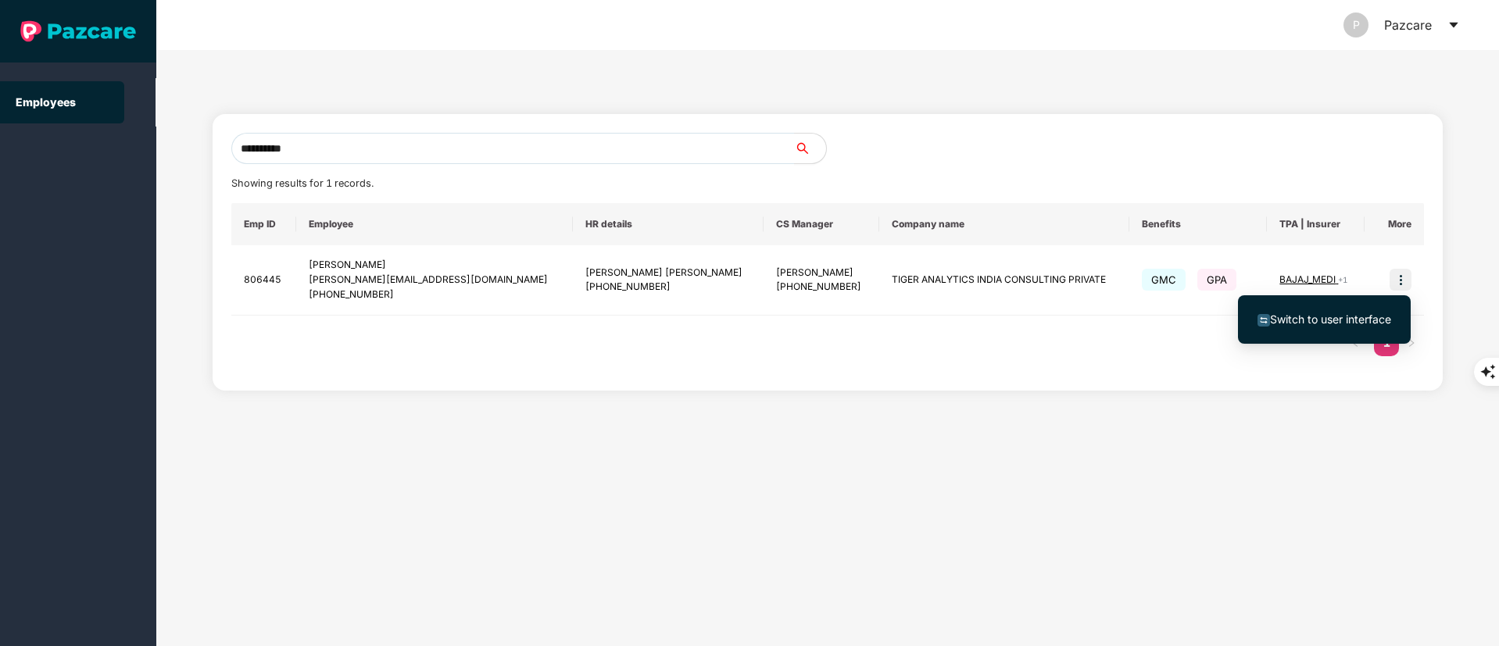
click at [1356, 317] on span "Switch to user interface" at bounding box center [1330, 319] width 121 height 13
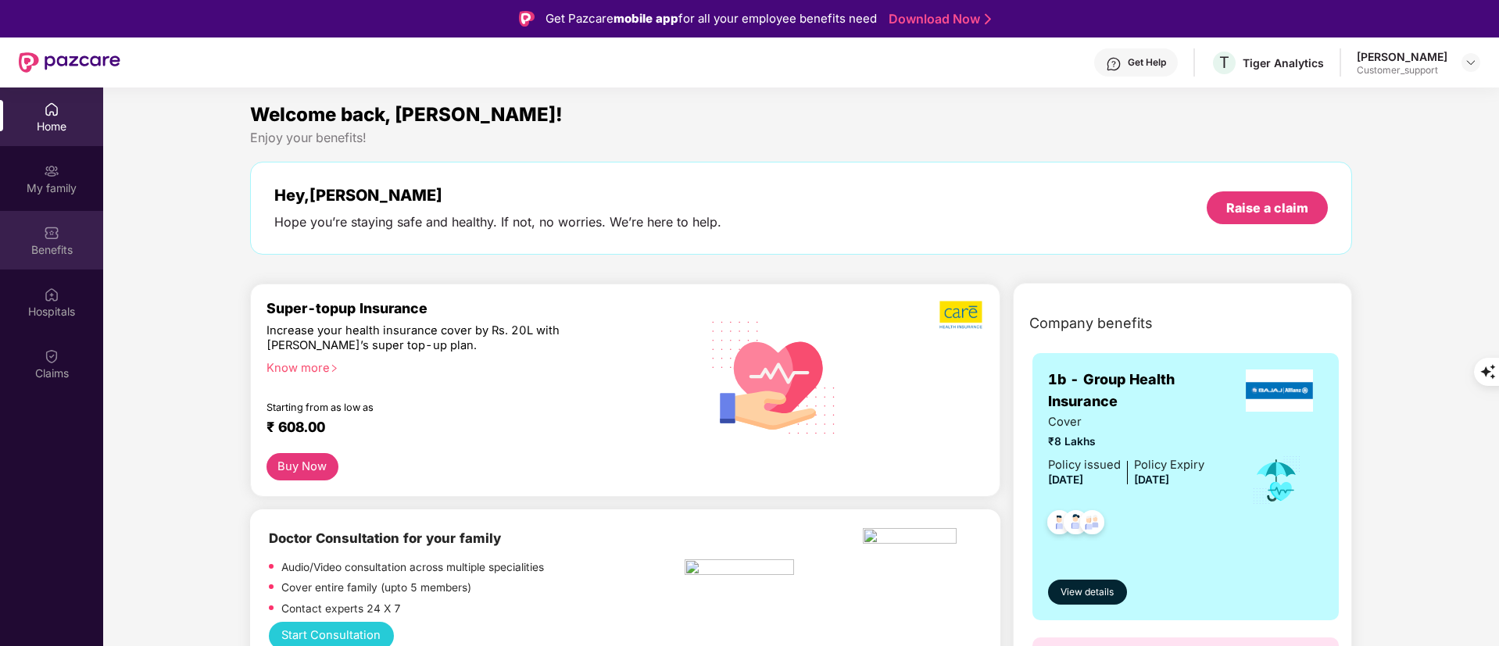
click at [33, 239] on div "Benefits" at bounding box center [51, 240] width 103 height 59
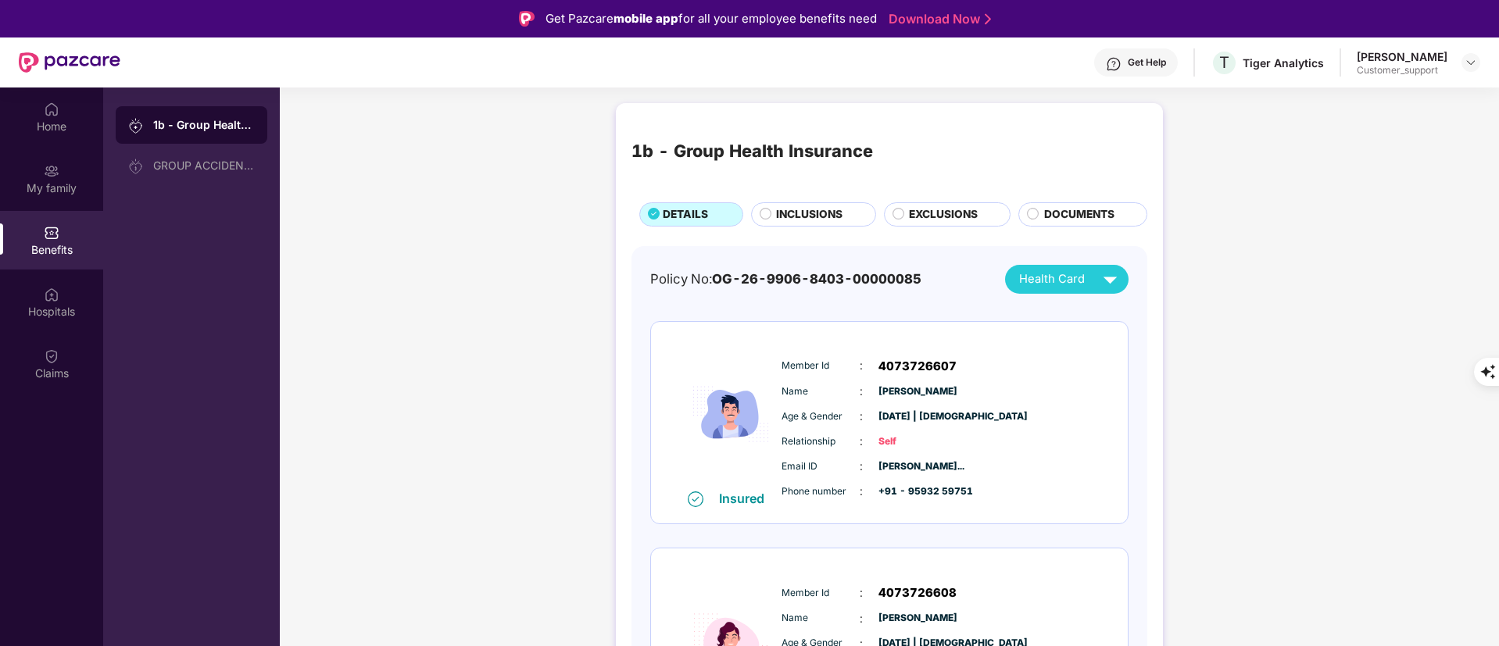
click at [783, 212] on span "INCLUSIONS" at bounding box center [809, 214] width 66 height 17
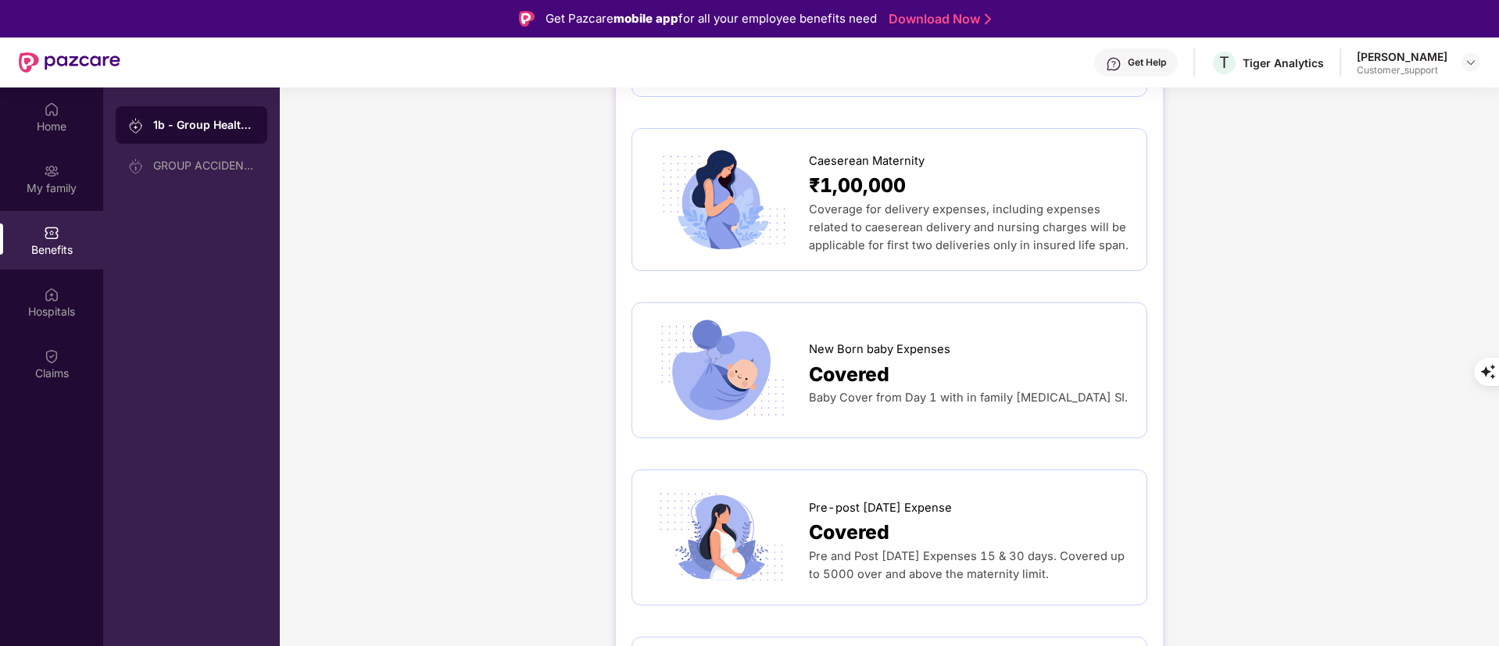
scroll to position [2173, 0]
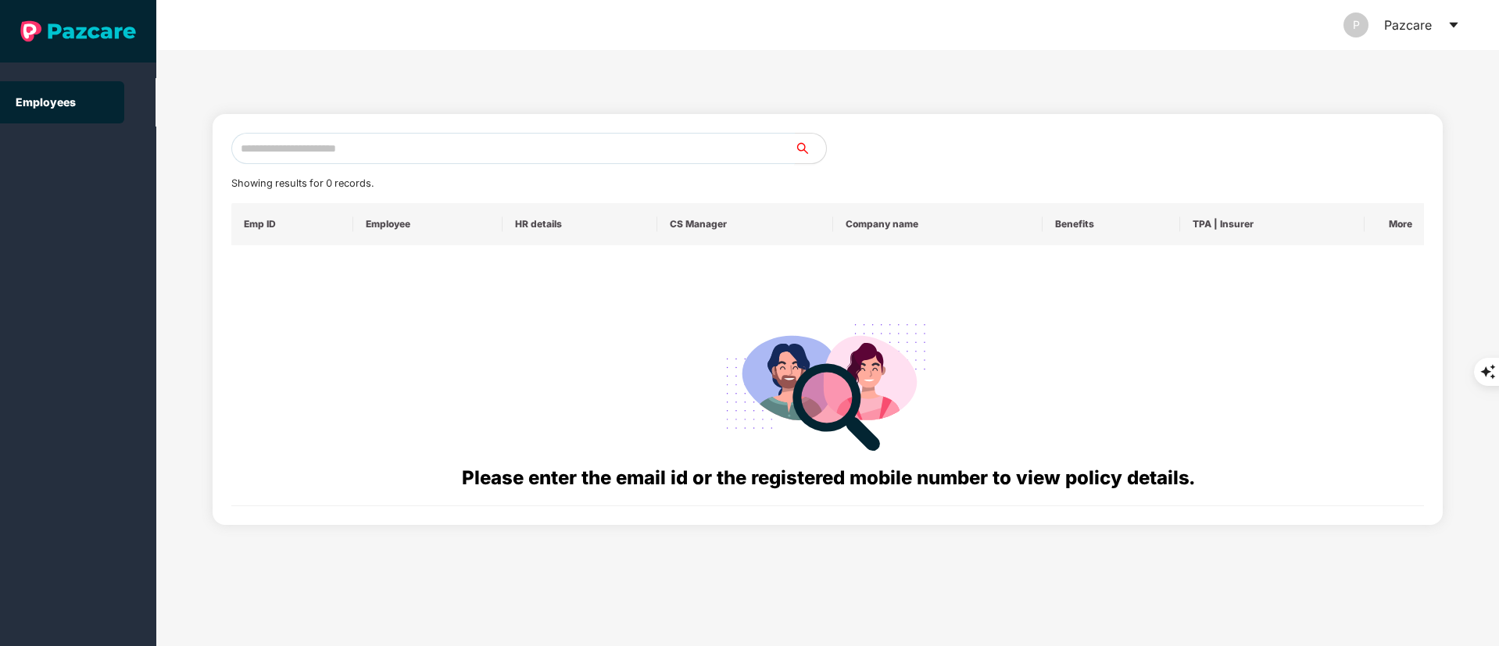
click at [289, 141] on input "text" at bounding box center [512, 148] width 563 height 31
paste input "**********"
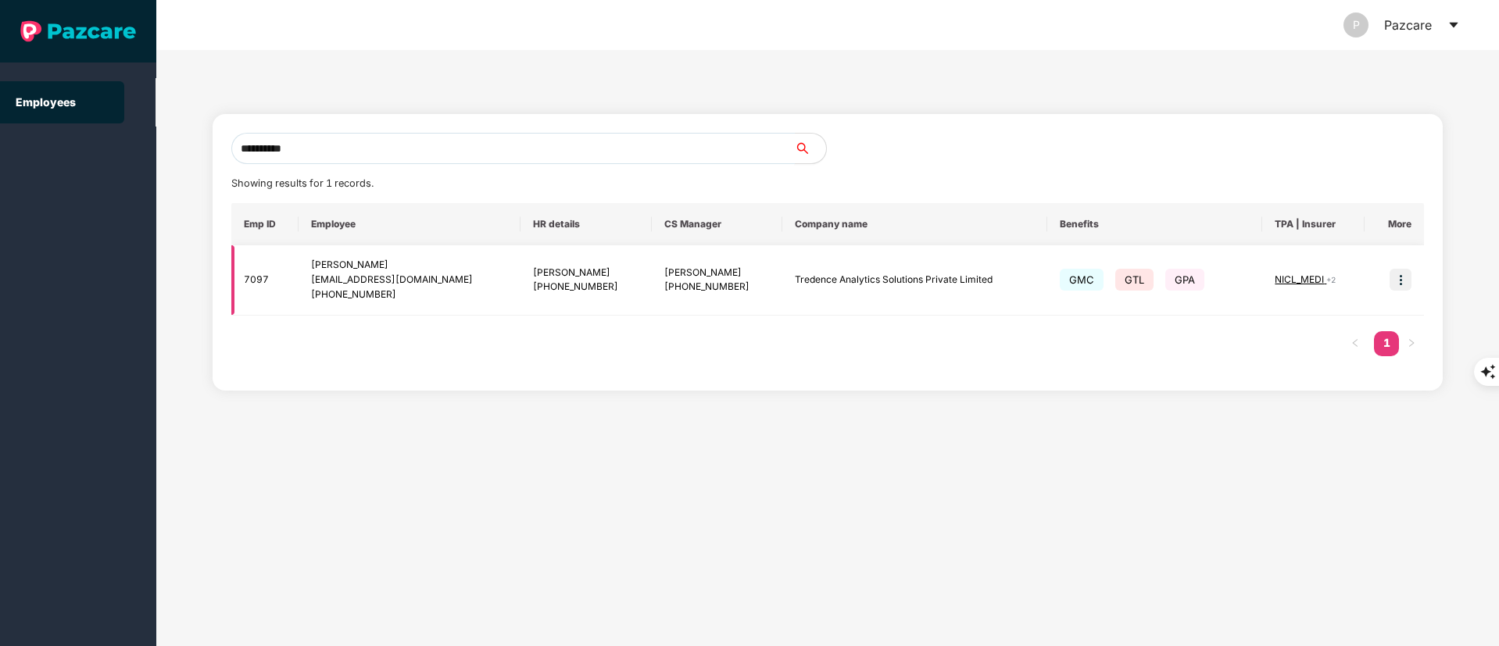
type input "**********"
click at [1400, 286] on img at bounding box center [1401, 280] width 22 height 22
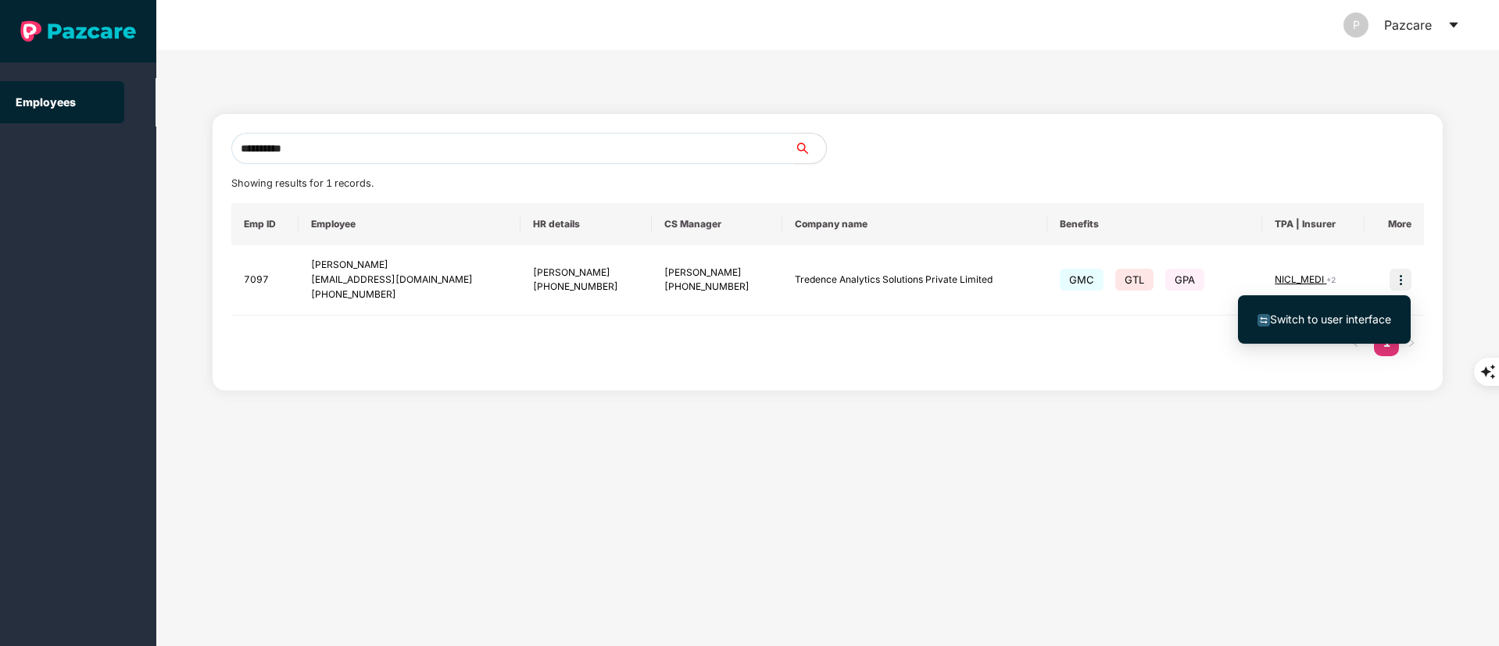
click at [1301, 317] on span "Switch to user interface" at bounding box center [1330, 319] width 121 height 13
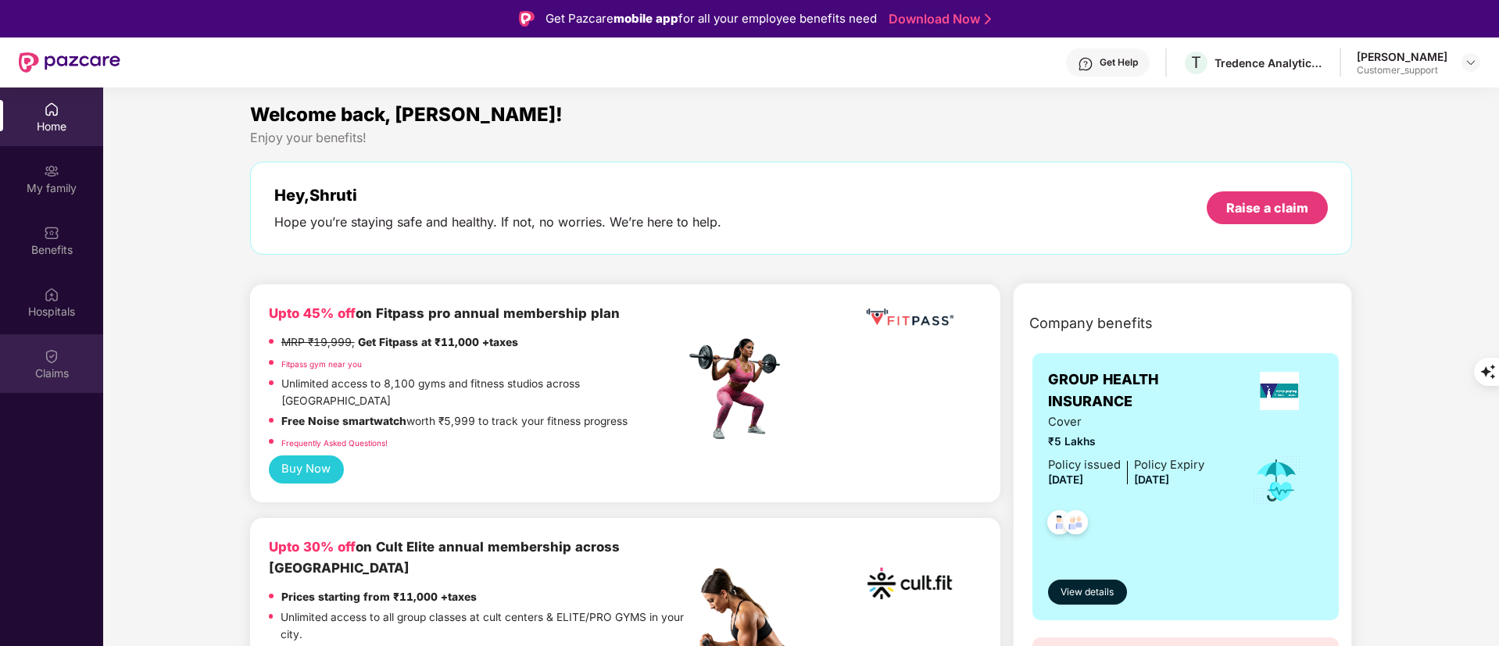
click at [62, 349] on div "Claims" at bounding box center [51, 363] width 103 height 59
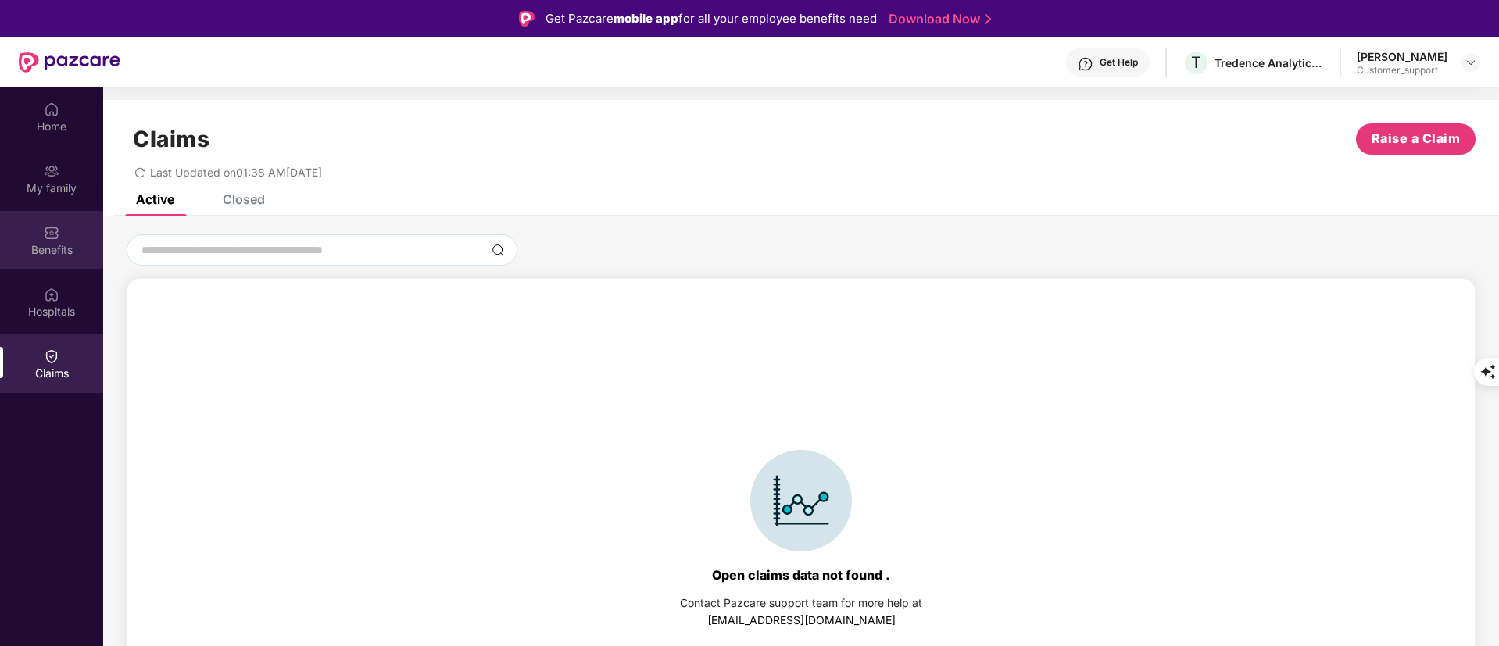
click at [40, 227] on div "Benefits" at bounding box center [51, 240] width 103 height 59
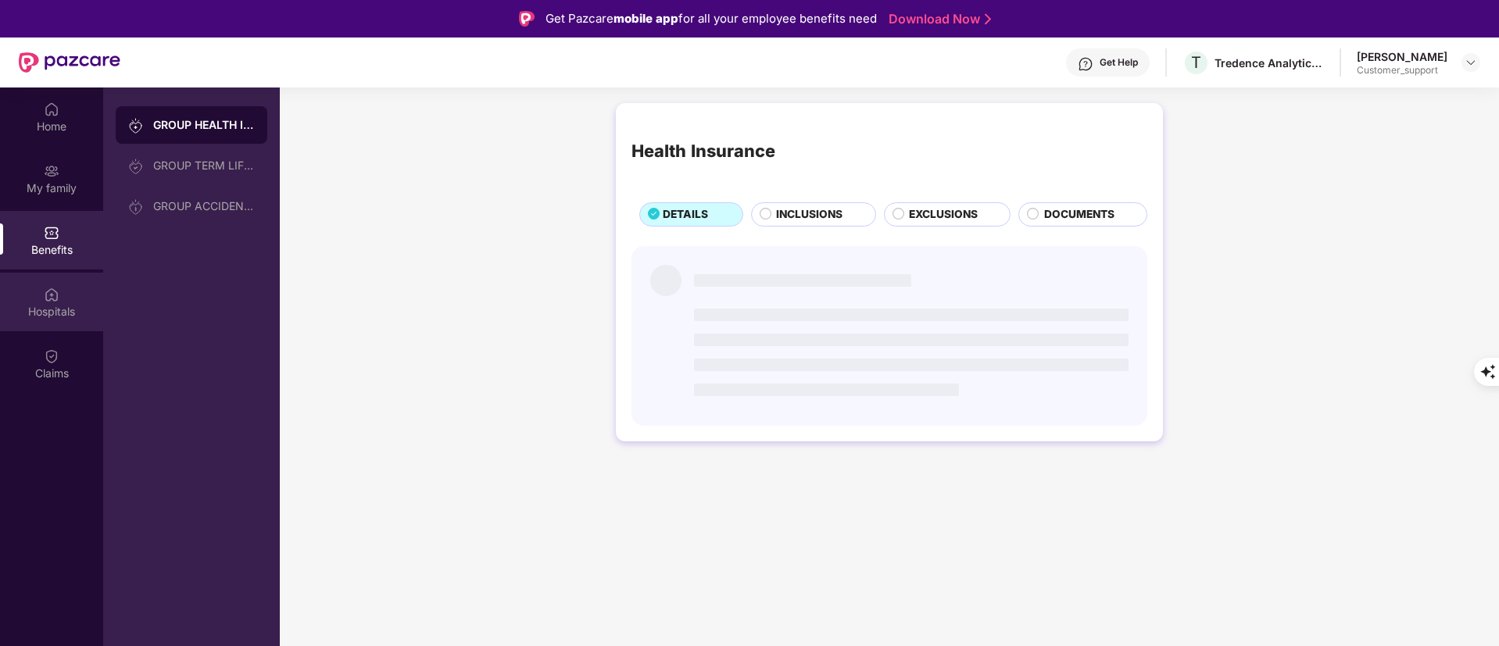
click at [56, 281] on div "Hospitals" at bounding box center [51, 302] width 103 height 59
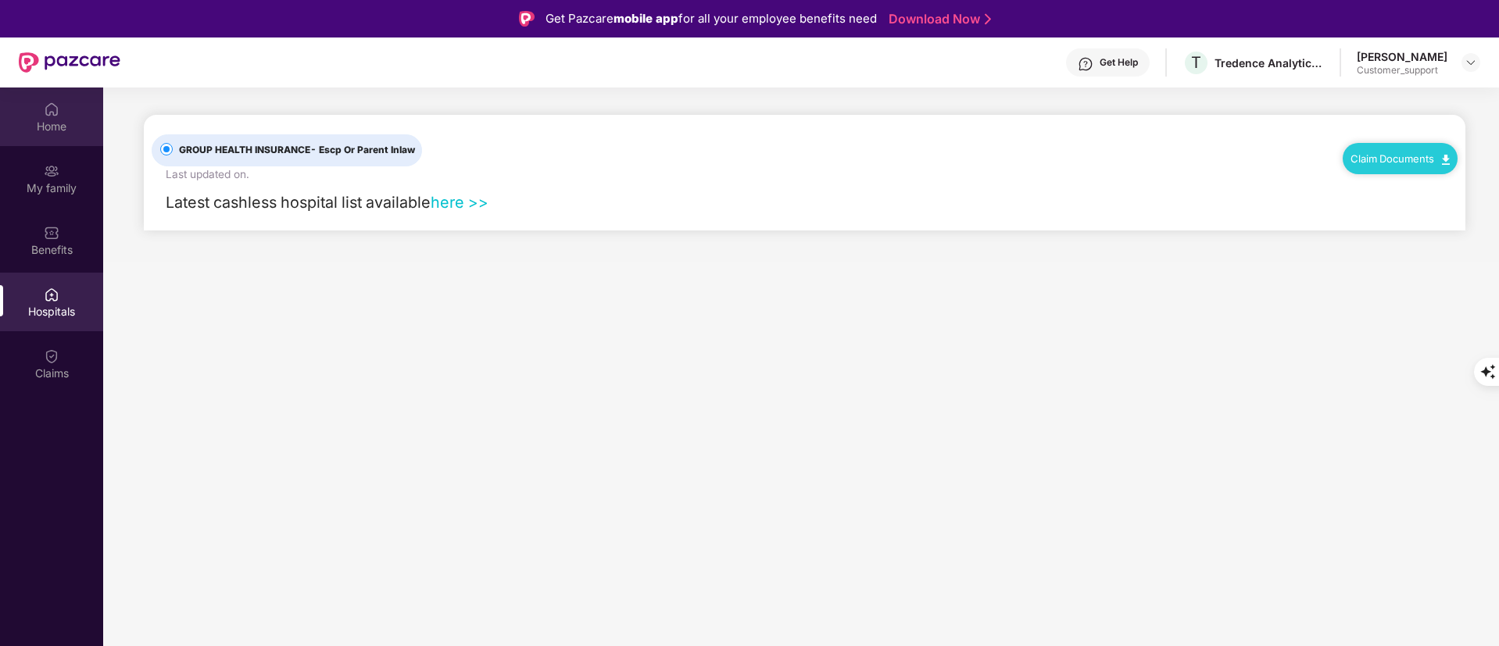
click at [50, 113] on img at bounding box center [52, 110] width 16 height 16
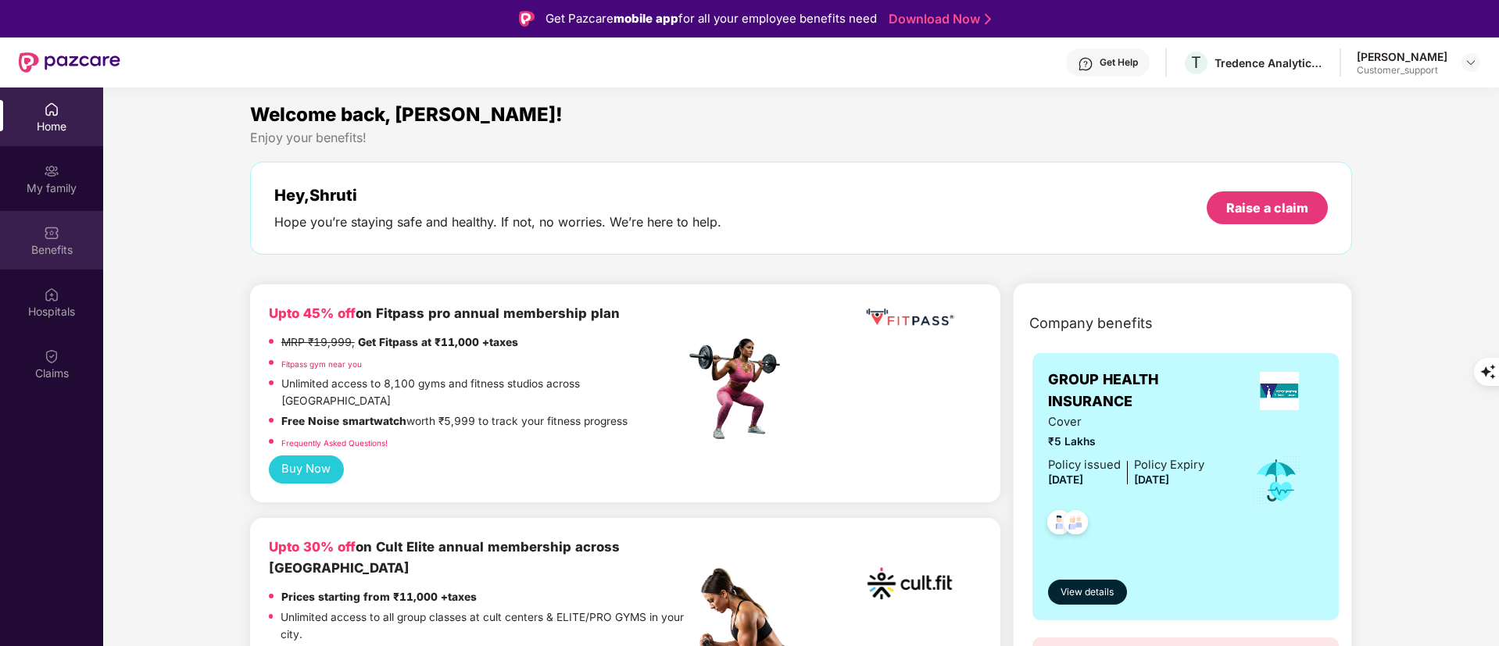
click at [43, 220] on div "Benefits" at bounding box center [51, 240] width 103 height 59
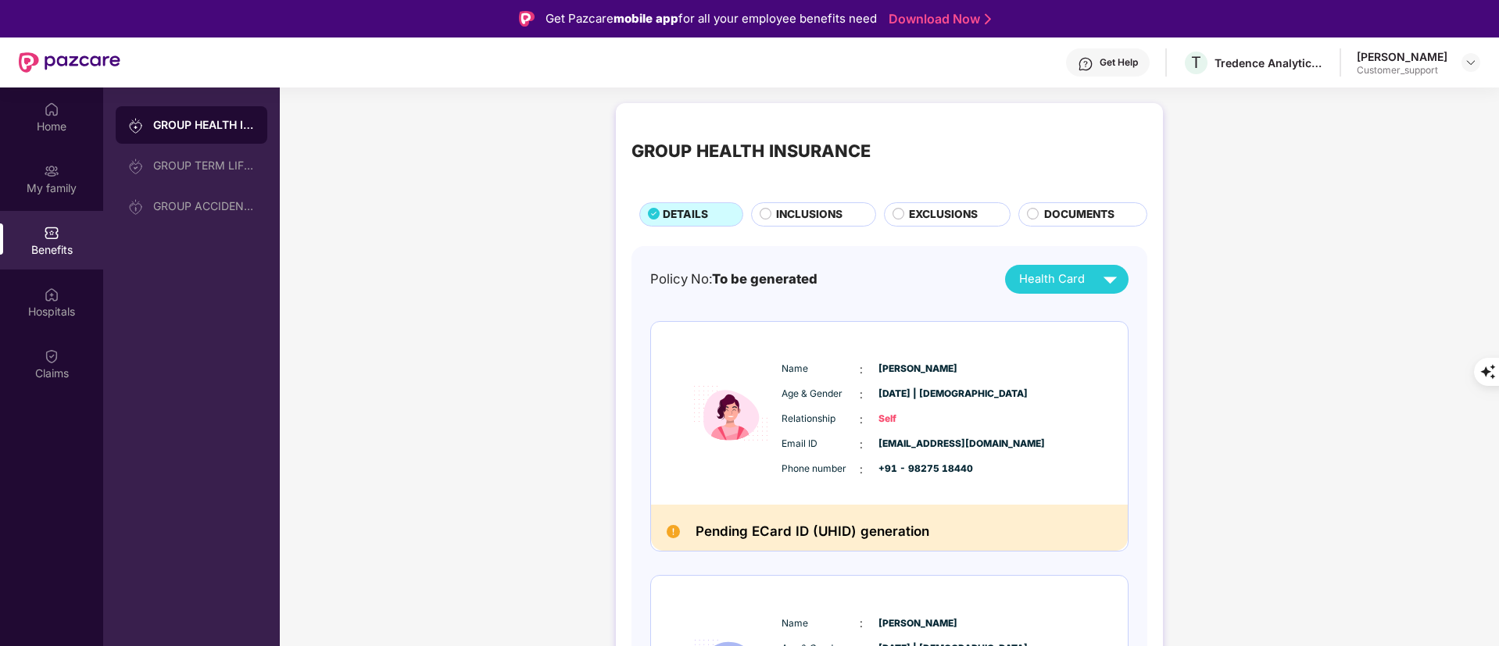
click at [792, 206] on span "INCLUSIONS" at bounding box center [809, 214] width 66 height 17
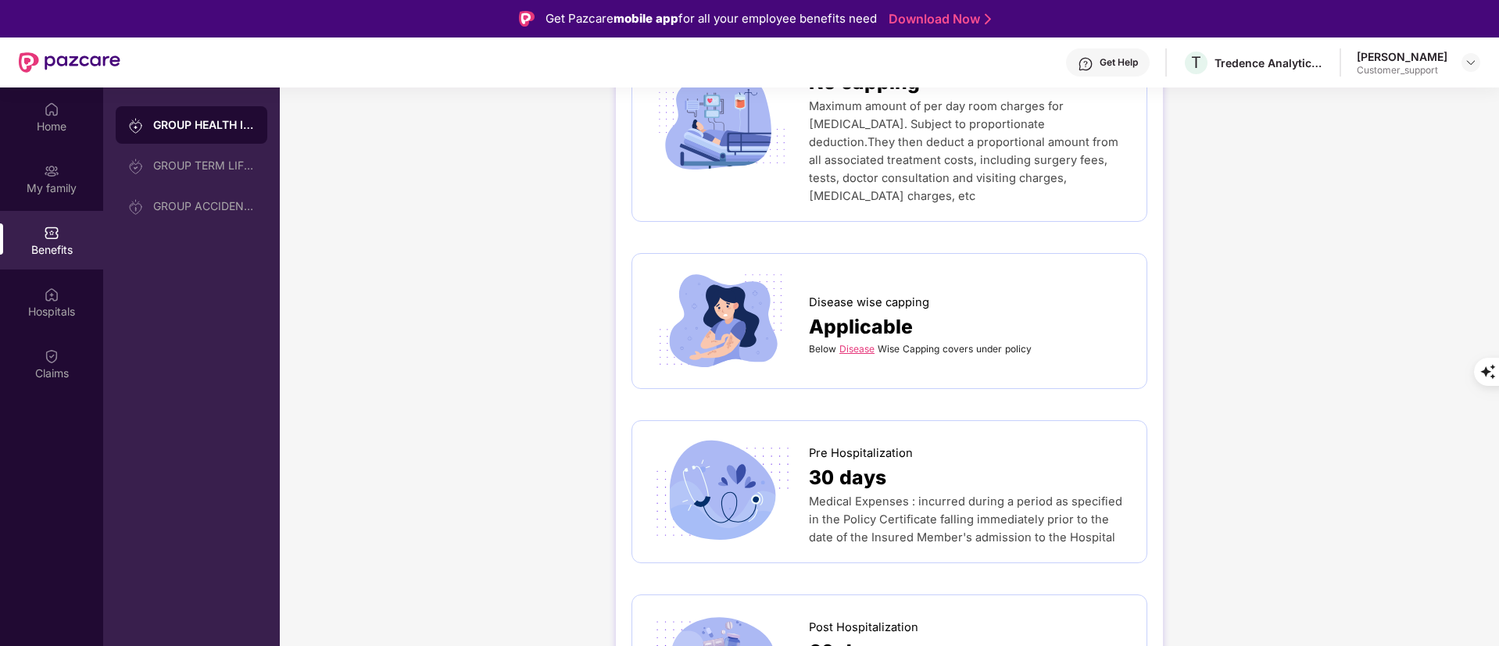
scroll to position [821, 0]
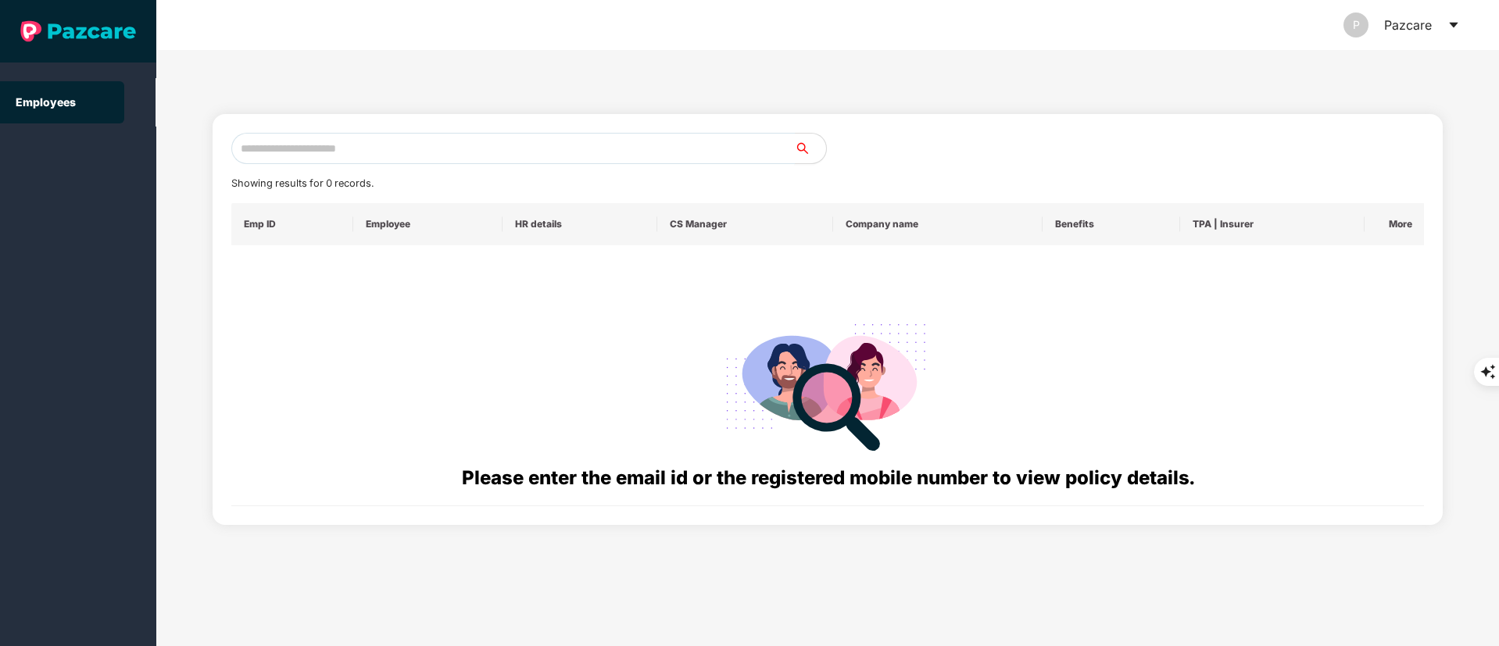
click at [320, 136] on input "text" at bounding box center [512, 148] width 563 height 31
paste input "**********"
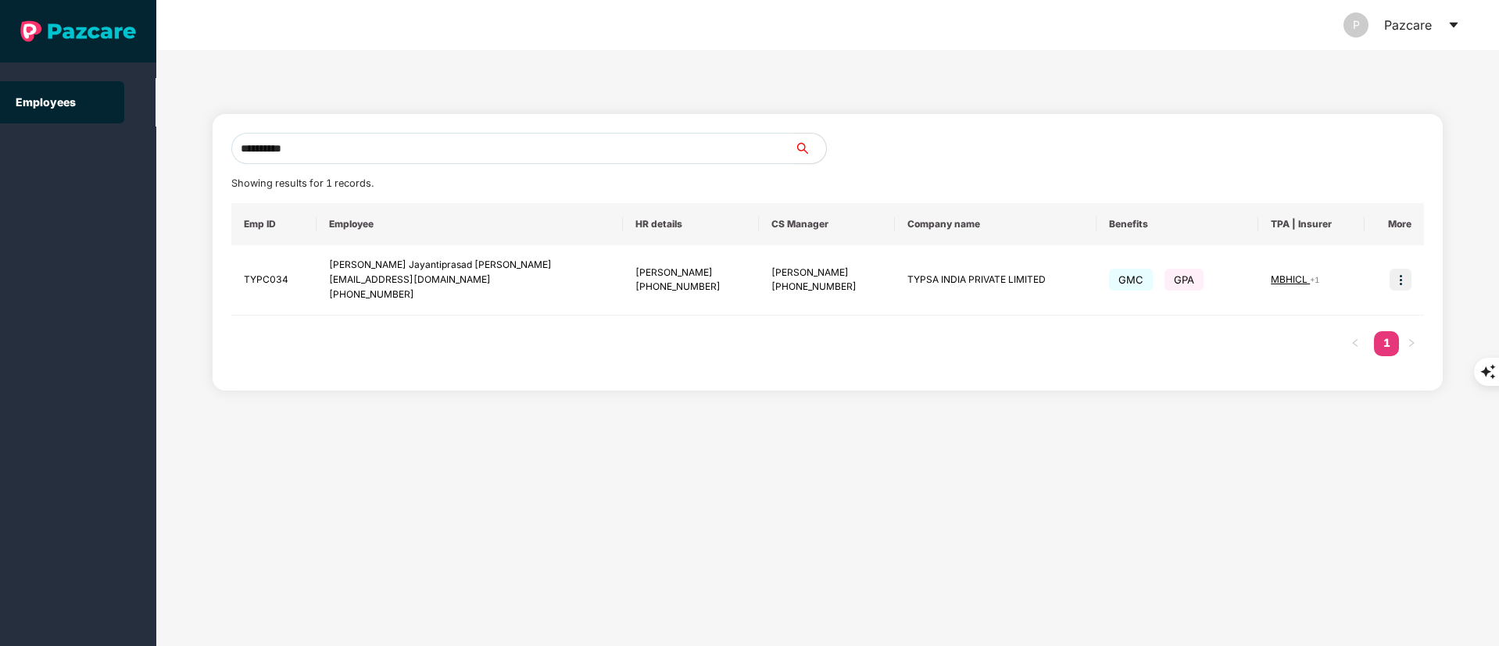
paste input "text"
drag, startPoint x: 335, startPoint y: 154, endPoint x: 181, endPoint y: 154, distance: 154.7
click at [181, 154] on div "**********" at bounding box center [827, 348] width 1343 height 596
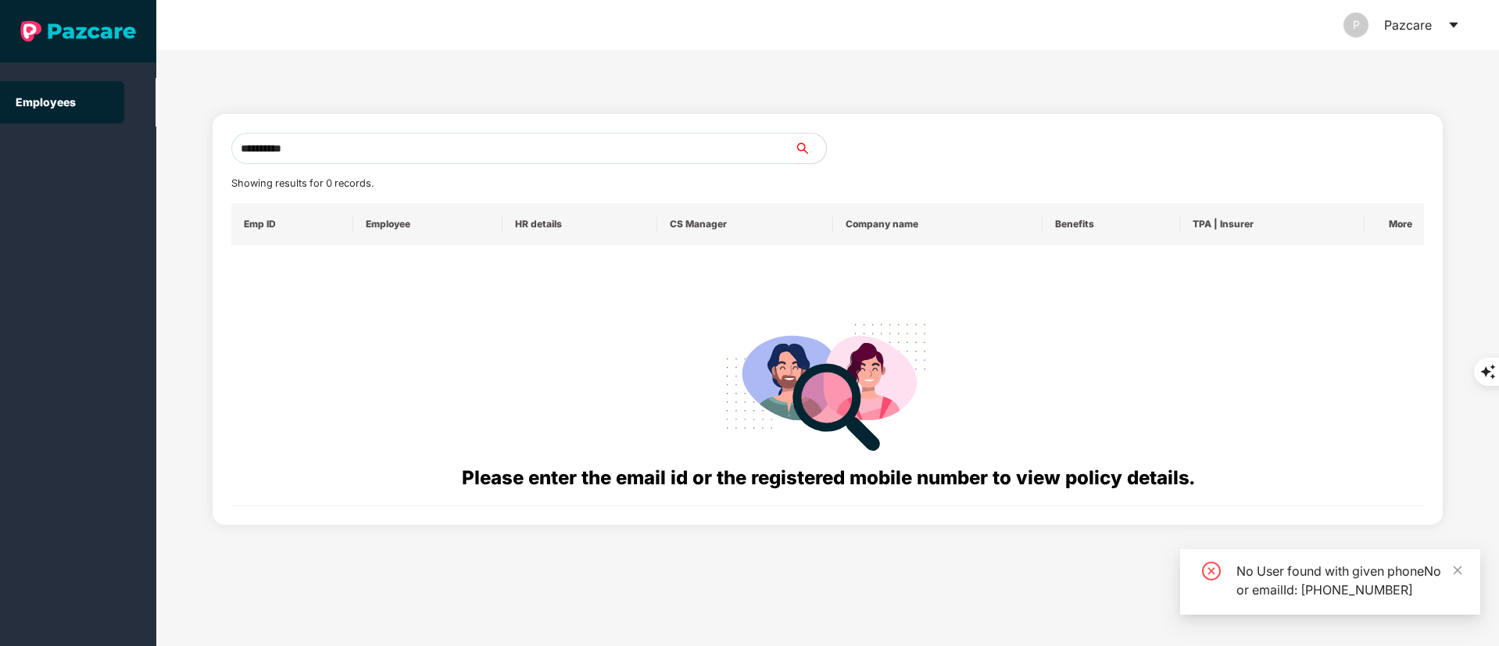
drag, startPoint x: 331, startPoint y: 149, endPoint x: 88, endPoint y: 131, distance: 243.7
click at [88, 131] on section "**********" at bounding box center [749, 323] width 1499 height 646
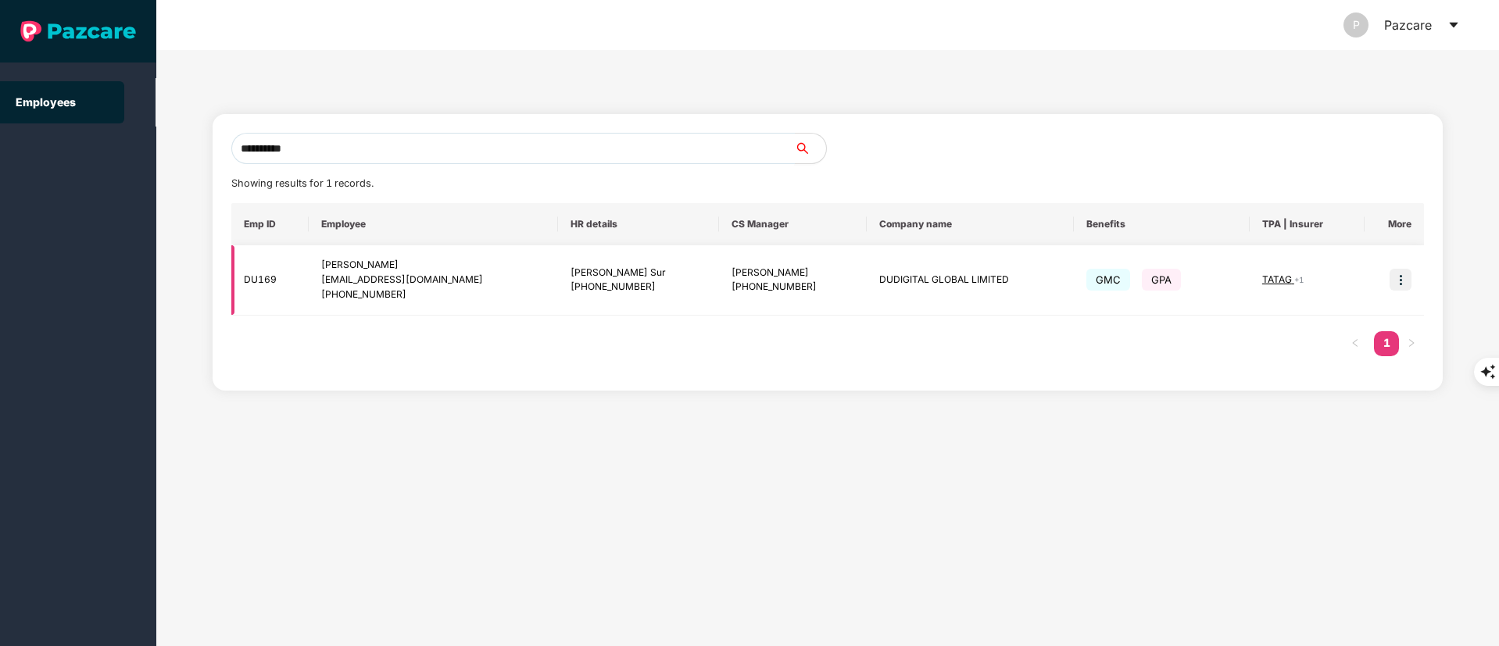
type input "**********"
click at [1403, 272] on img at bounding box center [1401, 280] width 22 height 22
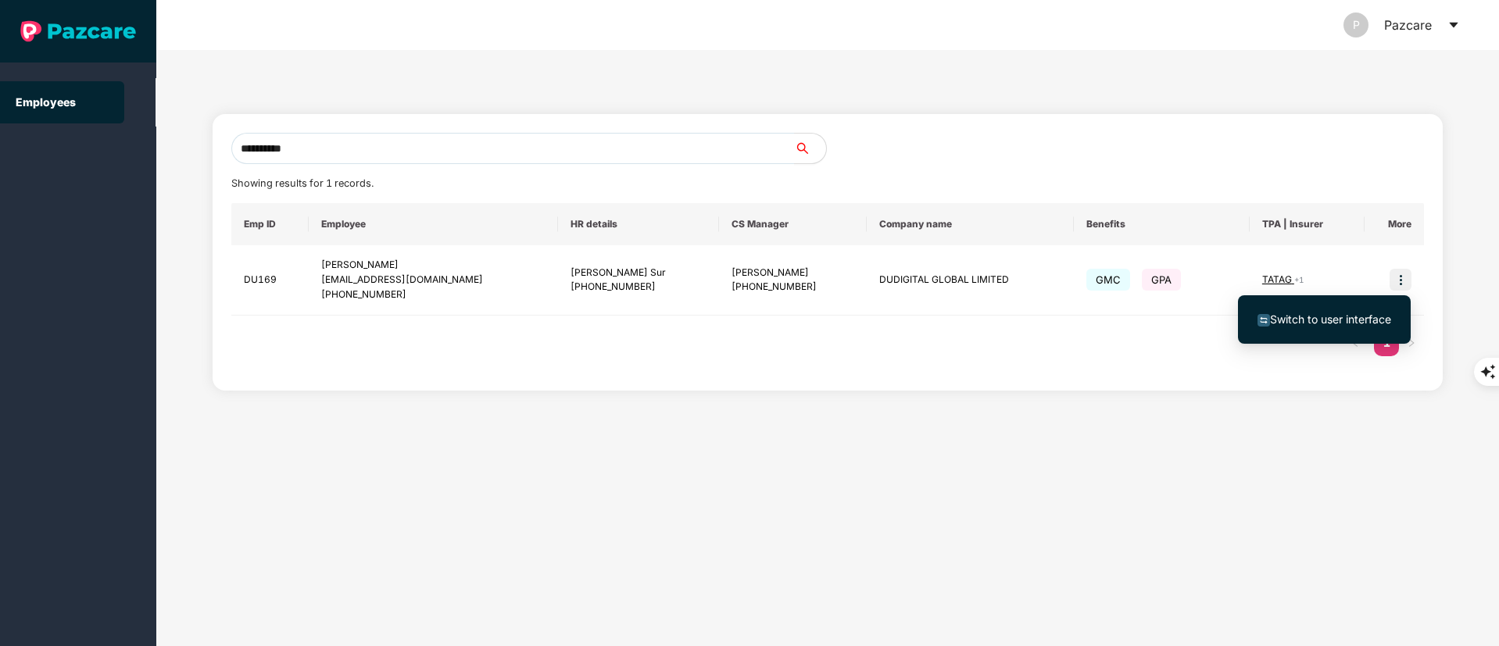
click at [1358, 323] on span "Switch to user interface" at bounding box center [1330, 319] width 121 height 13
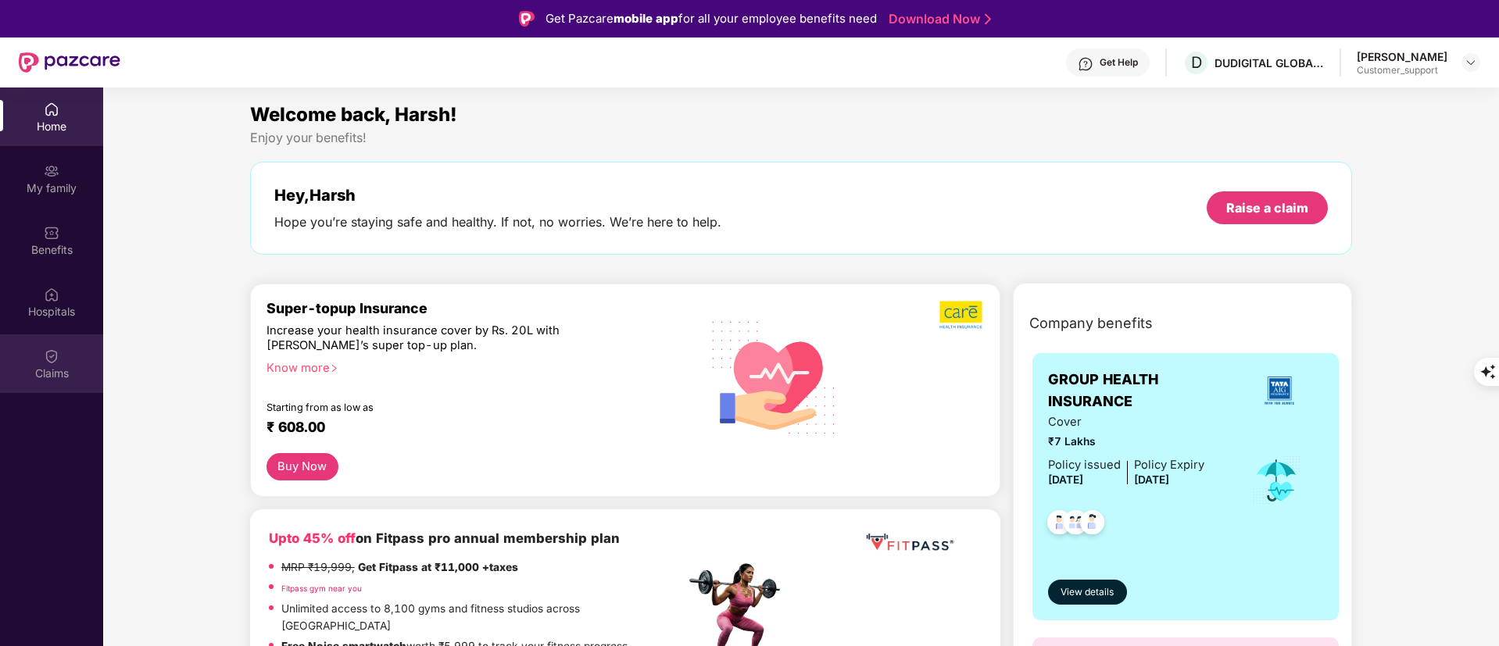
click at [56, 356] on img at bounding box center [52, 357] width 16 height 16
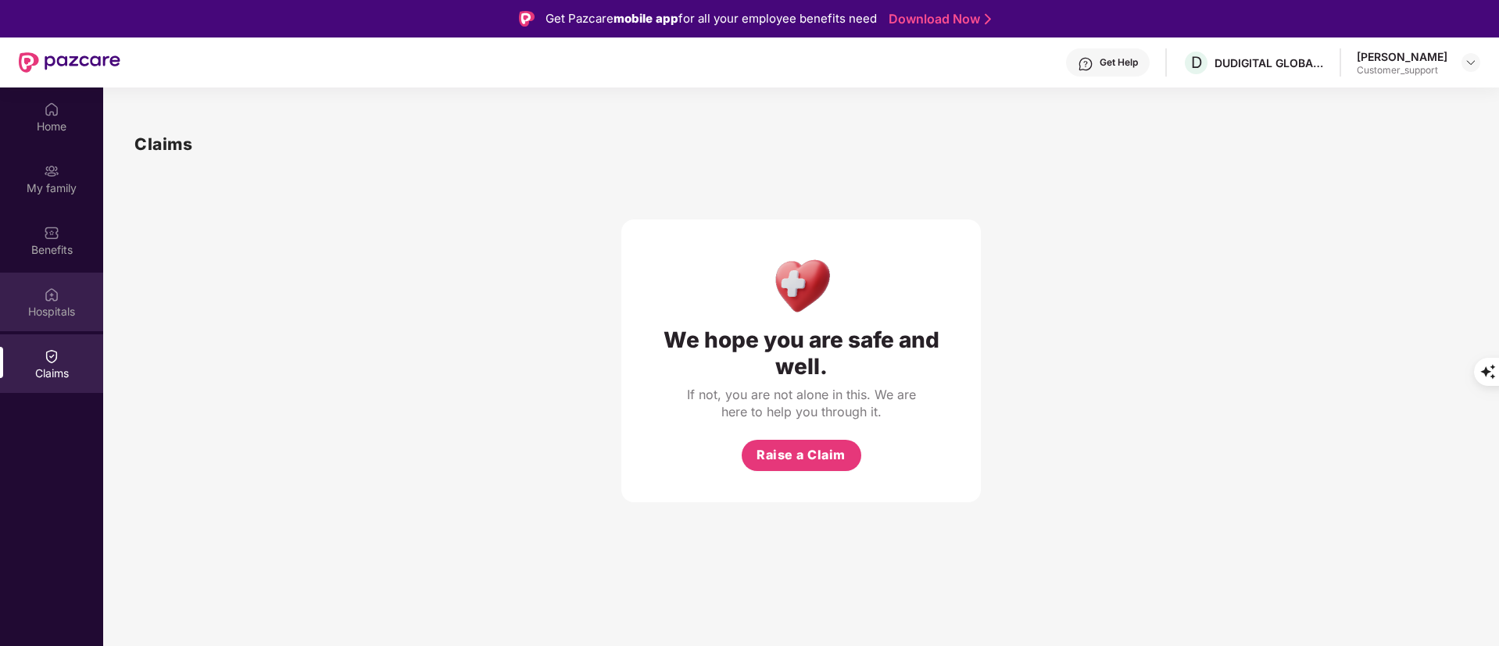
click at [64, 313] on div "Hospitals" at bounding box center [51, 312] width 103 height 16
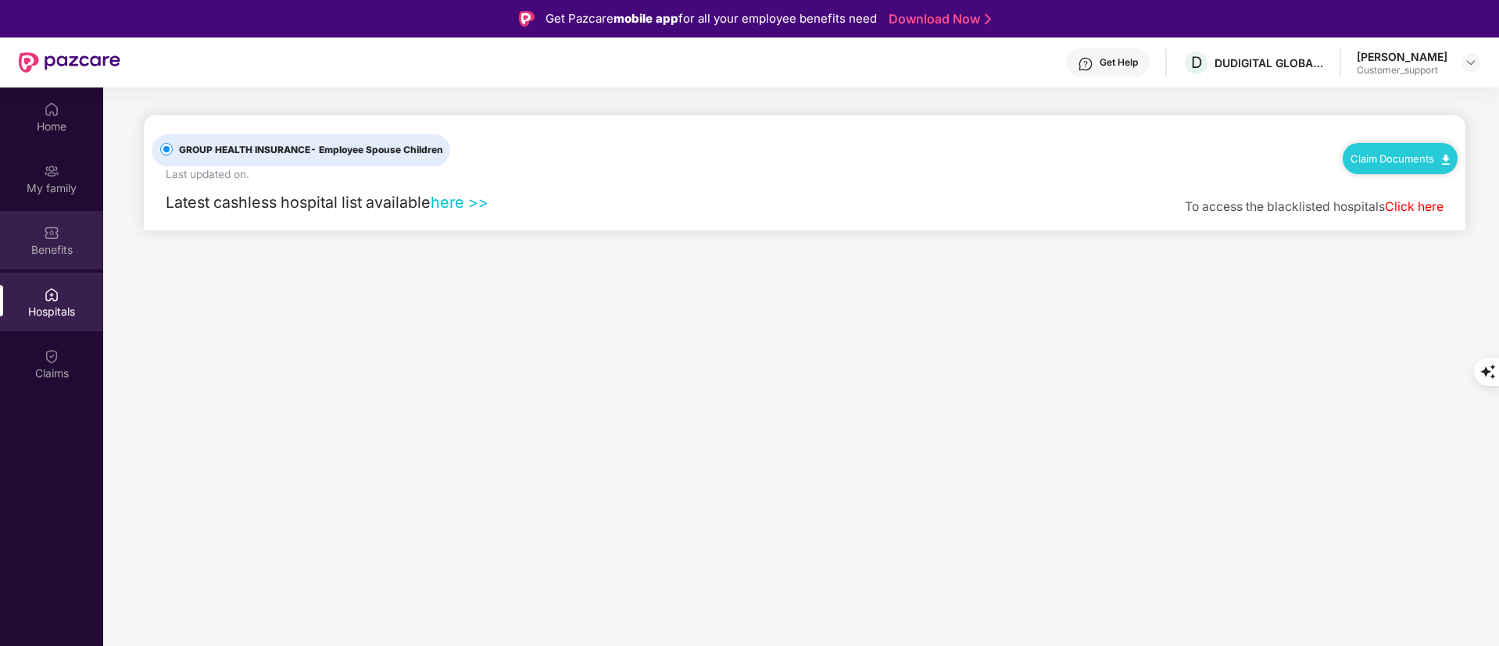
click at [60, 245] on div "Benefits" at bounding box center [51, 250] width 103 height 16
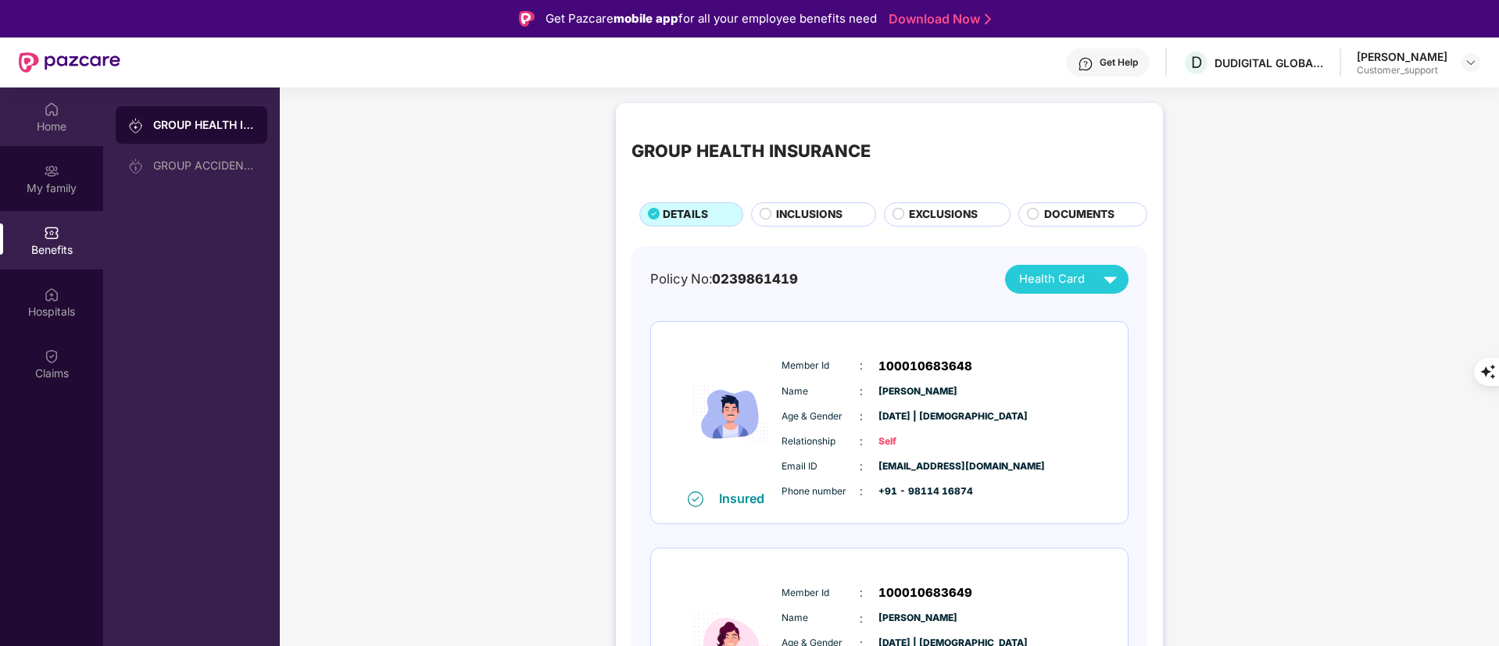
click at [67, 113] on div "Home" at bounding box center [51, 117] width 103 height 59
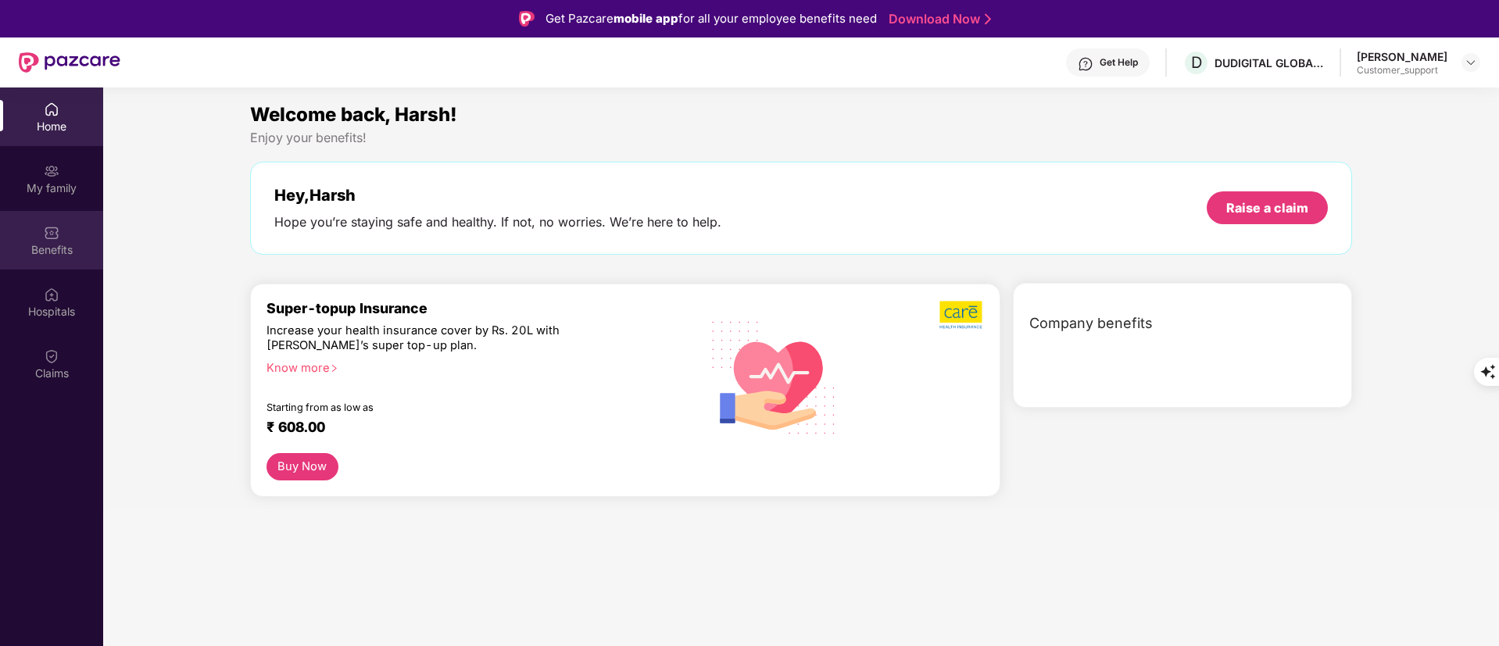
click at [60, 248] on div "Benefits" at bounding box center [51, 250] width 103 height 16
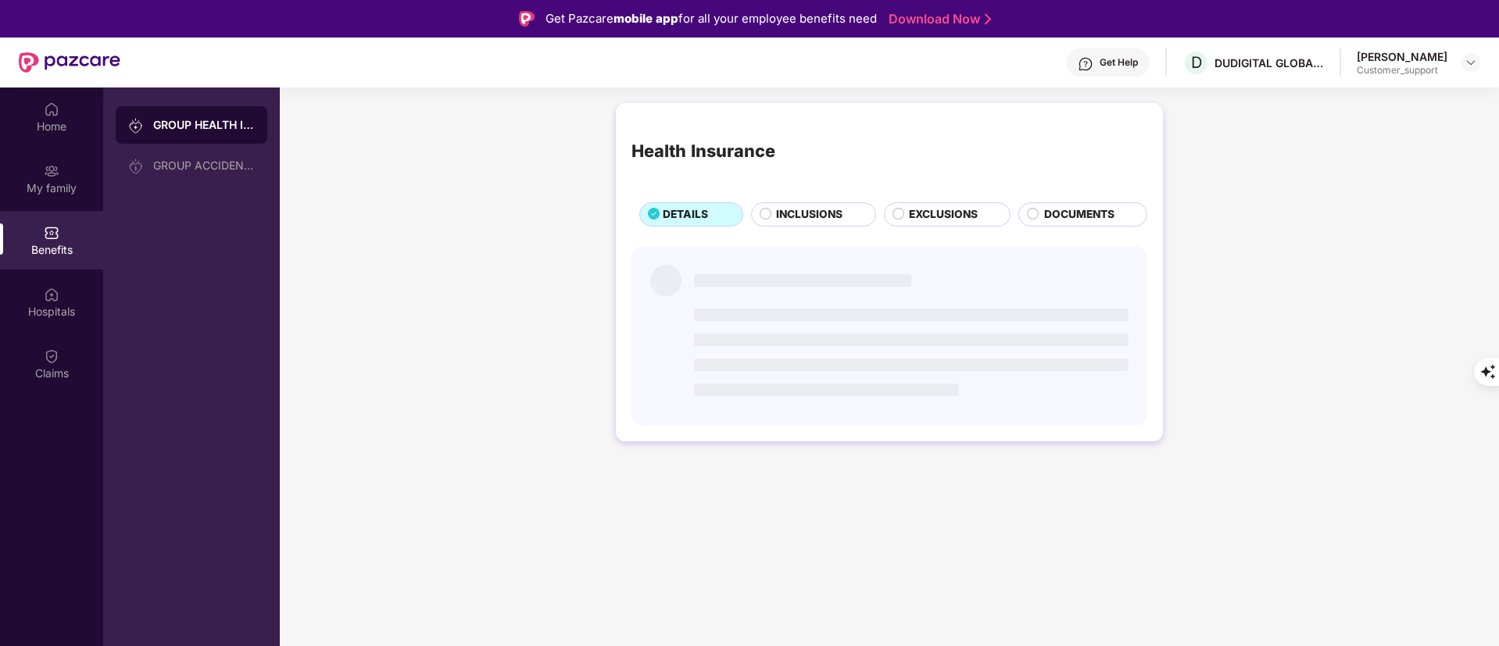
click at [820, 212] on span "INCLUSIONS" at bounding box center [809, 214] width 66 height 17
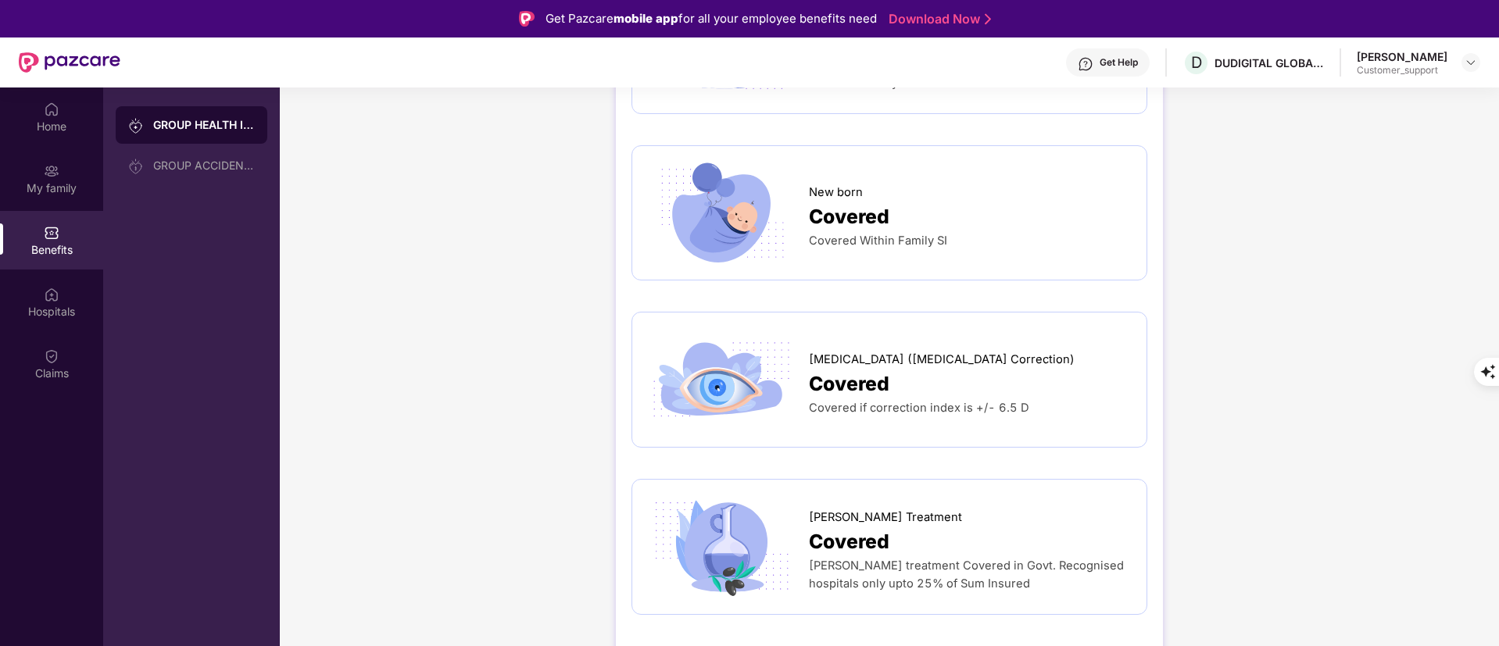
scroll to position [2579, 0]
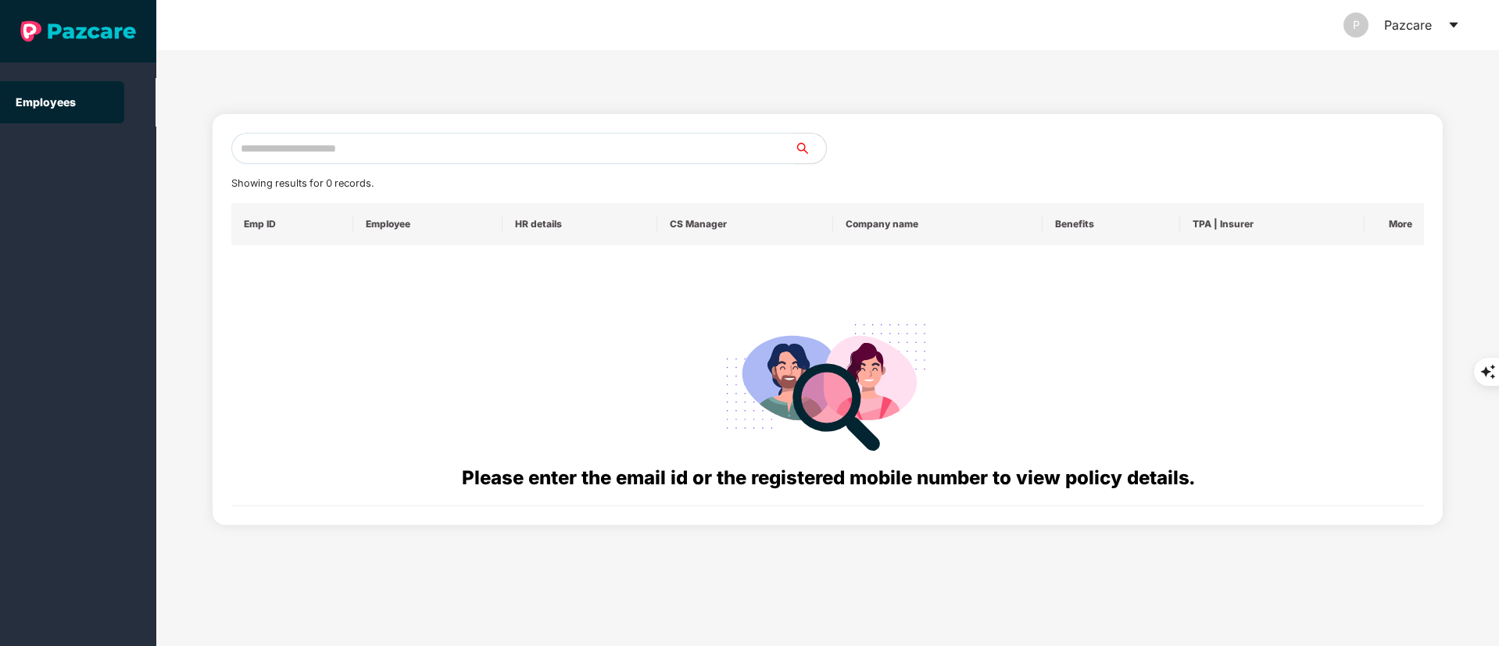
click at [317, 146] on input "text" at bounding box center [512, 148] width 563 height 31
paste input "**********"
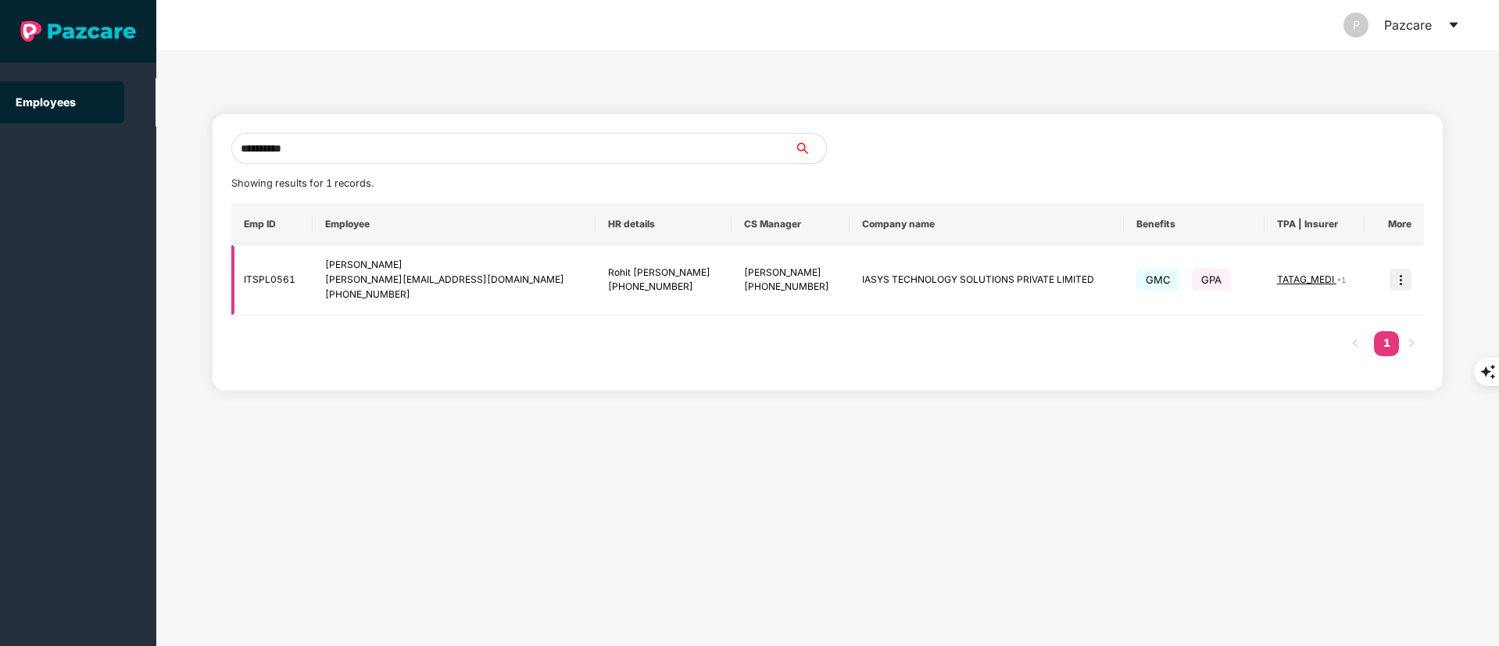
type input "**********"
click at [1404, 283] on img at bounding box center [1401, 280] width 22 height 22
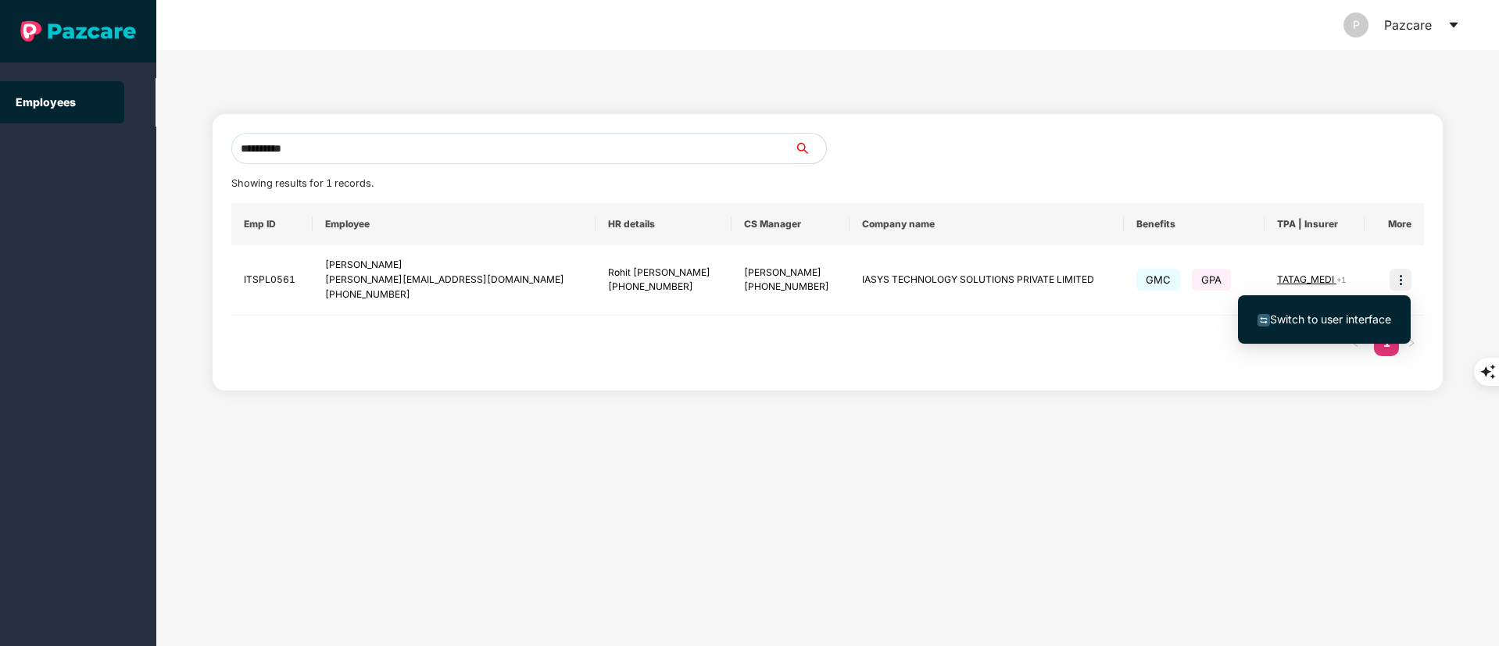
click at [1367, 300] on ul "Switch to user interface" at bounding box center [1324, 319] width 173 height 48
click at [1330, 325] on span "Switch to user interface" at bounding box center [1330, 319] width 121 height 13
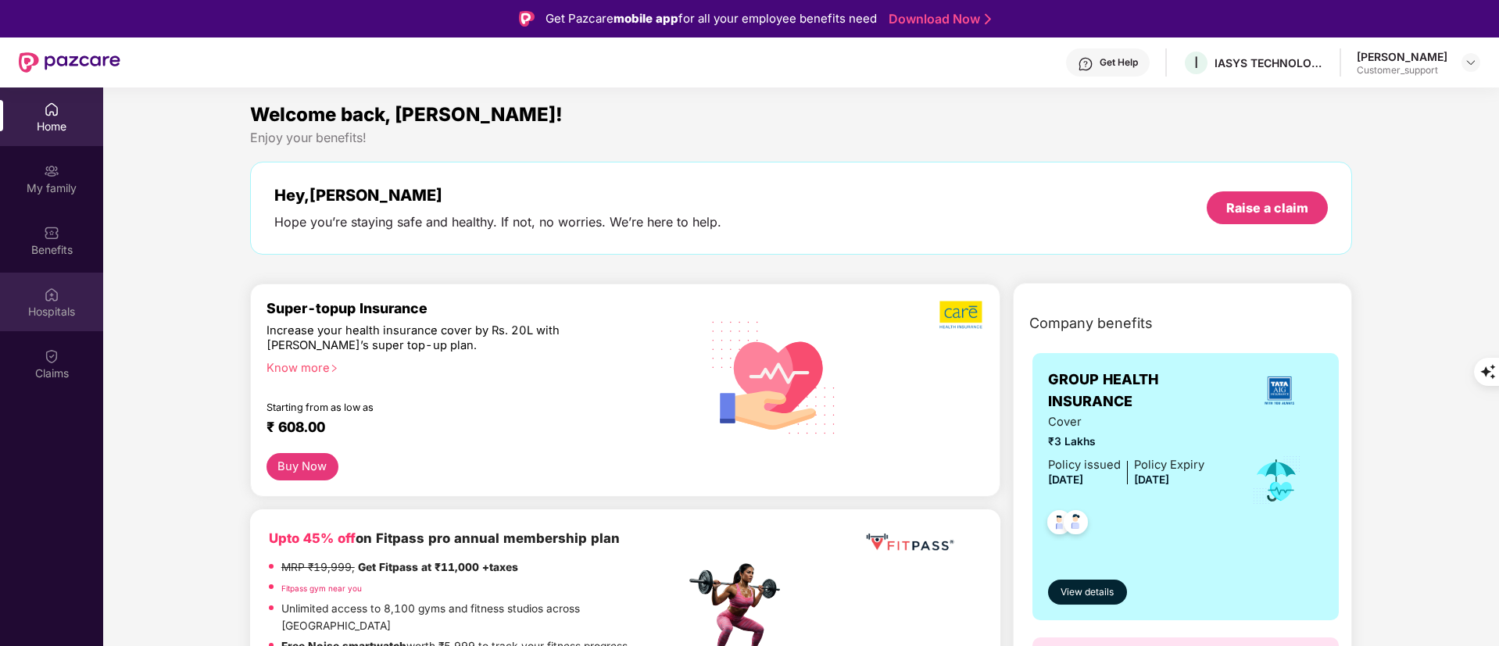
click at [79, 284] on div "Hospitals" at bounding box center [51, 302] width 103 height 59
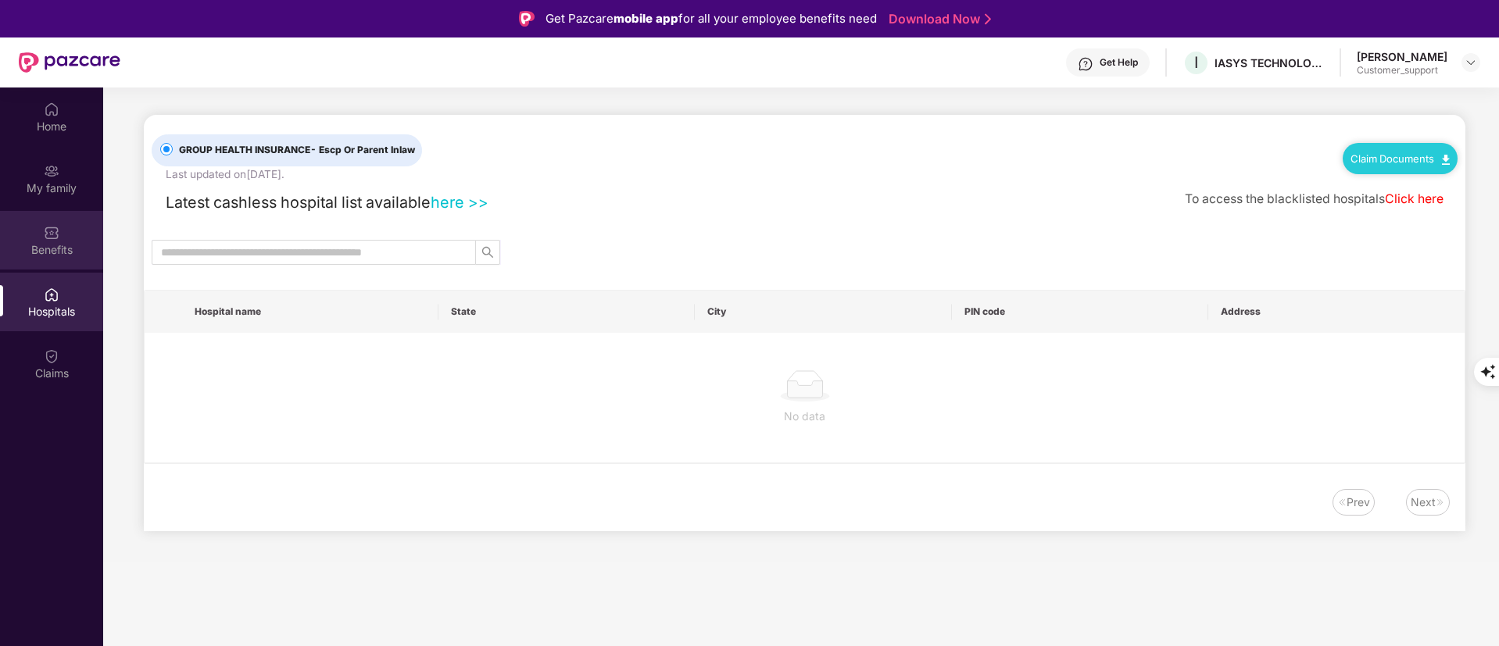
click at [63, 241] on div "Benefits" at bounding box center [51, 240] width 103 height 59
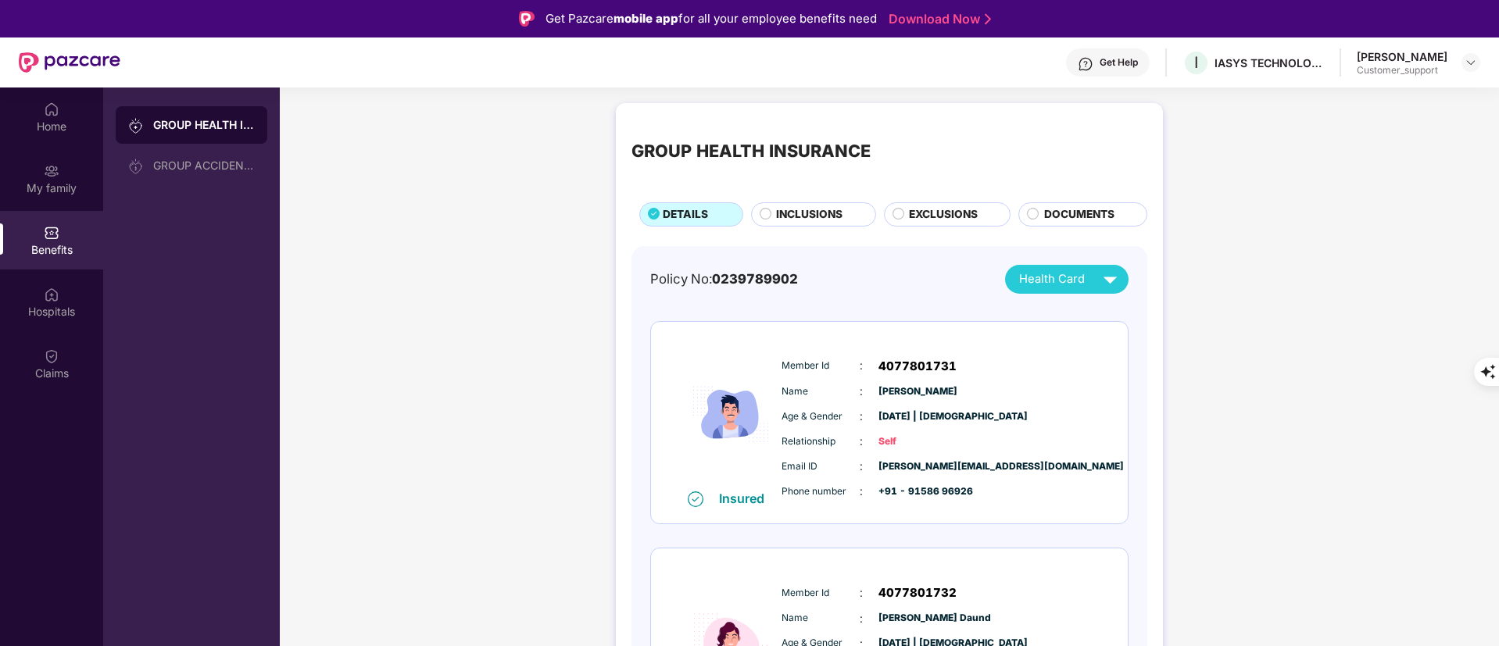
click at [835, 210] on span "INCLUSIONS" at bounding box center [809, 214] width 66 height 17
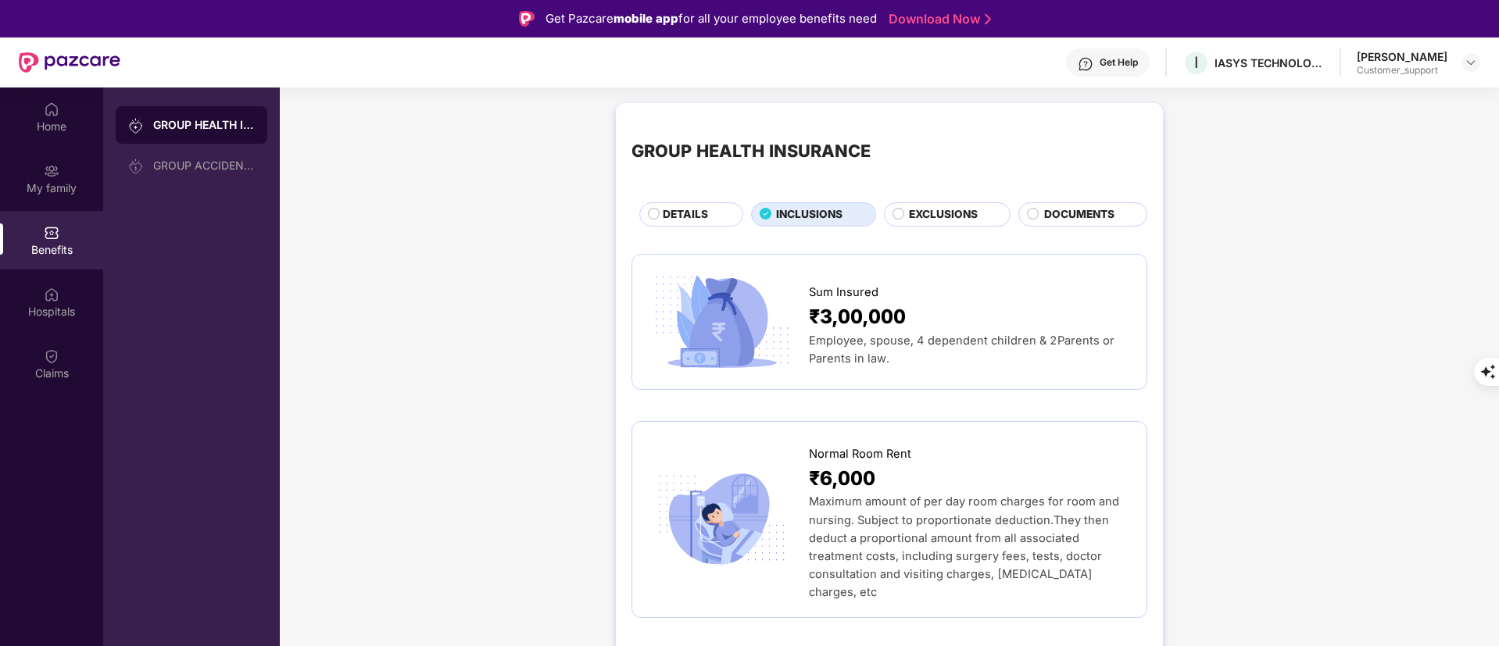
click at [907, 210] on div "EXCLUSIONS" at bounding box center [951, 216] width 101 height 20
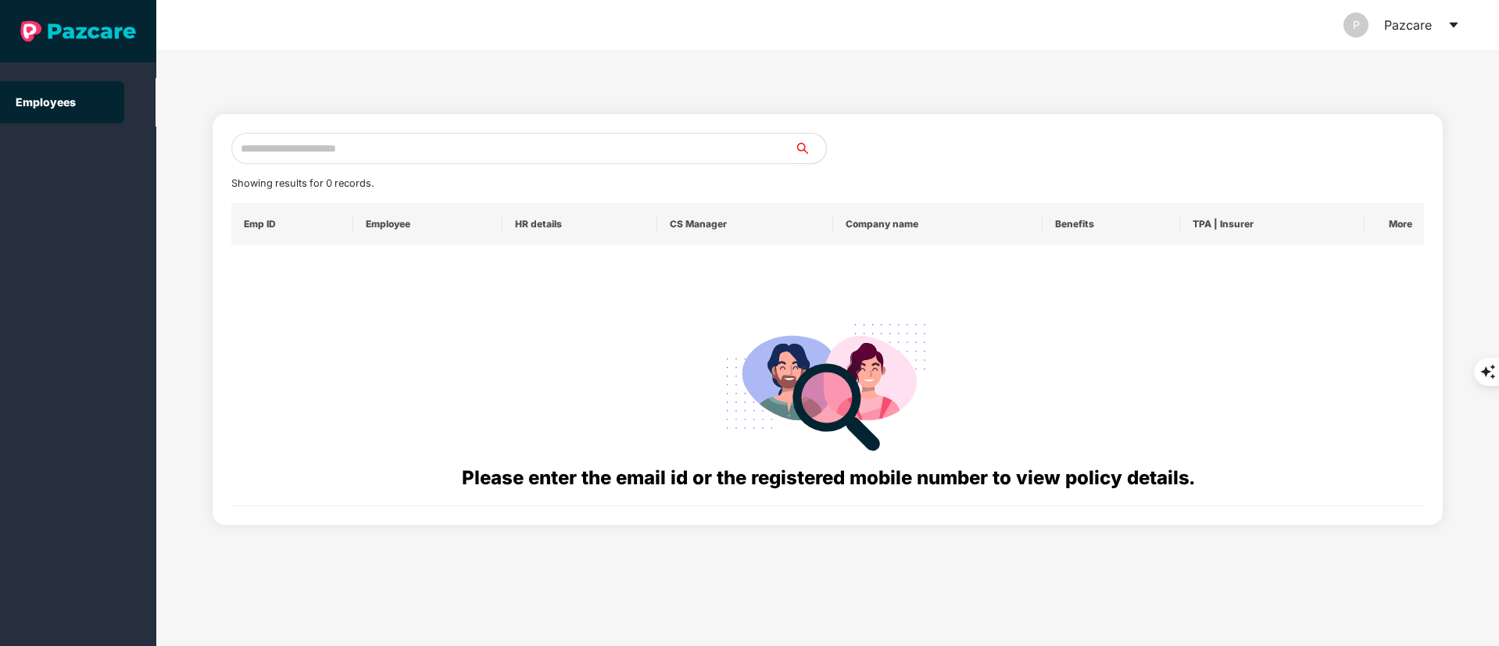
click at [424, 156] on input "text" at bounding box center [512, 148] width 563 height 31
paste input "**********"
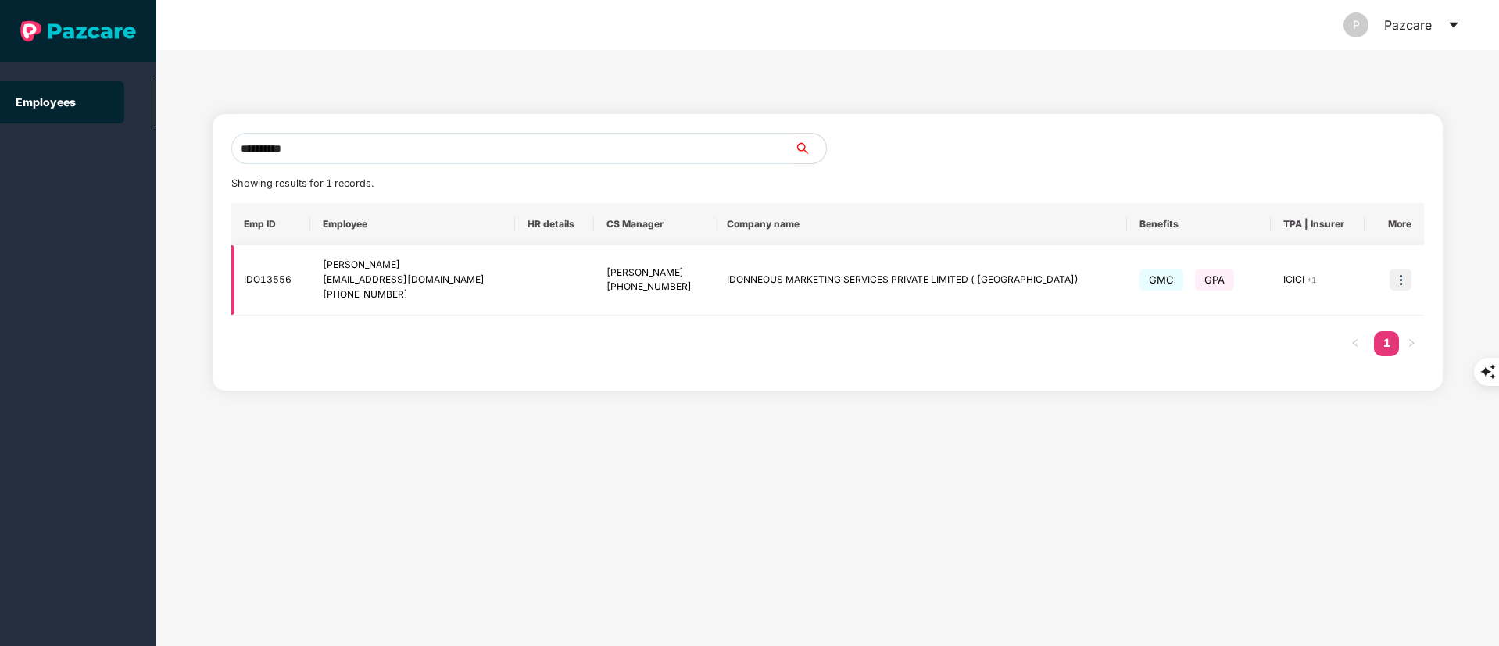
type input "**********"
click at [1398, 286] on img at bounding box center [1401, 280] width 22 height 22
click at [1238, 288] on li "Switch to user interface" at bounding box center [1238, 288] width 0 height 0
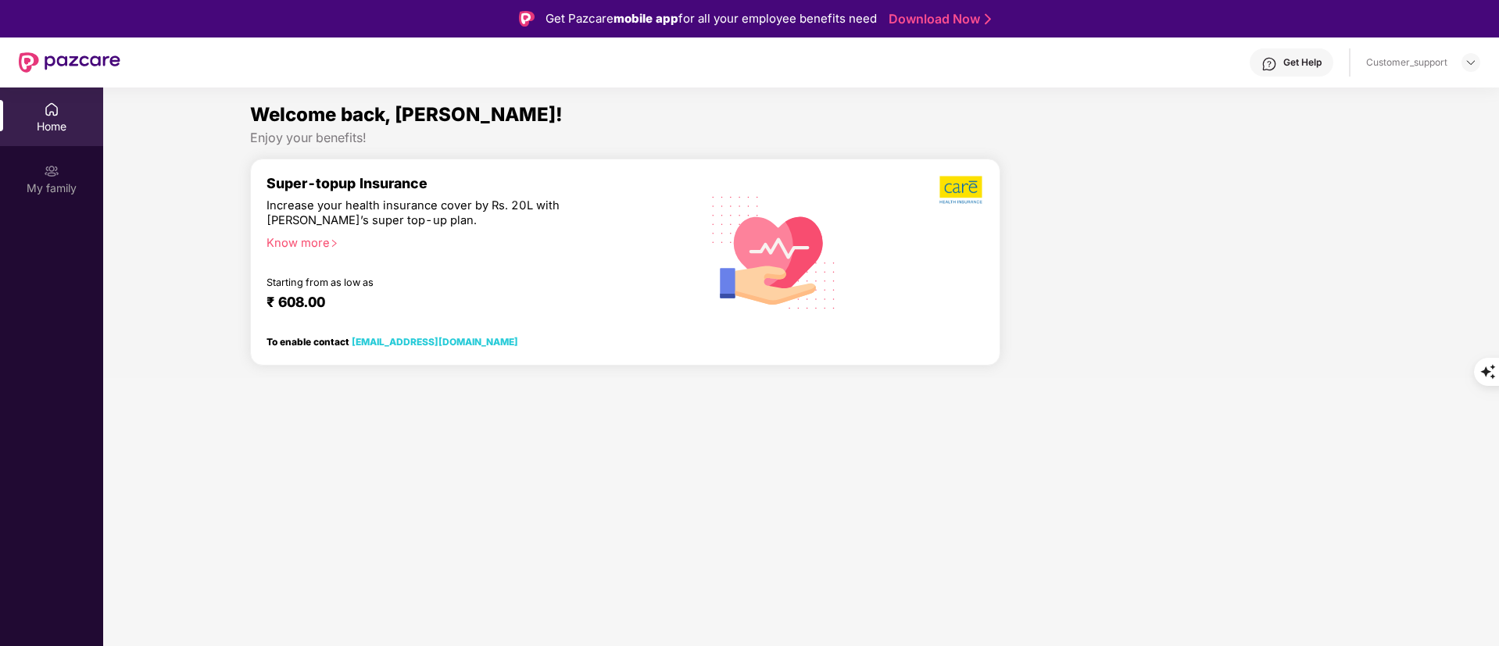
click at [1358, 309] on section "Welcome back, Saurav! Enjoy your benefits! Super-topup Insurance Increase your …" at bounding box center [801, 411] width 1396 height 646
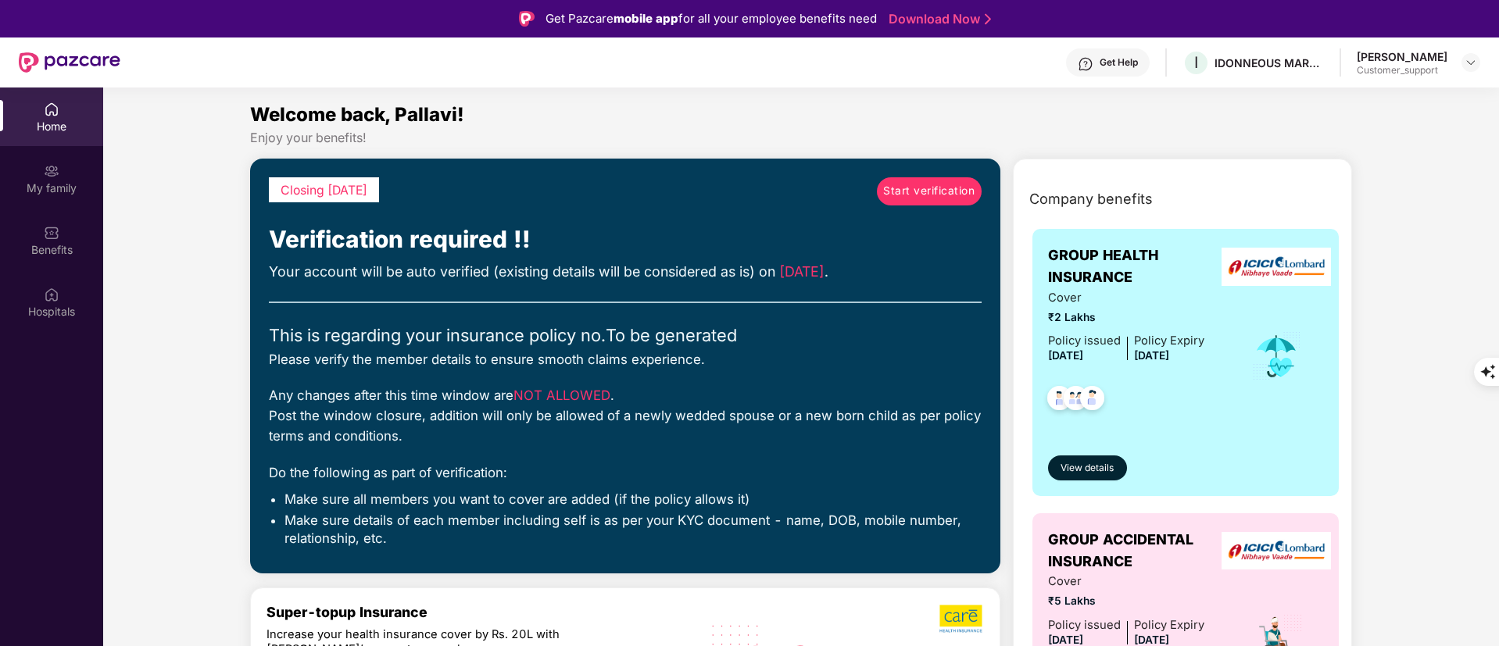
click at [928, 202] on link "Start verification" at bounding box center [929, 191] width 105 height 28
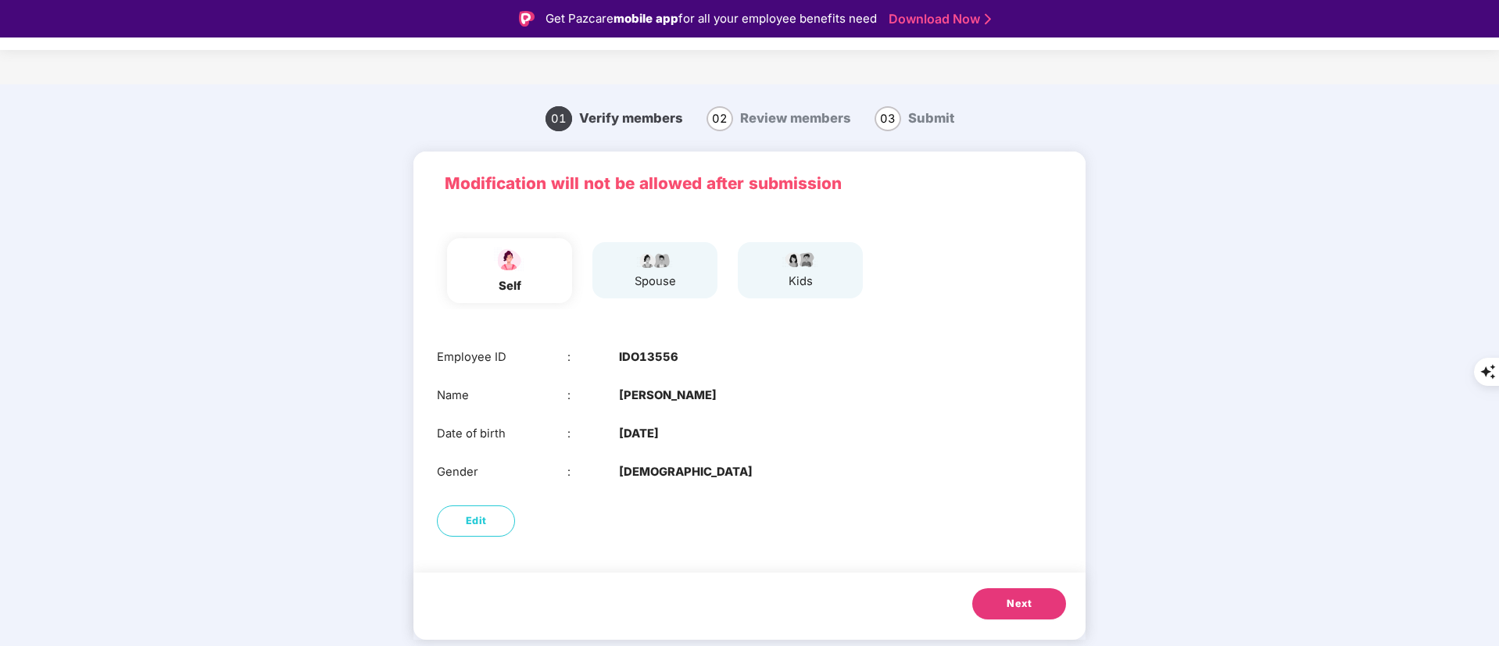
click at [628, 256] on div "spouse" at bounding box center [654, 270] width 125 height 56
click at [1014, 610] on span "Next" at bounding box center [1019, 604] width 25 height 16
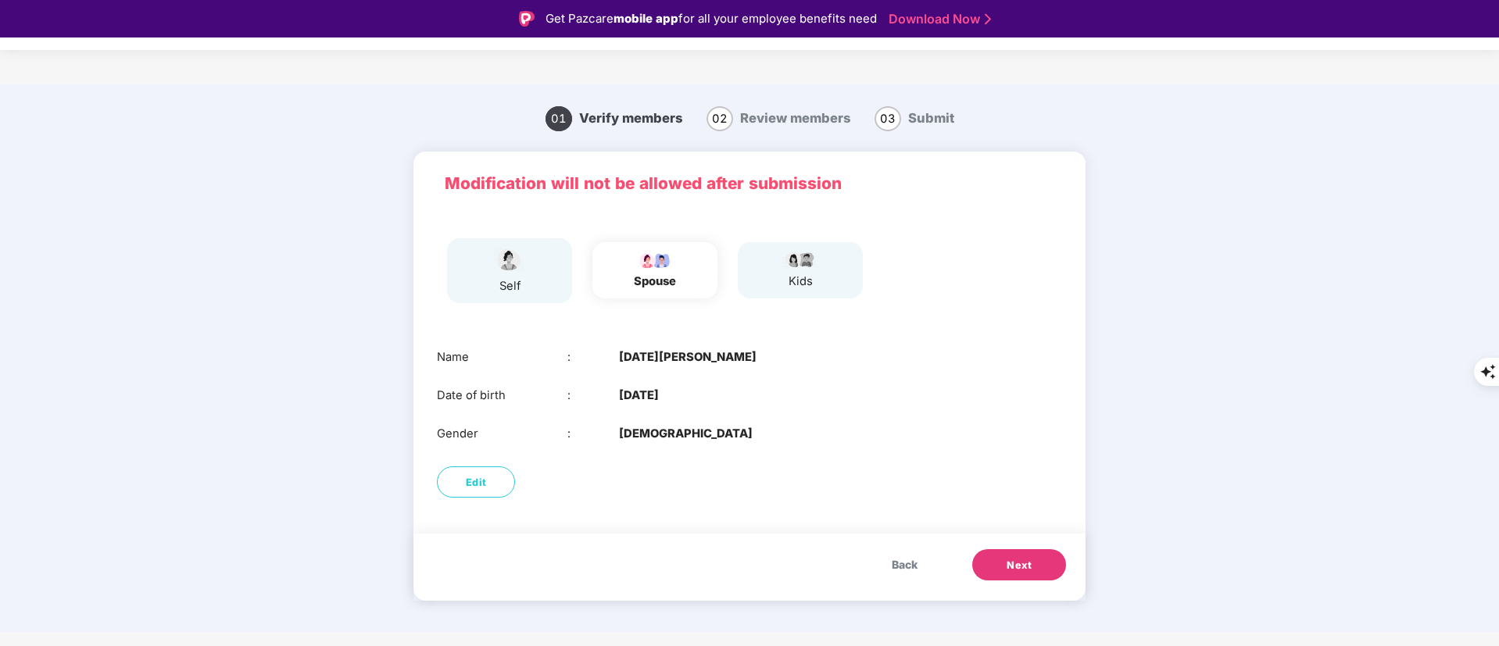
scroll to position [38, 0]
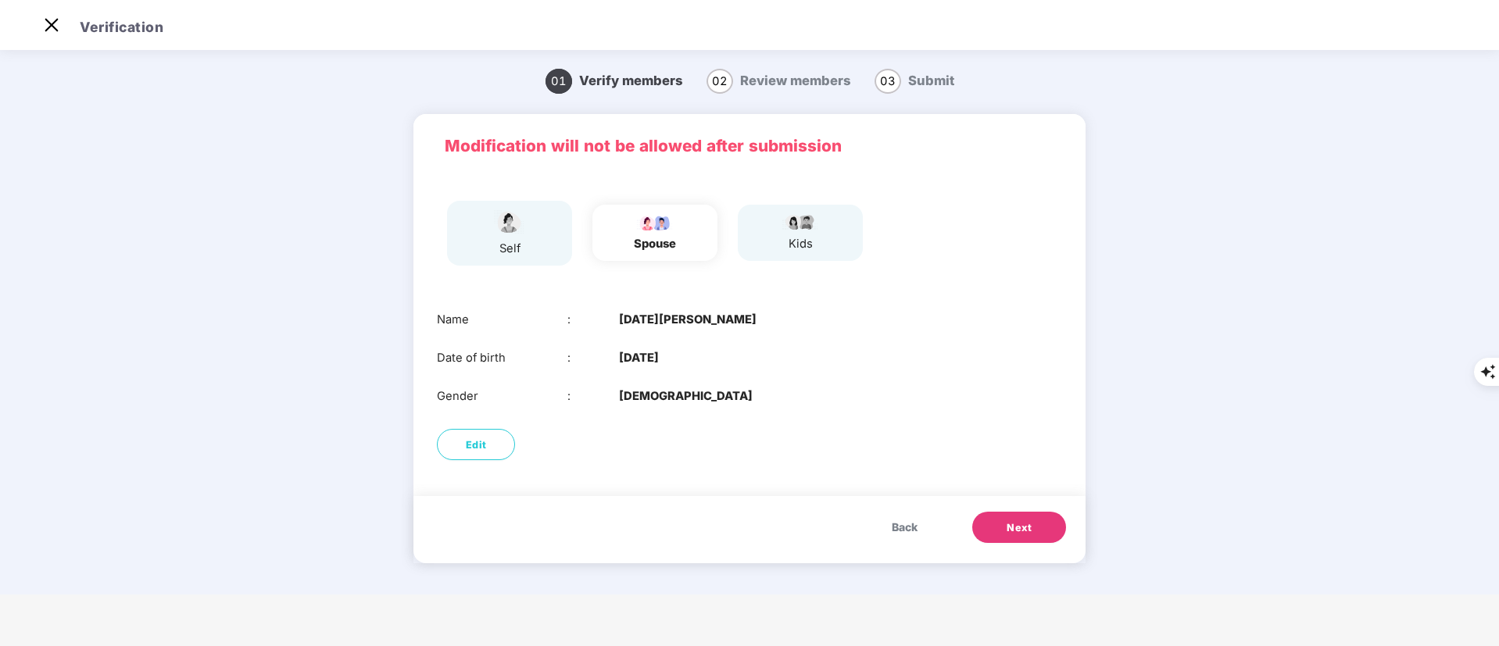
click at [1028, 527] on span "Next" at bounding box center [1019, 528] width 25 height 16
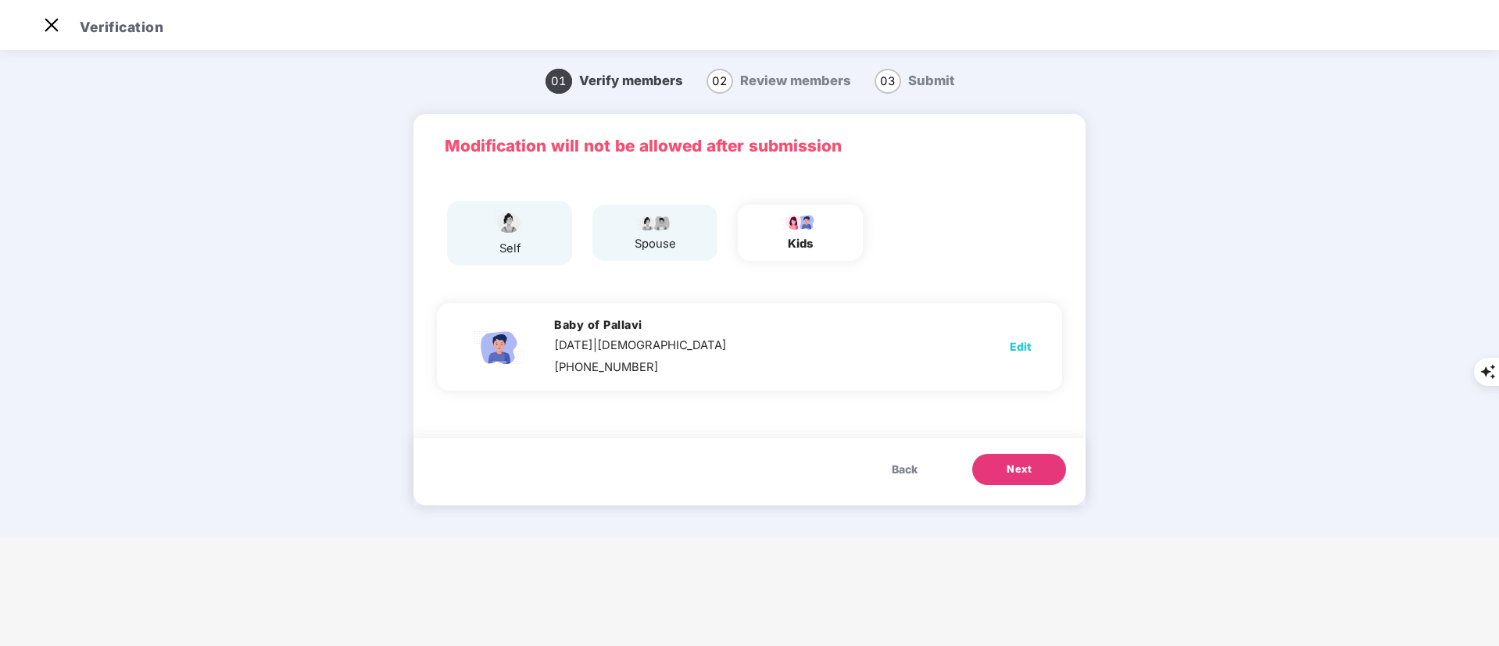
click at [1014, 477] on span "Next" at bounding box center [1019, 470] width 25 height 16
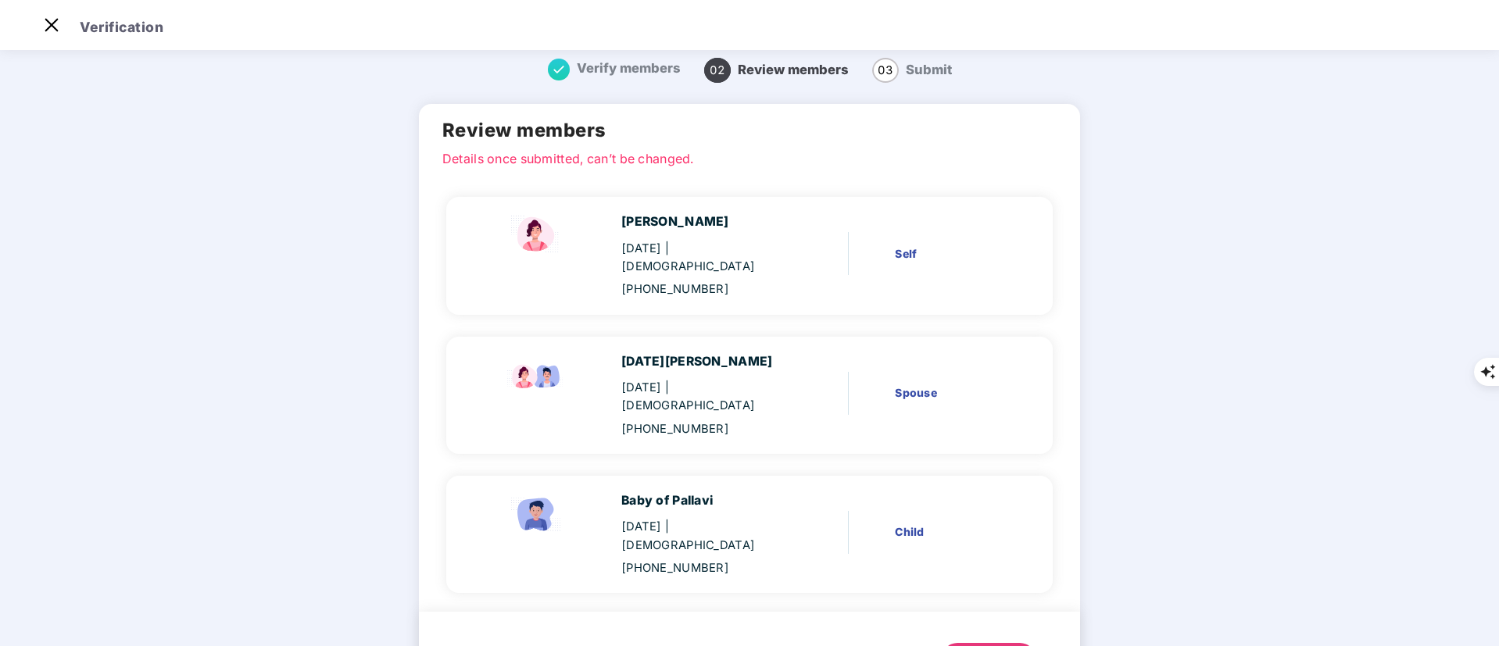
scroll to position [0, 0]
